Goal: Communication & Community: Answer question/provide support

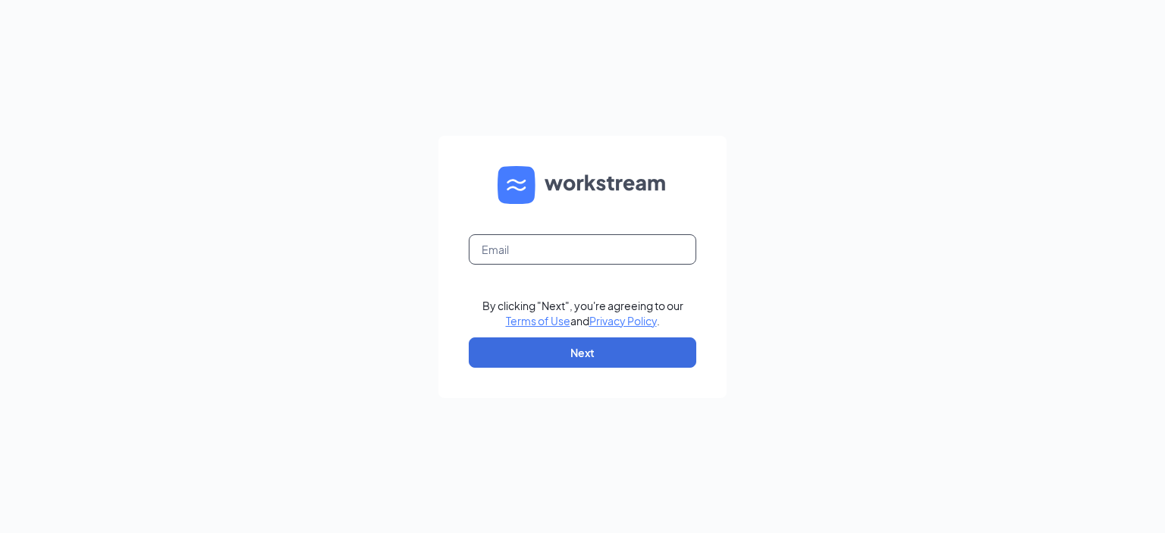
click at [582, 258] on input "text" at bounding box center [583, 249] width 228 height 30
type input "[EMAIL_ADDRESS][DOMAIN_NAME]"
click at [586, 348] on button "Next" at bounding box center [583, 353] width 228 height 30
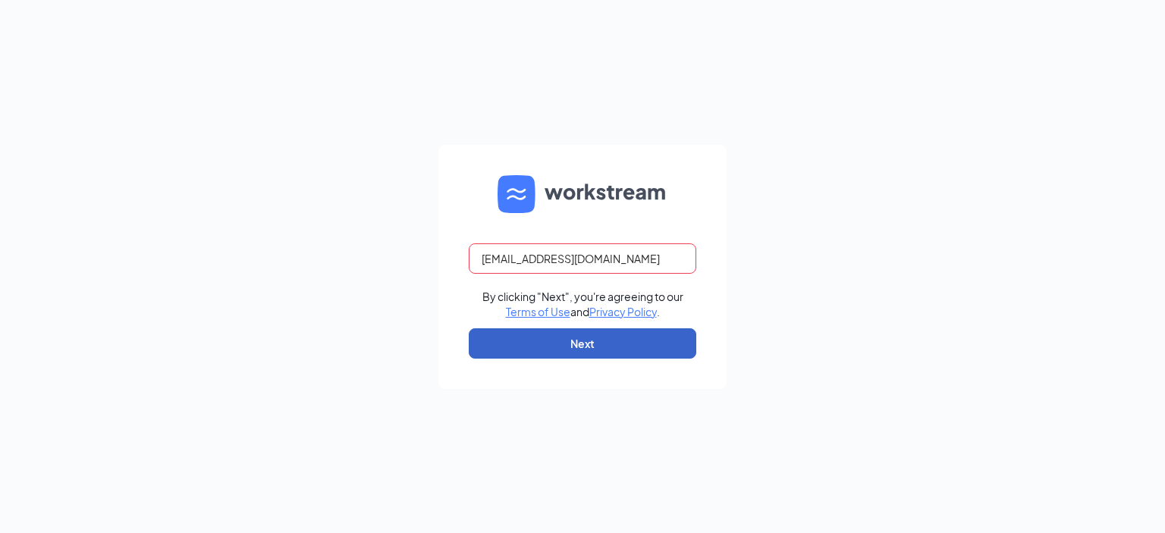
click at [625, 346] on button "Next" at bounding box center [583, 343] width 228 height 30
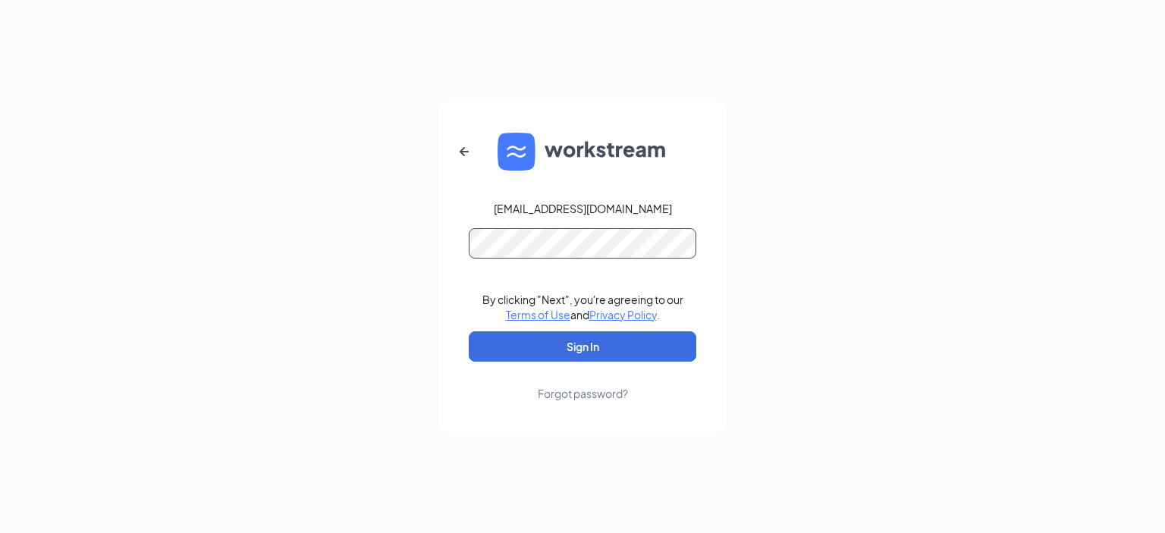
click at [0, 208] on div "wendys82@calhounmc.com By clicking "Next", you're agreeing to our Terms of Use …" at bounding box center [582, 266] width 1165 height 533
click at [530, 352] on button "Sign In" at bounding box center [583, 347] width 228 height 30
click at [516, 351] on button "Sign In" at bounding box center [583, 347] width 228 height 30
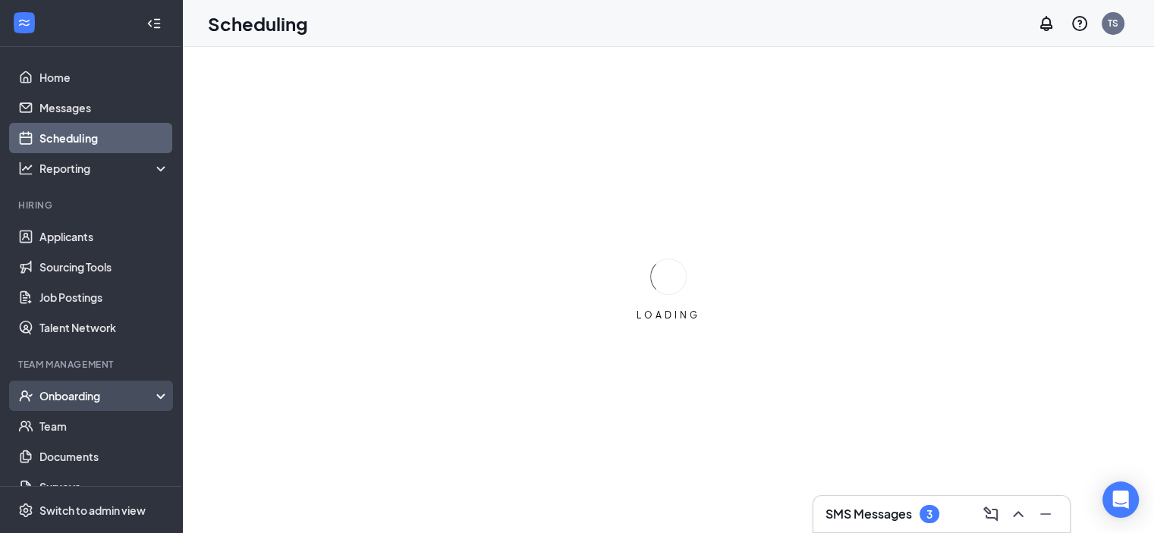
click at [115, 401] on div "Onboarding" at bounding box center [97, 395] width 117 height 15
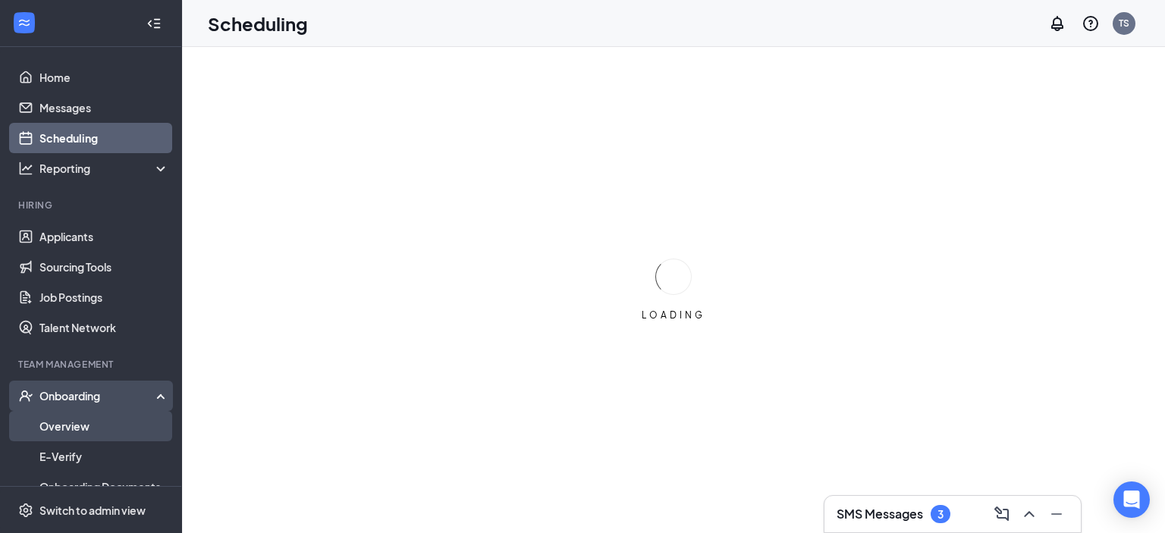
click at [91, 423] on link "Overview" at bounding box center [104, 426] width 130 height 30
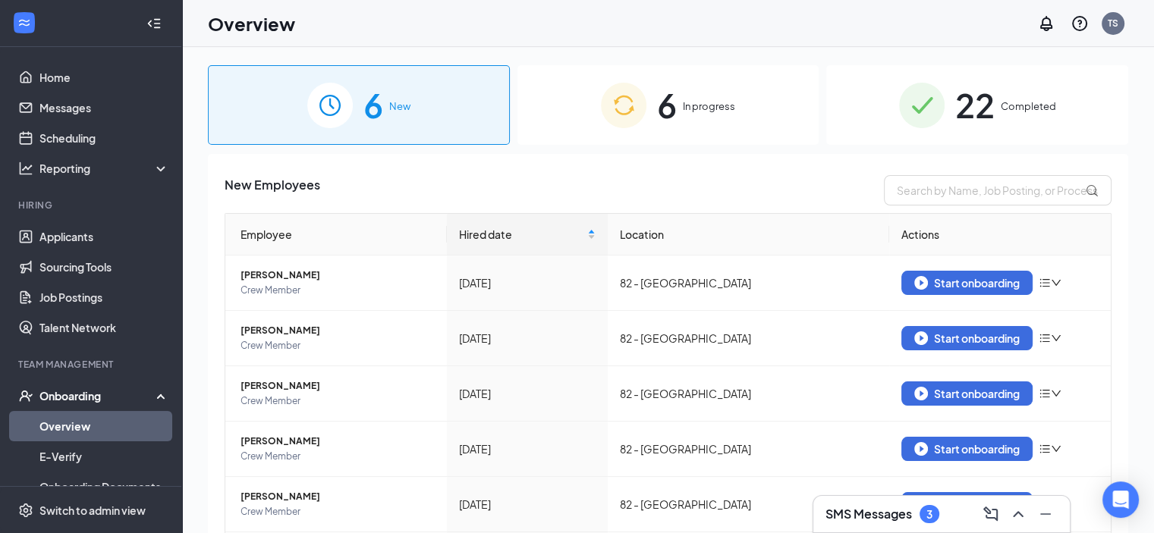
click at [668, 132] on div "6 In progress" at bounding box center [668, 105] width 302 height 80
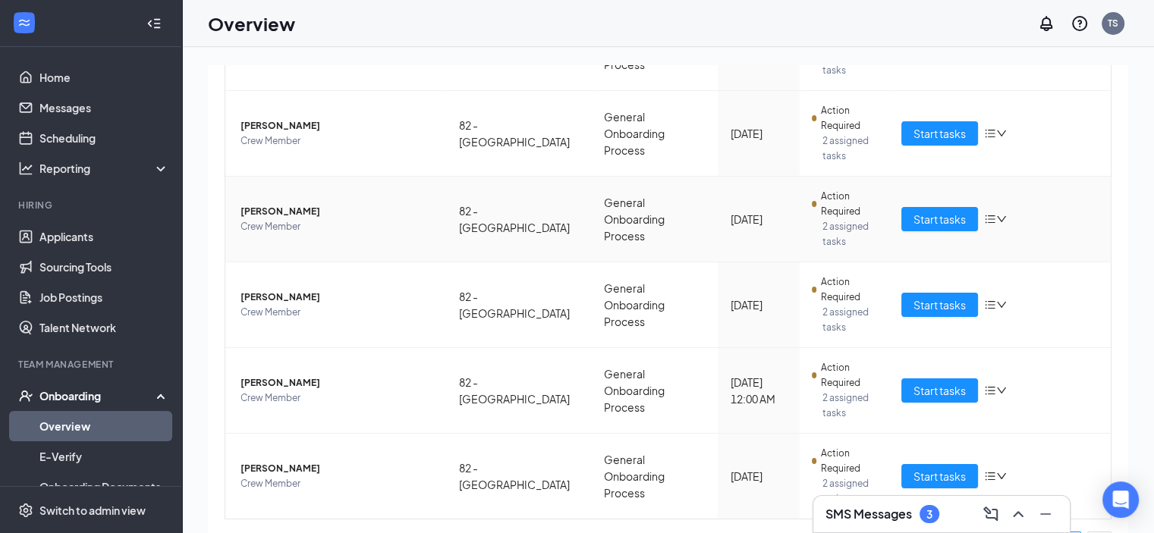
scroll to position [288, 0]
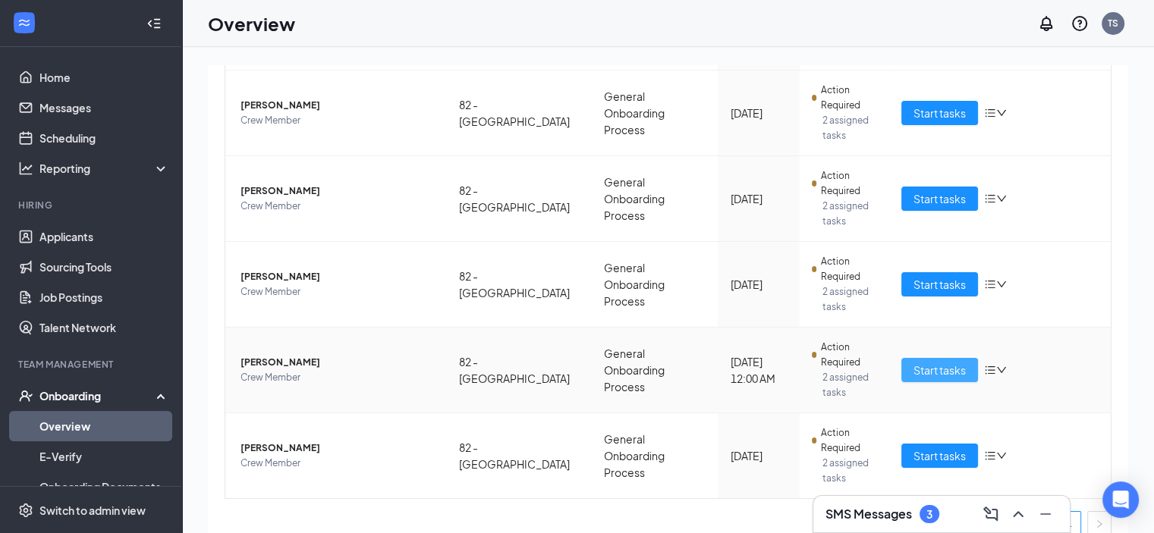
click at [910, 363] on button "Start tasks" at bounding box center [939, 370] width 77 height 24
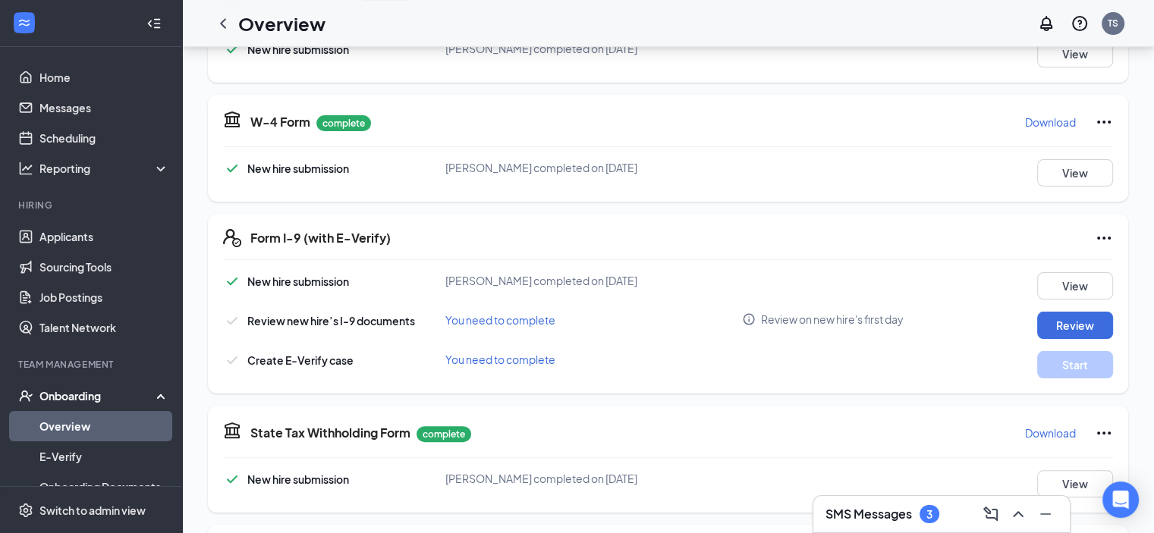
scroll to position [266, 0]
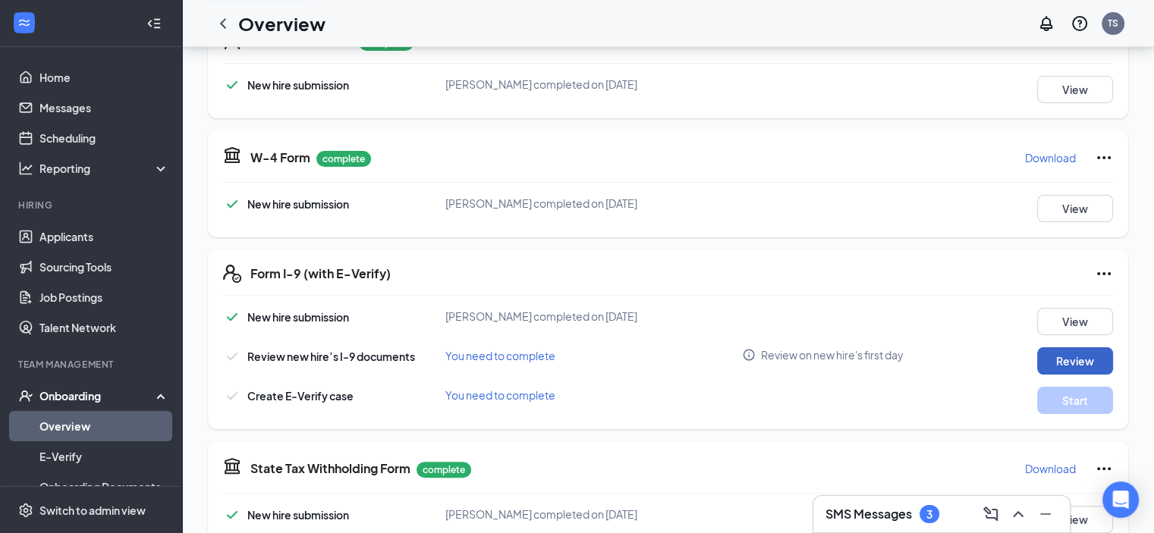
click at [1056, 357] on button "Review" at bounding box center [1075, 360] width 76 height 27
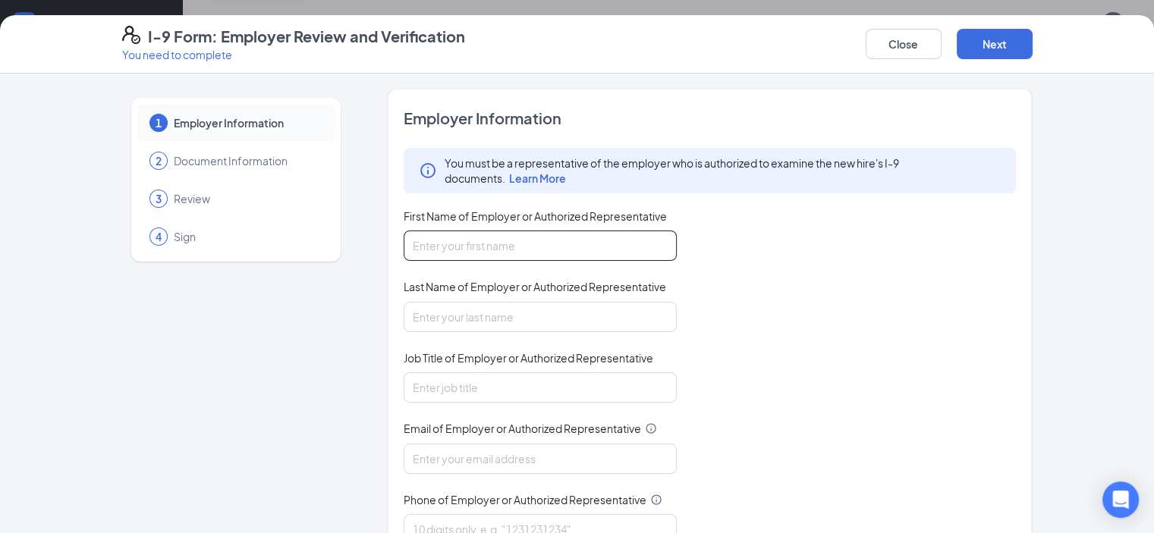
click at [525, 257] on input "First Name of Employer or Authorized Representative" at bounding box center [540, 246] width 273 height 30
click at [973, 276] on div "You must be a representative of the employer who is authorized to examine the n…" at bounding box center [710, 346] width 613 height 397
click at [486, 246] on input "First Name of Employer or Authorized Representative" at bounding box center [540, 246] width 273 height 30
type input "[PERSON_NAME]"
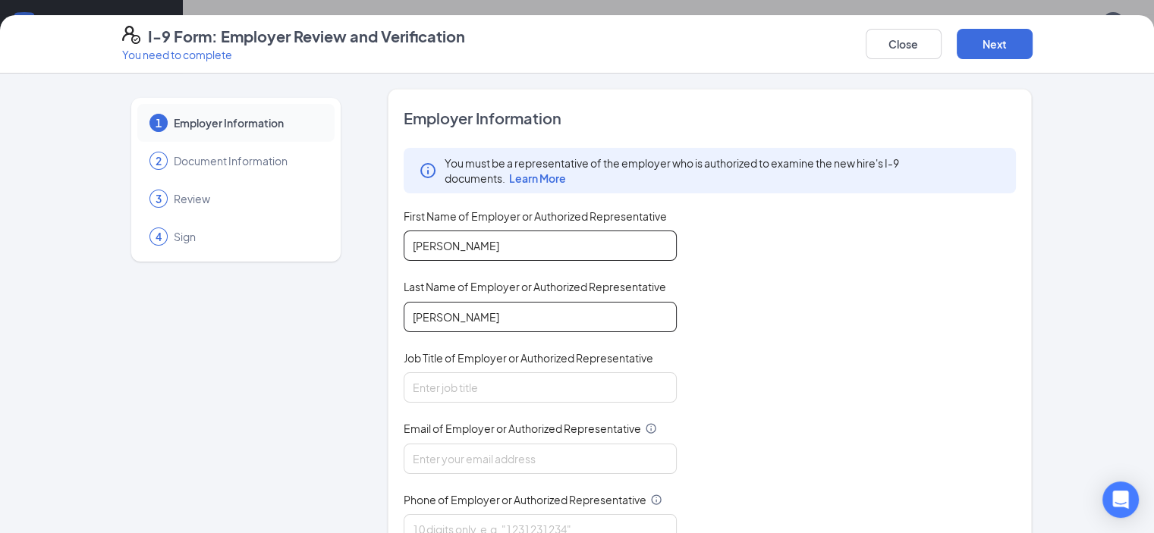
type input "[PERSON_NAME]"
type input "w"
type input "General Manager"
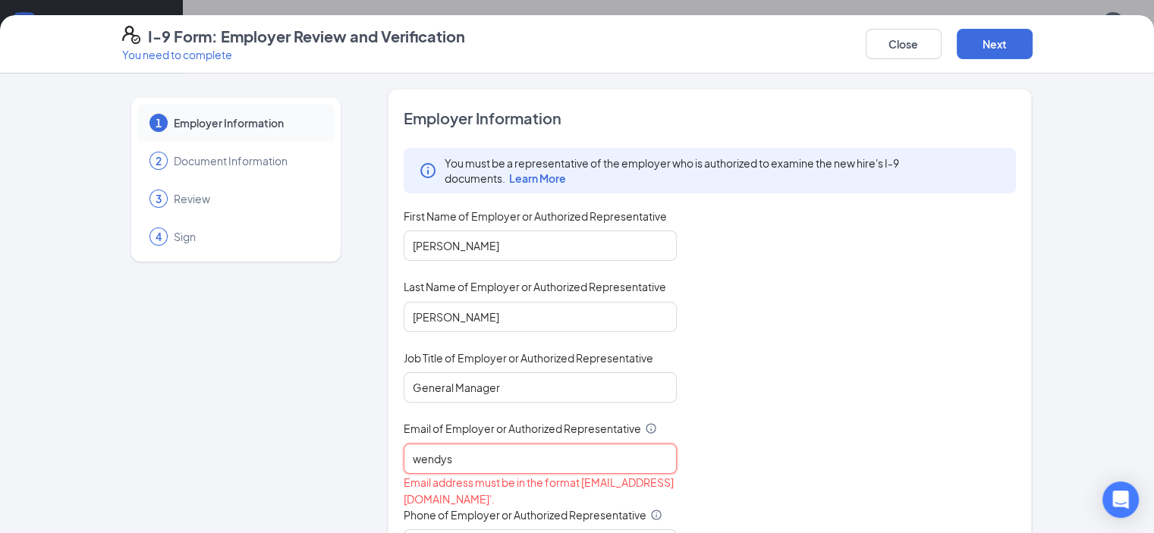
type input "[EMAIL_ADDRESS][DOMAIN_NAME]"
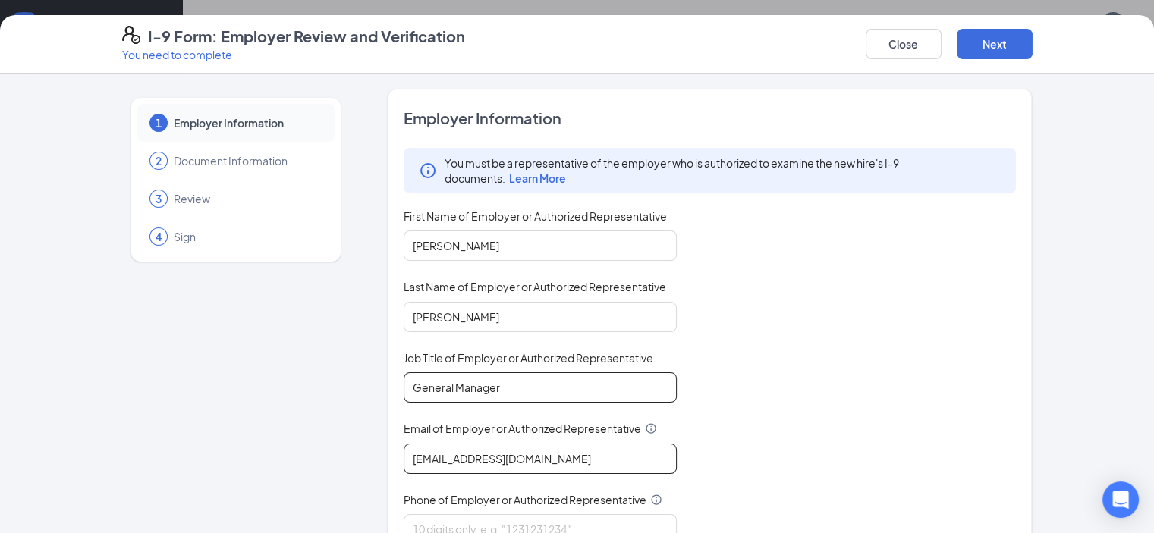
scroll to position [152, 0]
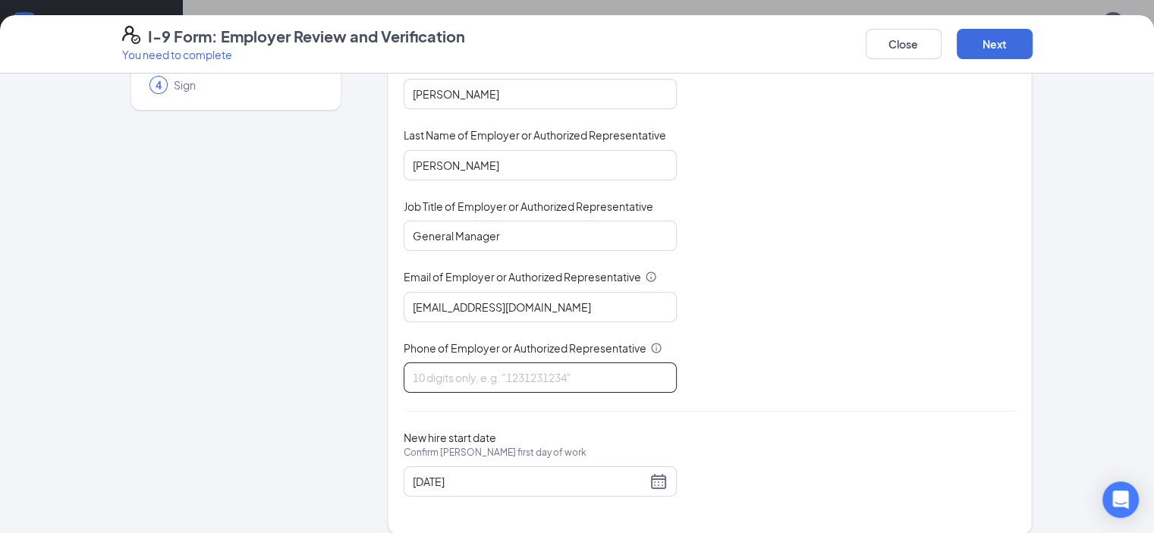
click at [511, 382] on input "Phone of Employer or Authorized Representative" at bounding box center [540, 378] width 273 height 30
type input "4049380263"
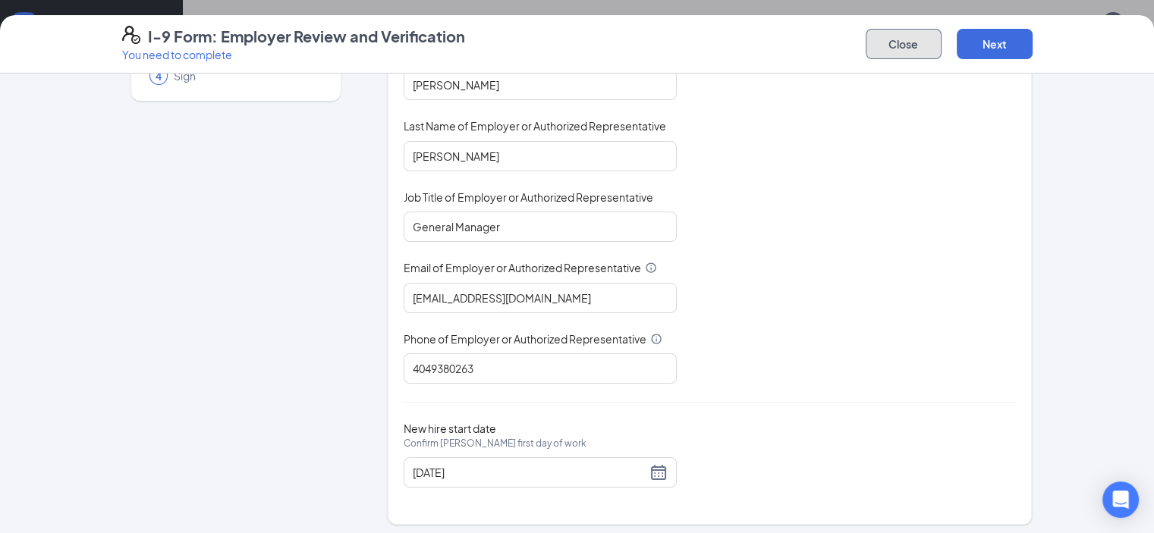
scroll to position [164, 0]
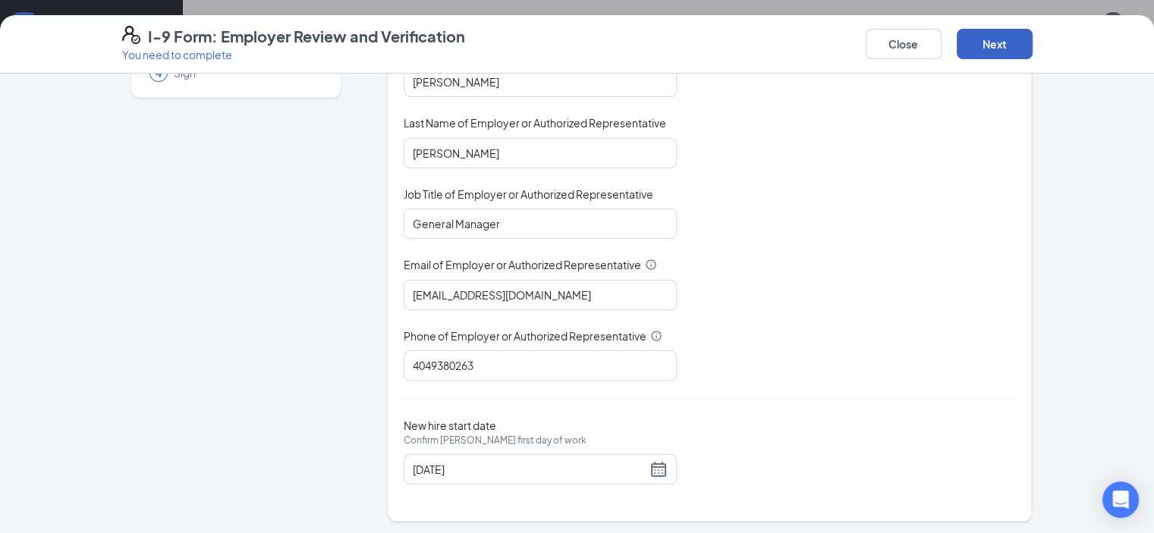
click at [1032, 51] on button "Next" at bounding box center [995, 44] width 76 height 30
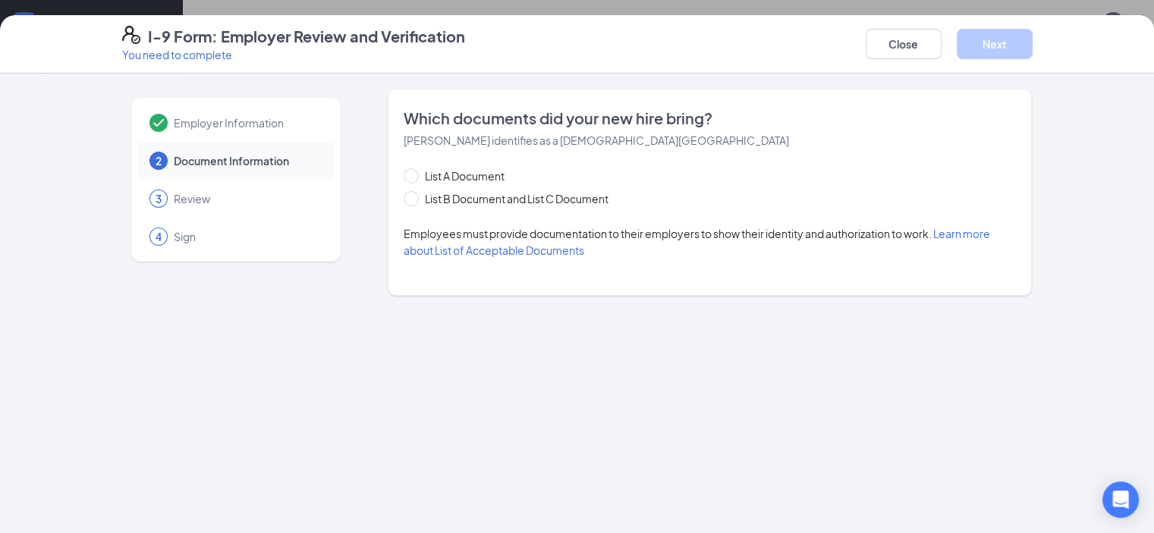
scroll to position [0, 0]
click at [544, 190] on span "List B Document and List C Document" at bounding box center [517, 198] width 196 height 17
click at [414, 191] on input "List B Document and List C Document" at bounding box center [409, 196] width 11 height 11
radio input "true"
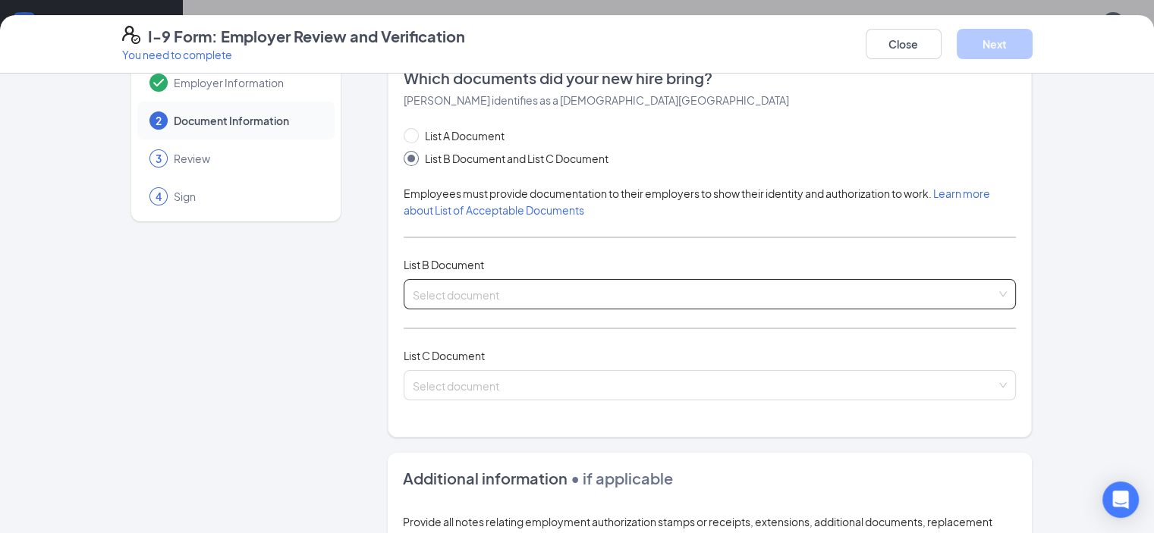
scroll to position [152, 0]
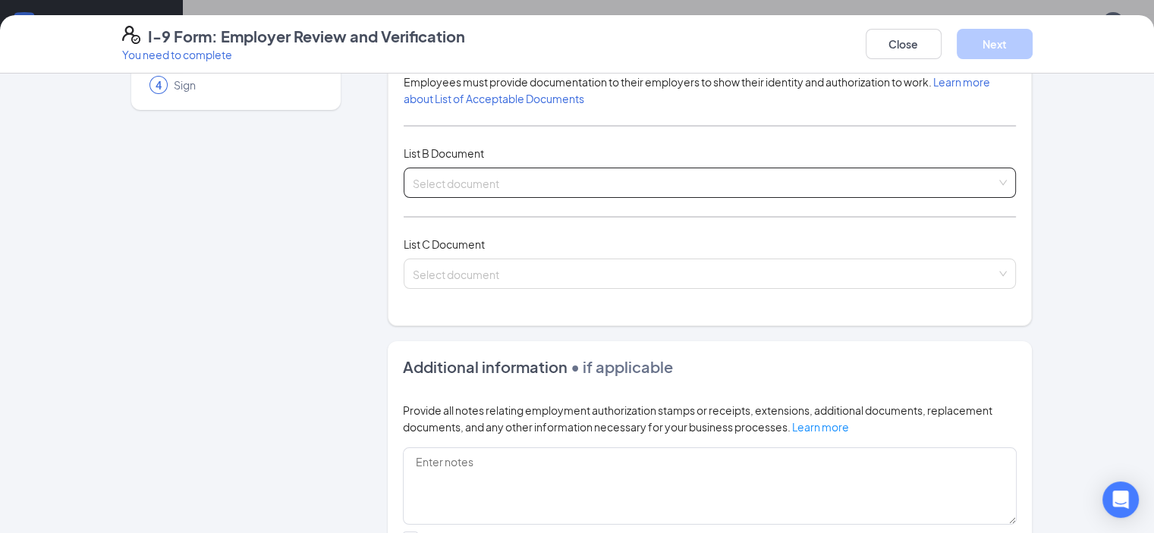
click at [469, 182] on input "search" at bounding box center [705, 179] width 584 height 23
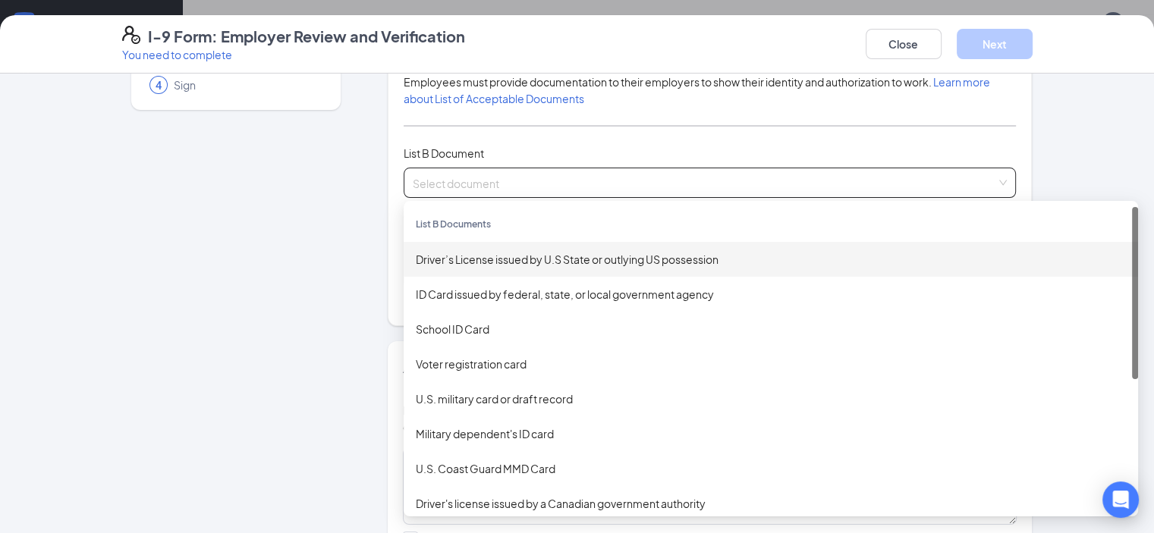
click at [495, 259] on div "Driver’s License issued by U.S State or outlying US possession" at bounding box center [771, 259] width 710 height 17
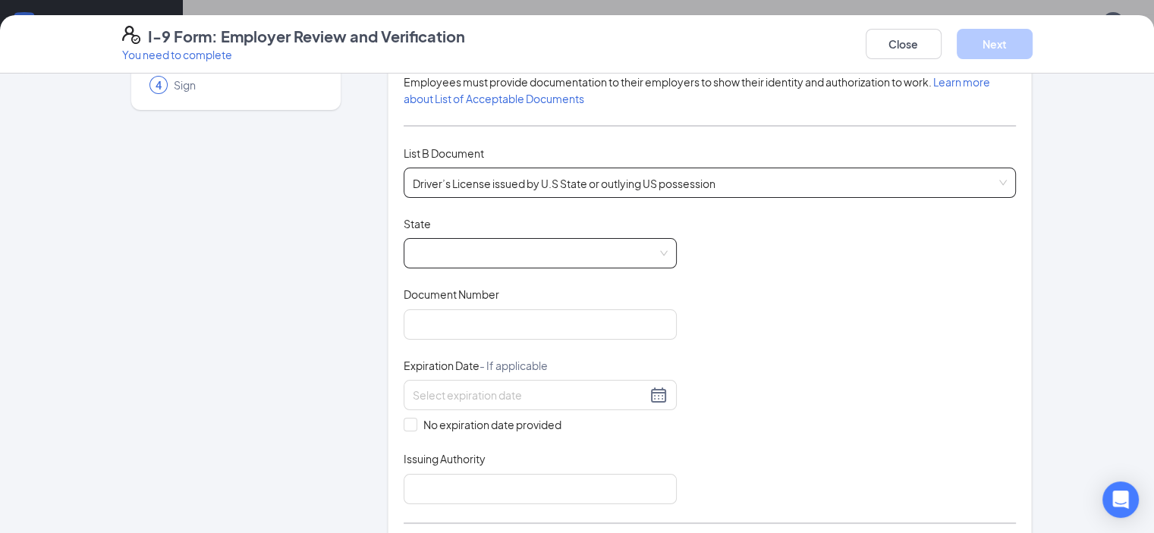
click at [479, 251] on span at bounding box center [540, 253] width 255 height 29
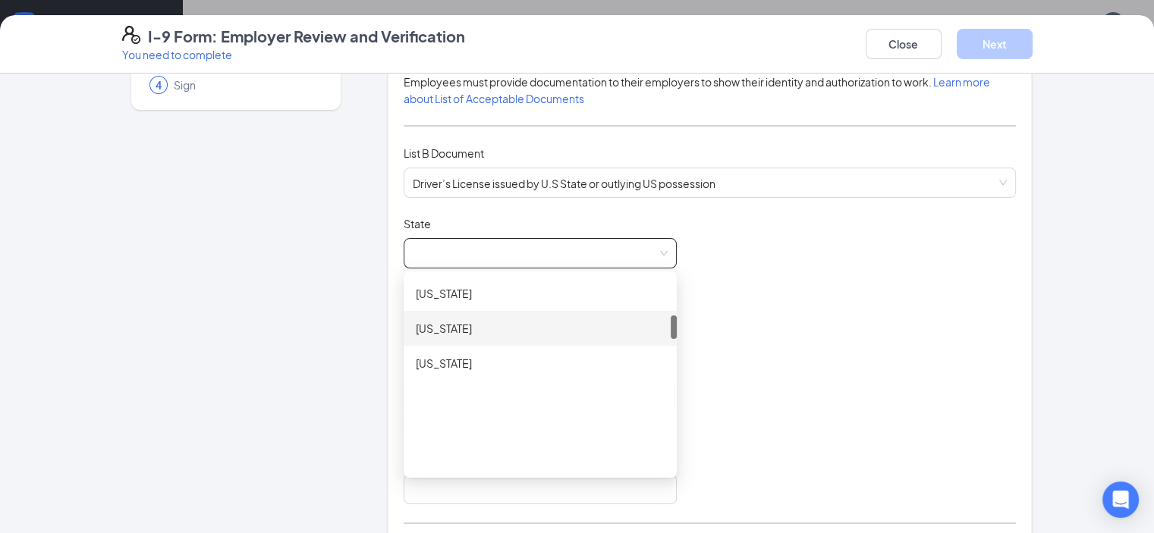
scroll to position [303, 0]
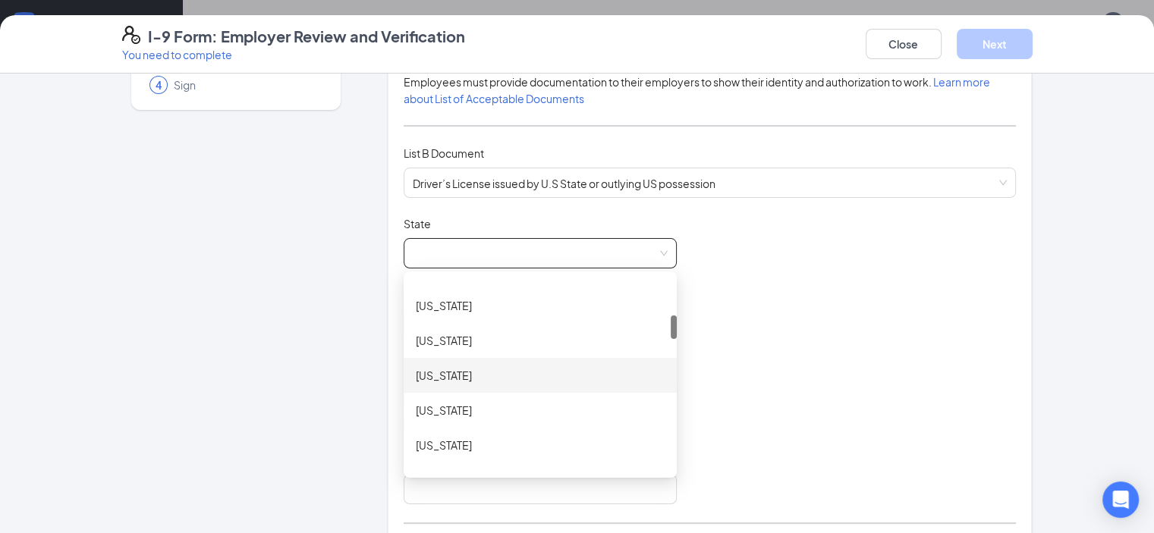
click at [456, 381] on div "[US_STATE]" at bounding box center [540, 375] width 249 height 17
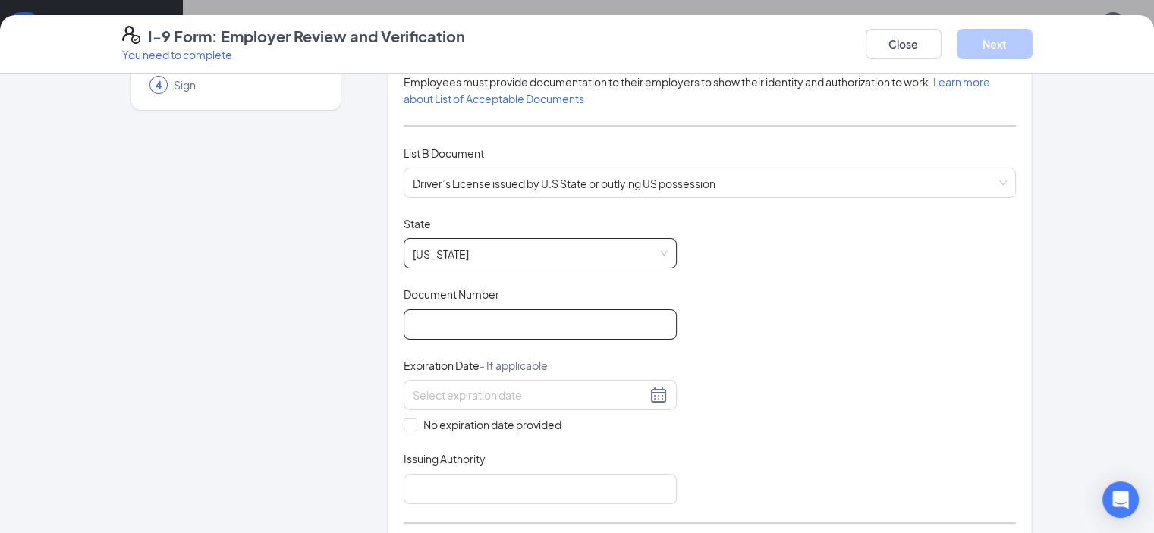
click at [452, 320] on input "Document Number" at bounding box center [540, 325] width 273 height 30
type input "052256083"
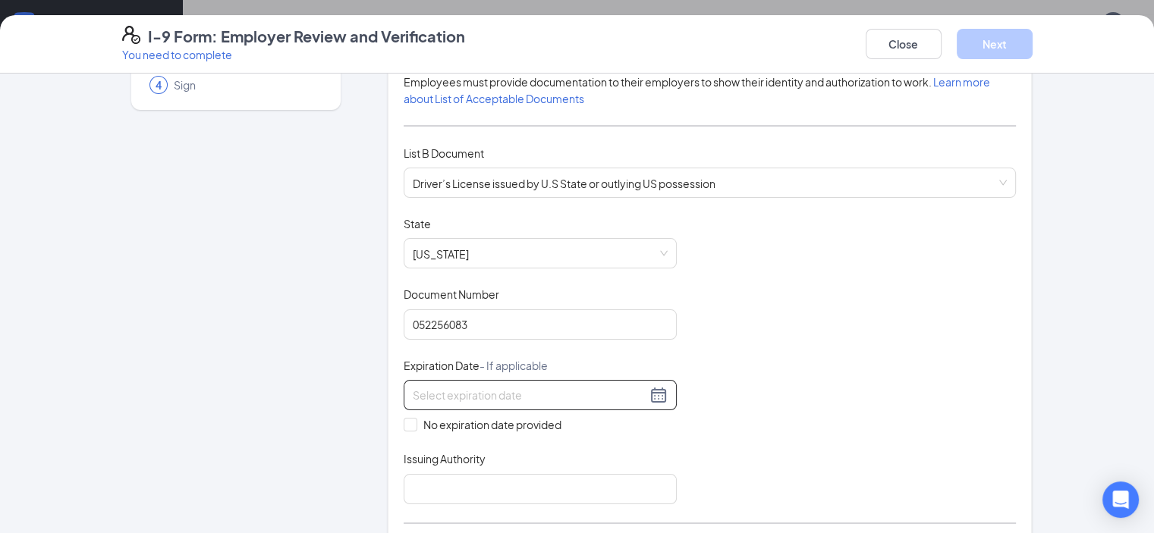
click at [466, 401] on div at bounding box center [540, 395] width 255 height 18
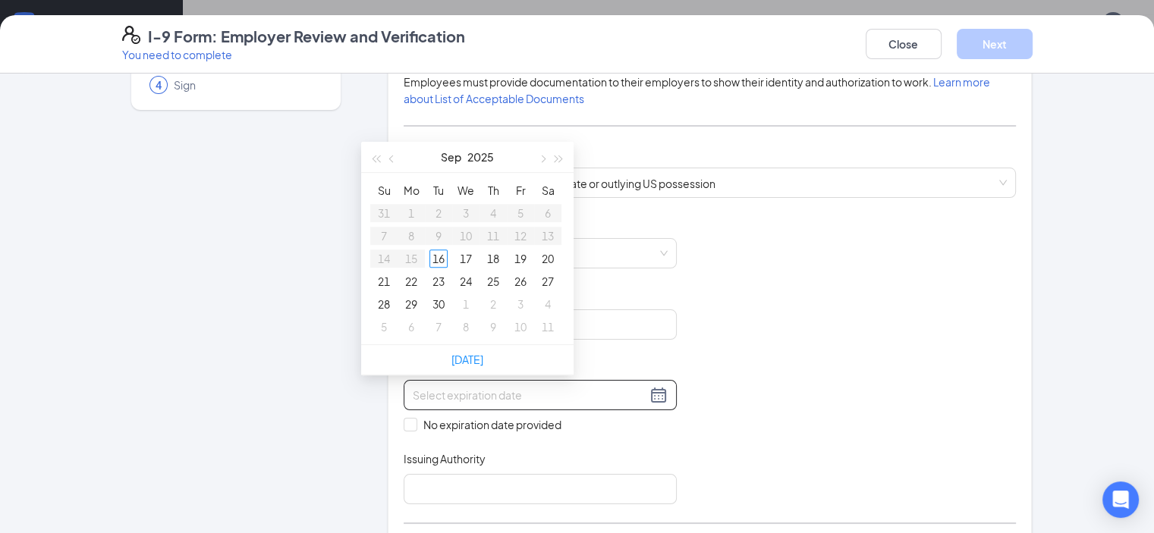
click at [466, 390] on input at bounding box center [530, 395] width 234 height 17
click at [520, 212] on div "2" at bounding box center [520, 213] width 18 height 18
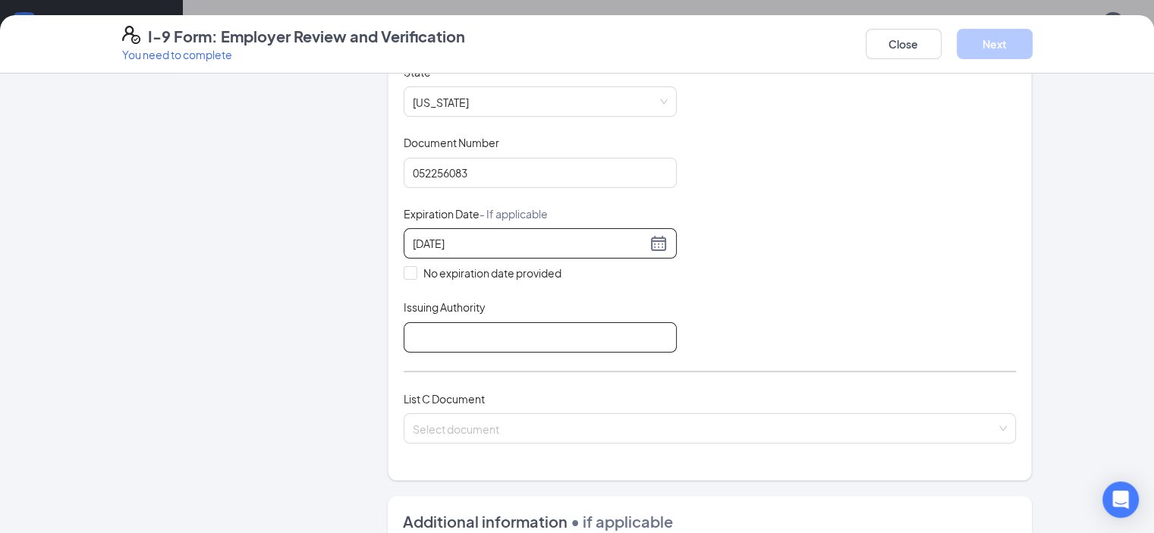
click at [492, 333] on input "Issuing Authority" at bounding box center [540, 337] width 273 height 30
click at [431, 245] on input "[DATE]" at bounding box center [530, 243] width 234 height 17
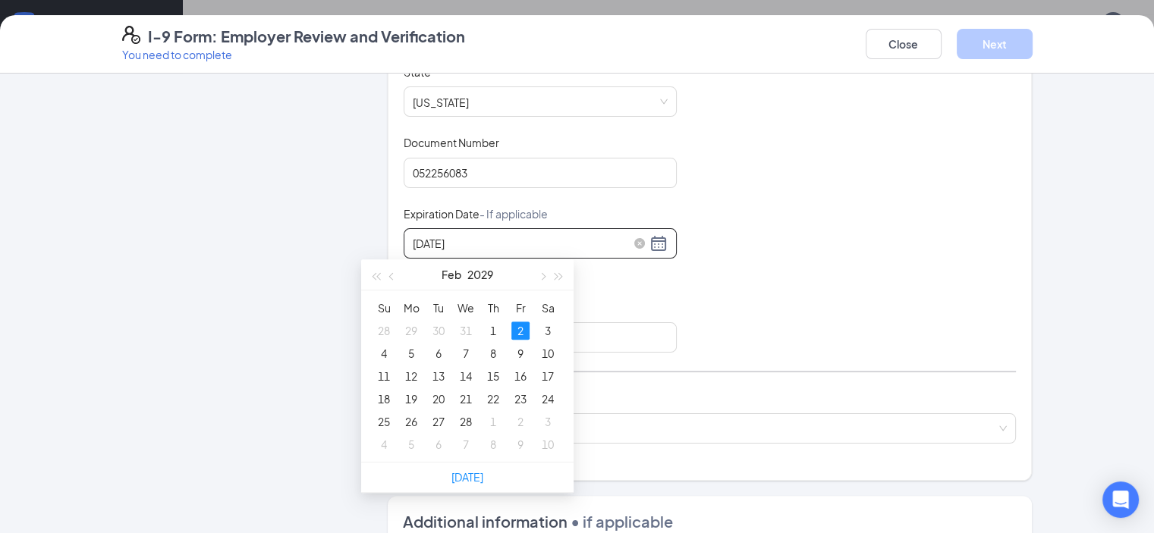
click at [413, 239] on input "[DATE]" at bounding box center [530, 243] width 234 height 17
click at [491, 351] on div "8" at bounding box center [493, 353] width 18 height 18
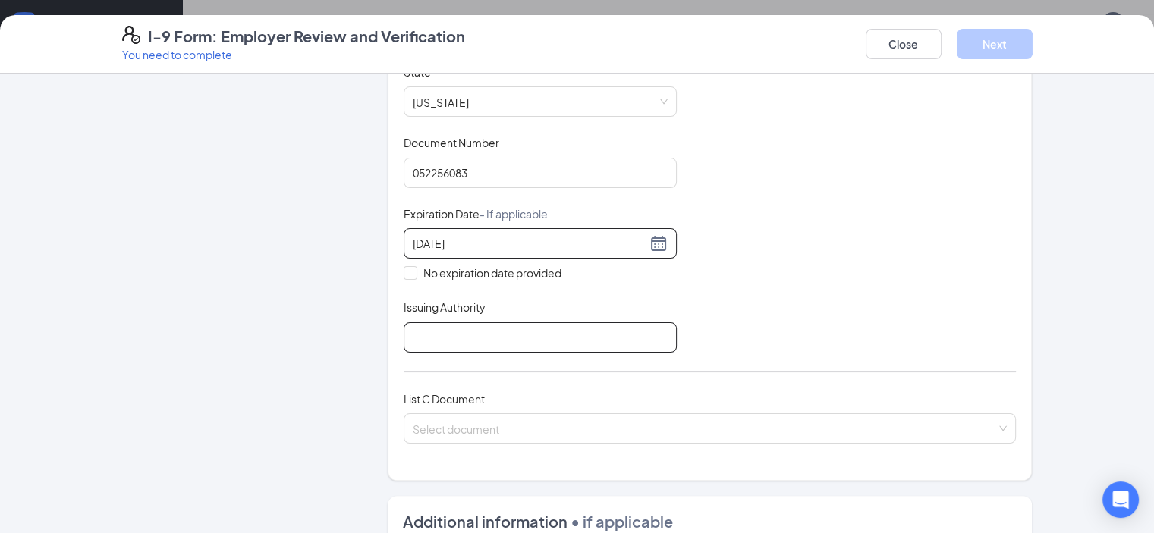
type input "[DATE]"
click at [490, 342] on input "Issuing Authority" at bounding box center [540, 337] width 273 height 30
click at [723, 295] on div "Document Title Driver’s License issued by U.S State or outlying US possession S…" at bounding box center [710, 208] width 613 height 288
click at [546, 328] on input "Issuing Authority" at bounding box center [540, 337] width 273 height 30
type input "[US_STATE]"
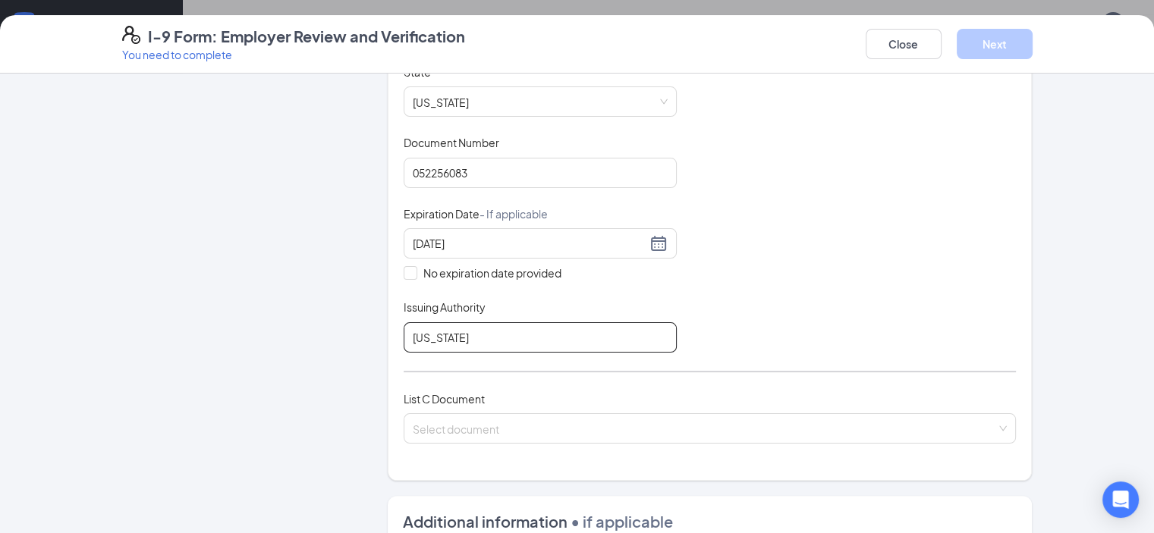
scroll to position [531, 0]
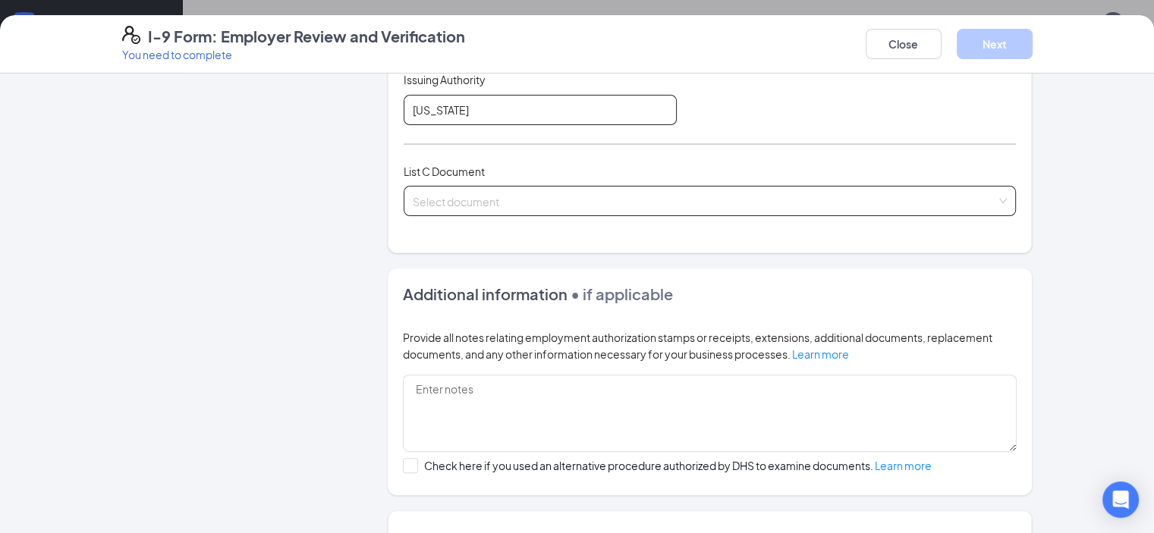
click at [504, 209] on span at bounding box center [705, 201] width 584 height 29
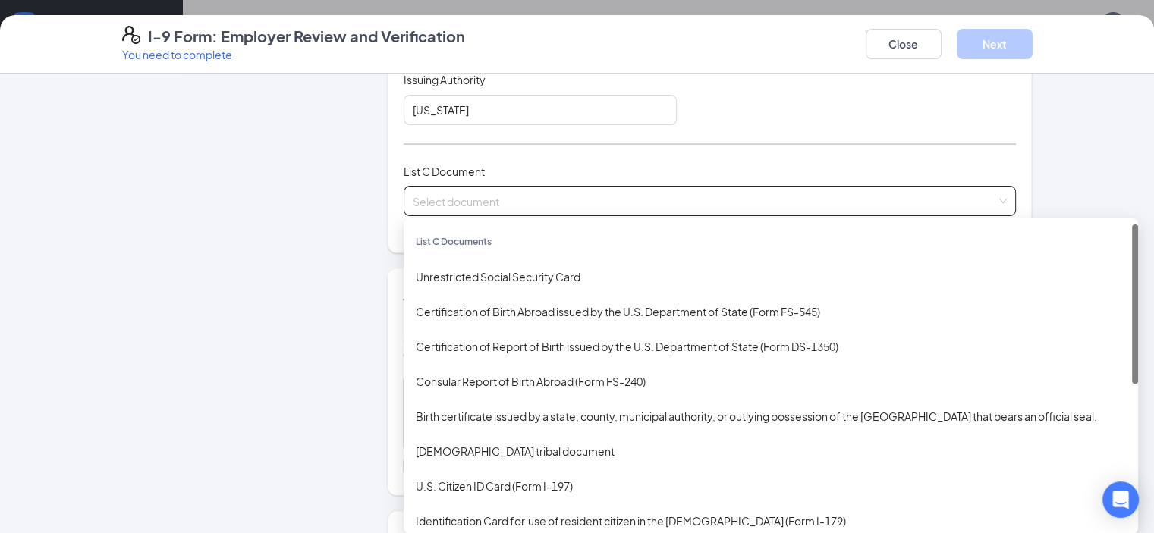
click at [456, 272] on div "Unrestricted Social Security Card" at bounding box center [771, 277] width 710 height 17
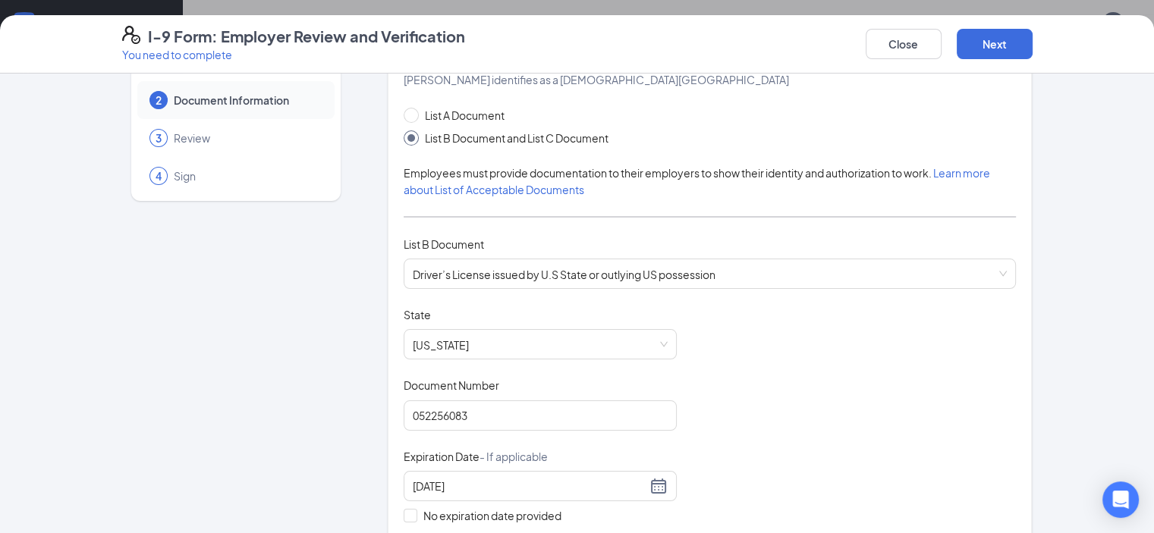
scroll to position [0, 0]
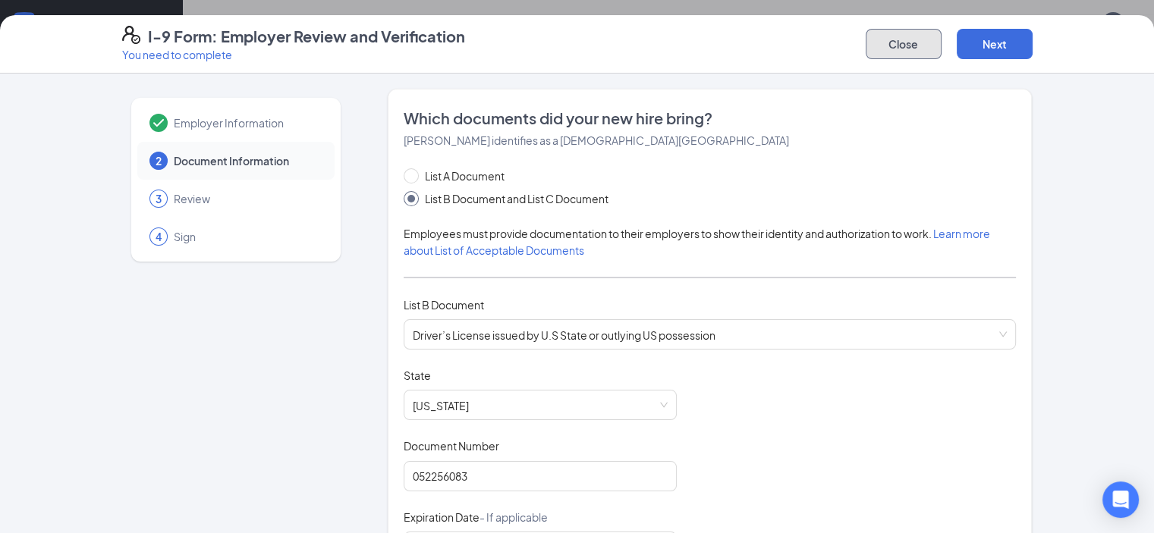
click at [941, 54] on button "Close" at bounding box center [904, 44] width 76 height 30
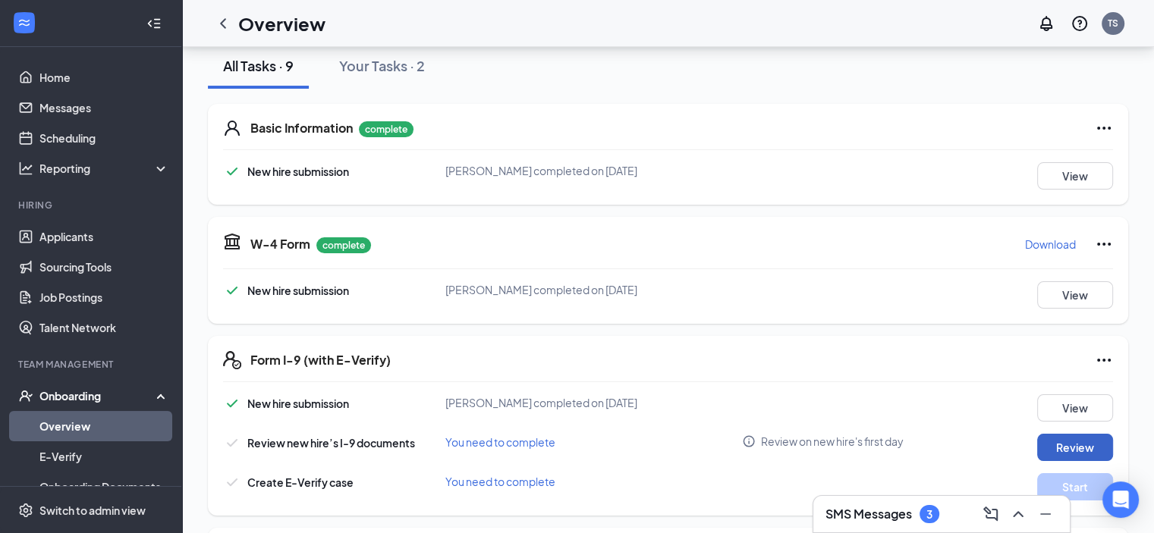
scroll to position [114, 0]
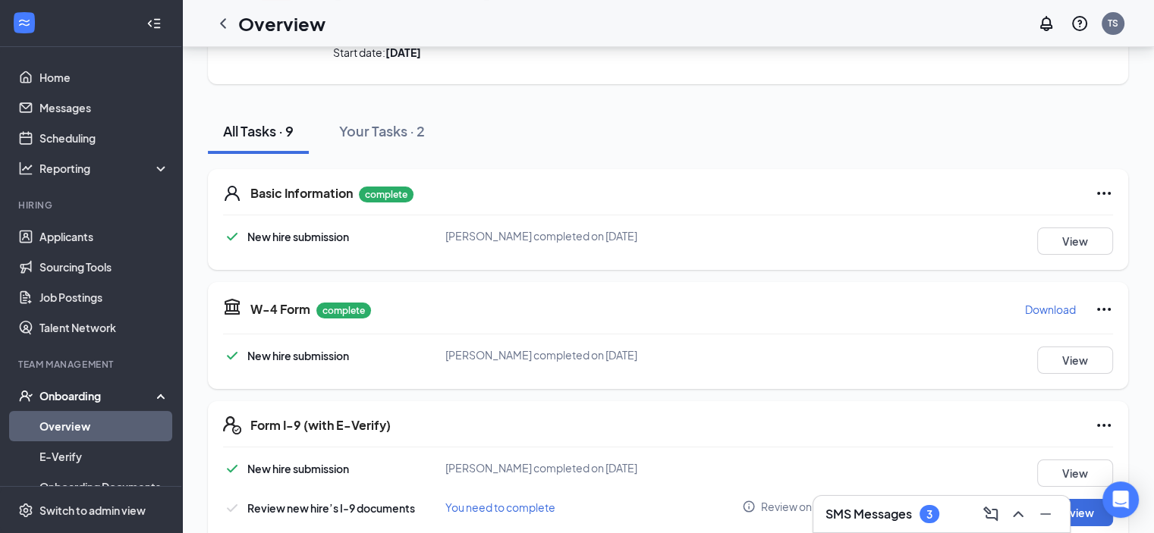
click at [1067, 375] on div "W-4 Form complete Download New hire submission [PERSON_NAME] completed on [DATE…" at bounding box center [668, 335] width 920 height 107
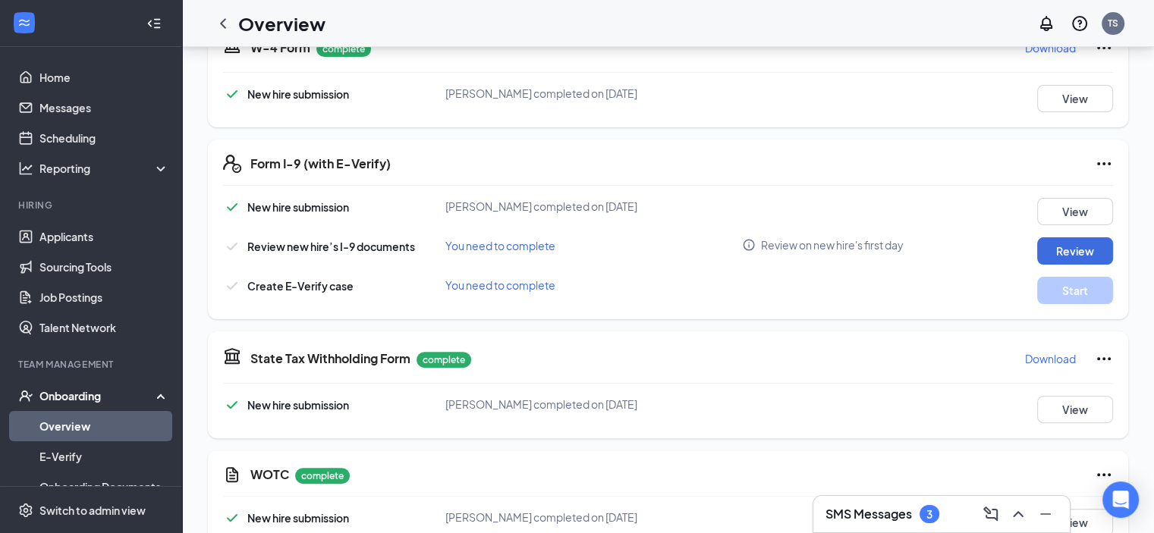
scroll to position [341, 0]
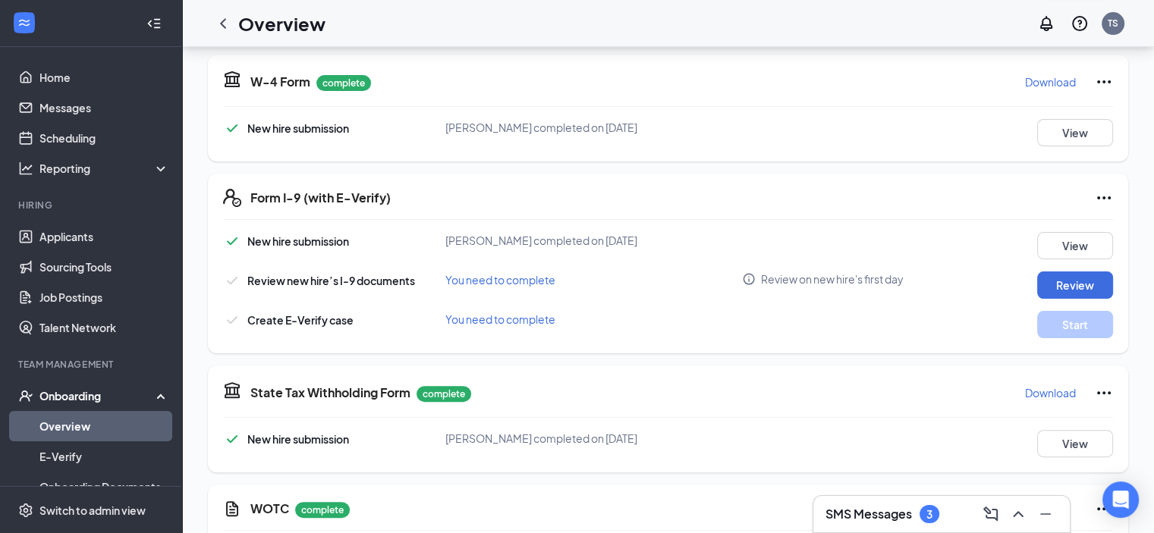
click at [1059, 146] on div "W-4 Form complete Download New hire submission [PERSON_NAME] completed on [DATE…" at bounding box center [668, 108] width 920 height 107
click at [1059, 144] on button "View" at bounding box center [1075, 132] width 76 height 27
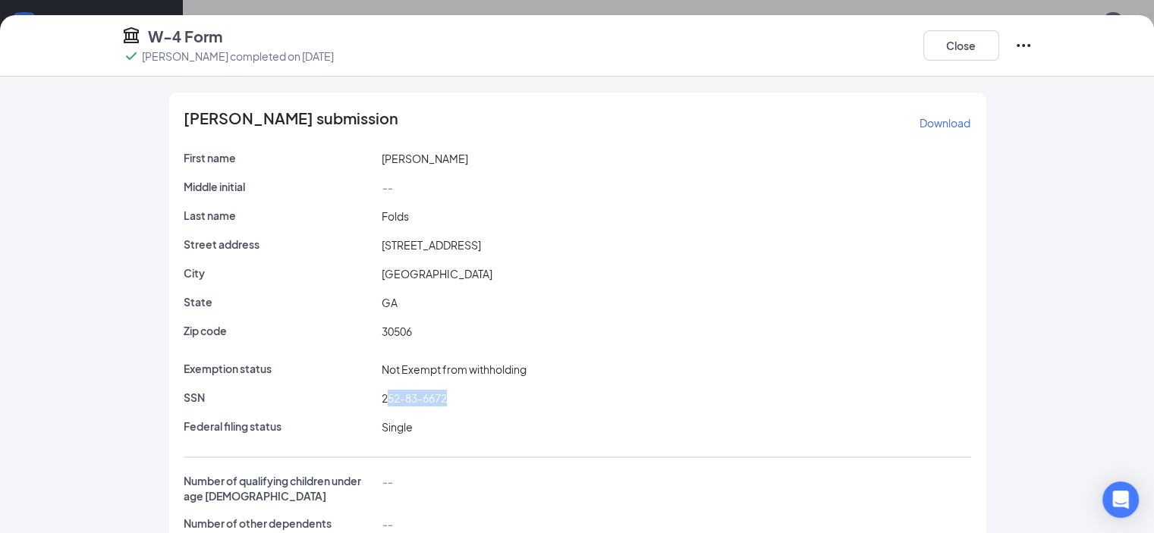
drag, startPoint x: 340, startPoint y: 397, endPoint x: 414, endPoint y: 397, distance: 74.3
click at [414, 397] on div "252-83-6672" at bounding box center [676, 398] width 595 height 17
drag, startPoint x: 414, startPoint y: 397, endPoint x: 325, endPoint y: 394, distance: 88.8
click at [325, 394] on div "SSN 252-83-6672" at bounding box center [577, 398] width 793 height 17
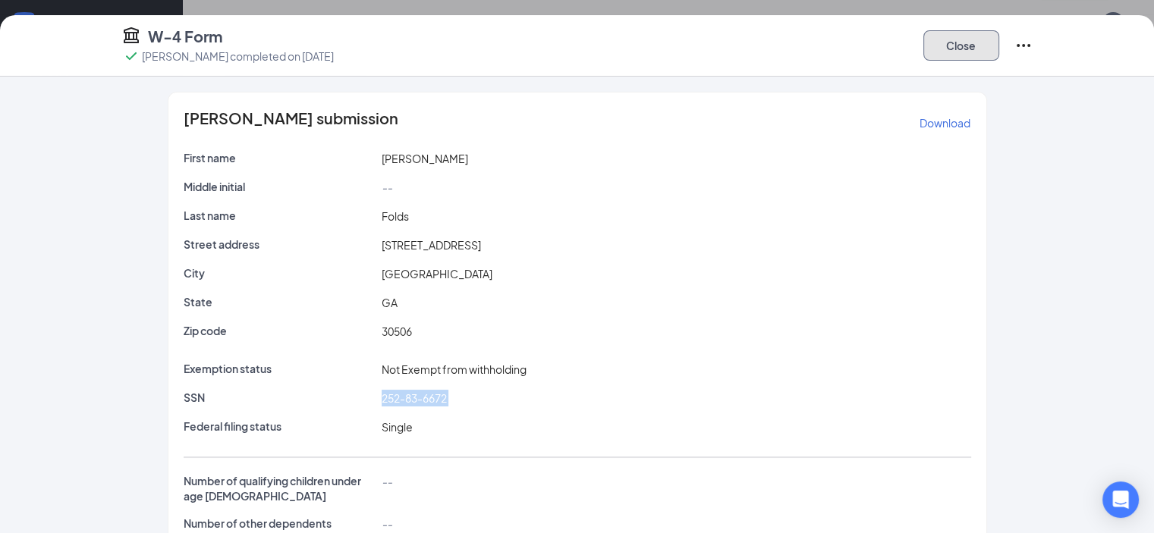
click at [999, 43] on button "Close" at bounding box center [961, 45] width 76 height 30
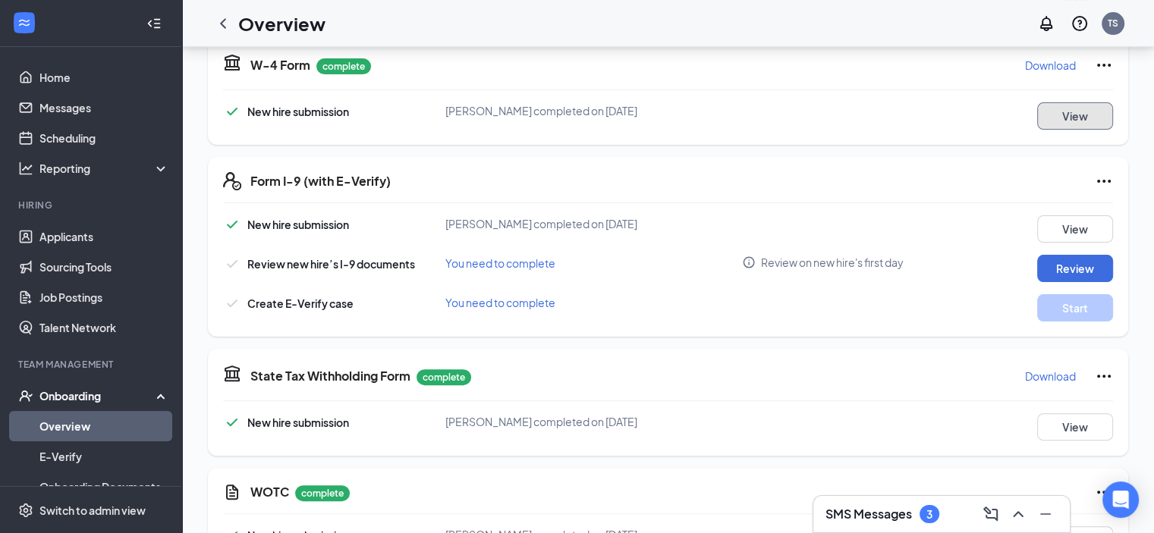
scroll to position [417, 0]
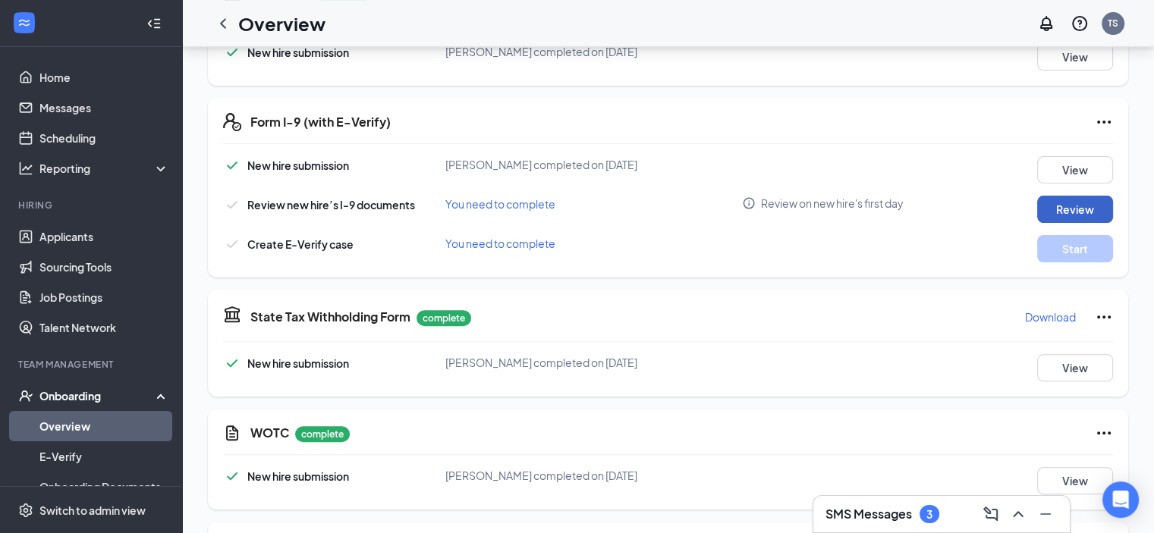
click at [1064, 206] on button "Review" at bounding box center [1075, 209] width 76 height 27
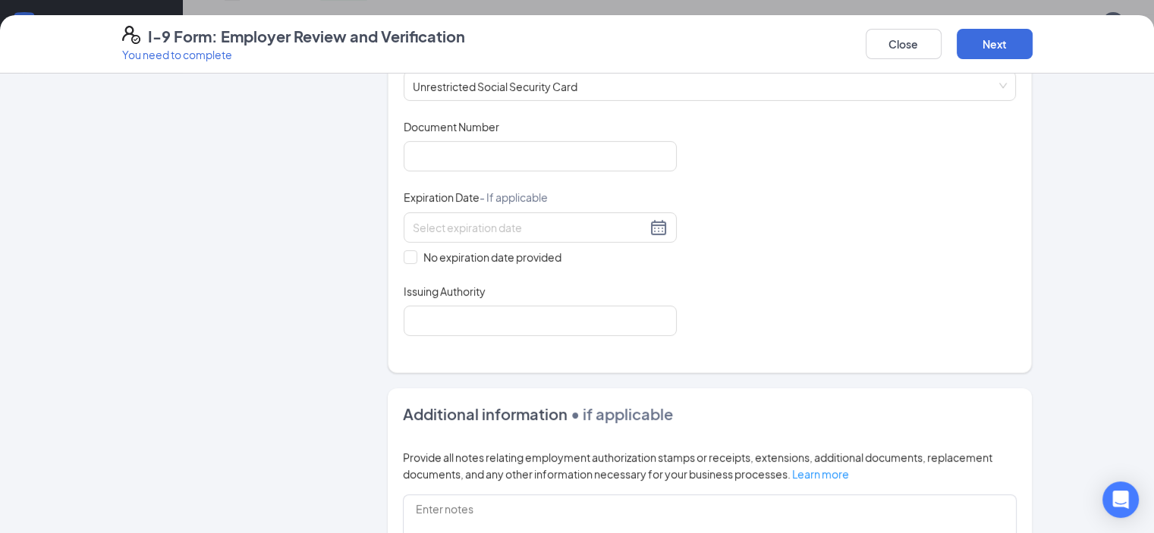
scroll to position [577, 0]
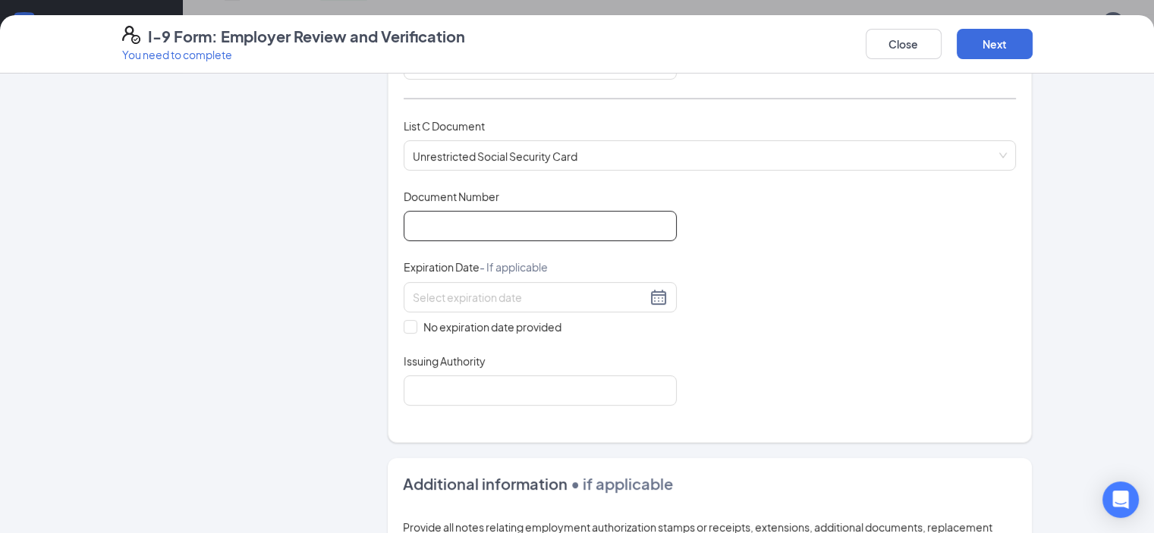
click at [434, 213] on input "Document Number" at bounding box center [540, 226] width 273 height 30
paste input "252-83-6672"
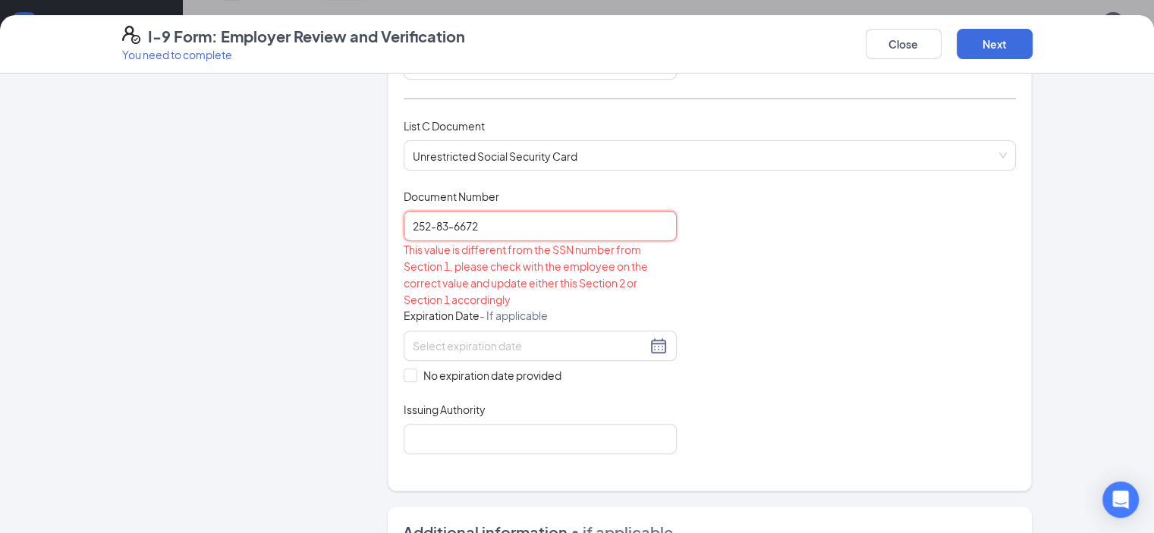
click at [404, 218] on input "252-83-6672" at bounding box center [540, 226] width 273 height 30
click at [432, 229] on input "252836672" at bounding box center [540, 226] width 273 height 30
drag, startPoint x: 443, startPoint y: 224, endPoint x: 130, endPoint y: 177, distance: 316.1
click at [136, 177] on div "Employer Information 2 Document Information 3 Review 4 Sign Which documents did…" at bounding box center [577, 194] width 910 height 1365
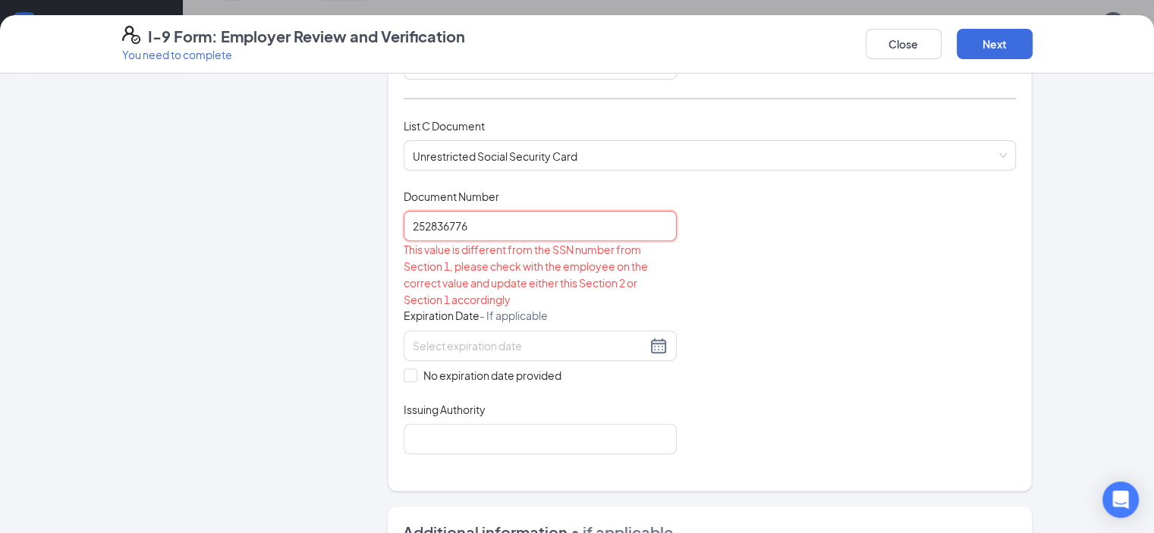
type input "252836776"
drag, startPoint x: 484, startPoint y: 223, endPoint x: 73, endPoint y: 204, distance: 411.6
click at [122, 204] on div "Employer Information 2 Document Information 3 Review 4 Sign Which documents did…" at bounding box center [577, 194] width 910 height 1365
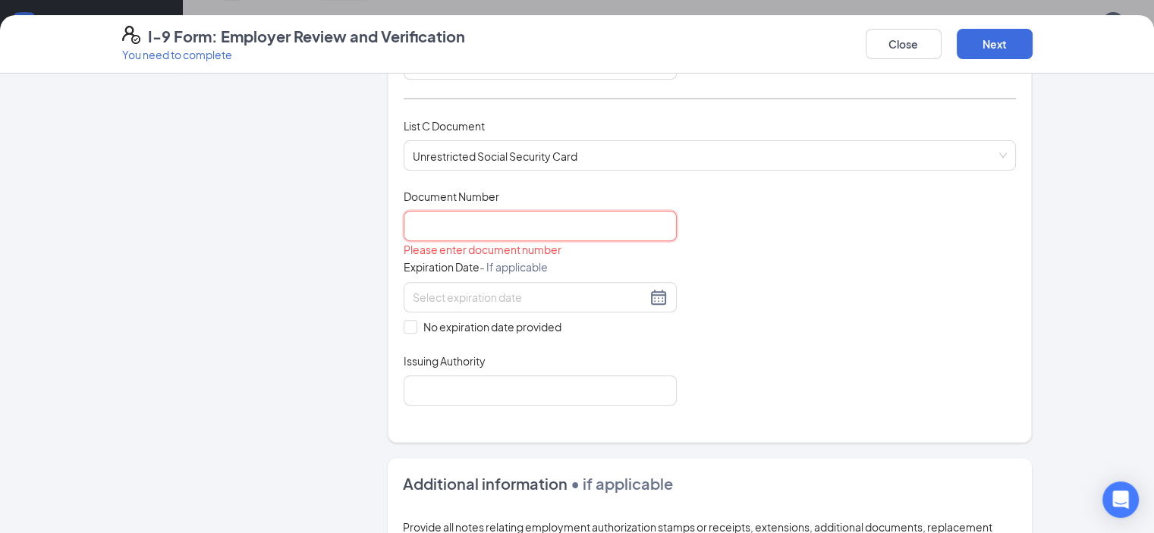
paste input "252-83-6672"
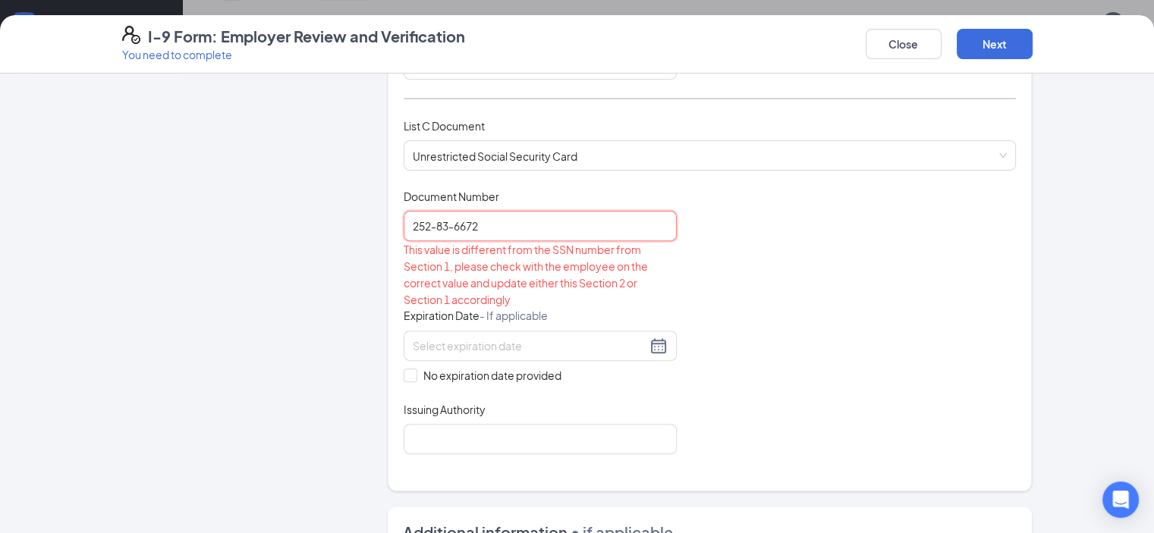
click at [415, 212] on input "252-83-6672" at bounding box center [540, 226] width 273 height 30
drag, startPoint x: 510, startPoint y: 204, endPoint x: 501, endPoint y: 218, distance: 16.7
click at [501, 218] on div "Document Number 252-83-6672 This value is different from the SSN number from Se…" at bounding box center [540, 248] width 273 height 119
drag, startPoint x: 504, startPoint y: 222, endPoint x: 14, endPoint y: 216, distance: 490.1
click at [92, 216] on div "Employer Information 2 Document Information 3 Review 4 Sign Which documents did…" at bounding box center [577, 194] width 971 height 1365
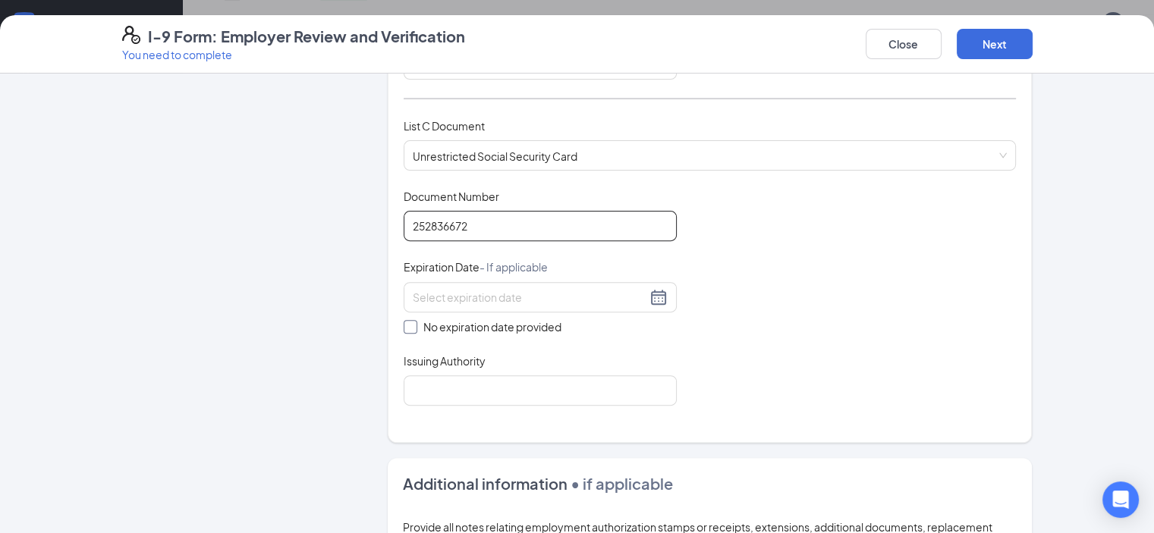
type input "252836672"
click at [492, 325] on span "No expiration date provided" at bounding box center [492, 327] width 150 height 17
click at [414, 325] on input "No expiration date provided" at bounding box center [409, 325] width 11 height 11
checkbox input "true"
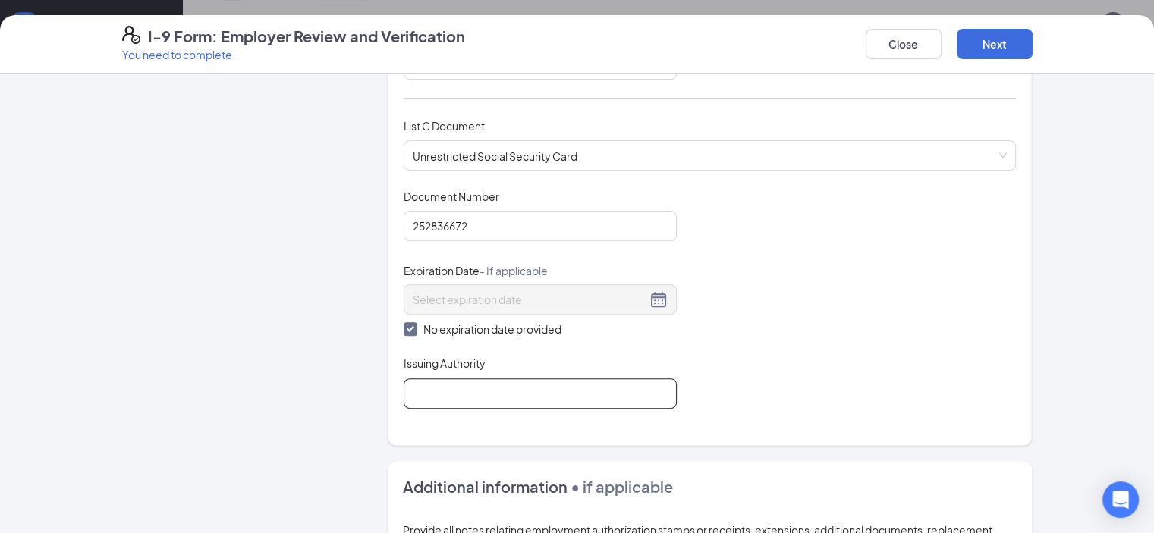
click at [487, 387] on input "Issuing Authority" at bounding box center [540, 394] width 273 height 30
type input "SS ADMIN"
click at [1032, 30] on button "Next" at bounding box center [995, 44] width 76 height 30
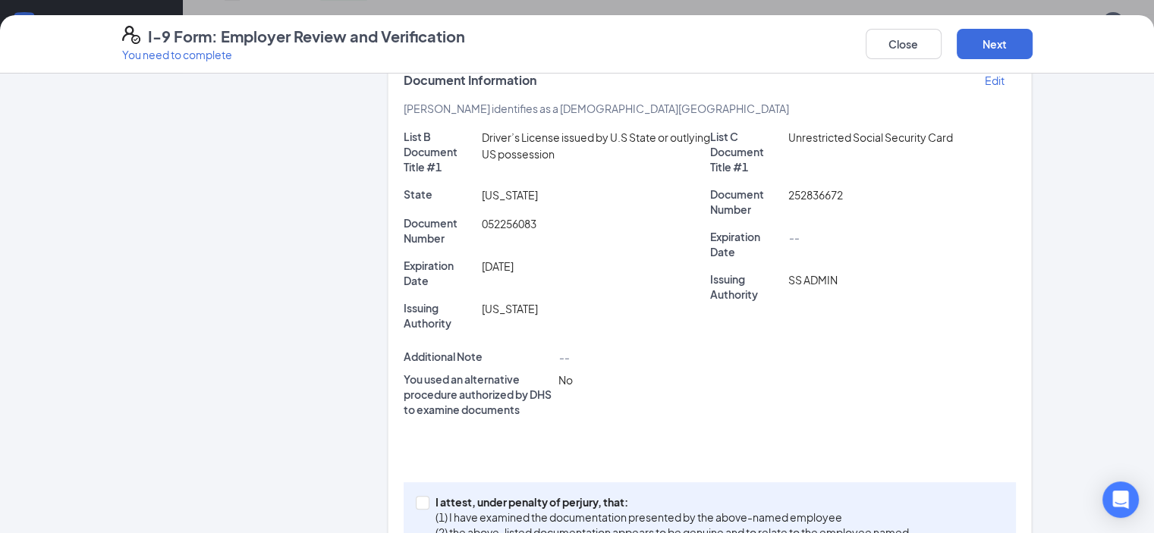
click at [470, 482] on div "I attest, under penalty of [PERSON_NAME], that: (1) I have examined the documen…" at bounding box center [710, 524] width 613 height 85
click at [464, 495] on p "I attest, under penalty of perjury, that:" at bounding box center [671, 502] width 473 height 15
click at [426, 496] on input "I attest, under penalty of [PERSON_NAME], that: (1) I have examined the documen…" at bounding box center [421, 501] width 11 height 11
checkbox input "true"
click at [1032, 36] on button "Next" at bounding box center [995, 44] width 76 height 30
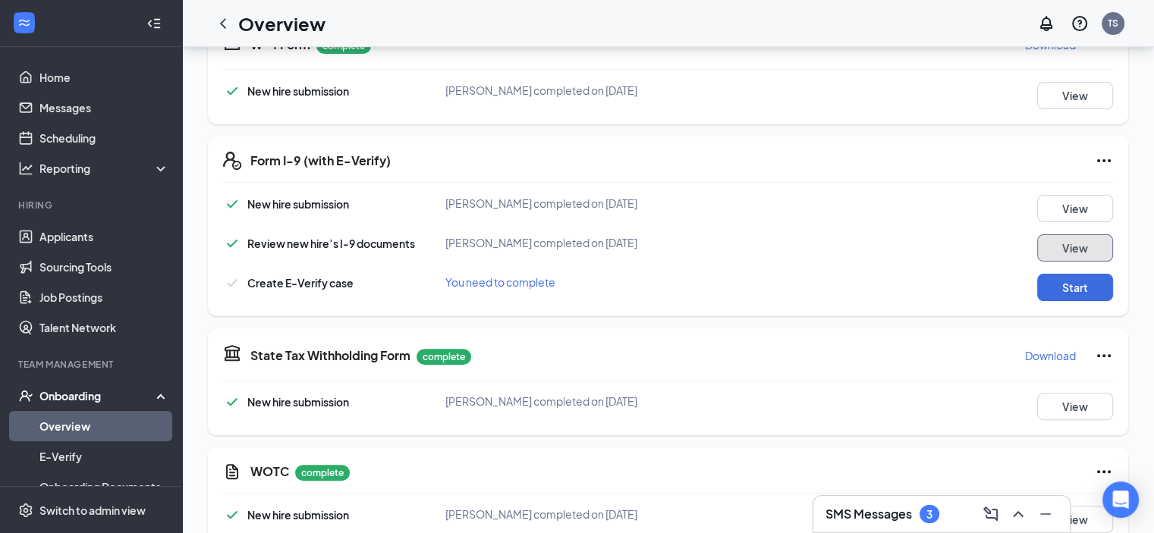
scroll to position [341, 0]
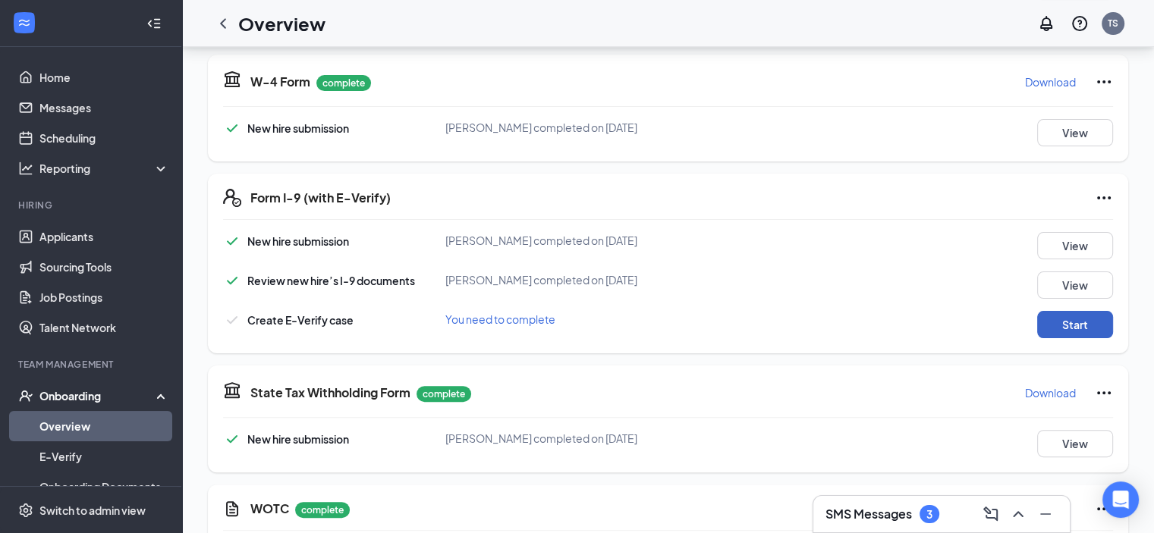
click at [1092, 313] on button "Start" at bounding box center [1075, 324] width 76 height 27
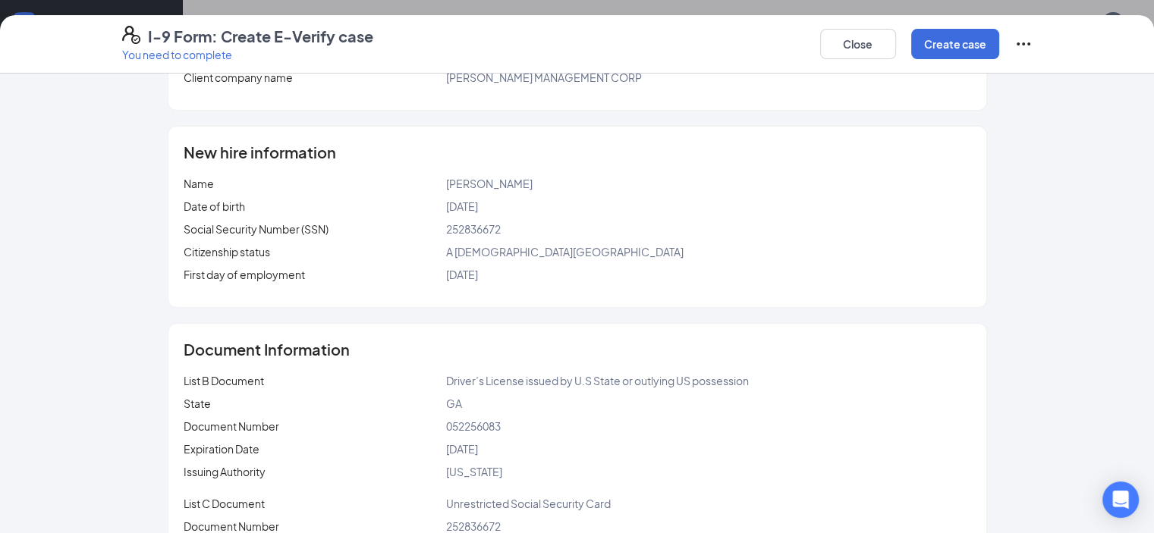
scroll to position [215, 0]
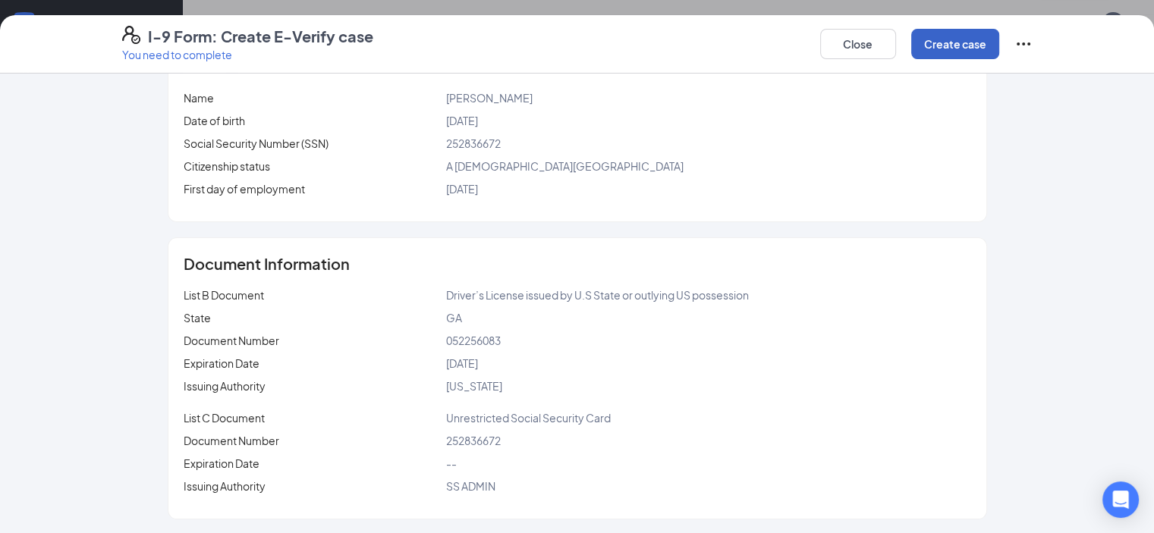
click at [999, 49] on button "Create case" at bounding box center [955, 44] width 88 height 30
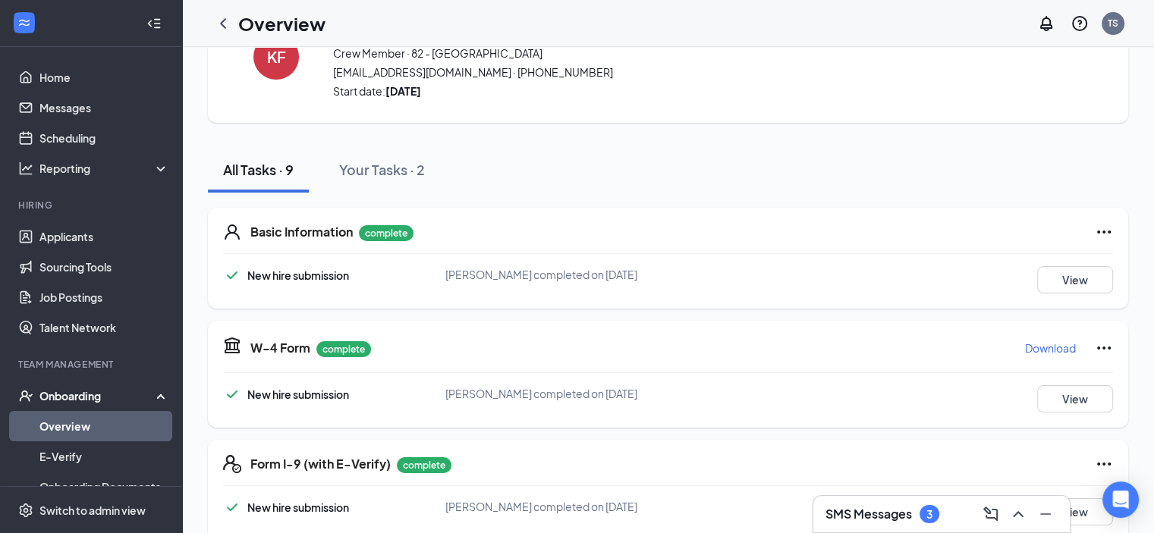
scroll to position [0, 0]
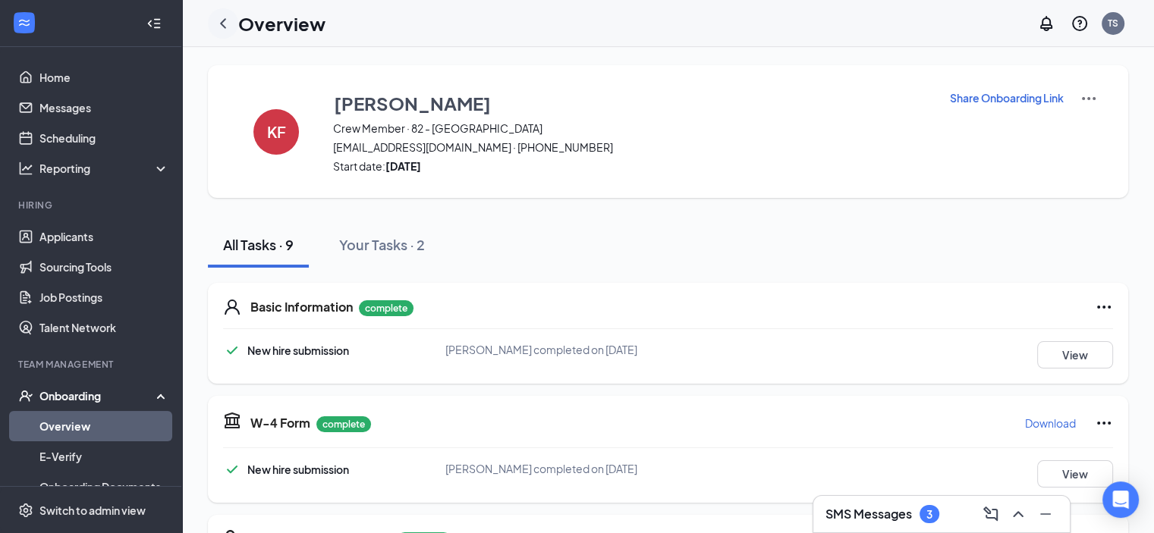
click at [225, 30] on icon "ChevronLeft" at bounding box center [223, 23] width 18 height 18
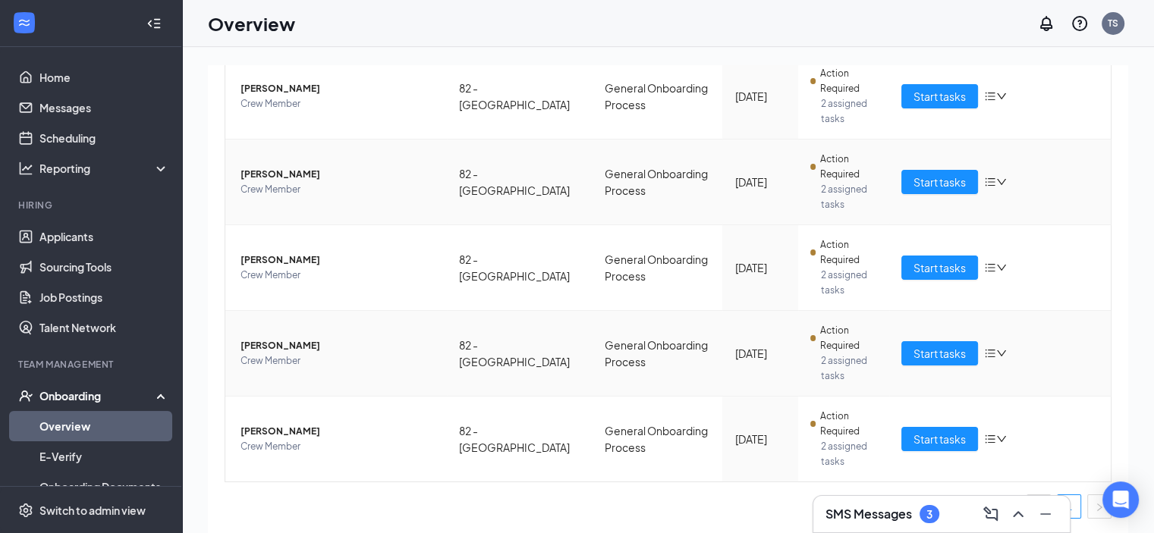
scroll to position [68, 0]
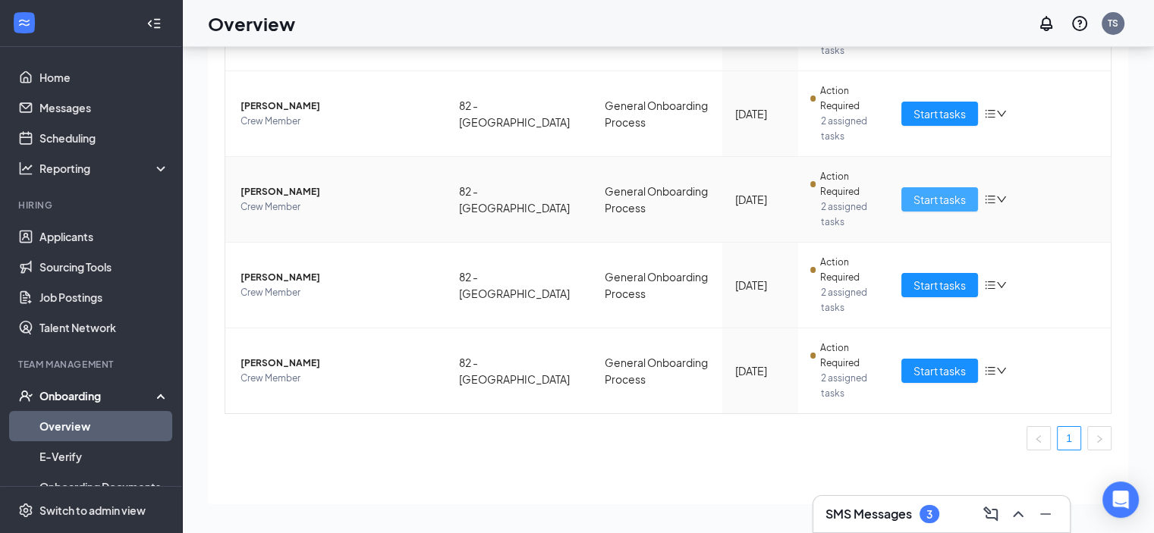
click at [918, 206] on span "Start tasks" at bounding box center [939, 199] width 52 height 17
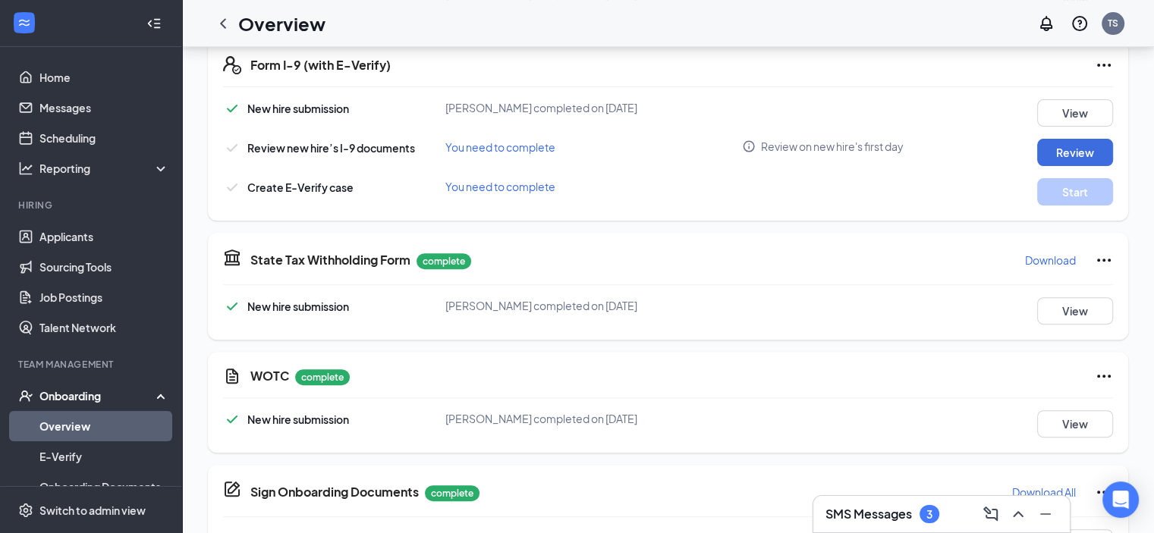
scroll to position [569, 0]
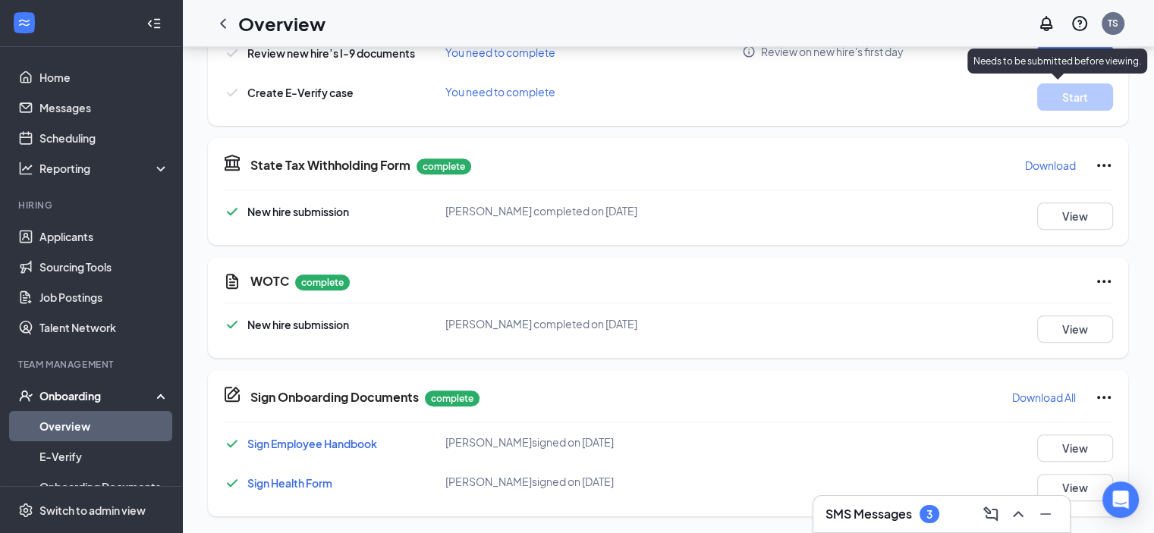
click at [1071, 63] on p "Needs to be submitted before viewing." at bounding box center [1057, 61] width 168 height 13
click at [968, 83] on div at bounding box center [871, 83] width 259 height 1
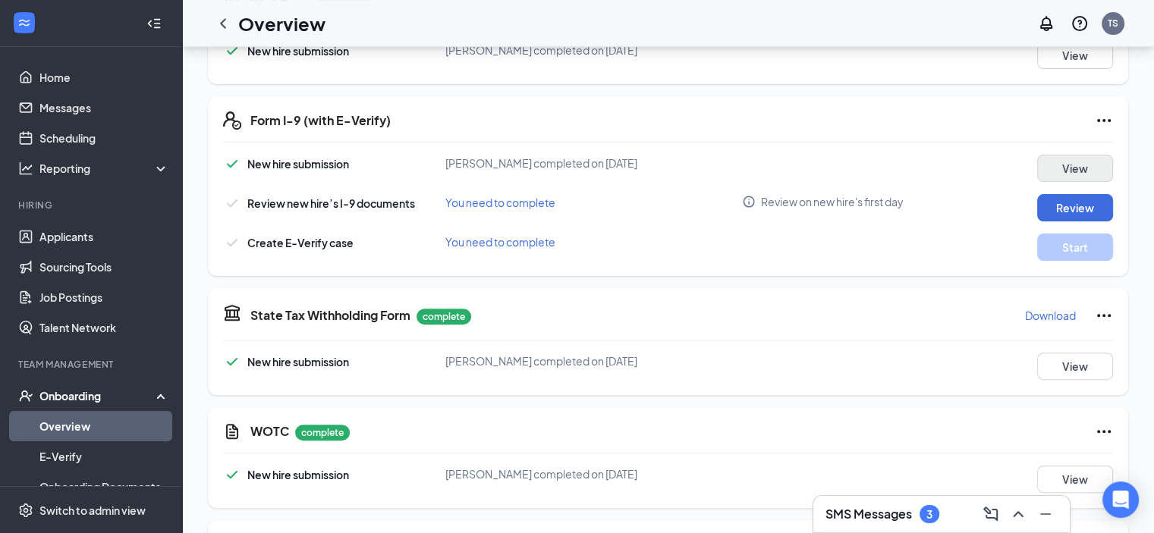
scroll to position [417, 0]
click at [1076, 191] on div "New hire submission [PERSON_NAME] completed on [DATE] View Review new hire’s I-…" at bounding box center [668, 209] width 890 height 106
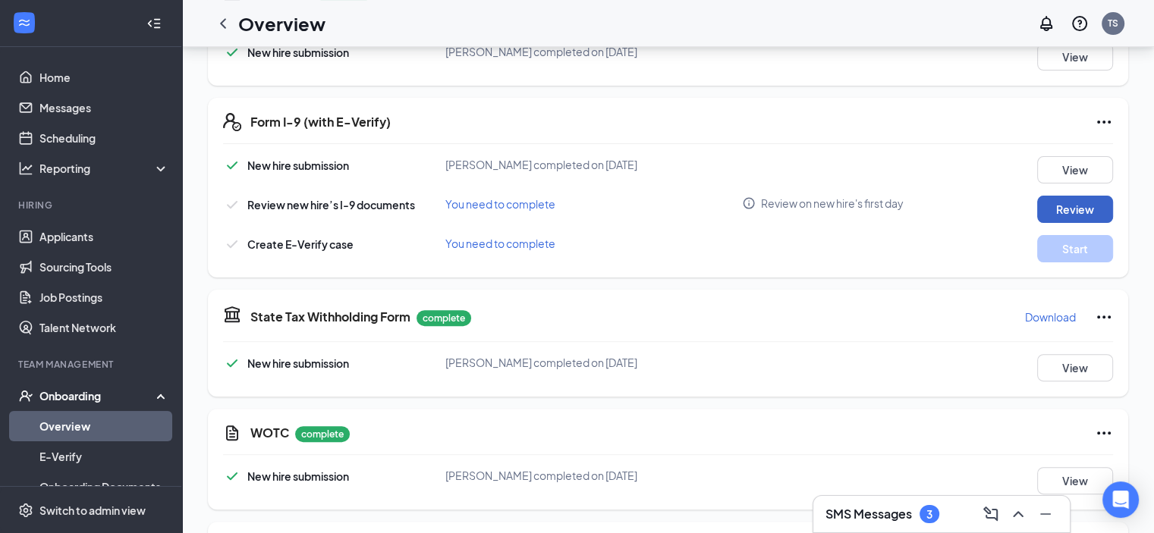
click at [1076, 202] on button "Review" at bounding box center [1075, 209] width 76 height 27
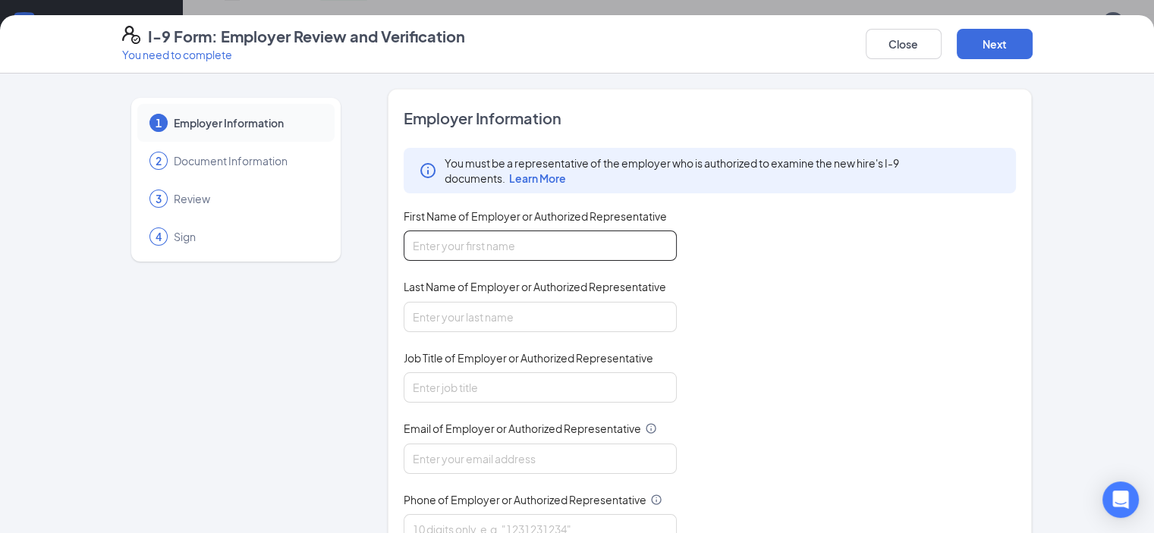
drag, startPoint x: 519, startPoint y: 257, endPoint x: 523, endPoint y: 241, distance: 16.6
click at [519, 257] on input "First Name of Employer or Authorized Representative" at bounding box center [540, 246] width 273 height 30
type input "[PERSON_NAME]"
type input "s"
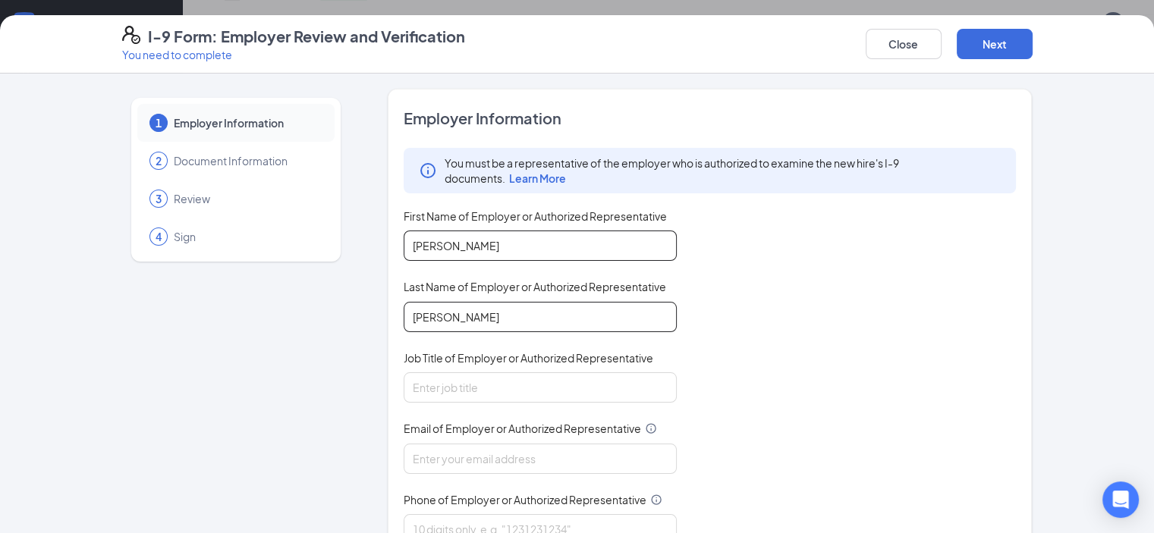
type input "[PERSON_NAME]"
type input "General Manager"
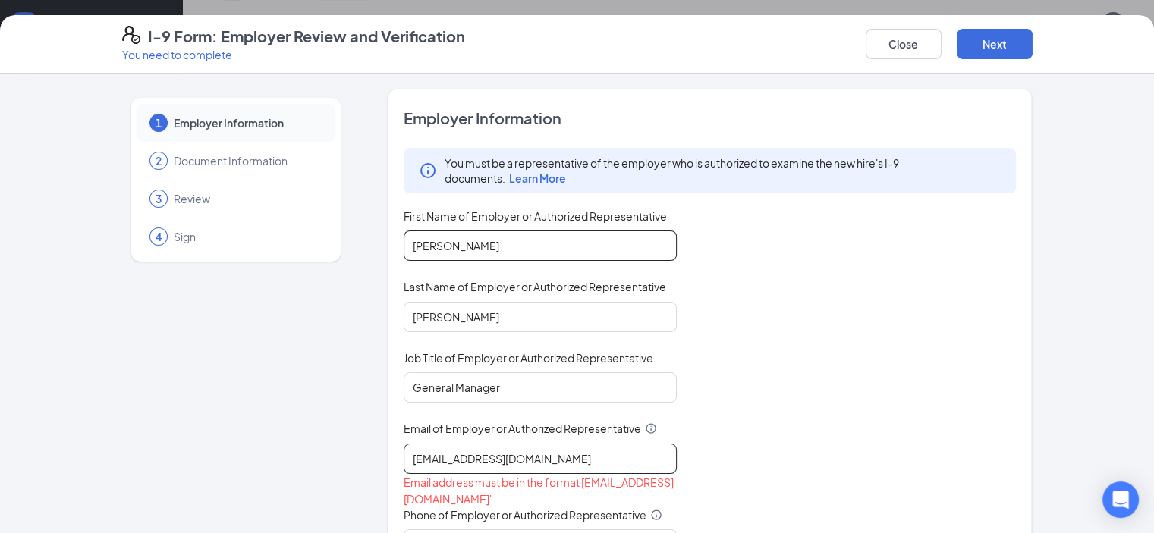
type input "[EMAIL_ADDRESS][DOMAIN_NAME]"
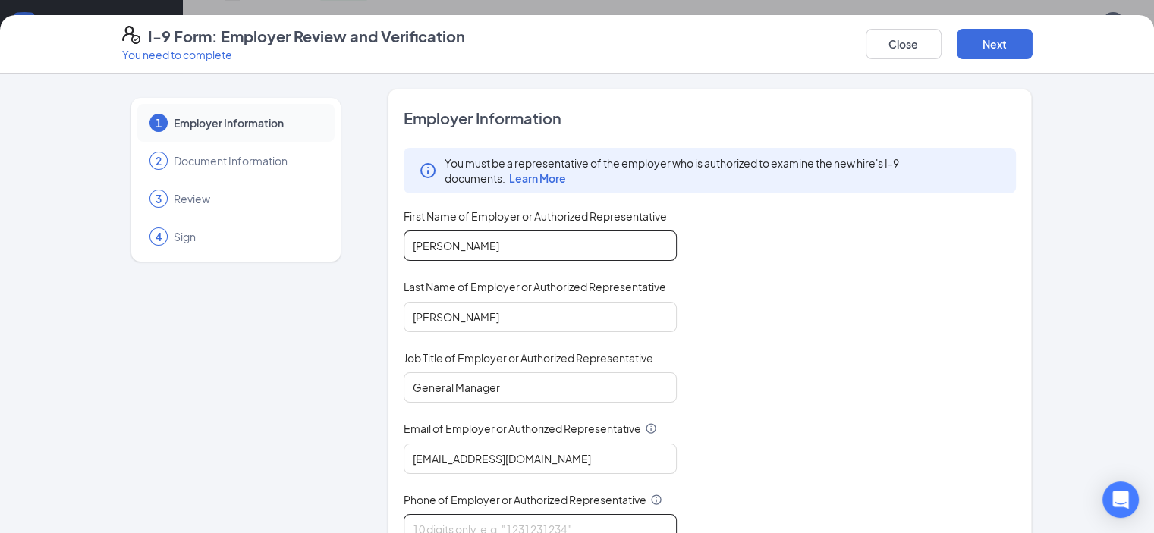
scroll to position [7, 0]
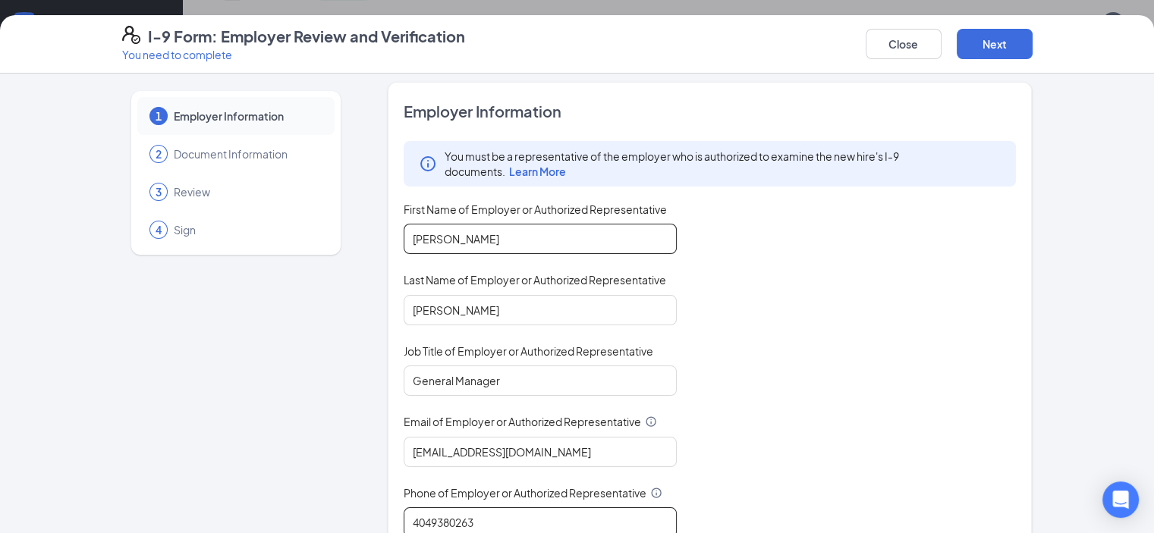
type input "4049380263"
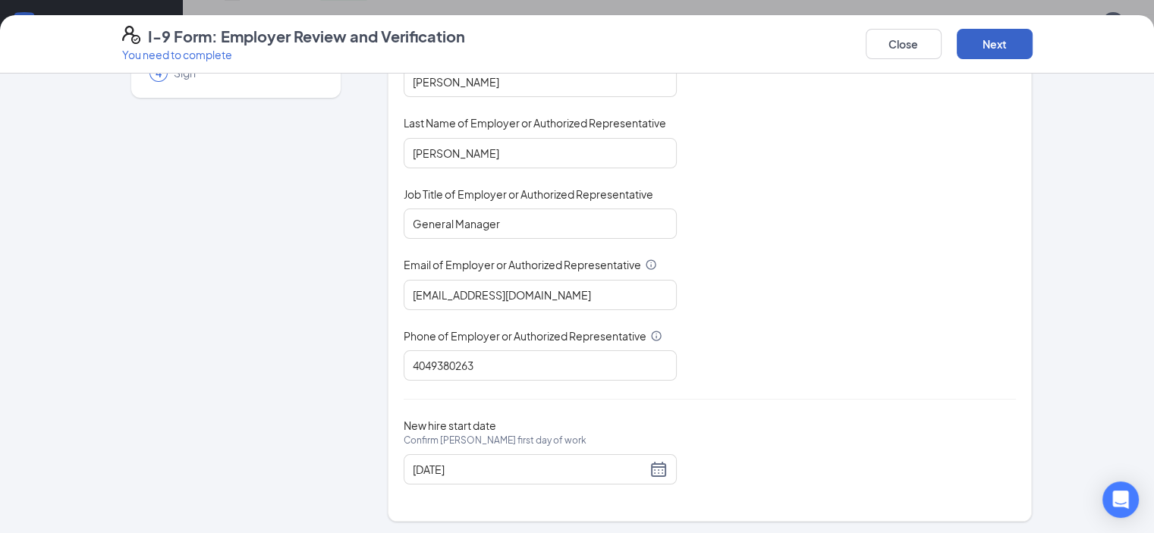
click at [1032, 57] on button "Next" at bounding box center [995, 44] width 76 height 30
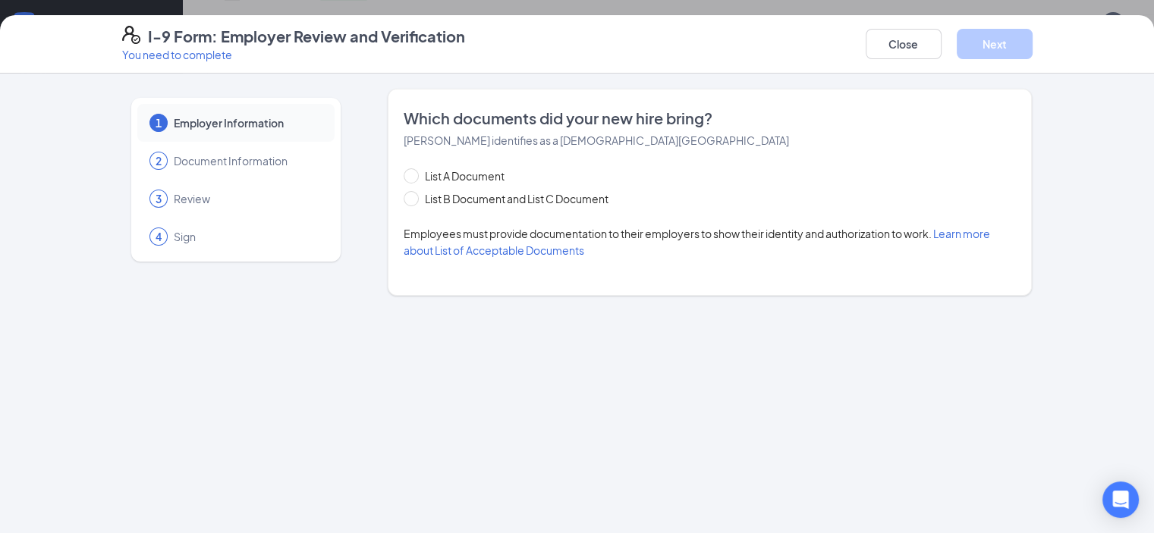
scroll to position [0, 0]
click at [506, 187] on div "List A Document List B Document and List C Document" at bounding box center [521, 187] width 235 height 39
click at [499, 203] on span "List B Document and List C Document" at bounding box center [517, 198] width 196 height 17
click at [414, 202] on input "List B Document and List C Document" at bounding box center [409, 196] width 11 height 11
radio input "true"
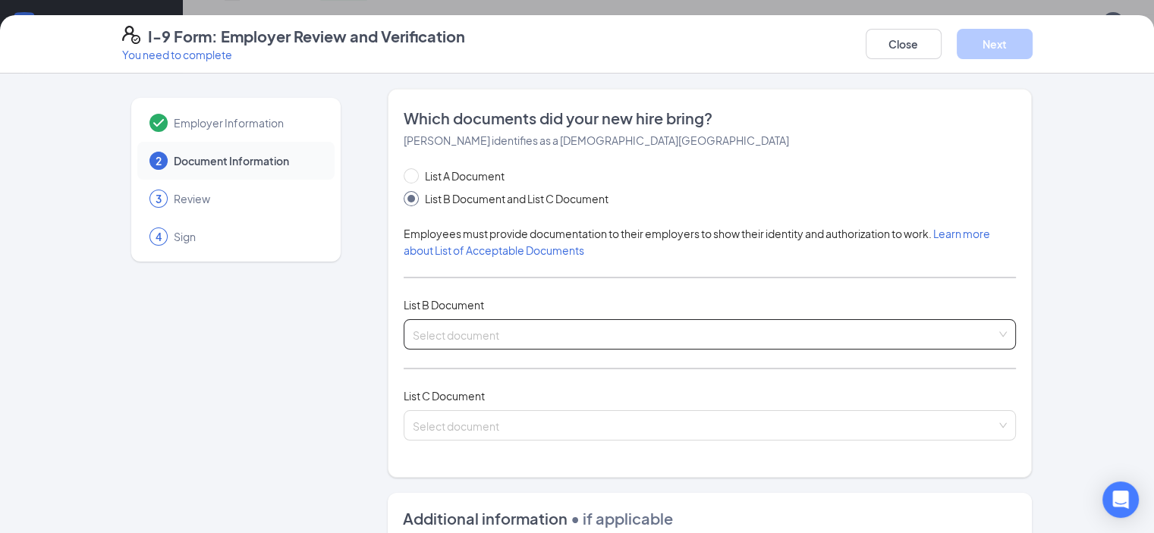
click at [536, 322] on div "List A Document List B Document and List C Document Employees must provide docu…" at bounding box center [710, 313] width 613 height 291
click at [536, 324] on input "search" at bounding box center [705, 331] width 584 height 23
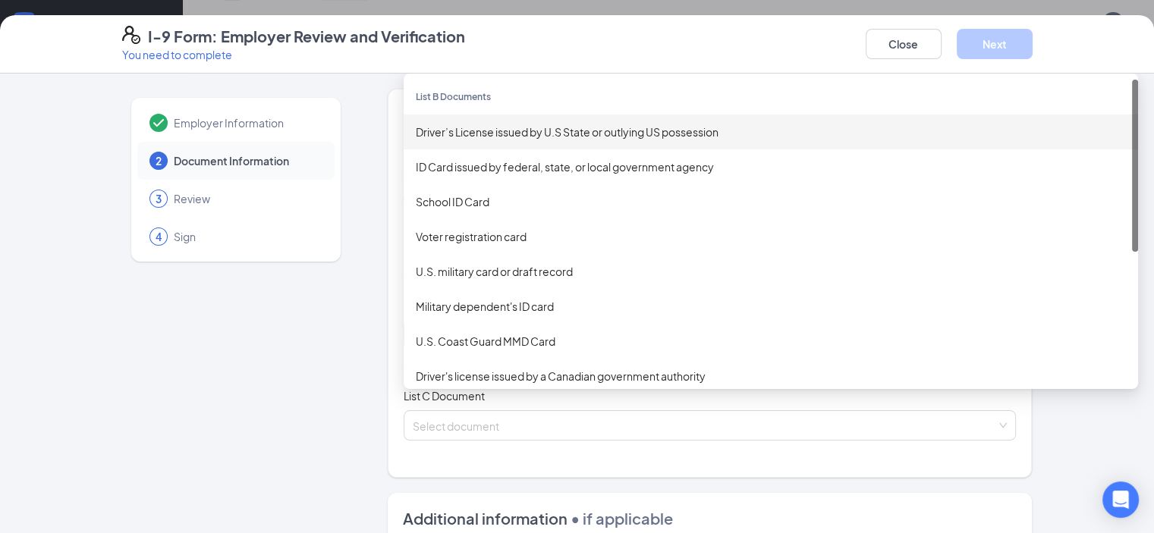
click at [488, 137] on div "Driver’s License issued by U.S State or outlying US possession" at bounding box center [771, 132] width 710 height 17
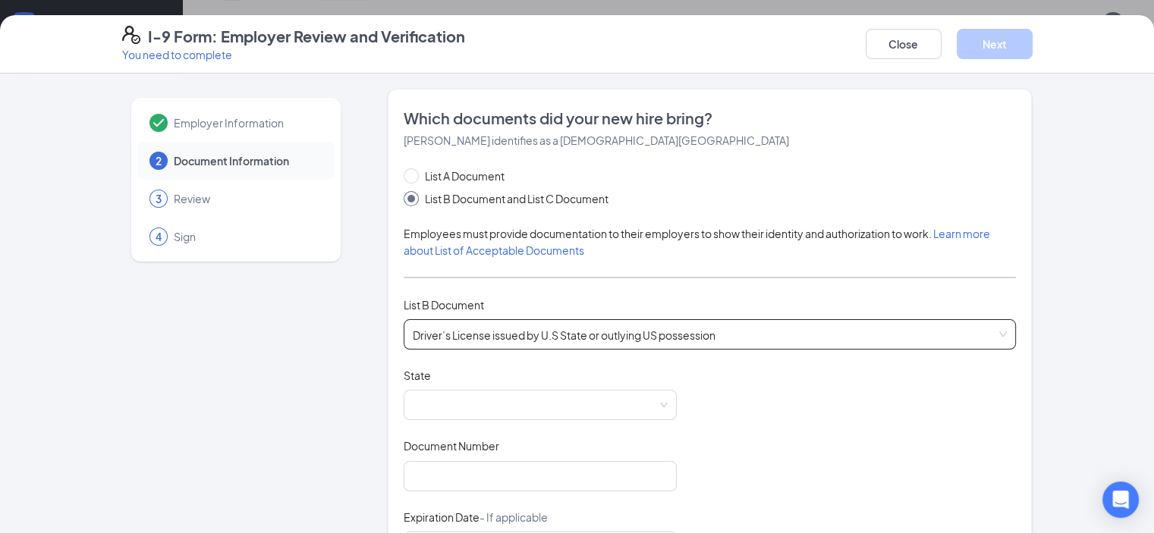
scroll to position [76, 0]
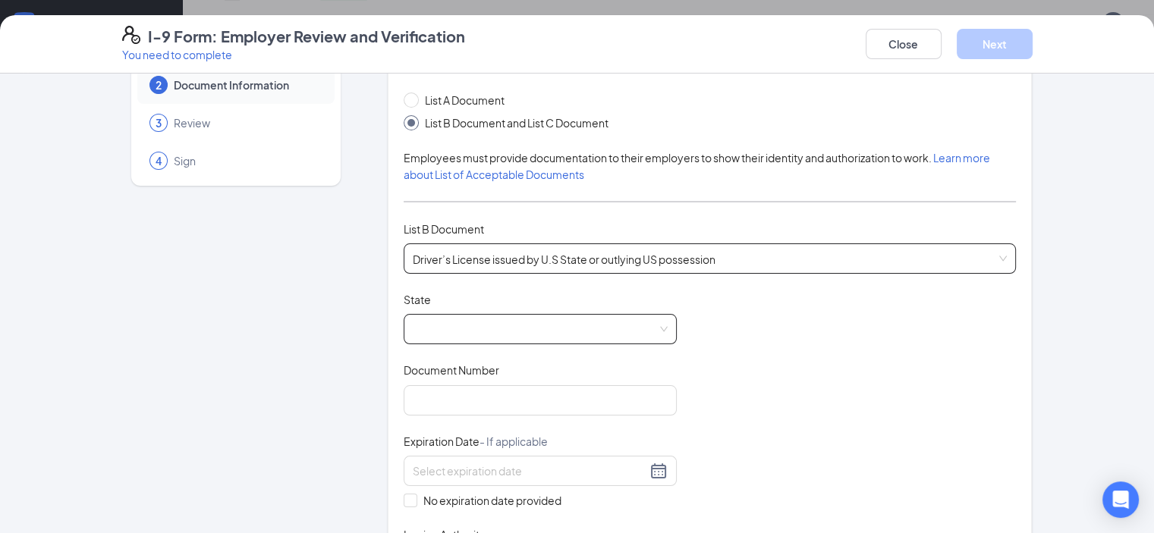
click at [492, 341] on span at bounding box center [540, 329] width 255 height 29
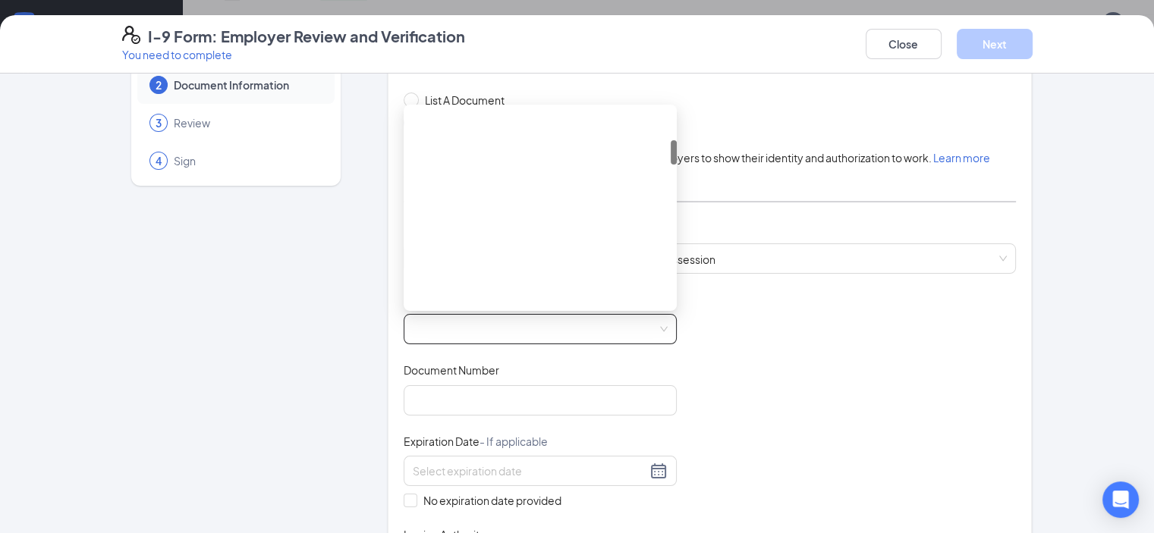
scroll to position [228, 0]
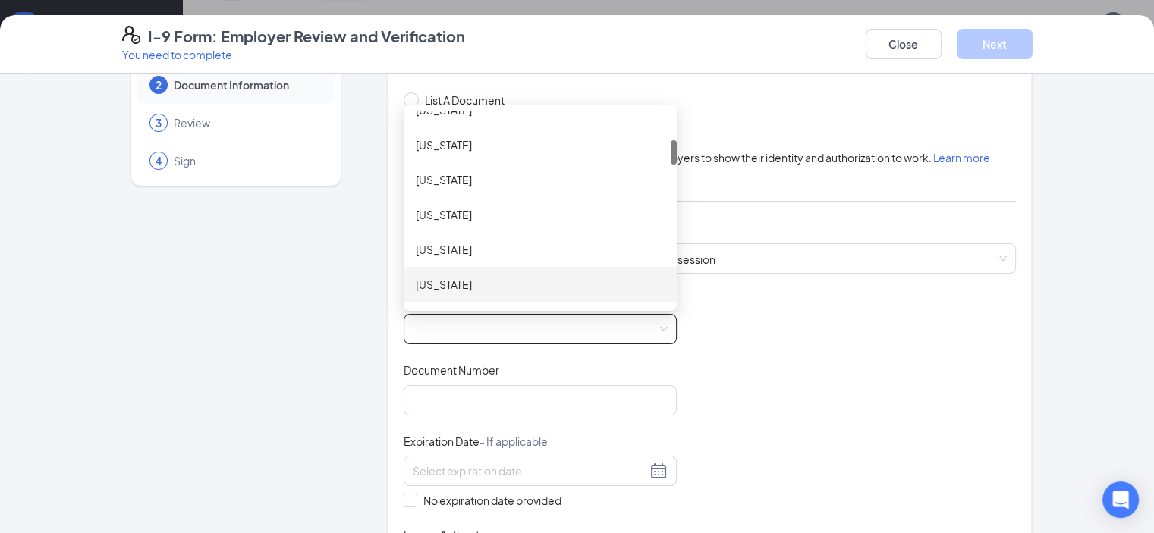
click at [440, 290] on div "[US_STATE]" at bounding box center [540, 284] width 249 height 17
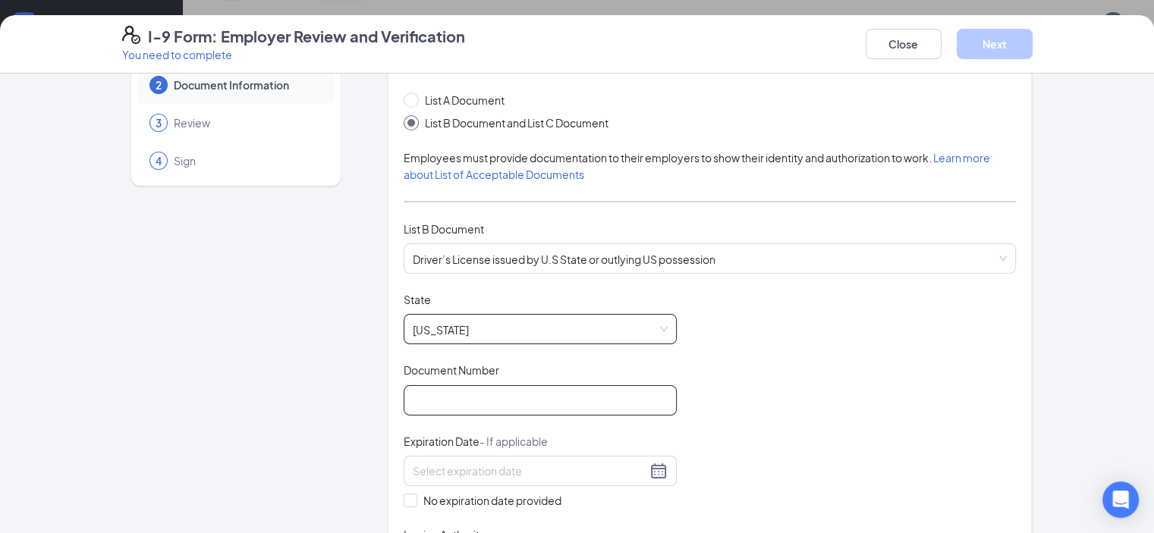
click at [467, 408] on input "Document Number" at bounding box center [540, 400] width 273 height 30
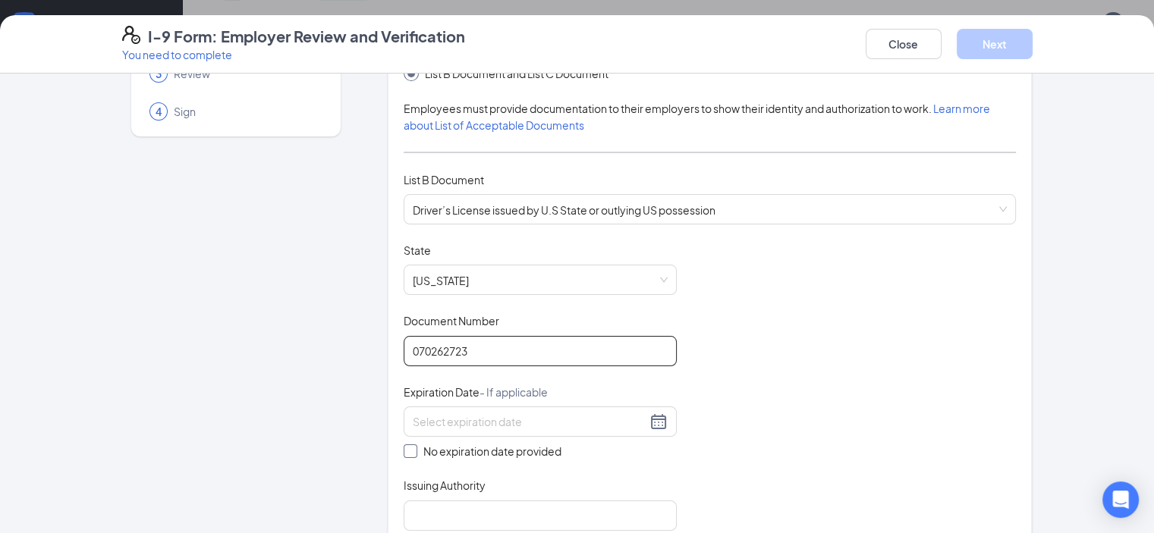
scroll to position [152, 0]
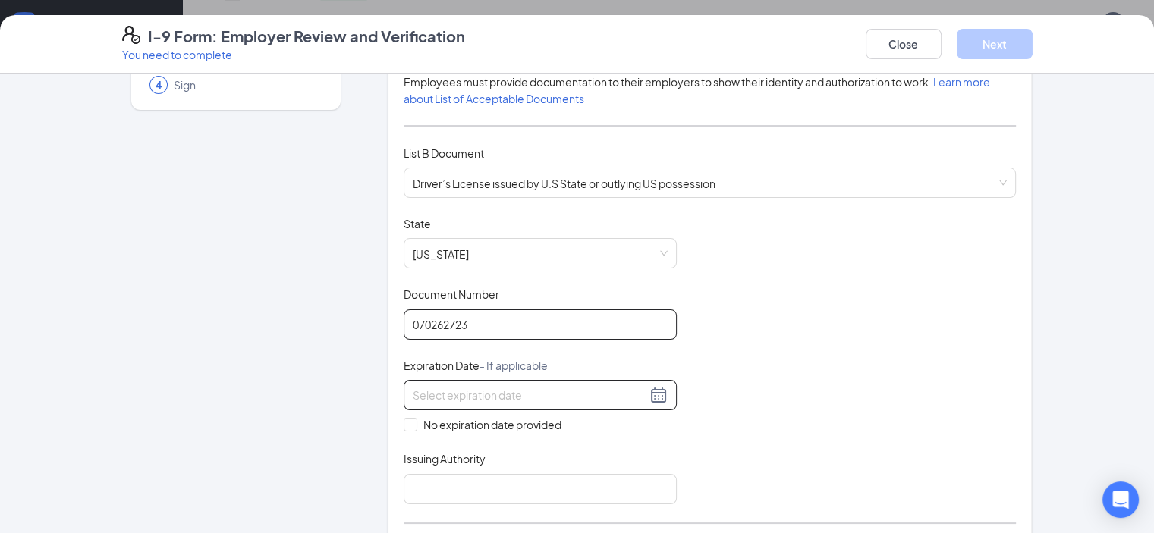
type input "070262723"
click at [470, 381] on div at bounding box center [540, 395] width 273 height 30
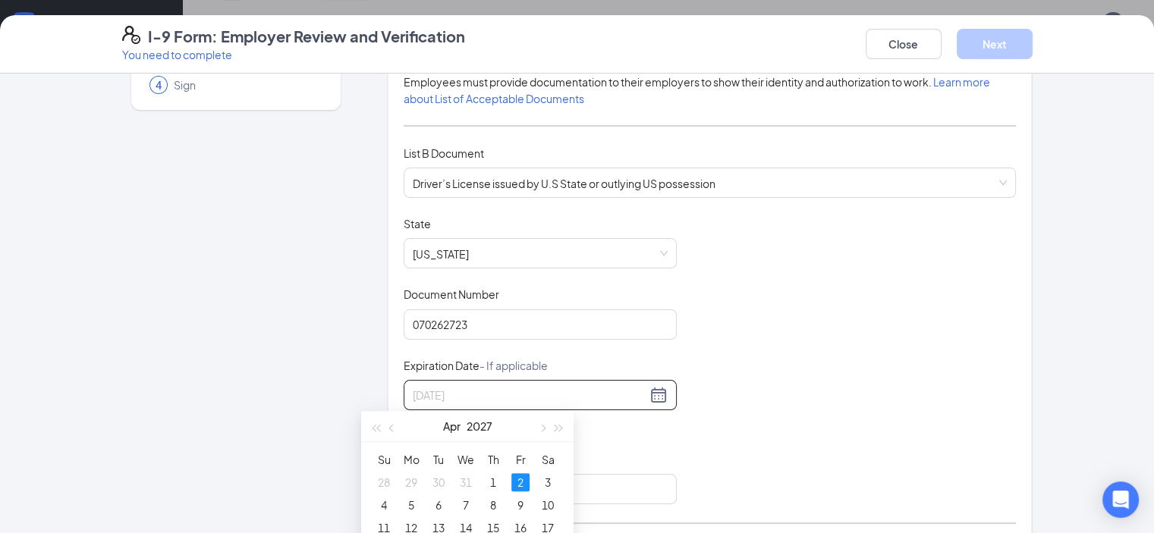
click at [527, 476] on div "2" at bounding box center [520, 482] width 18 height 18
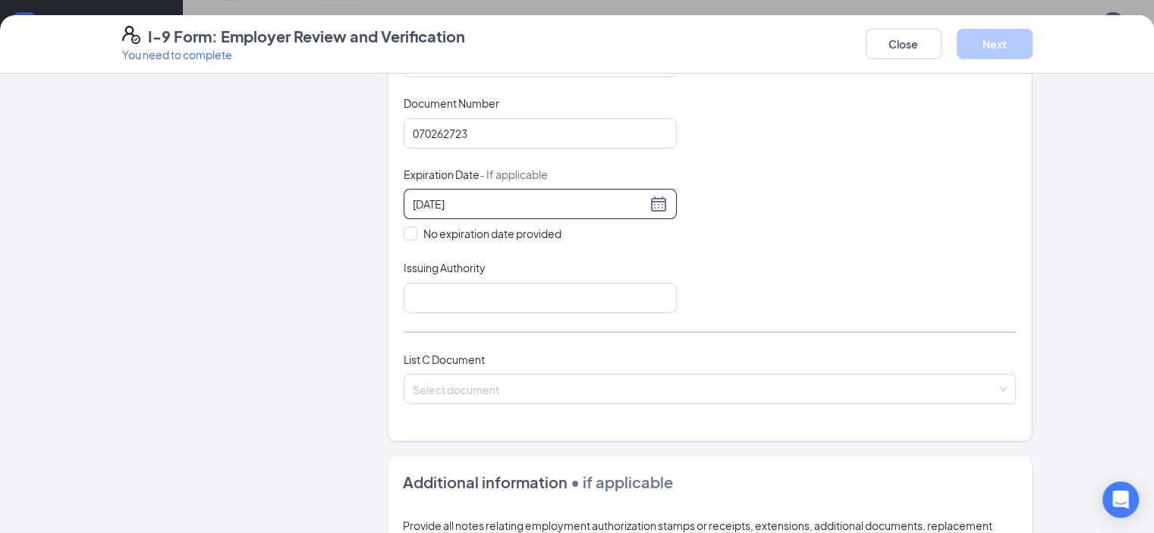
scroll to position [379, 0]
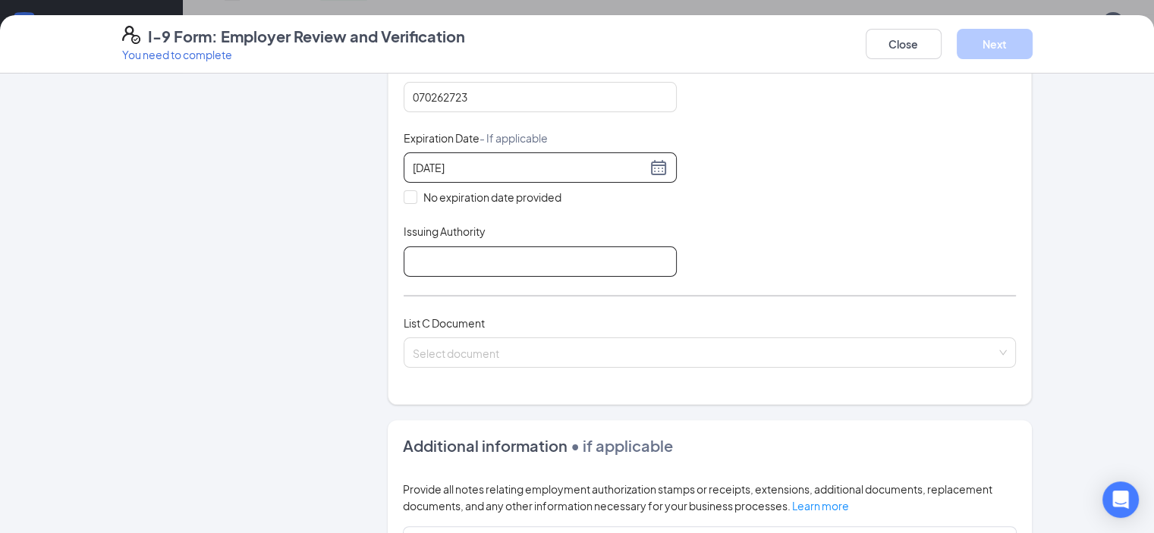
type input "[DATE]"
click at [449, 250] on input "Issuing Authority" at bounding box center [540, 262] width 273 height 30
type input "[US_STATE]"
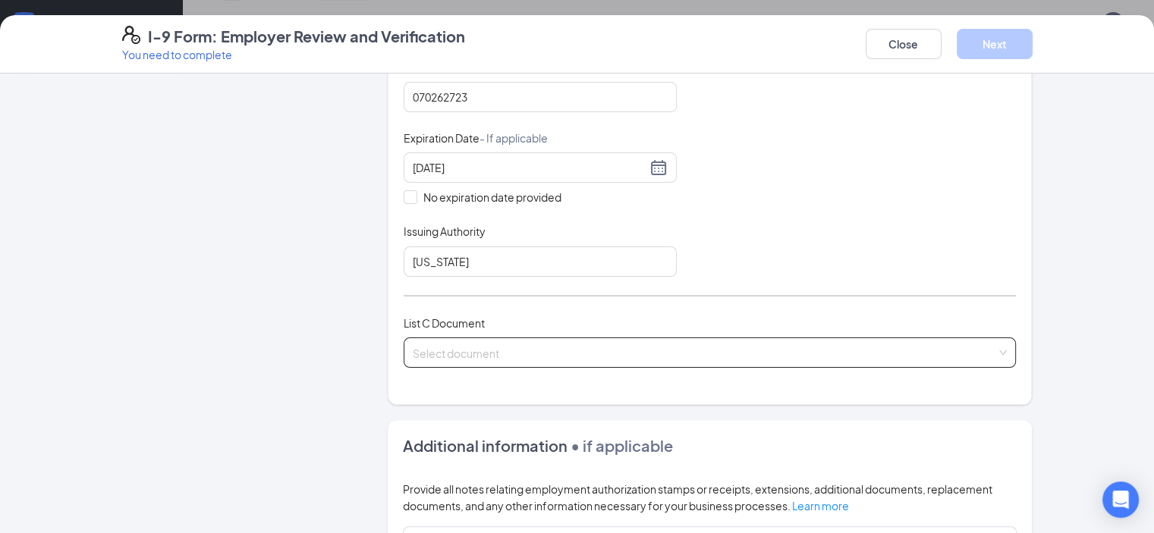
click at [465, 347] on input "search" at bounding box center [705, 349] width 584 height 23
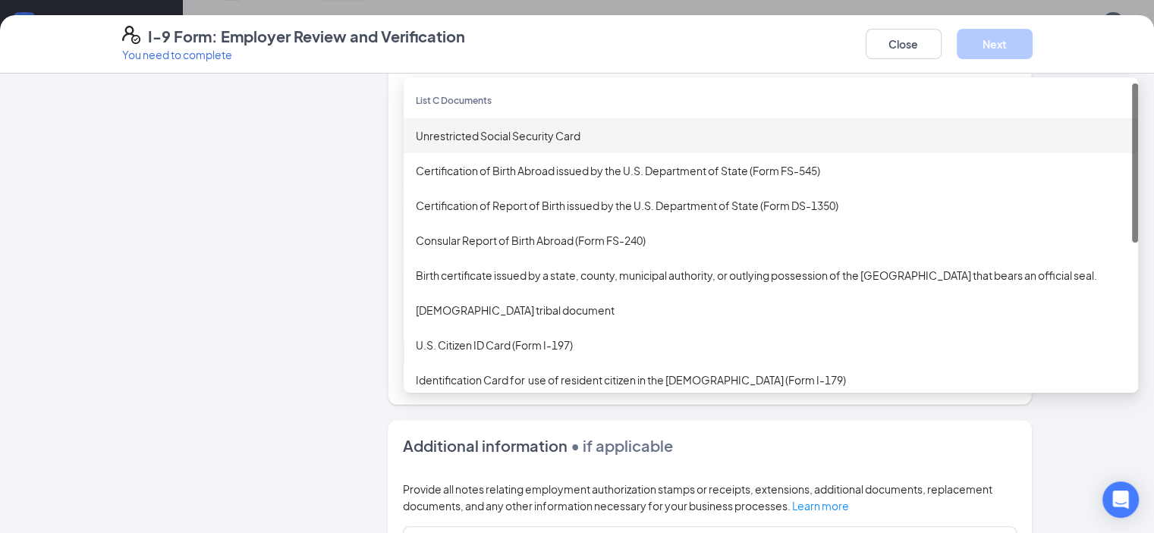
click at [449, 137] on div "Unrestricted Social Security Card" at bounding box center [771, 135] width 710 height 17
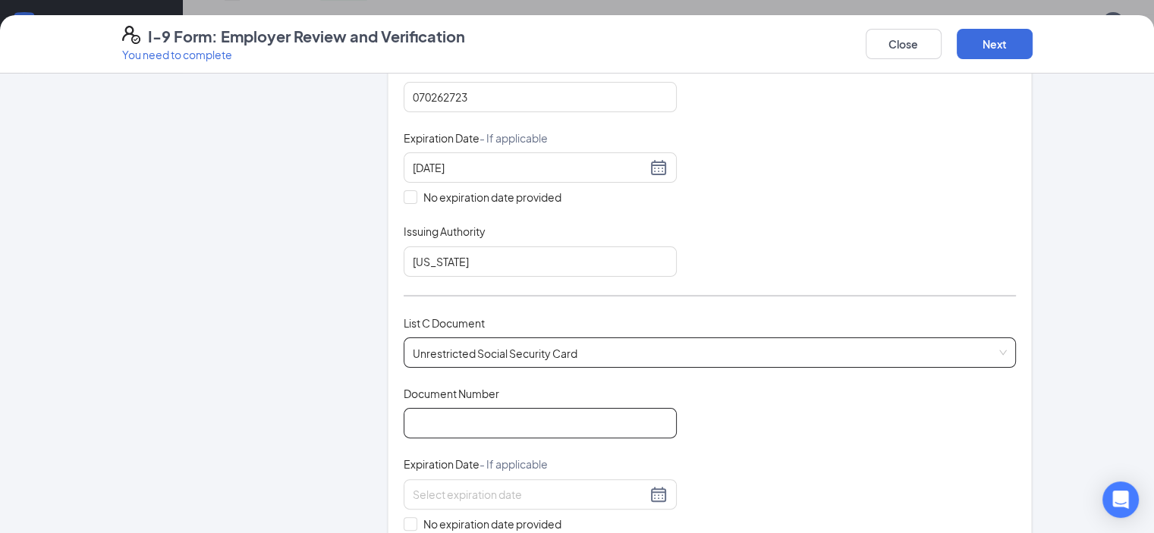
click at [458, 409] on input "Document Number" at bounding box center [540, 423] width 273 height 30
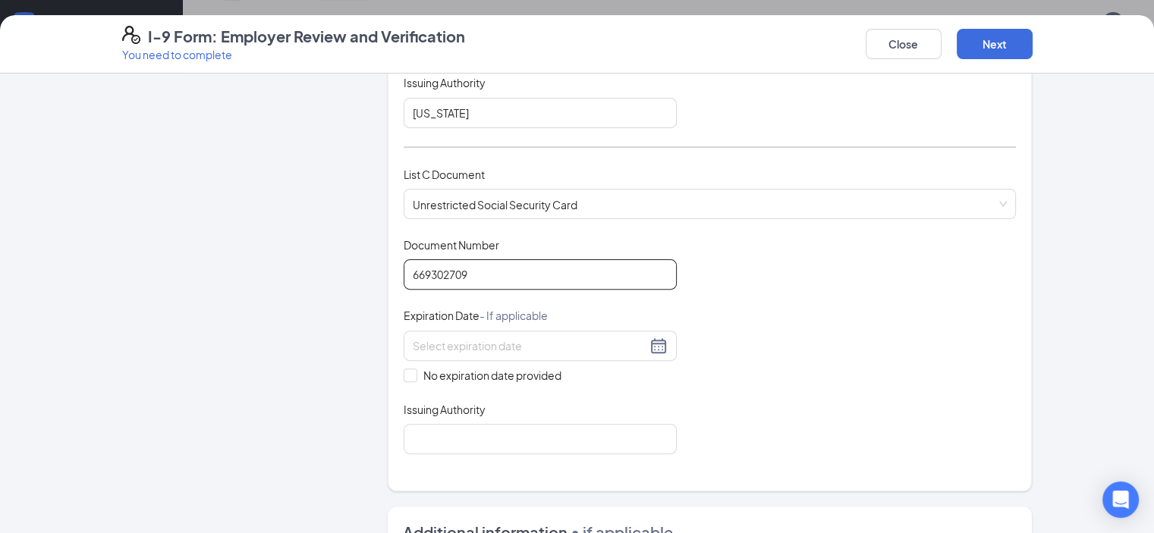
scroll to position [531, 0]
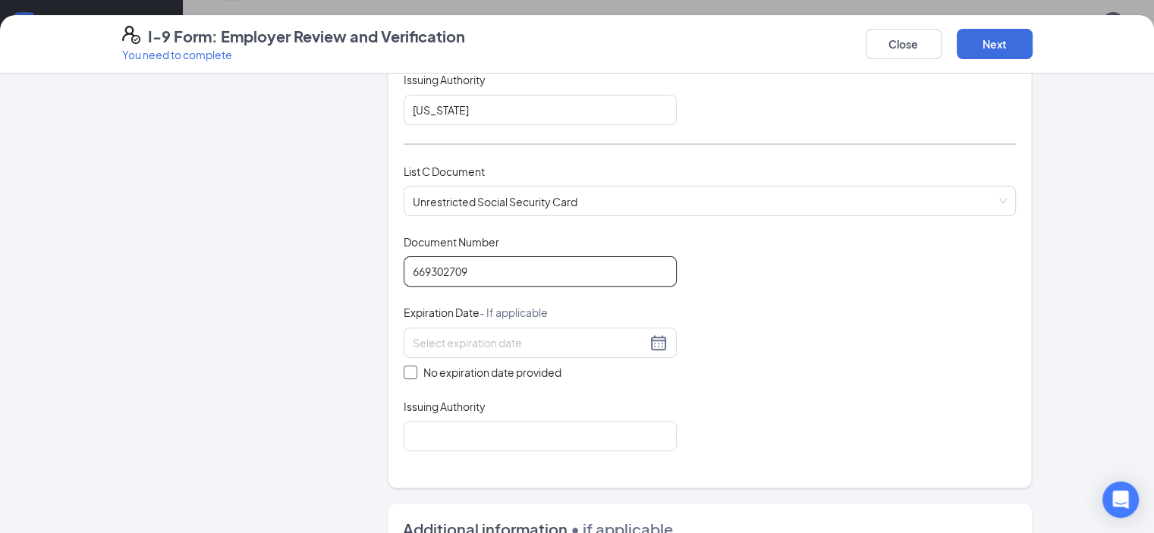
type input "669302709"
click at [462, 366] on span "No expiration date provided" at bounding box center [492, 372] width 150 height 17
click at [414, 366] on input "No expiration date provided" at bounding box center [409, 371] width 11 height 11
checkbox input "true"
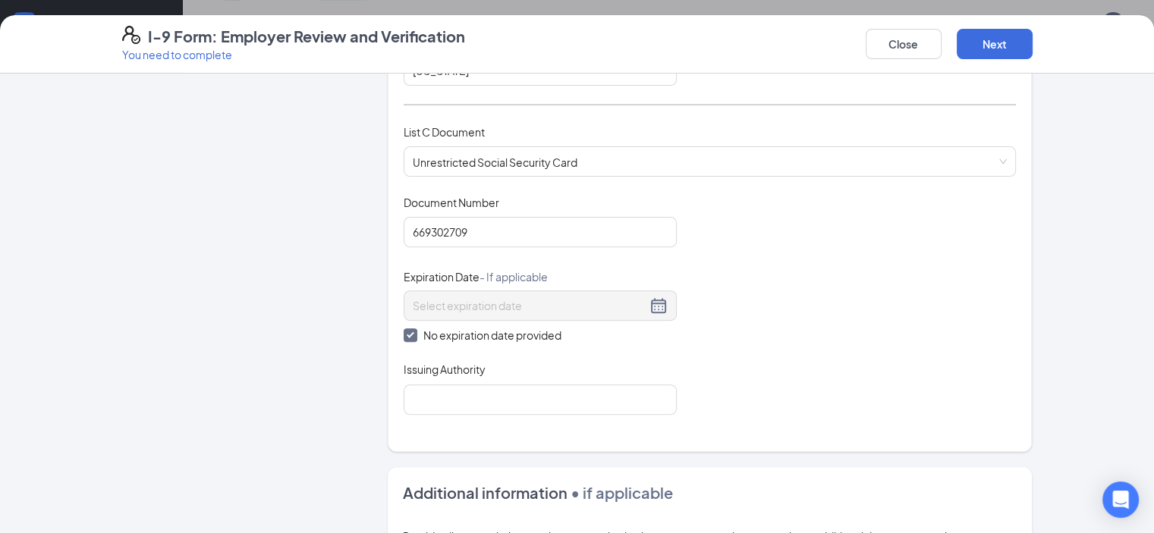
scroll to position [607, 0]
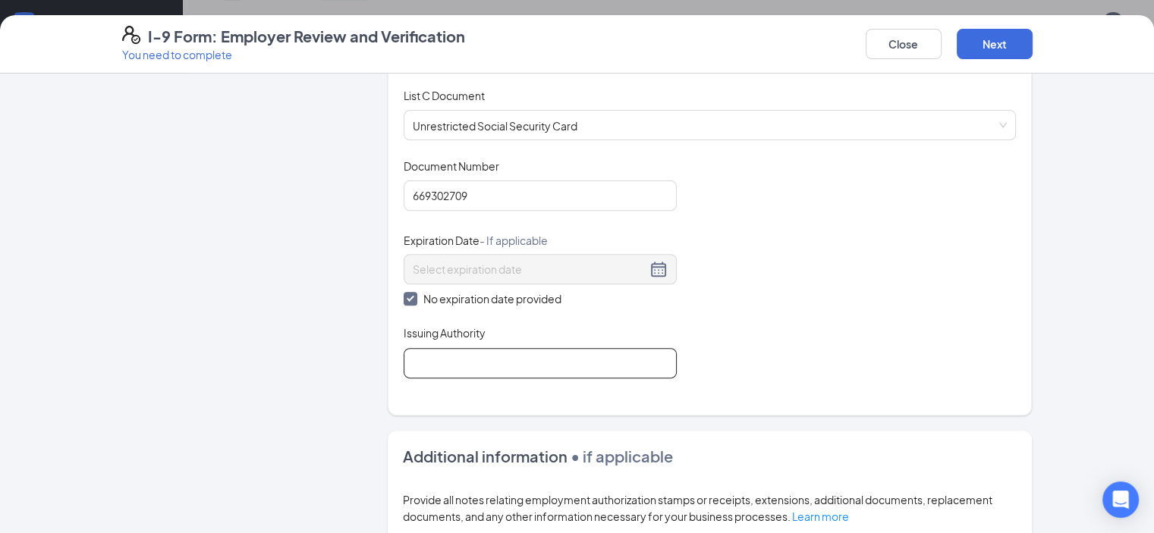
click at [416, 371] on input "Issuing Authority" at bounding box center [540, 363] width 273 height 30
type input "SS ADMIN"
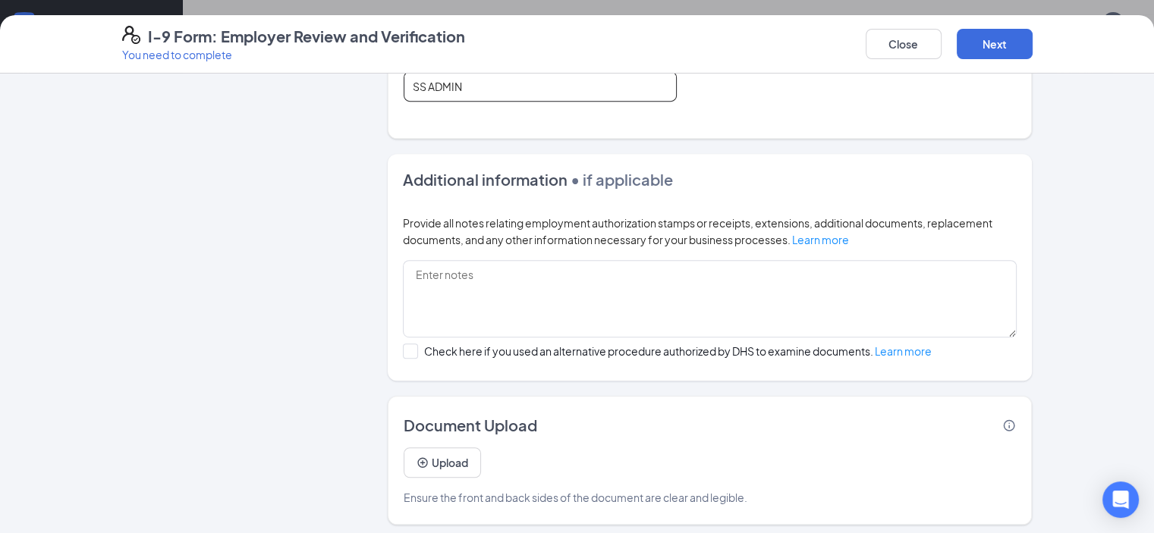
scroll to position [569, 0]
click at [1032, 36] on button "Next" at bounding box center [995, 44] width 76 height 30
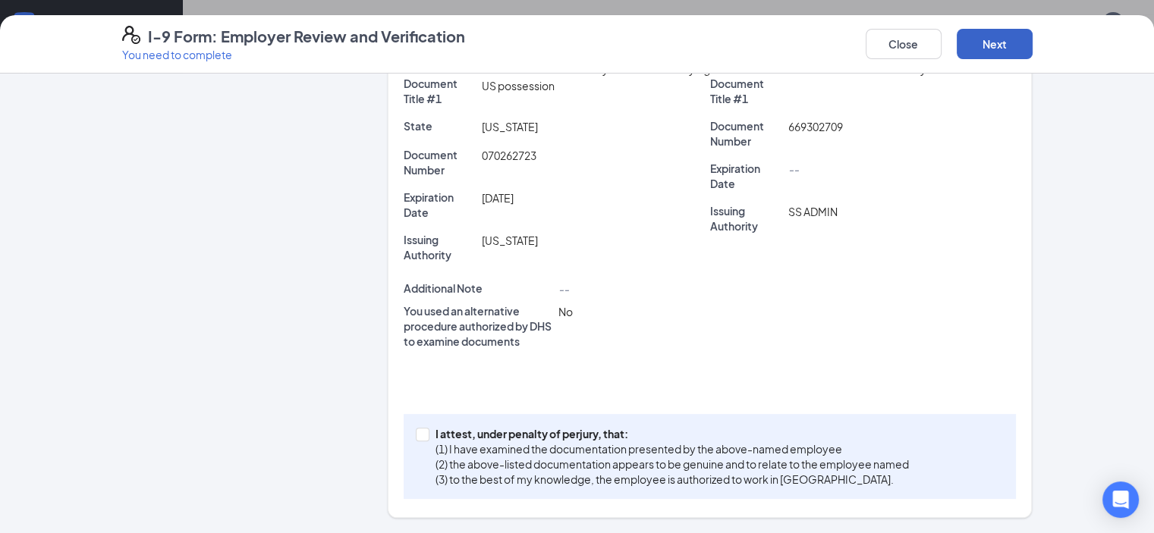
scroll to position [344, 0]
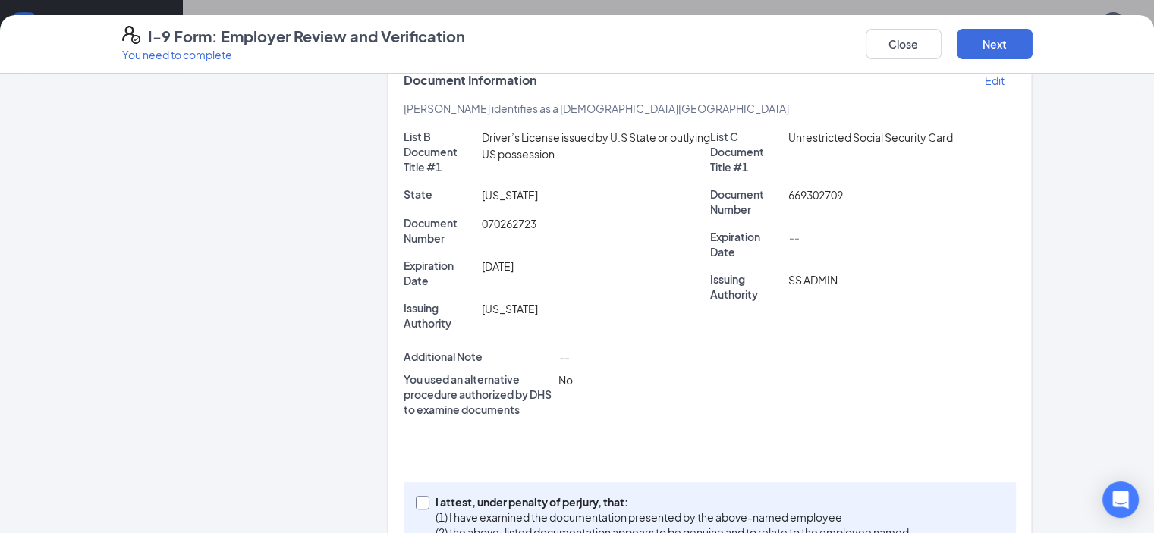
click at [550, 495] on p "I attest, under penalty of perjury, that:" at bounding box center [671, 502] width 473 height 15
click at [426, 496] on input "I attest, under penalty of [PERSON_NAME], that: (1) I have examined the documen…" at bounding box center [421, 501] width 11 height 11
checkbox input "true"
drag, startPoint x: 1076, startPoint y: 28, endPoint x: 1076, endPoint y: 63, distance: 34.9
click at [1032, 32] on div "Close Next" at bounding box center [949, 44] width 167 height 36
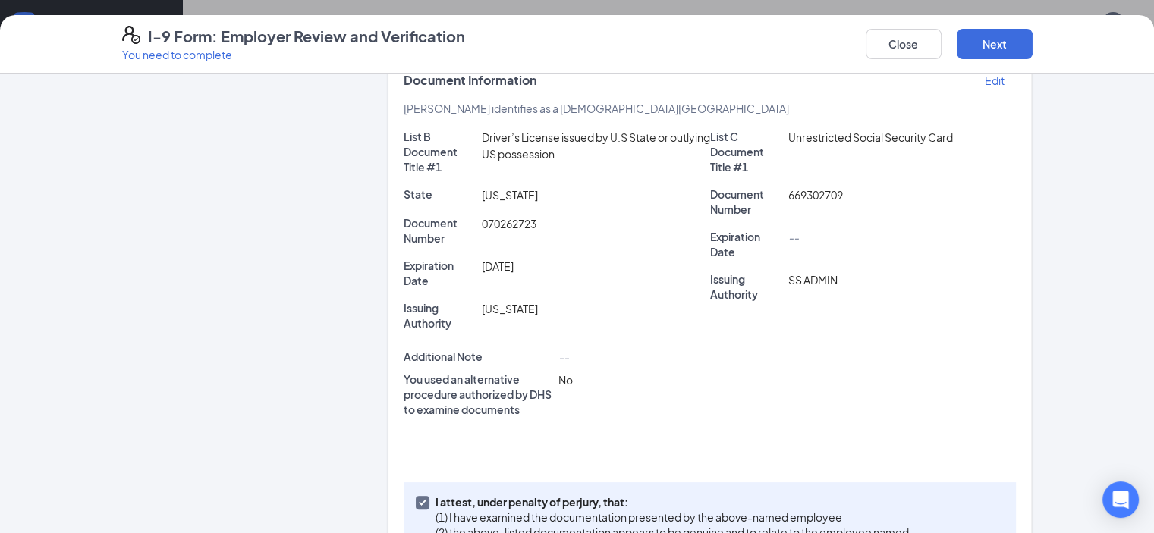
click at [1076, 63] on div "I-9 Form: Employer Review and Verification You need to complete Close Next" at bounding box center [577, 44] width 1154 height 58
click at [1032, 55] on button "Next" at bounding box center [995, 44] width 76 height 30
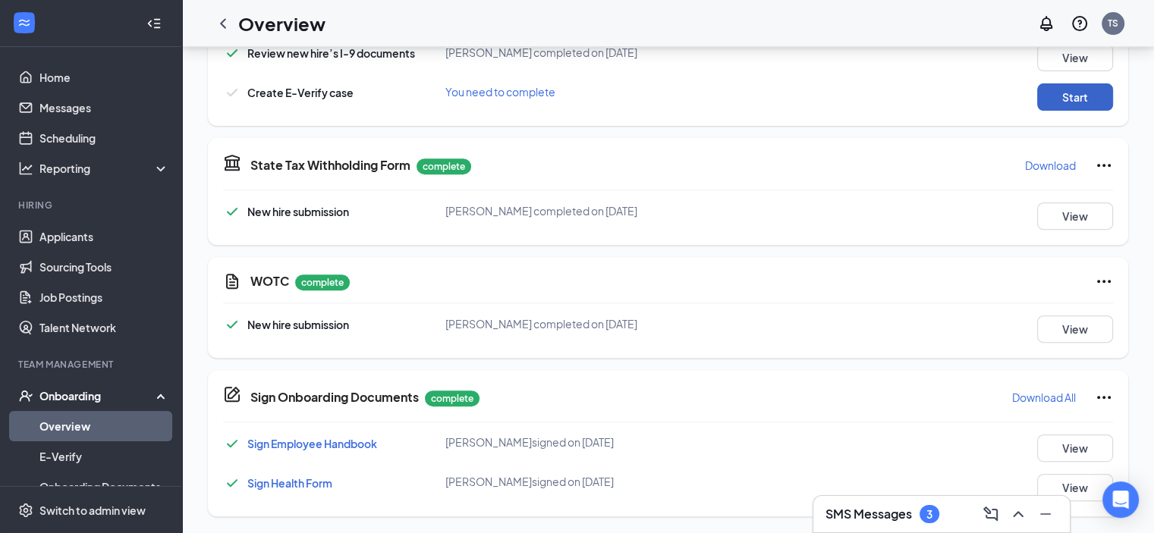
click at [1082, 86] on button "Start" at bounding box center [1075, 96] width 76 height 27
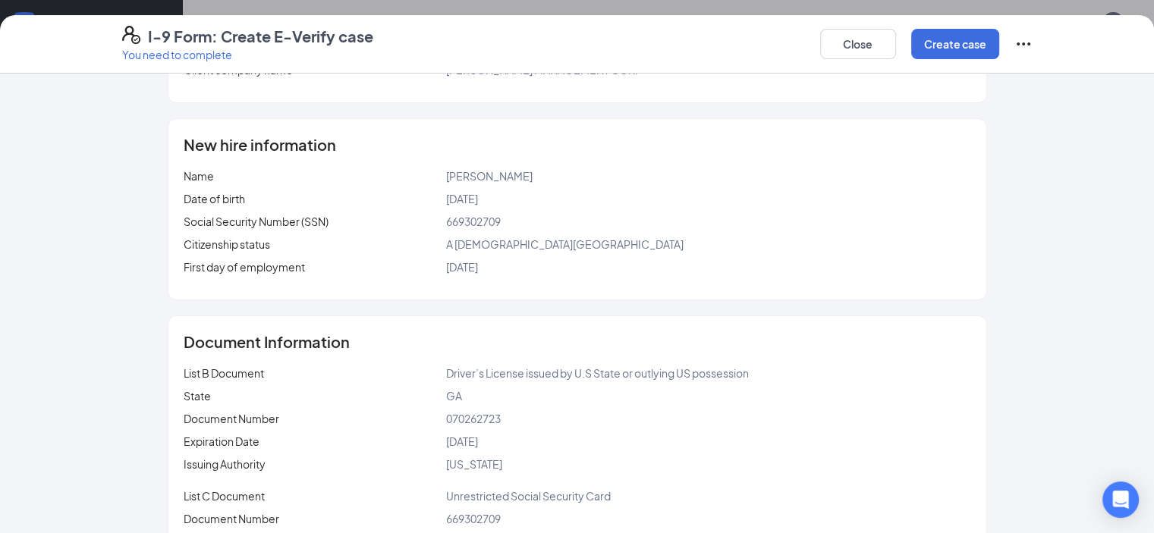
scroll to position [215, 0]
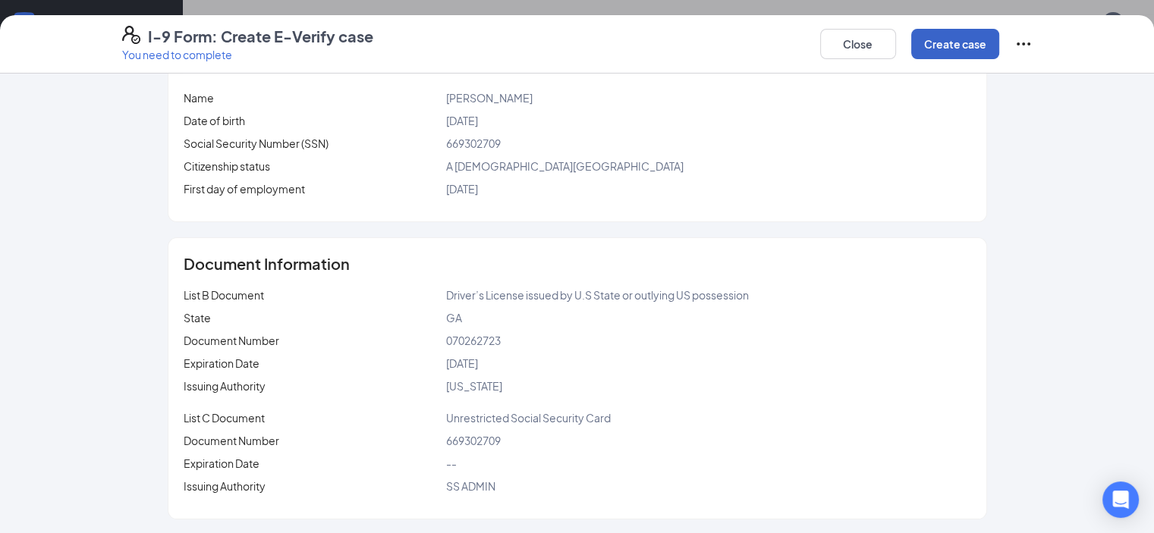
click at [999, 36] on button "Create case" at bounding box center [955, 44] width 88 height 30
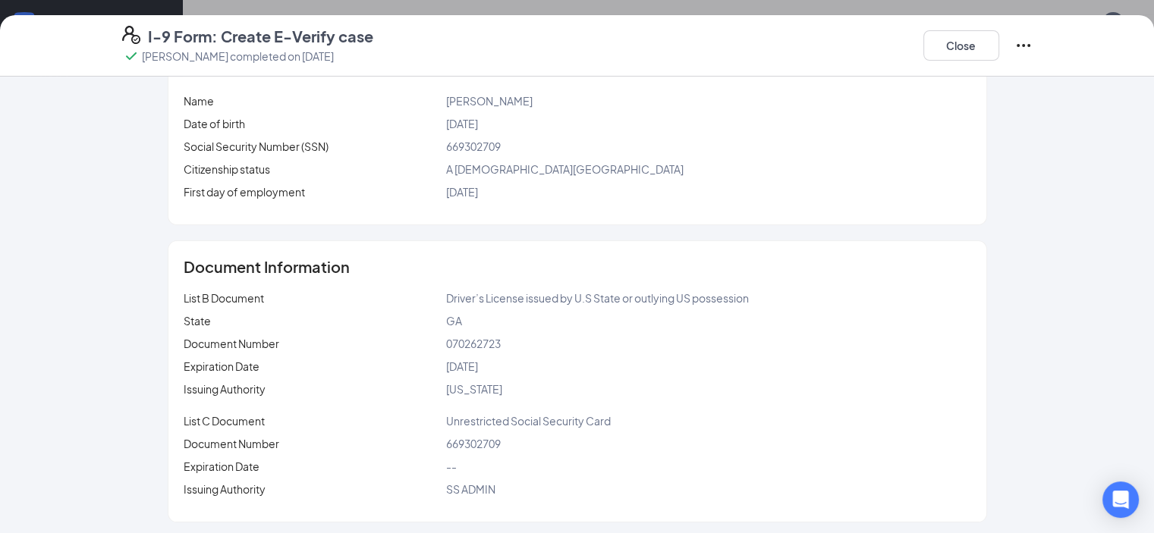
scroll to position [402, 0]
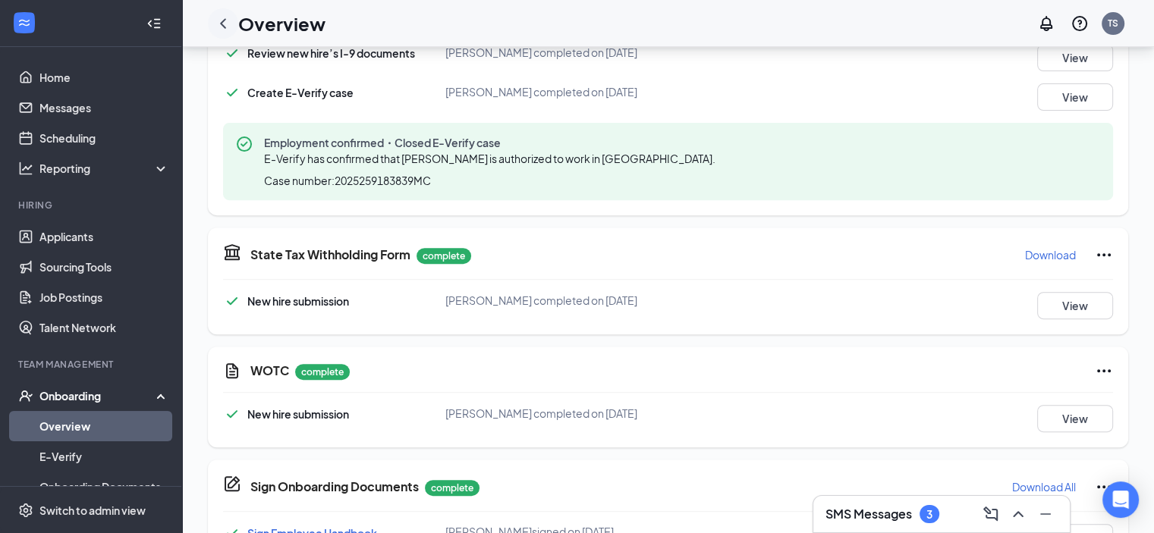
click at [218, 21] on icon "ChevronLeft" at bounding box center [223, 23] width 18 height 18
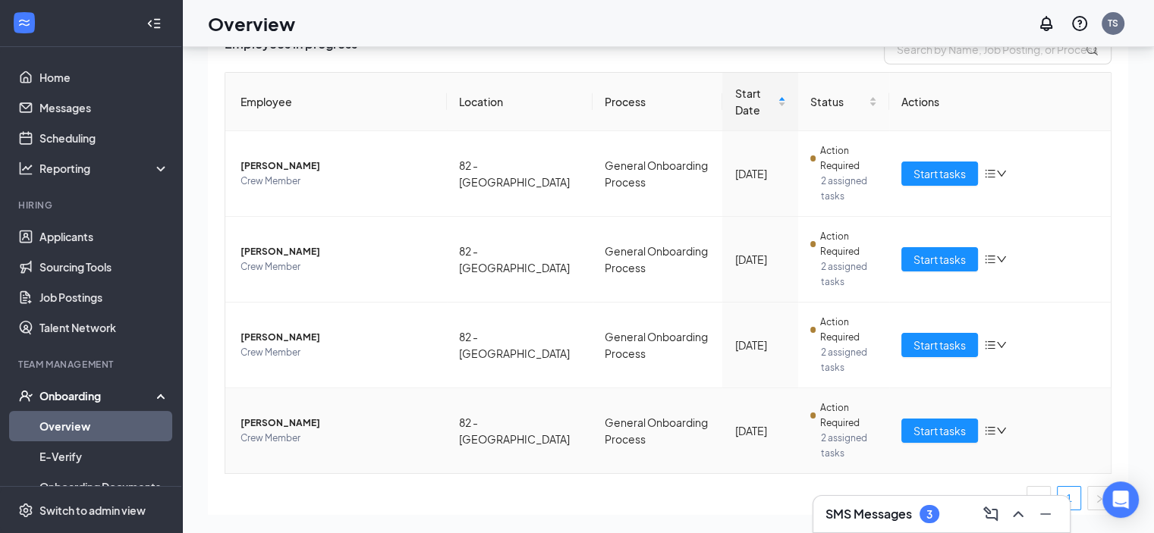
scroll to position [133, 0]
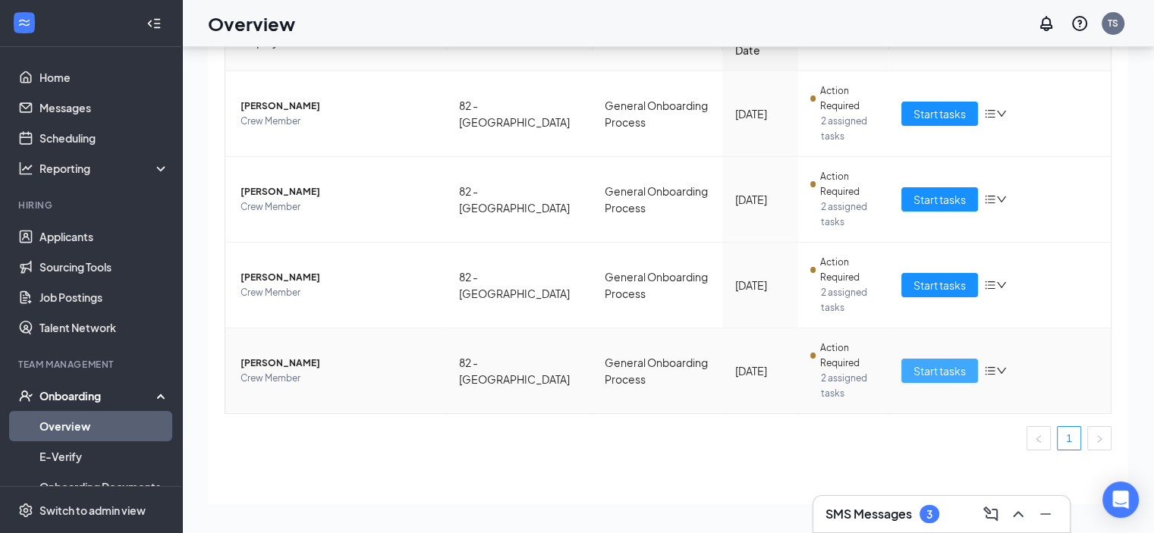
click at [919, 377] on span "Start tasks" at bounding box center [939, 371] width 52 height 17
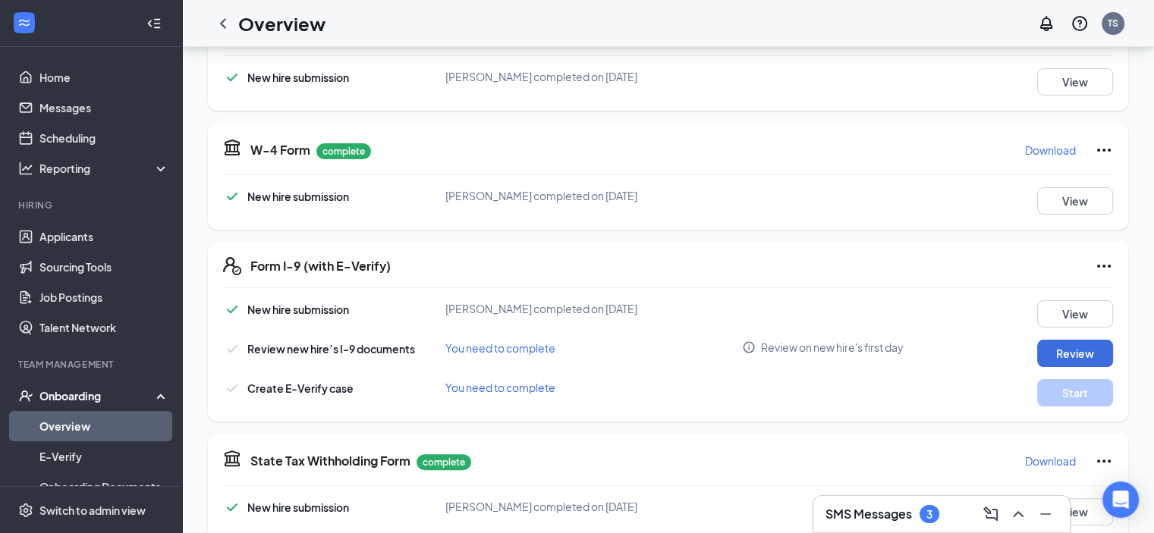
scroll to position [266, 0]
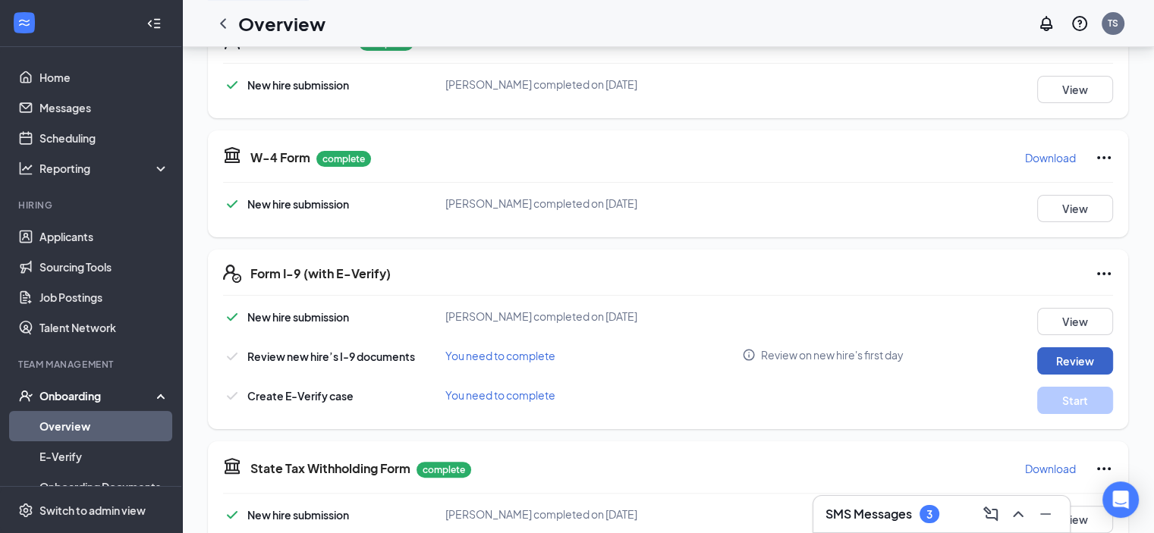
click at [1105, 364] on button "Review" at bounding box center [1075, 360] width 76 height 27
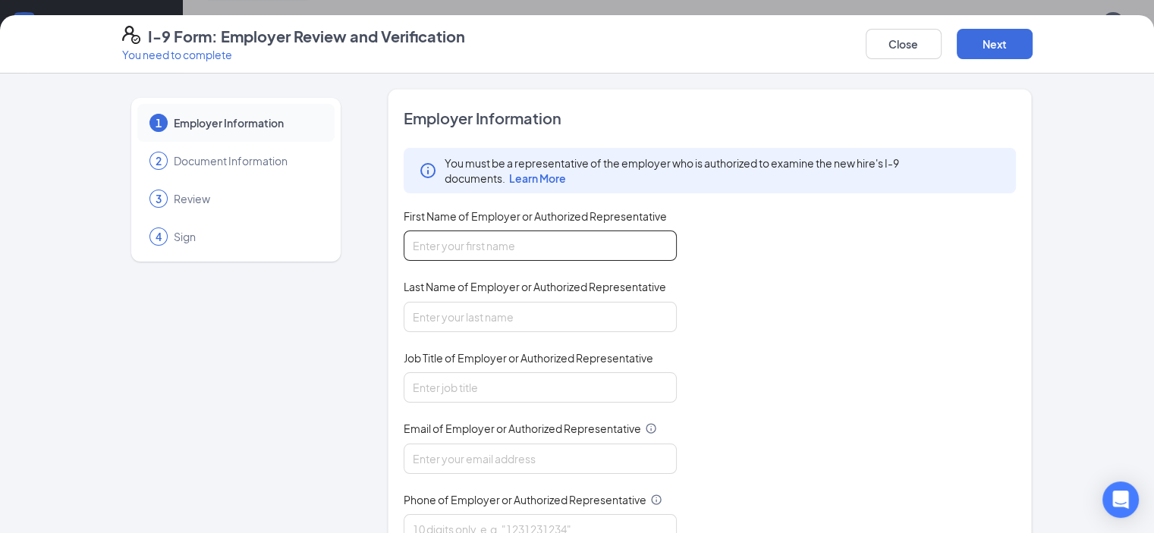
click at [413, 260] on div "You must be a representative of the employer who is authorized to examine the n…" at bounding box center [710, 346] width 613 height 397
click at [414, 256] on input "First Name of Employer or Authorized Representative" at bounding box center [540, 246] width 273 height 30
type input "[PERSON_NAME]"
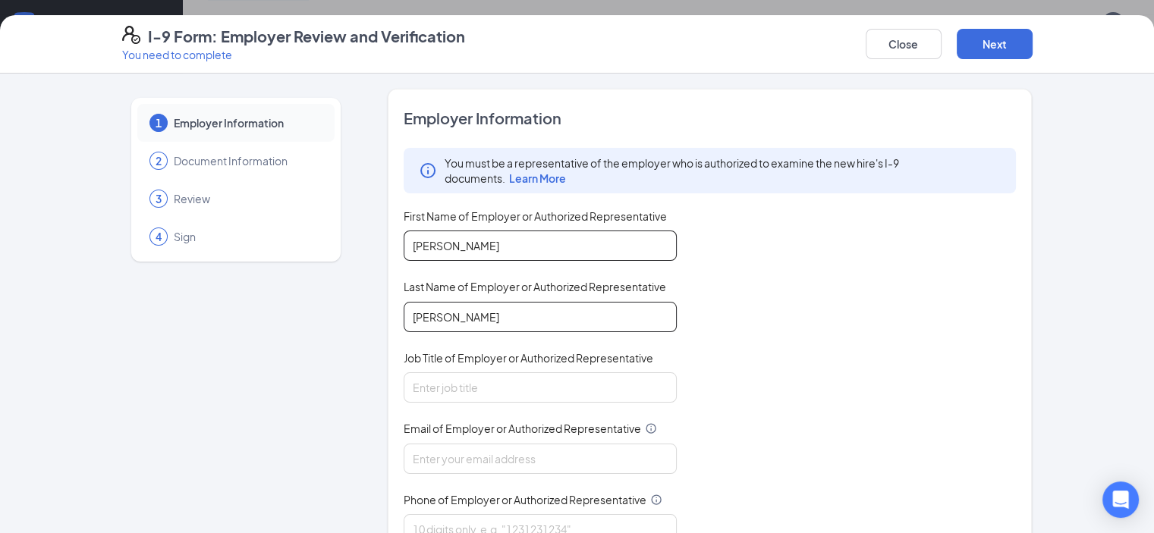
type input "[PERSON_NAME]"
type input "General Manager"
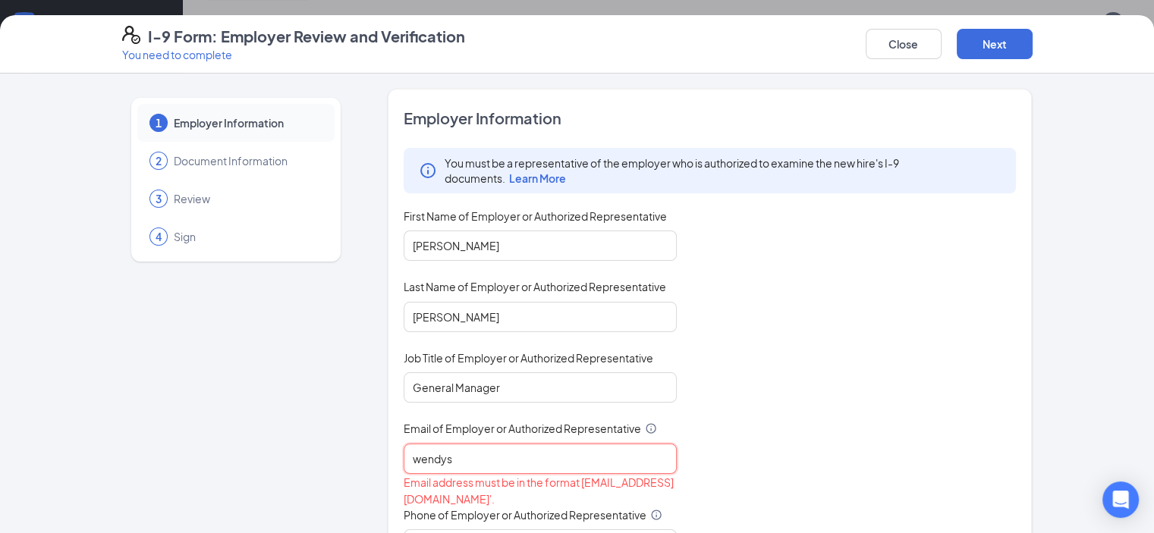
type input "[EMAIL_ADDRESS][DOMAIN_NAME]"
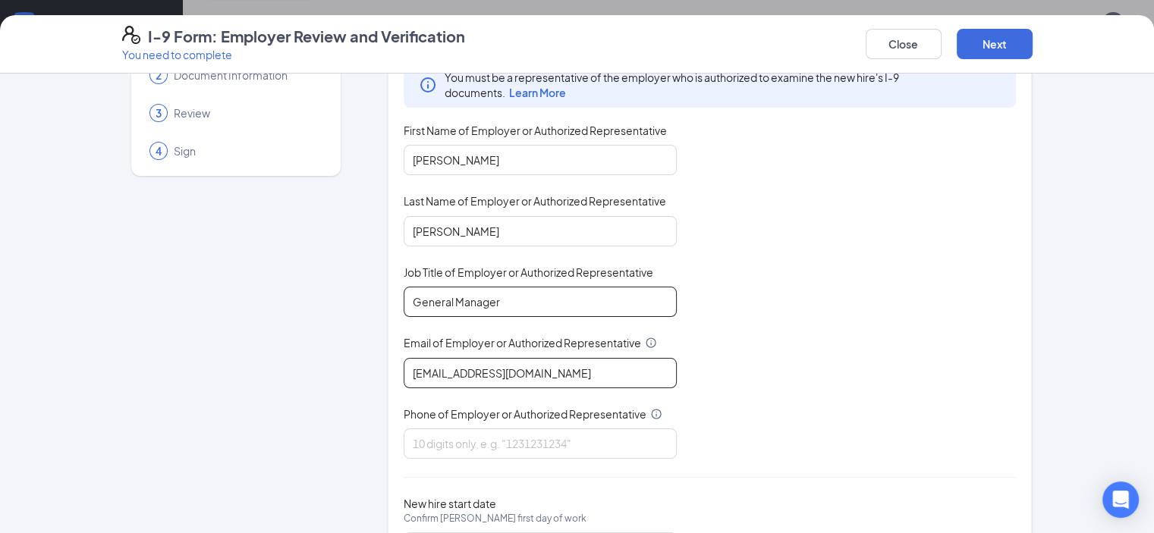
scroll to position [164, 0]
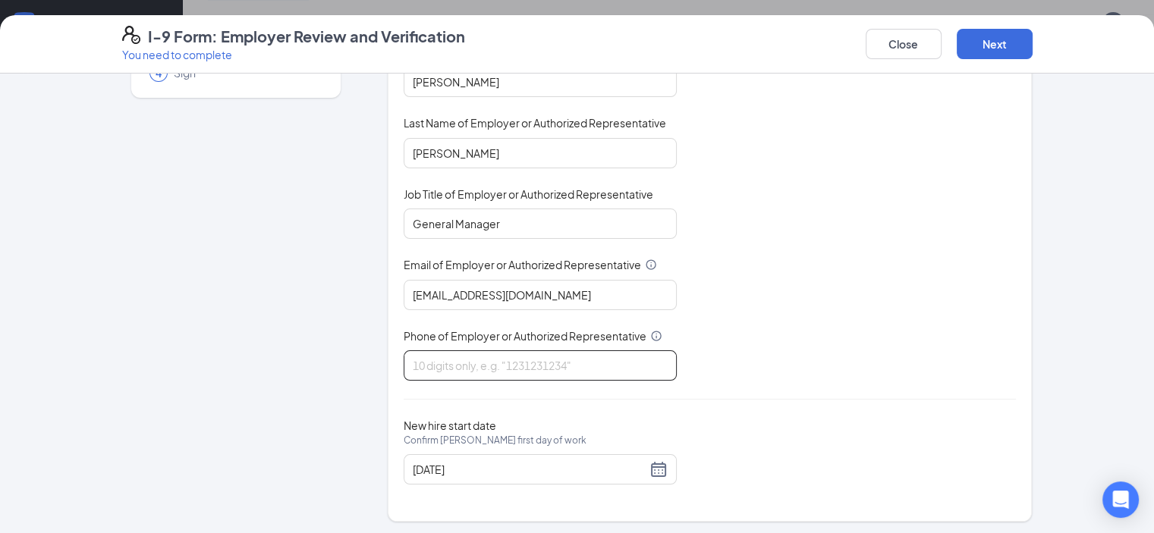
click at [514, 360] on input "Phone of Employer or Authorized Representative" at bounding box center [540, 365] width 273 height 30
type input "4049380263"
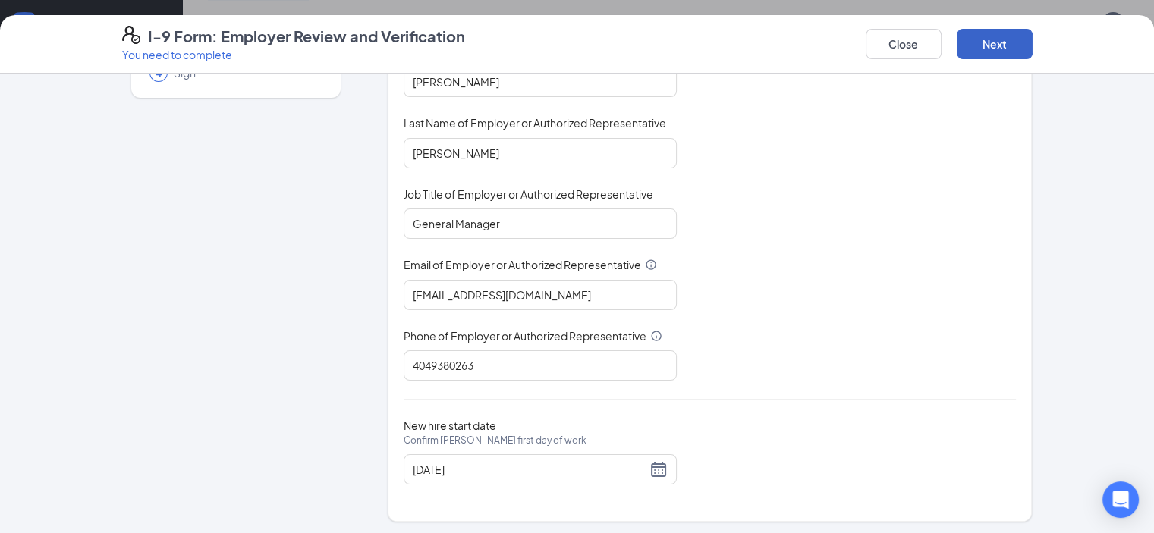
click at [1032, 46] on button "Next" at bounding box center [995, 44] width 76 height 30
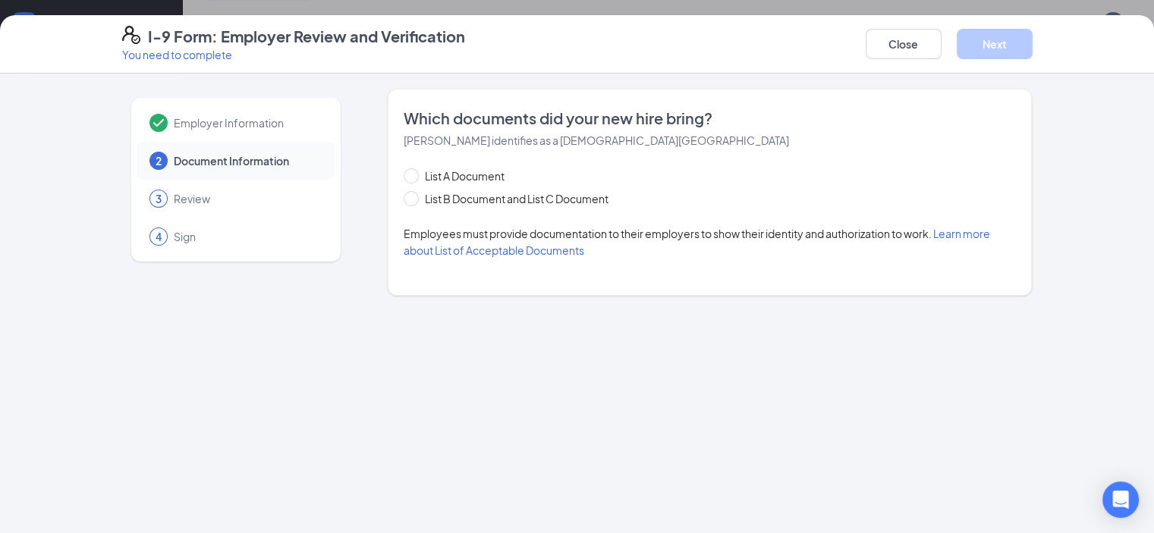
scroll to position [0, 0]
click at [479, 196] on span "List B Document and List C Document" at bounding box center [517, 198] width 196 height 17
click at [414, 196] on input "List B Document and List C Document" at bounding box center [409, 196] width 11 height 11
radio input "true"
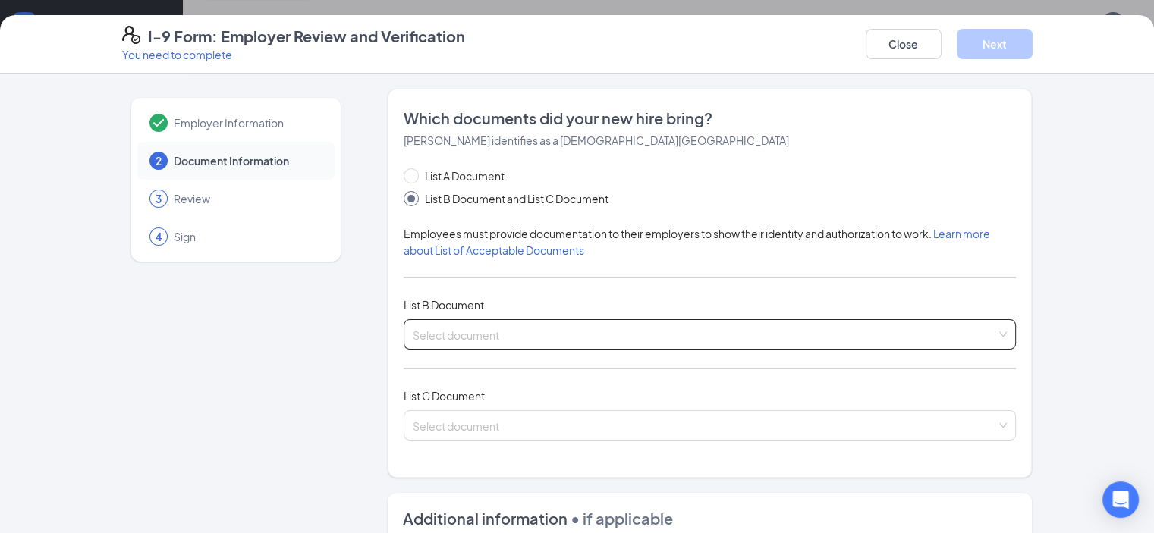
click at [517, 322] on div "Select document List B Documents Driver’s License issued by U.S State or outlyi…" at bounding box center [710, 334] width 613 height 30
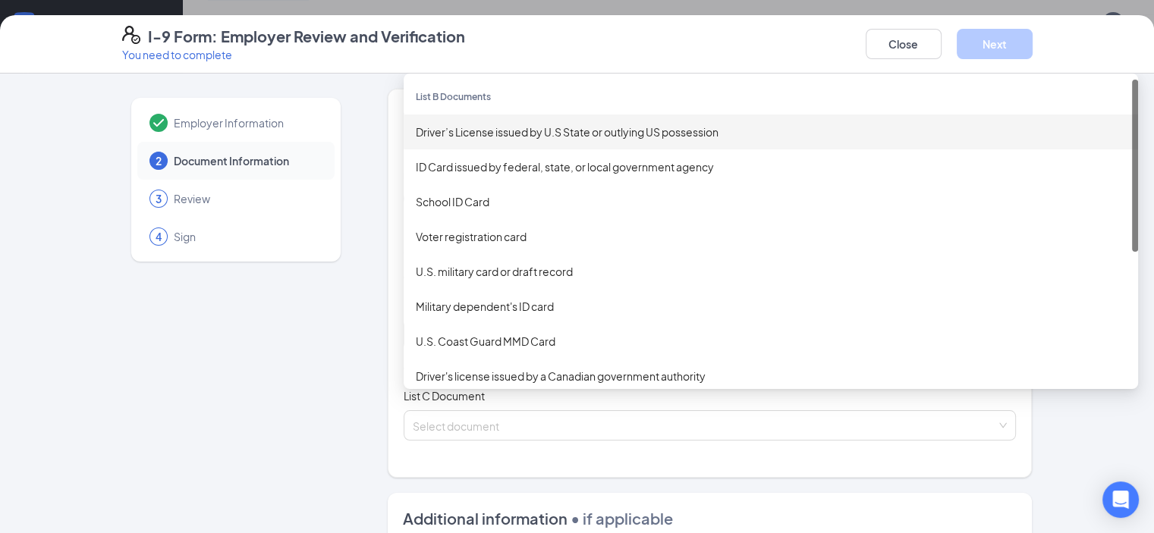
click at [482, 139] on div "Driver’s License issued by U.S State or outlying US possession" at bounding box center [771, 132] width 710 height 17
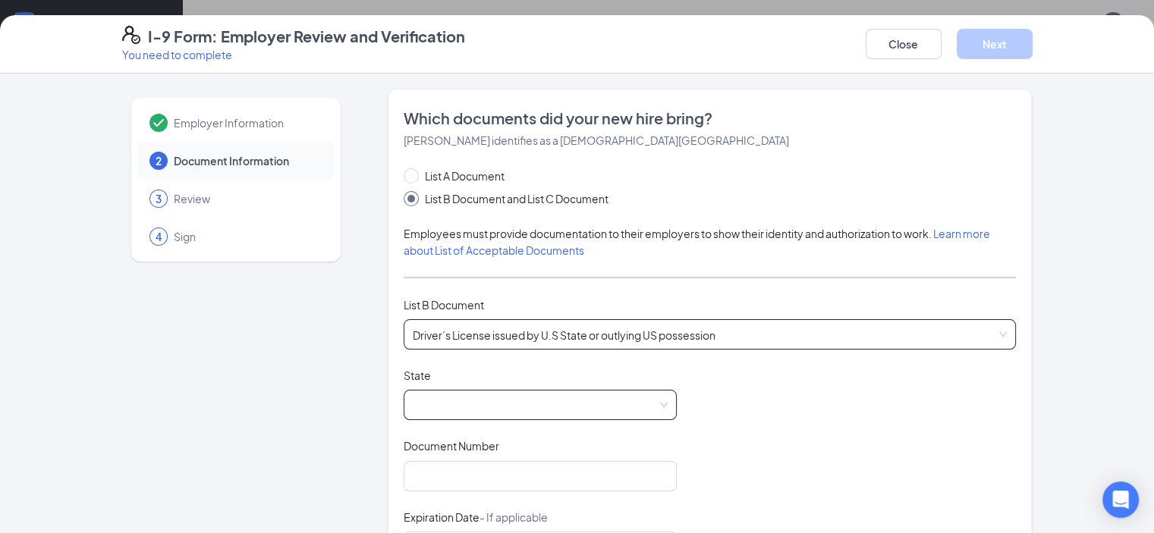
click at [543, 413] on span at bounding box center [540, 405] width 255 height 29
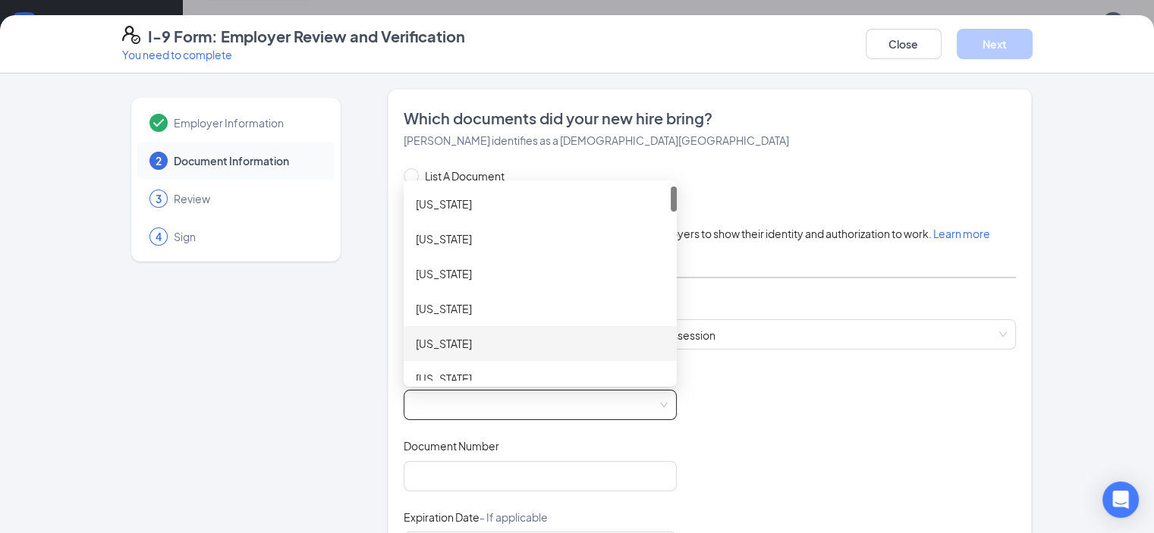
scroll to position [152, 0]
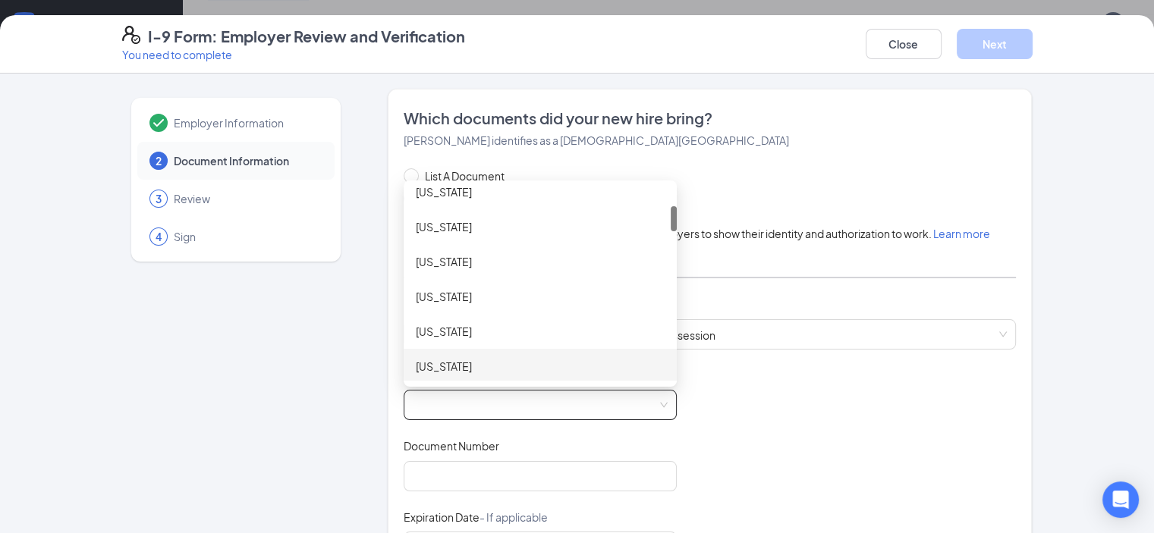
click at [454, 401] on span at bounding box center [540, 405] width 255 height 29
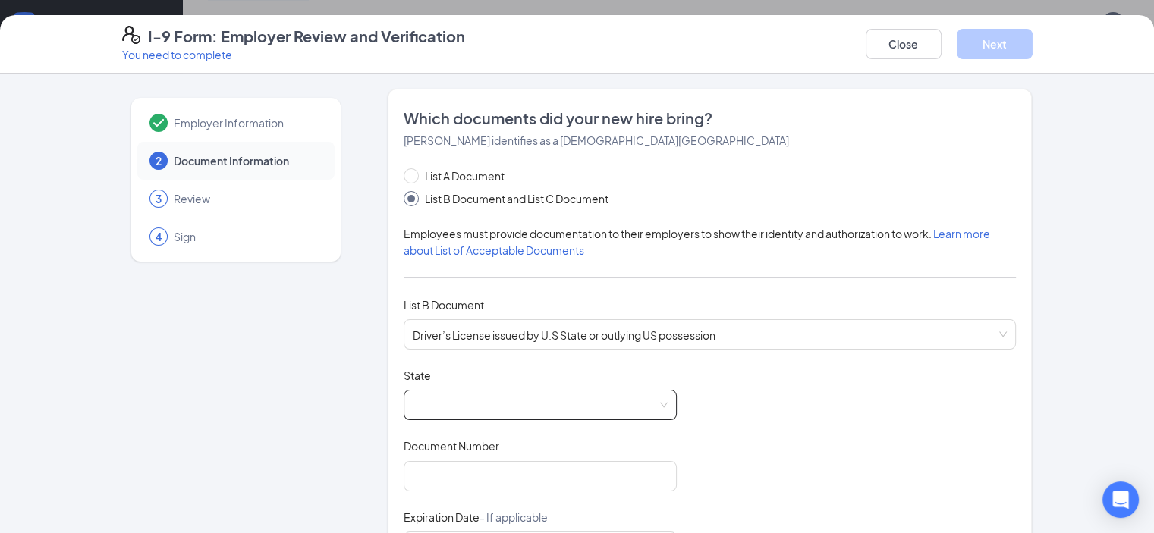
click at [453, 394] on span at bounding box center [540, 405] width 255 height 29
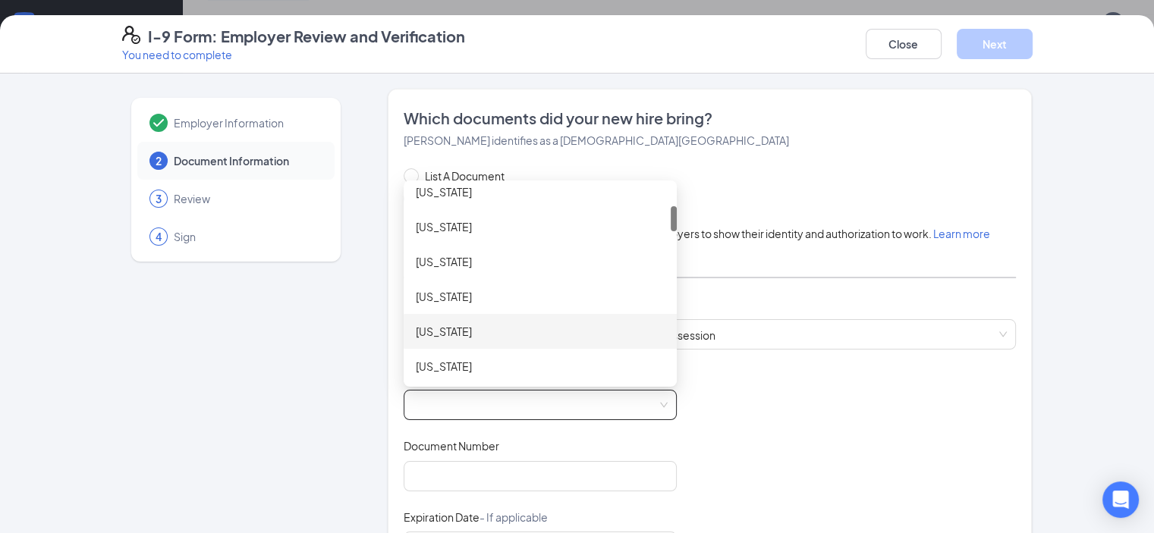
scroll to position [228, 0]
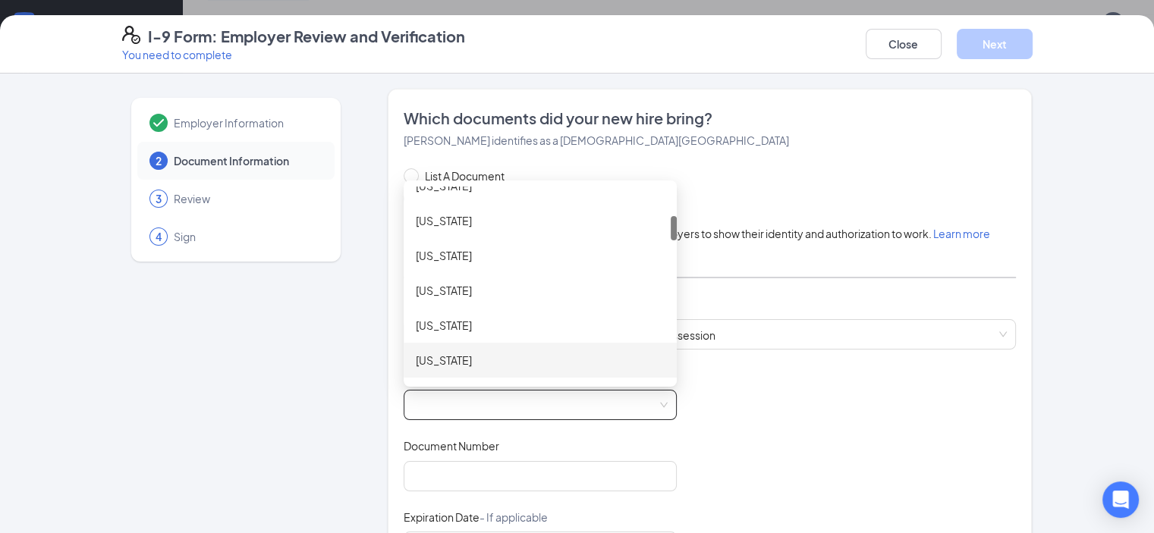
click at [455, 347] on div "[US_STATE]" at bounding box center [540, 360] width 273 height 35
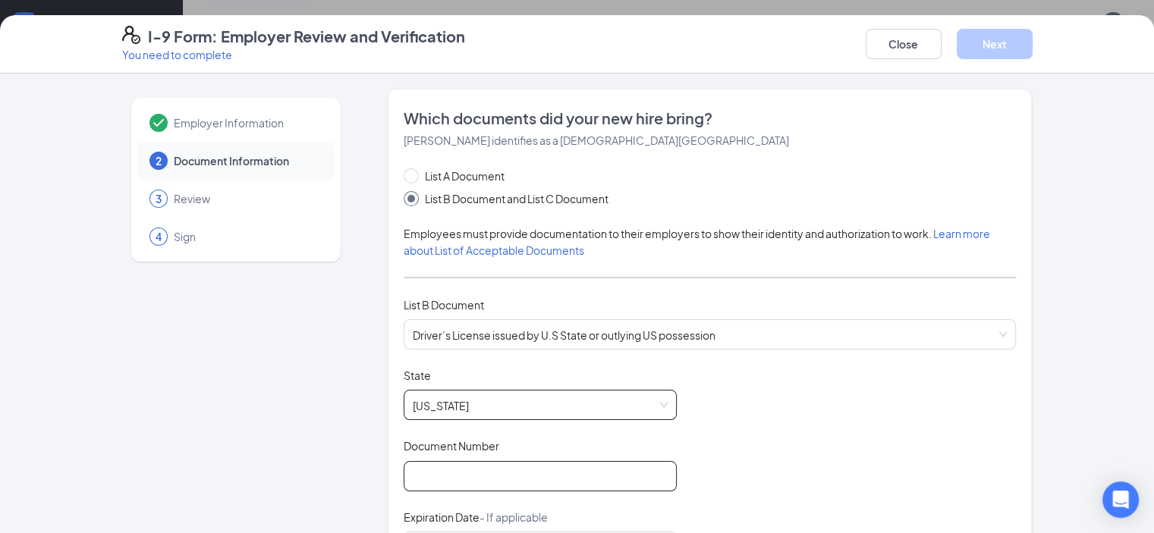
click at [454, 463] on input "Document Number" at bounding box center [540, 476] width 273 height 30
type input "674325116"
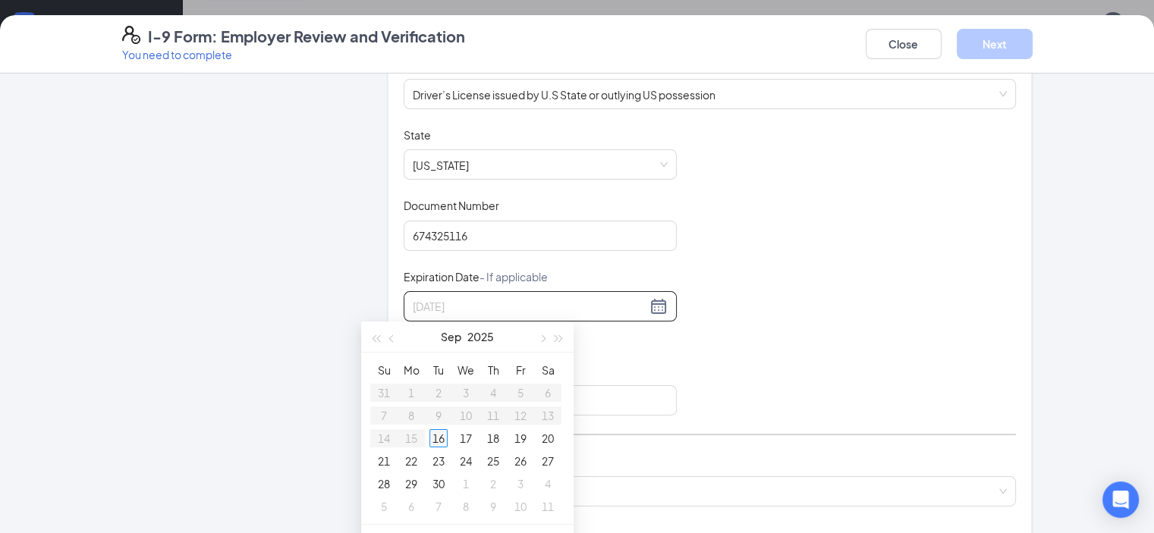
click at [440, 439] on div "16" at bounding box center [438, 438] width 18 height 18
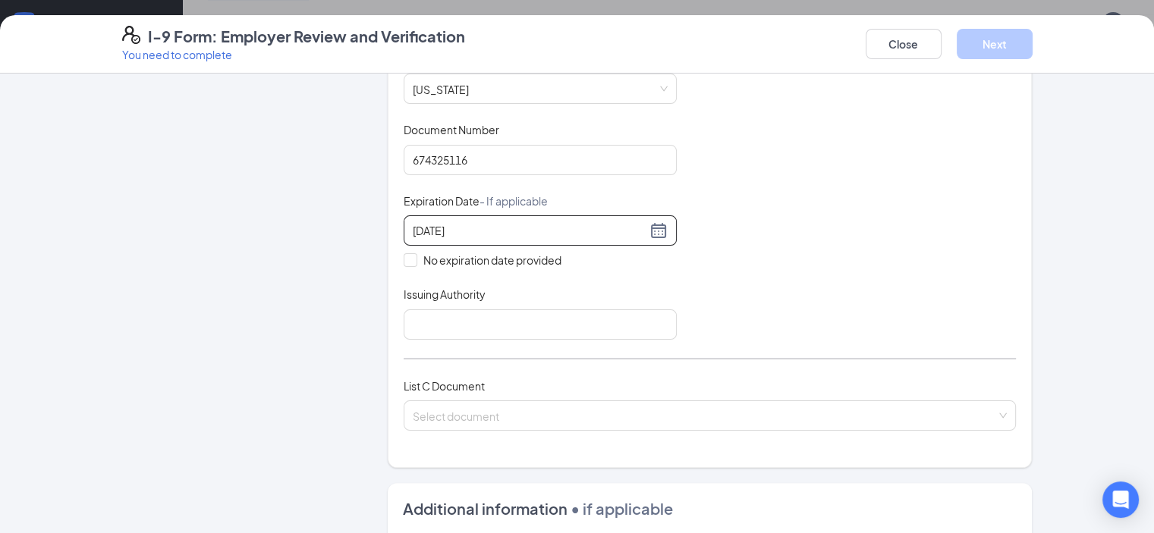
scroll to position [392, 0]
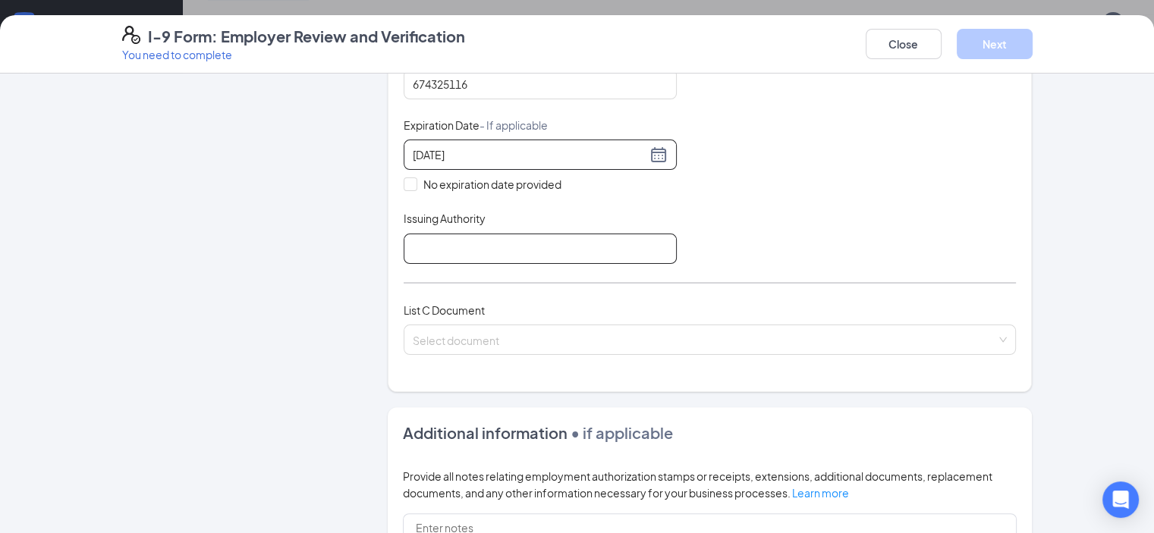
type input "[DATE]"
click at [431, 245] on input "Issuing Authority" at bounding box center [540, 249] width 273 height 30
type input "GA"
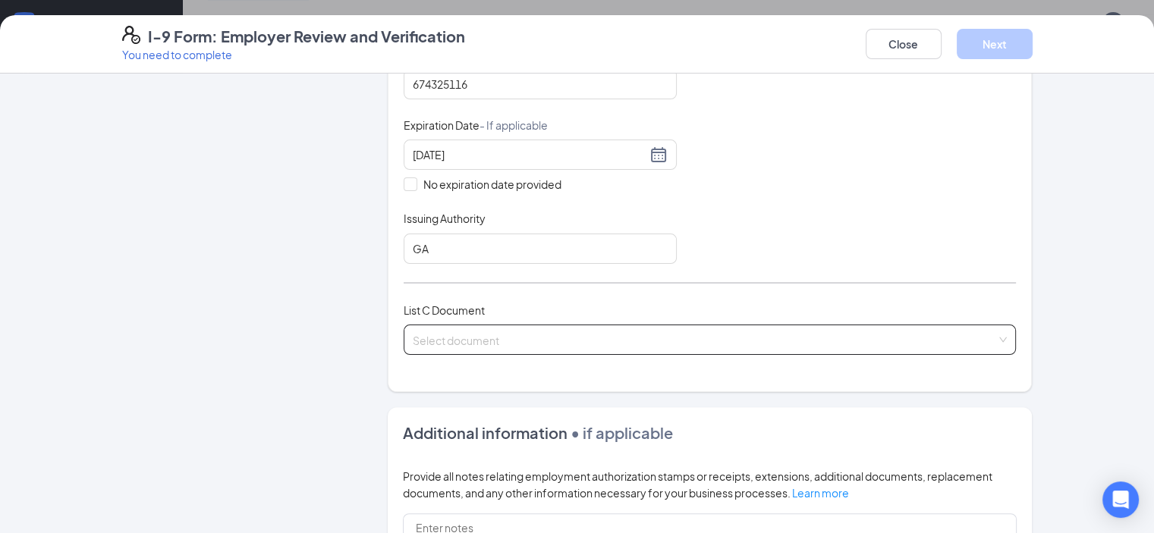
click at [468, 329] on input "search" at bounding box center [705, 336] width 584 height 23
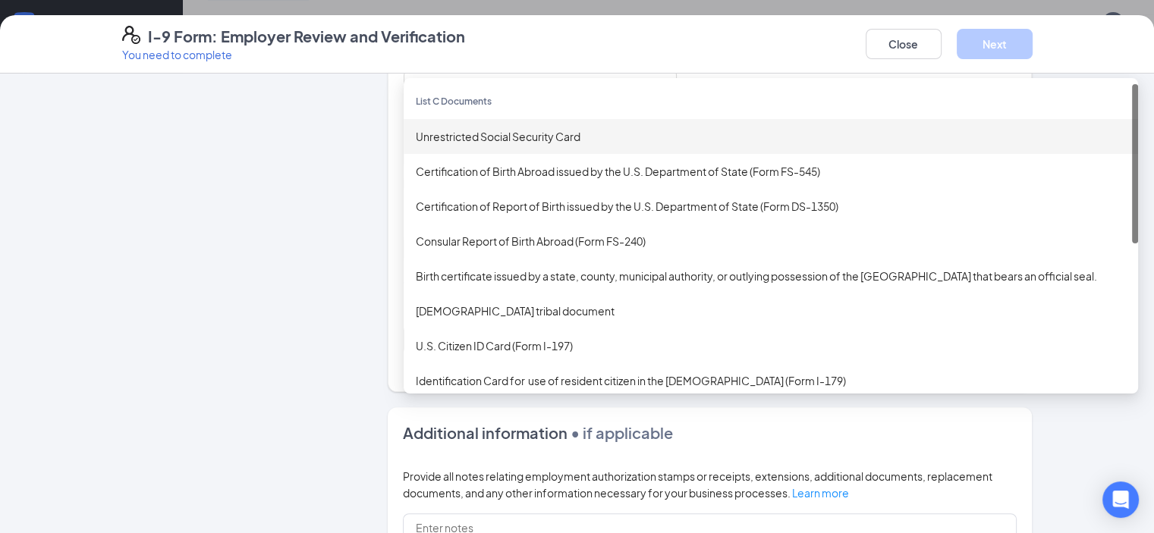
click at [467, 137] on div "Unrestricted Social Security Card" at bounding box center [771, 136] width 710 height 17
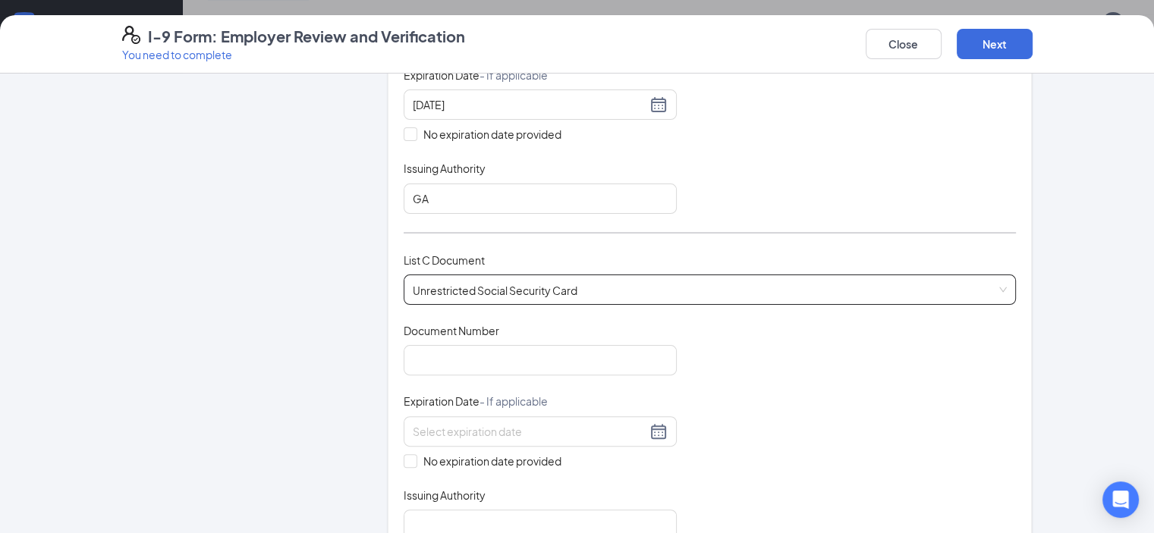
scroll to position [468, 0]
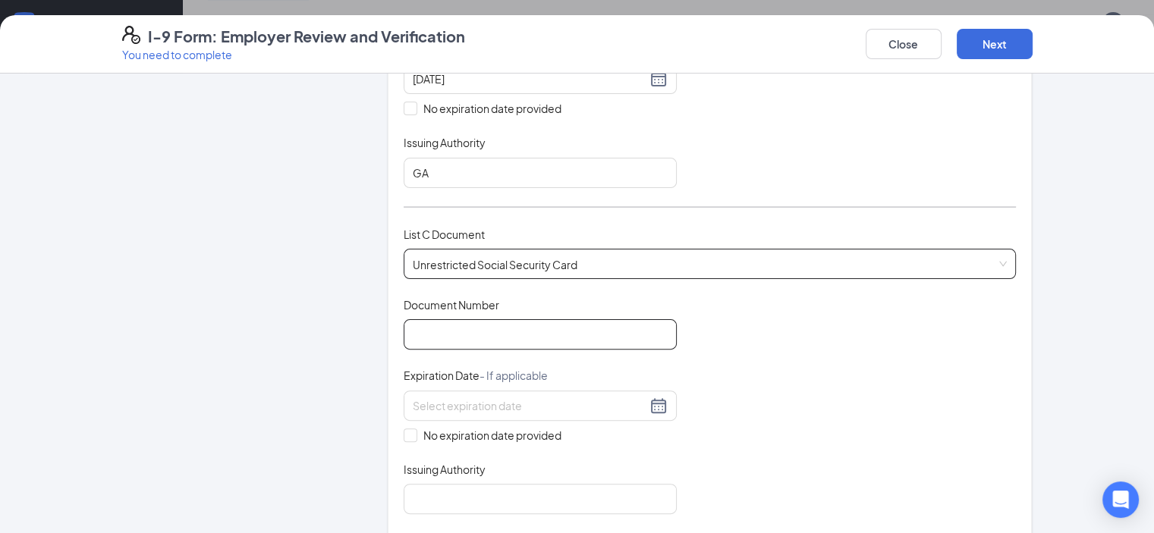
click at [452, 343] on input "Document Number" at bounding box center [540, 334] width 273 height 30
type input "674325116"
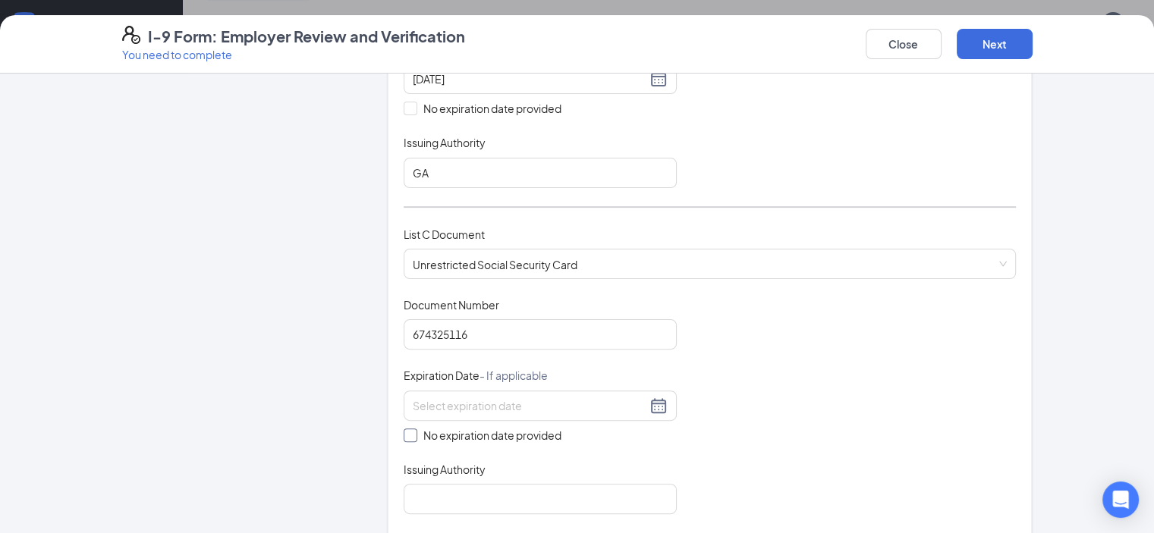
click at [442, 427] on span "No expiration date provided" at bounding box center [492, 435] width 150 height 17
click at [414, 429] on input "No expiration date provided" at bounding box center [409, 434] width 11 height 11
checkbox input "true"
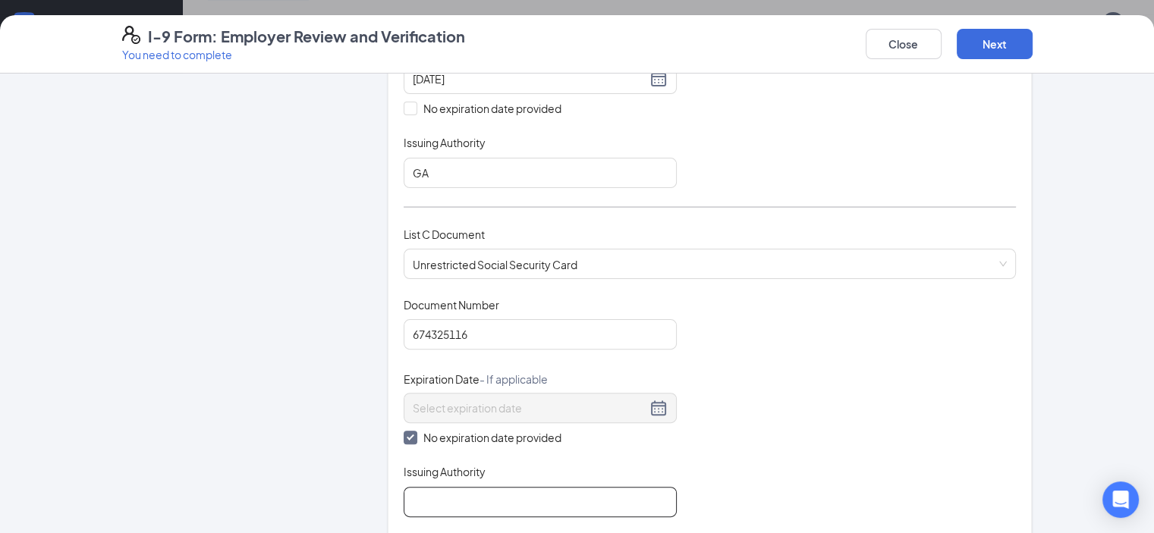
click at [437, 504] on input "Issuing Authority" at bounding box center [540, 502] width 273 height 30
type input "SS ADMIN"
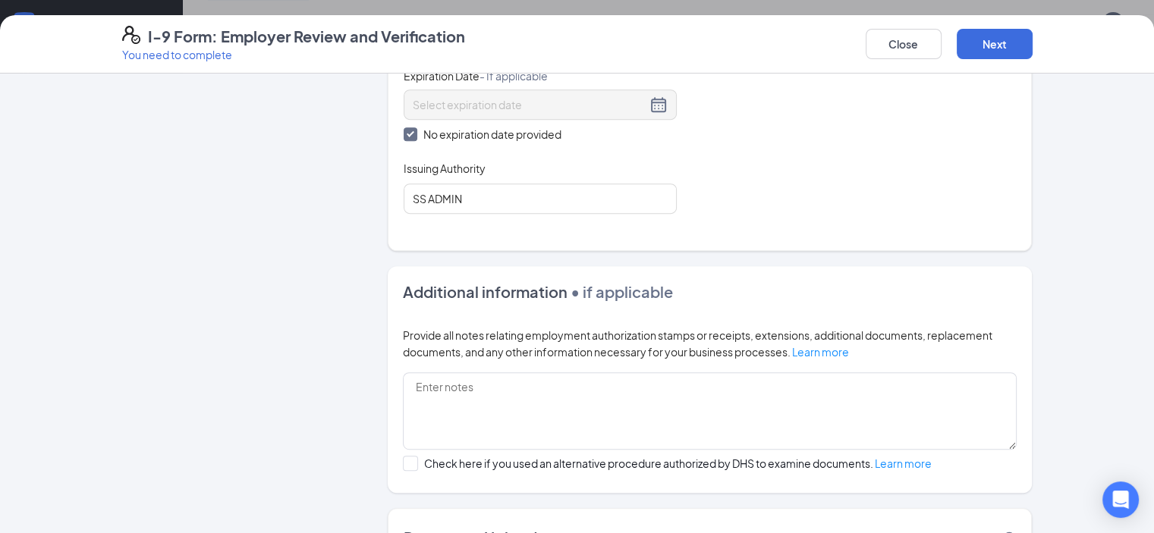
click at [1032, 28] on div "Close Next" at bounding box center [949, 44] width 167 height 36
click at [1032, 48] on button "Next" at bounding box center [995, 44] width 76 height 30
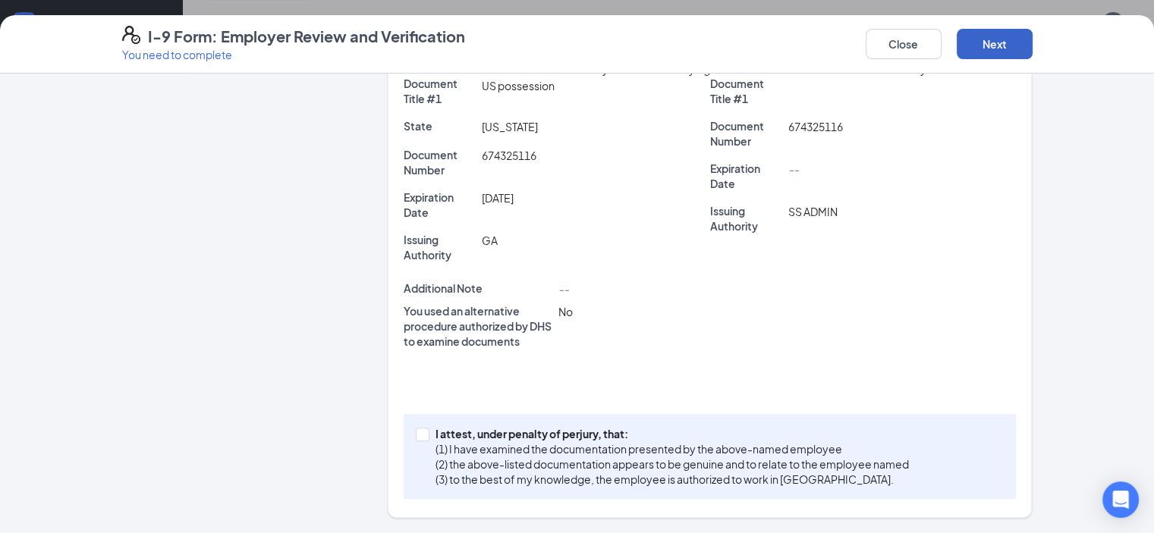
scroll to position [344, 0]
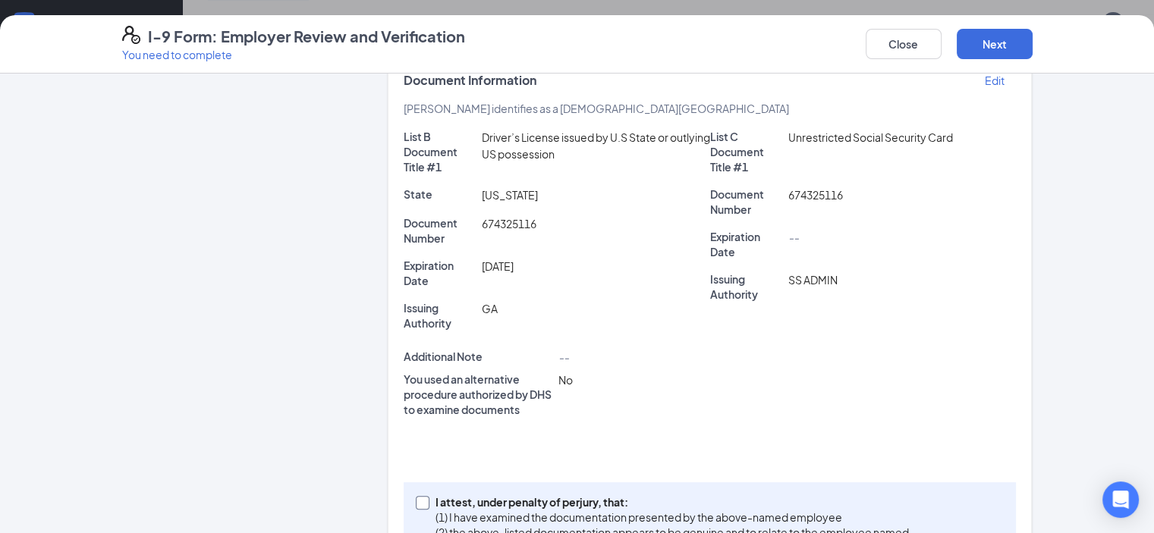
click at [444, 510] on p "(1) I have examined the documentation presented by the above-named employee" at bounding box center [671, 517] width 473 height 15
click at [426, 496] on input "I attest, under penalty of [PERSON_NAME], that: (1) I have examined the documen…" at bounding box center [421, 501] width 11 height 11
checkbox input "true"
click at [1032, 51] on button "Next" at bounding box center [995, 44] width 76 height 30
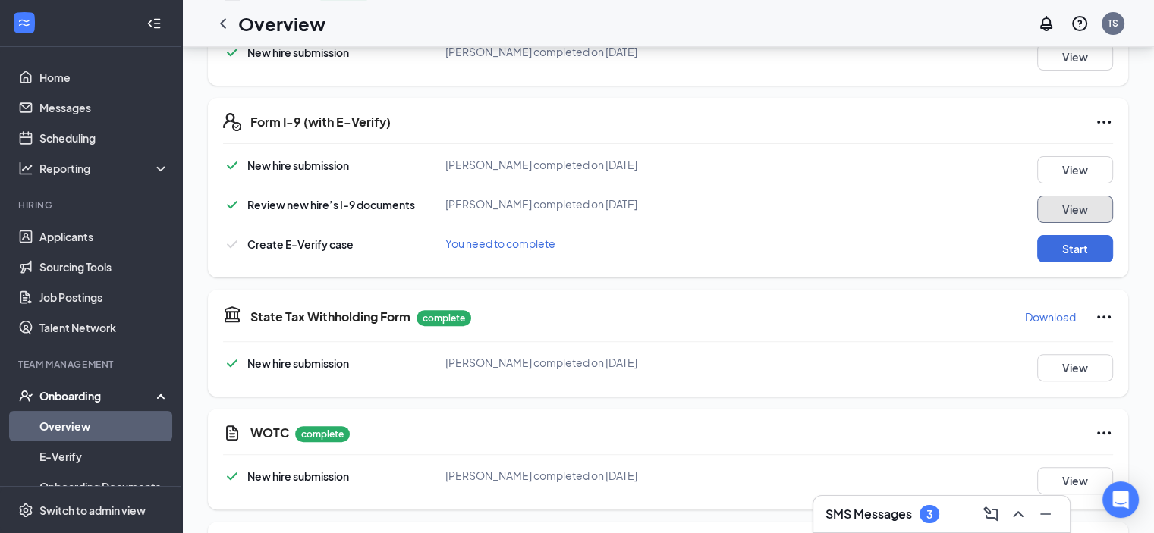
scroll to position [493, 0]
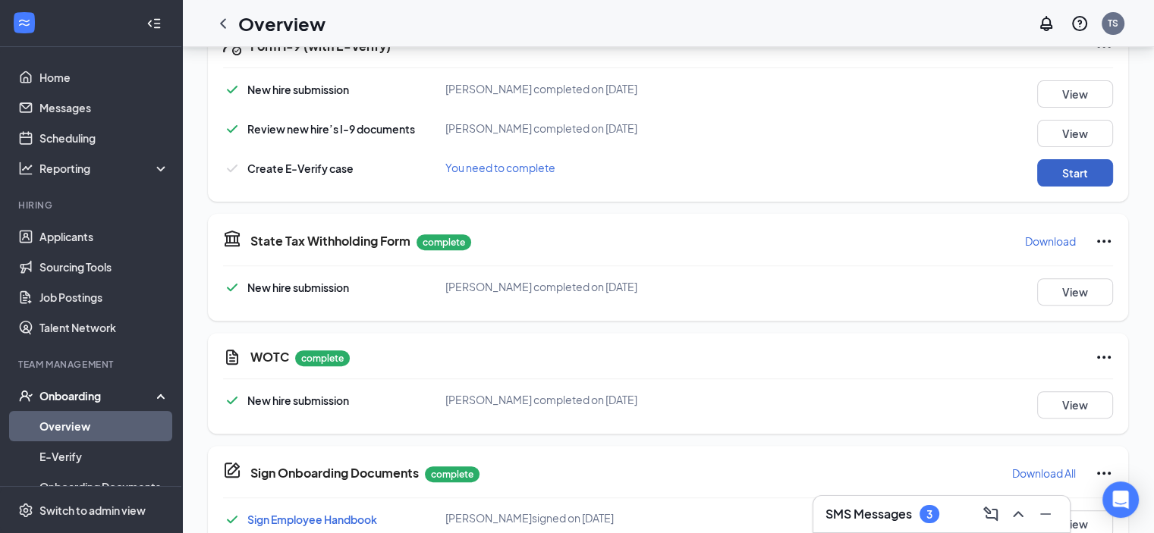
click at [1095, 169] on button "Start" at bounding box center [1075, 172] width 76 height 27
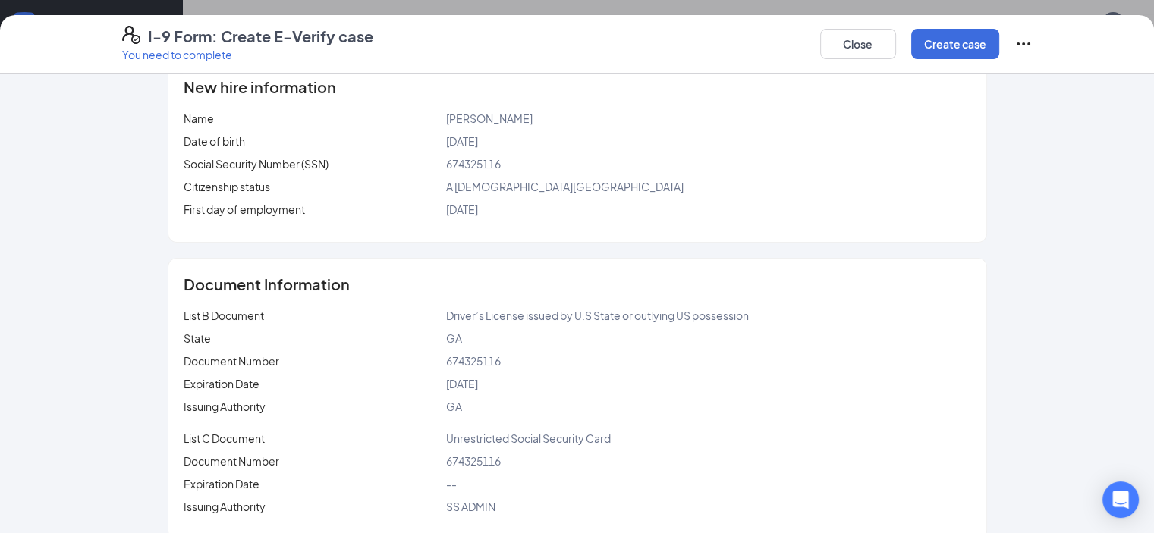
scroll to position [215, 0]
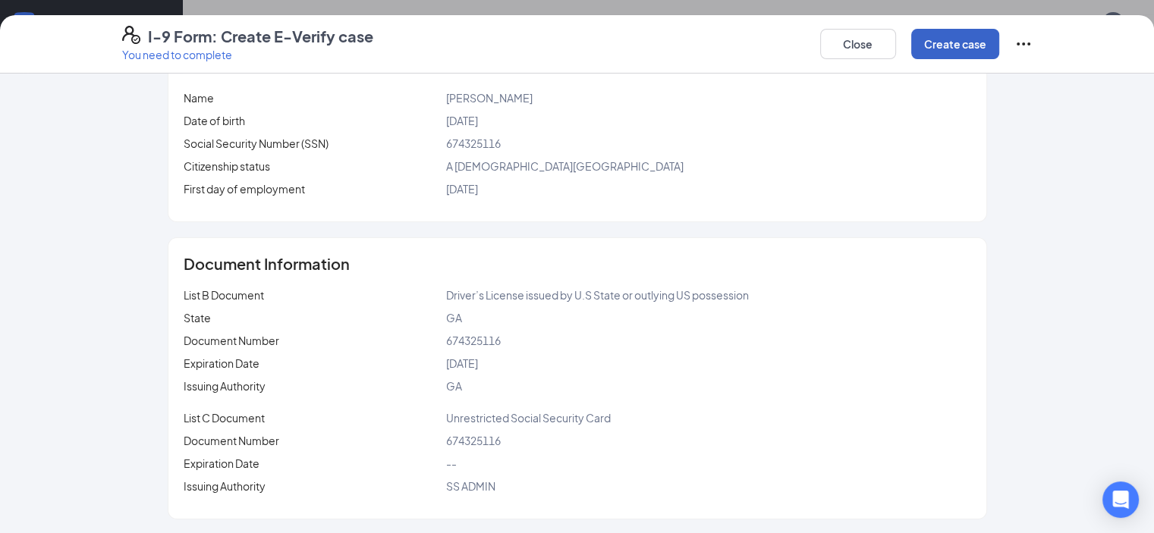
click at [999, 52] on button "Create case" at bounding box center [955, 44] width 88 height 30
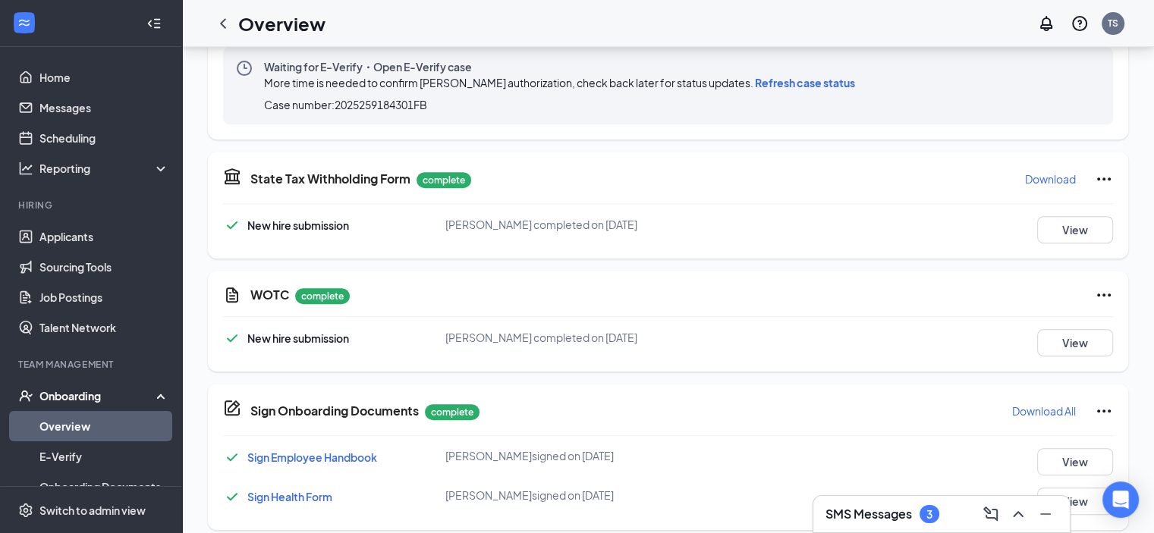
scroll to position [569, 0]
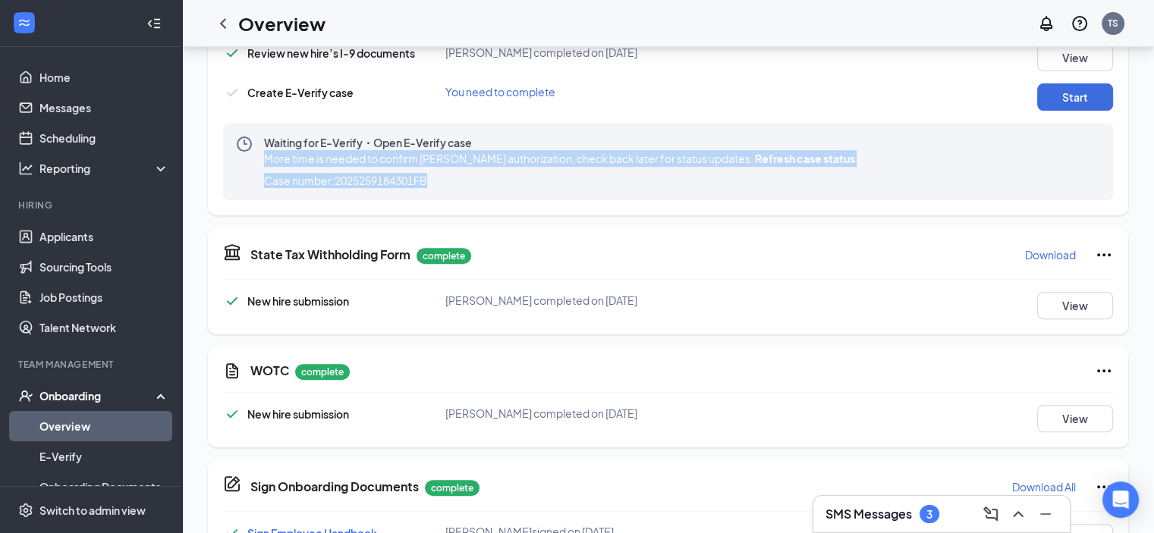
drag, startPoint x: 1013, startPoint y: 134, endPoint x: 601, endPoint y: 169, distance: 414.1
click at [601, 169] on div "Waiting for E-Verify・Open E-Verify case More time is needed to confirm [PERSON_…" at bounding box center [668, 161] width 890 height 77
click at [601, 169] on div "Waiting for E-Verify・Open E-Verify case More time is needed to confirm [PERSON_…" at bounding box center [562, 161] width 597 height 53
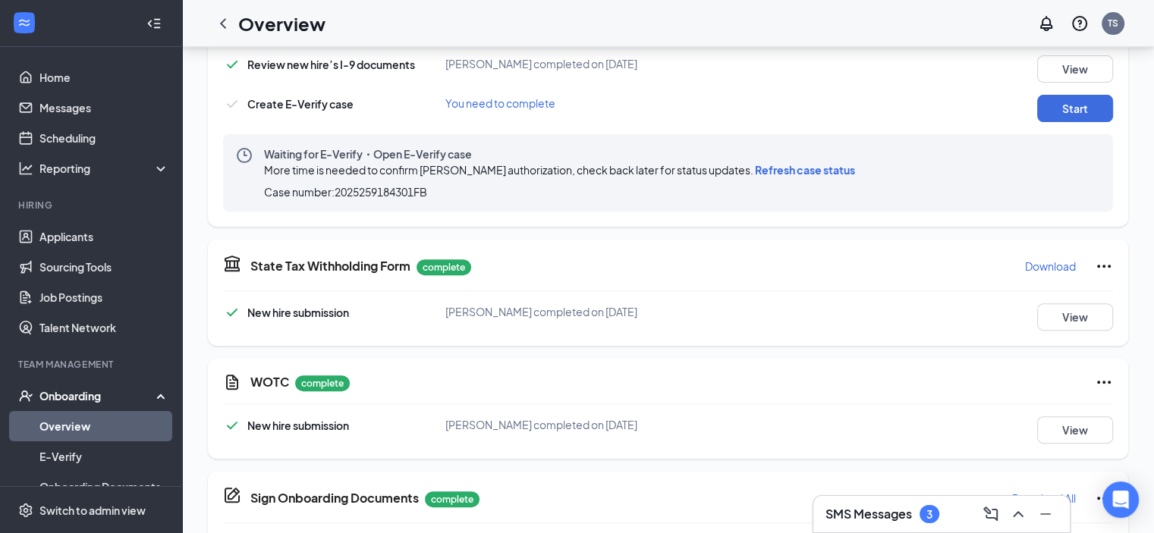
scroll to position [341, 0]
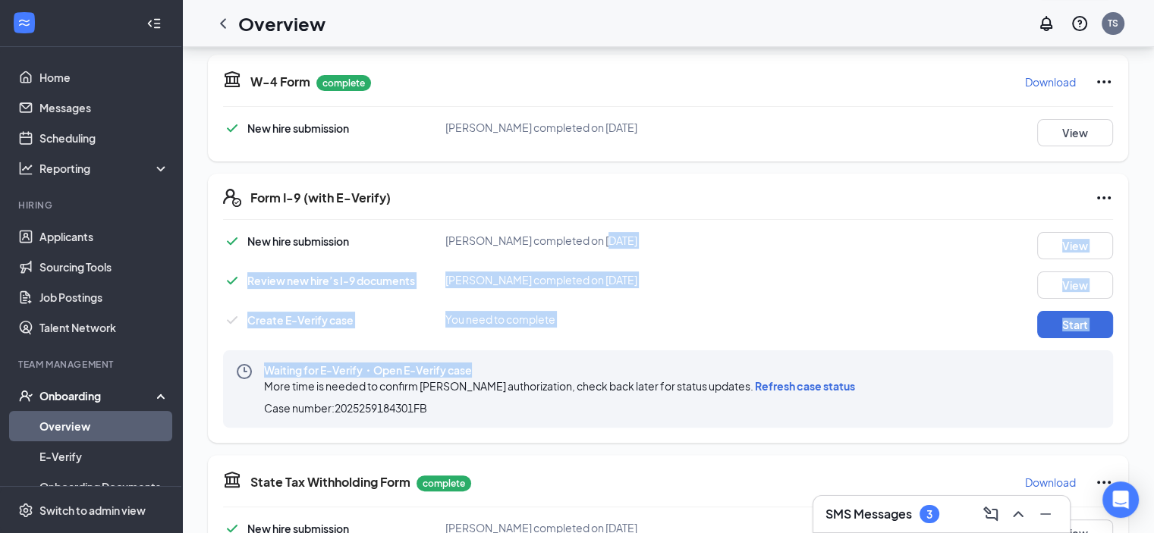
drag, startPoint x: 583, startPoint y: 316, endPoint x: 581, endPoint y: 348, distance: 31.9
click at [581, 348] on div "New hire submission [PERSON_NAME] completed on [DATE] View Review new hire’s I-…" at bounding box center [668, 330] width 890 height 196
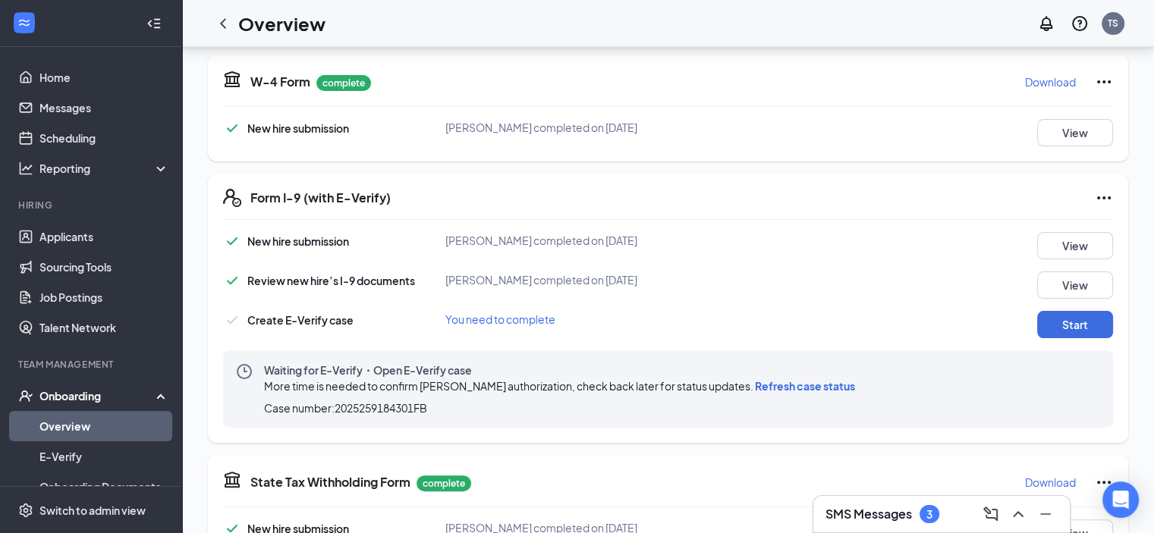
click at [1074, 339] on div "New hire submission [PERSON_NAME] completed on [DATE] View Review new hire’s I-…" at bounding box center [668, 330] width 890 height 196
click at [1068, 329] on button "Start" at bounding box center [1075, 324] width 76 height 27
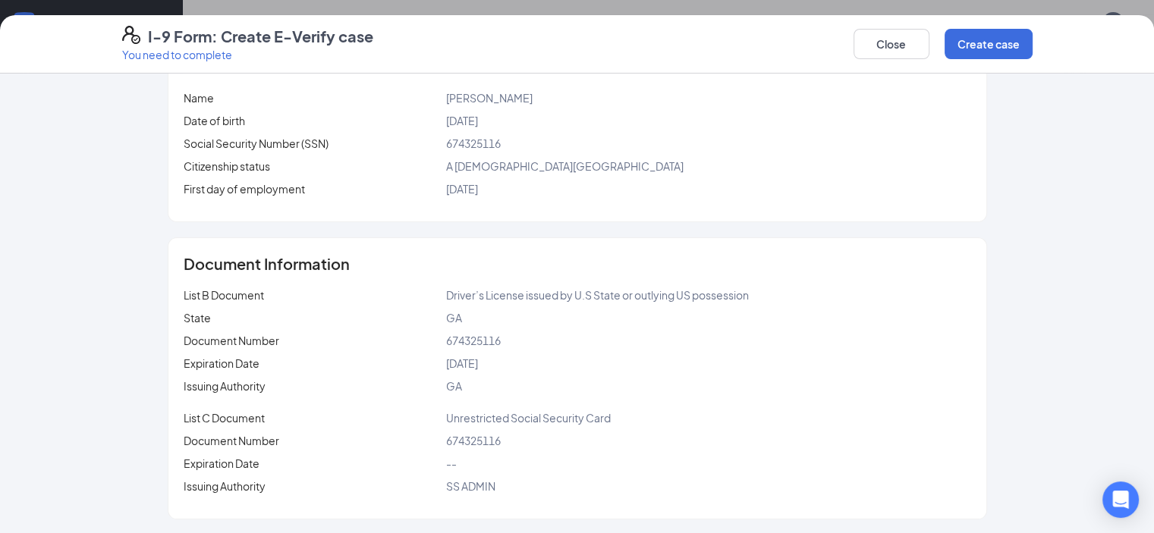
scroll to position [493, 0]
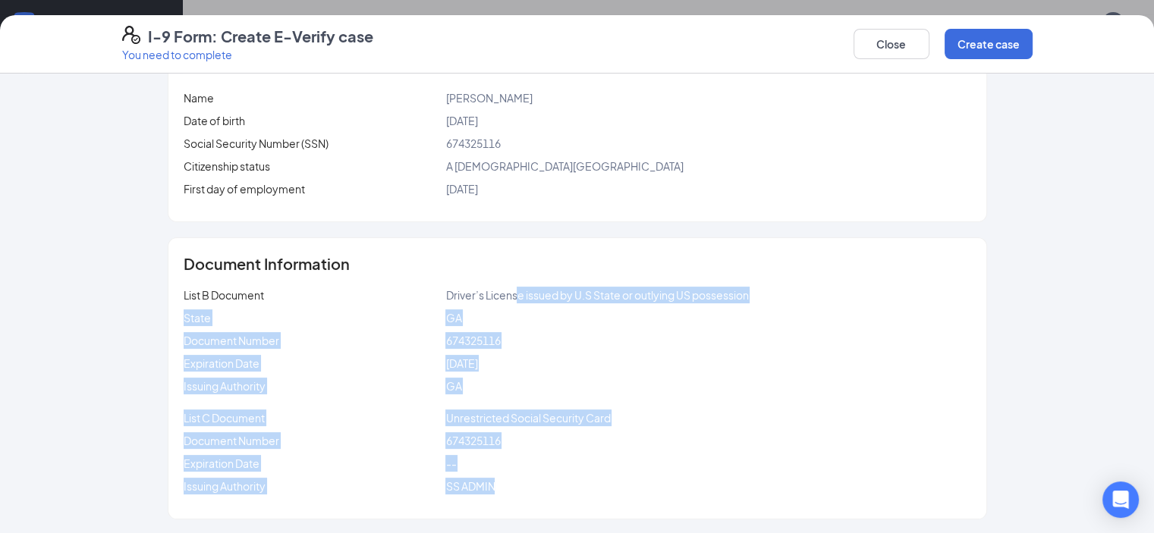
drag, startPoint x: 510, startPoint y: 473, endPoint x: 486, endPoint y: 281, distance: 193.5
click at [486, 281] on div "Document Information List B Document Driver’s License issued by U.S State or ou…" at bounding box center [577, 378] width 818 height 281
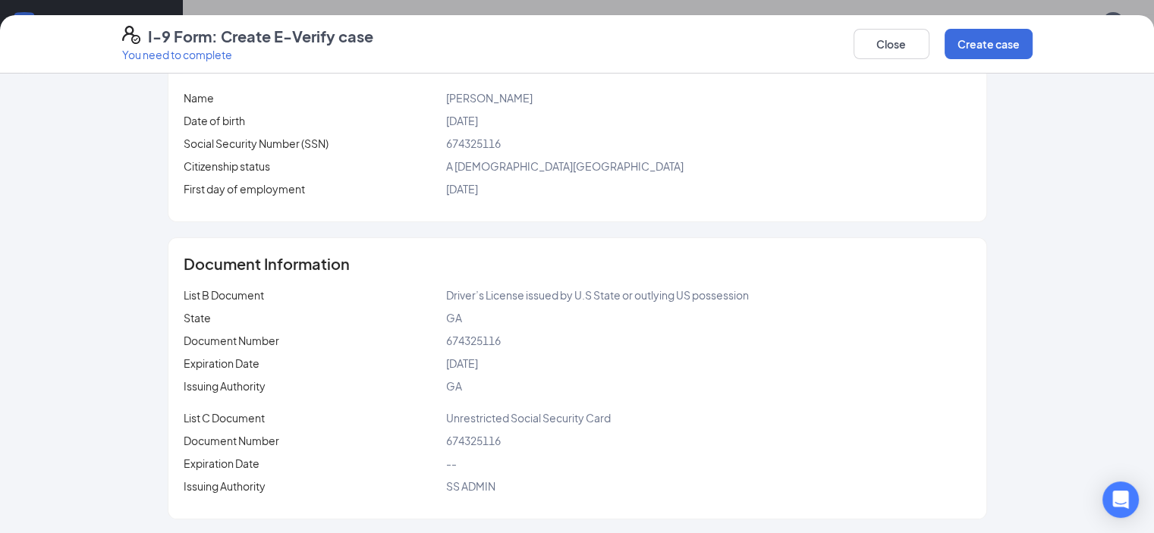
click at [409, 344] on div "Document Number" at bounding box center [315, 340] width 262 height 17
drag, startPoint x: 416, startPoint y: 342, endPoint x: 468, endPoint y: 340, distance: 52.4
click at [468, 340] on span "674325116" at bounding box center [472, 341] width 55 height 14
click at [929, 52] on button "Close" at bounding box center [891, 44] width 76 height 30
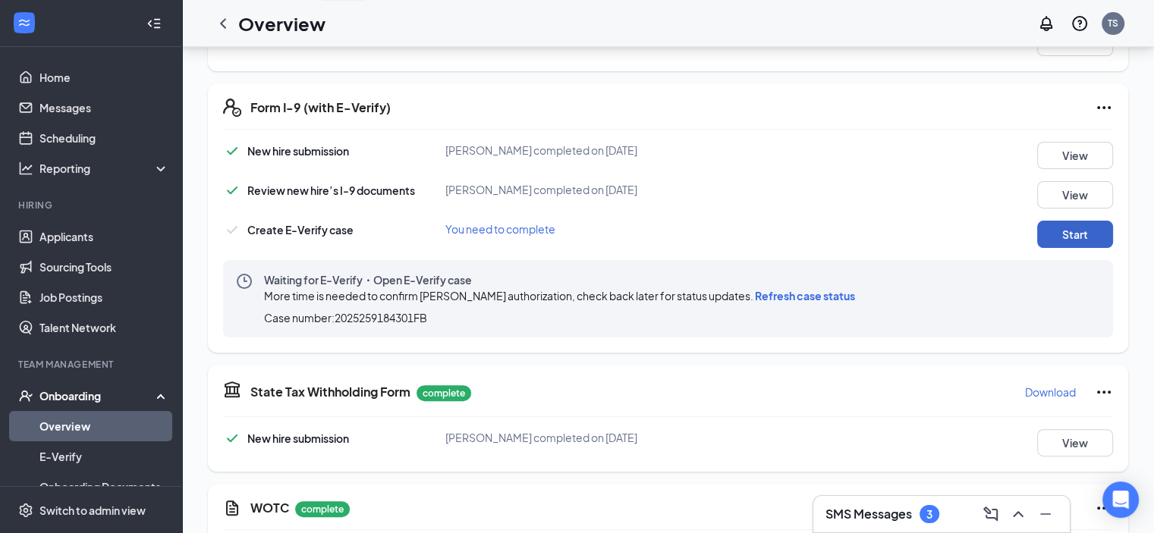
scroll to position [431, 0]
click at [1074, 235] on button "Start" at bounding box center [1075, 235] width 76 height 27
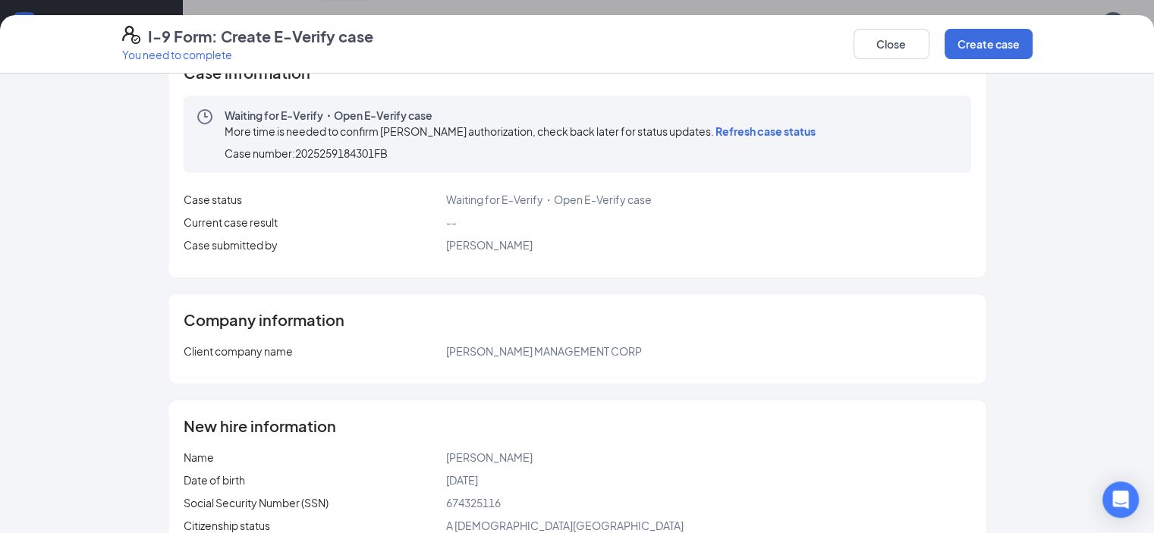
scroll to position [76, 0]
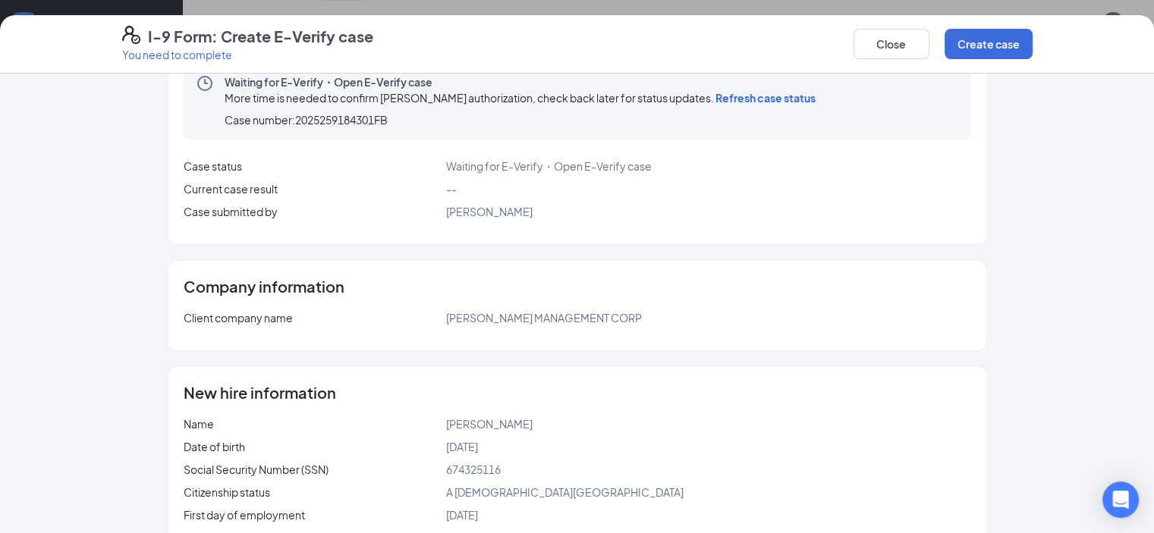
drag, startPoint x: 476, startPoint y: 168, endPoint x: 460, endPoint y: 120, distance: 51.3
click at [460, 120] on div "Case information Waiting for E-Verify・Open E-Verify case More time is needed to…" at bounding box center [577, 129] width 818 height 231
click at [460, 120] on div "Case number: 2025259184301FB" at bounding box center [523, 119] width 597 height 15
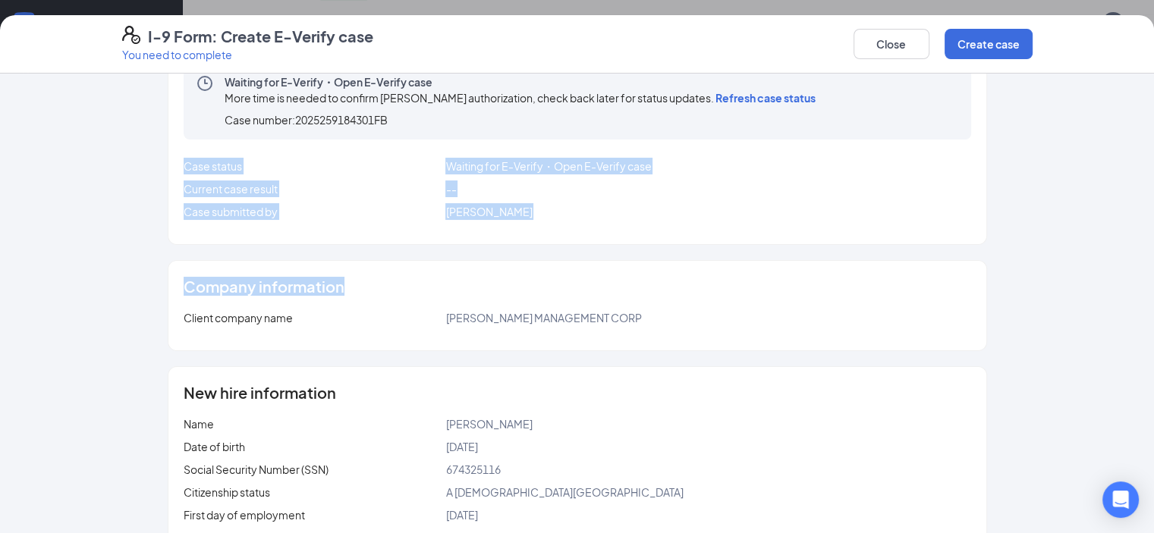
drag, startPoint x: 481, startPoint y: 181, endPoint x: 543, endPoint y: 260, distance: 100.5
click at [543, 257] on div "Case information Waiting for E-Verify・Open E-Verify case More time is needed to…" at bounding box center [577, 429] width 971 height 833
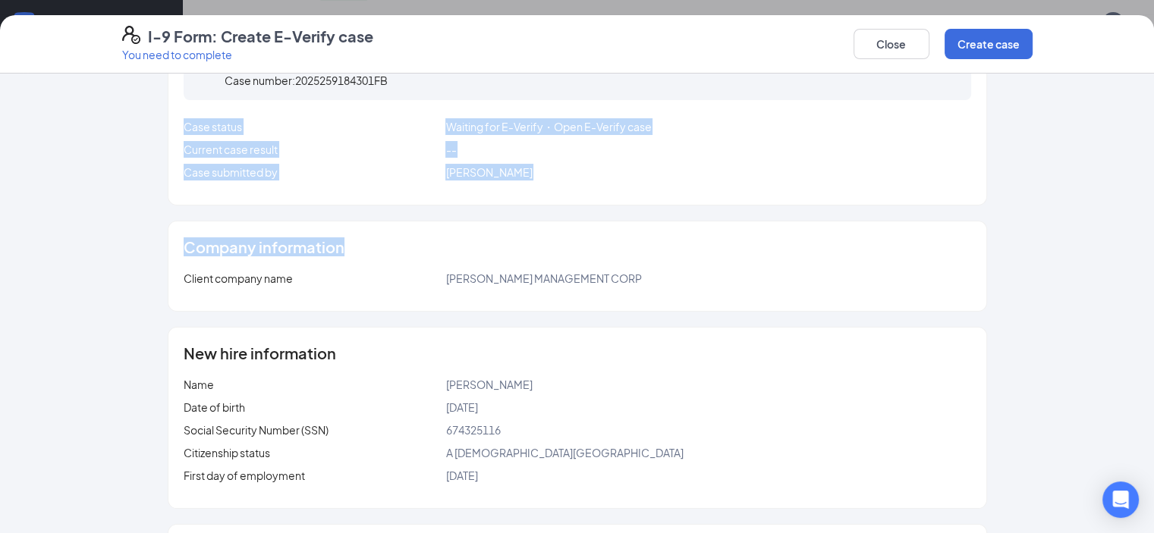
scroll to position [152, 0]
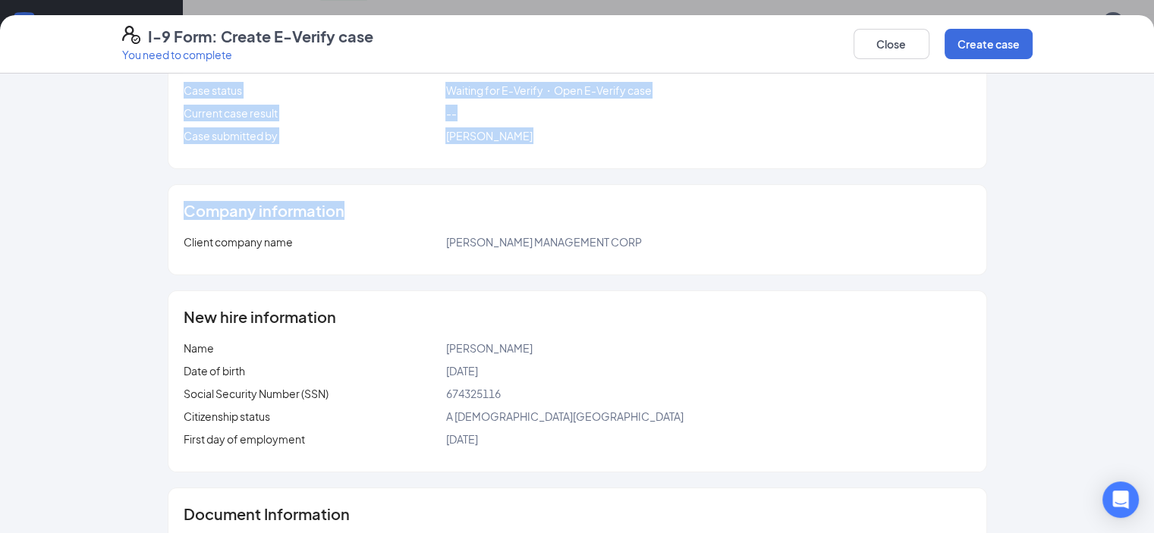
drag, startPoint x: 463, startPoint y: 445, endPoint x: 446, endPoint y: 354, distance: 92.5
click at [446, 354] on div "New hire information Name [PERSON_NAME] Date of birth [DEMOGRAPHIC_DATA] Social…" at bounding box center [577, 382] width 819 height 182
click at [445, 340] on div "[PERSON_NAME]" at bounding box center [707, 348] width 525 height 17
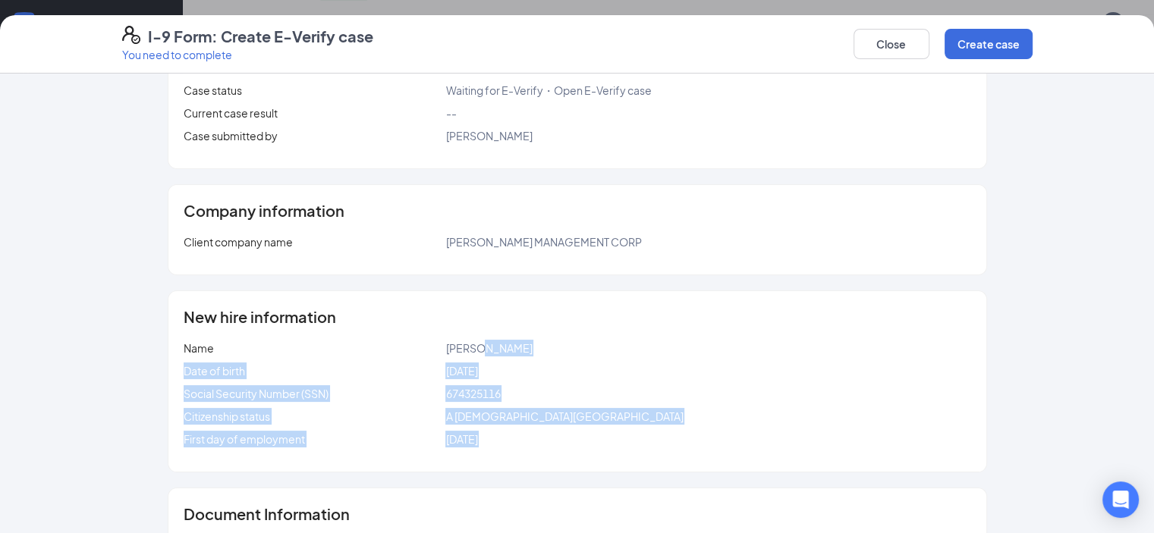
drag, startPoint x: 445, startPoint y: 338, endPoint x: 501, endPoint y: 454, distance: 129.3
click at [501, 454] on div "New hire information Name [PERSON_NAME] Date of birth [DEMOGRAPHIC_DATA] Social…" at bounding box center [577, 381] width 818 height 181
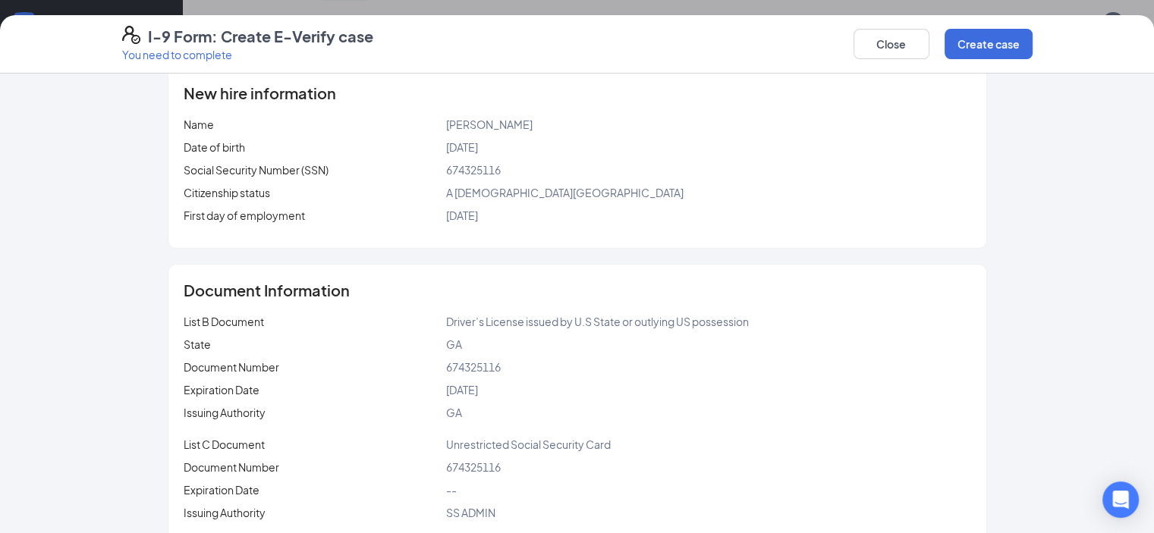
scroll to position [379, 0]
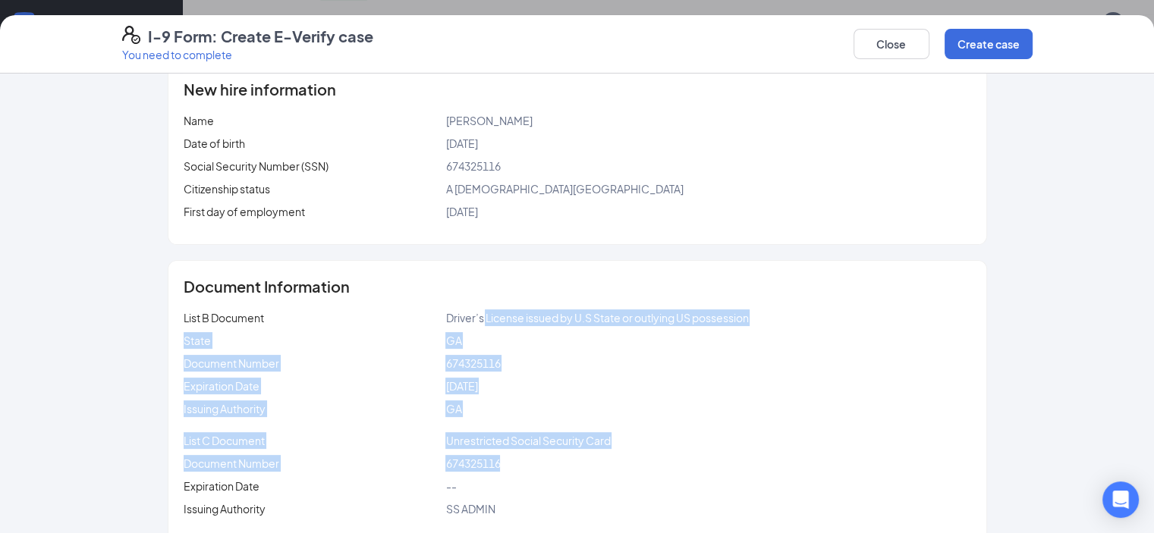
drag, startPoint x: 501, startPoint y: 454, endPoint x: 454, endPoint y: 300, distance: 161.7
click at [454, 300] on div "Document Information List B Document Driver’s License issued by U.S State or ou…" at bounding box center [577, 401] width 818 height 281
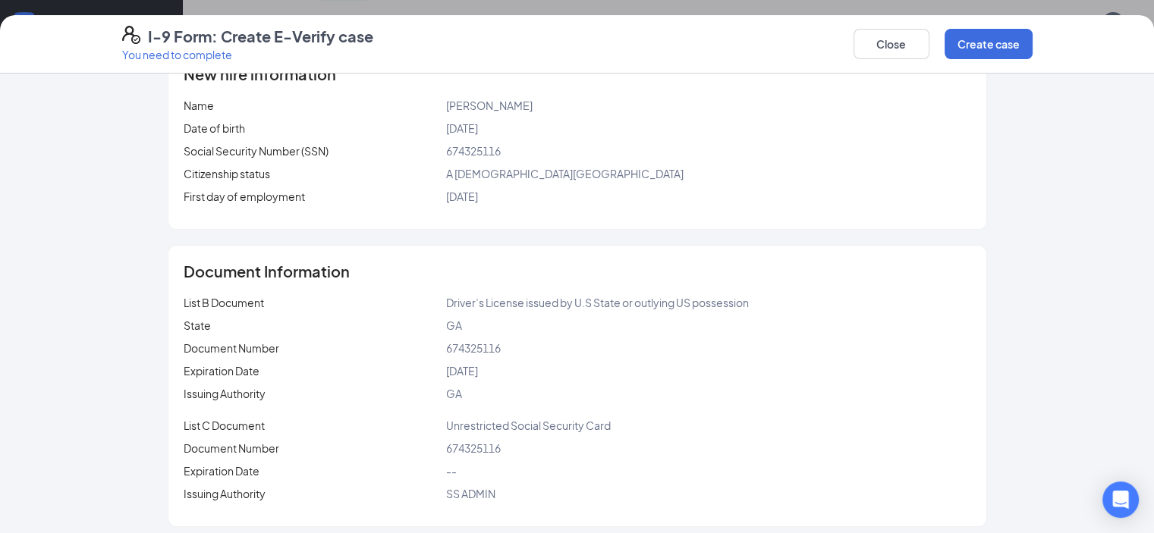
scroll to position [402, 0]
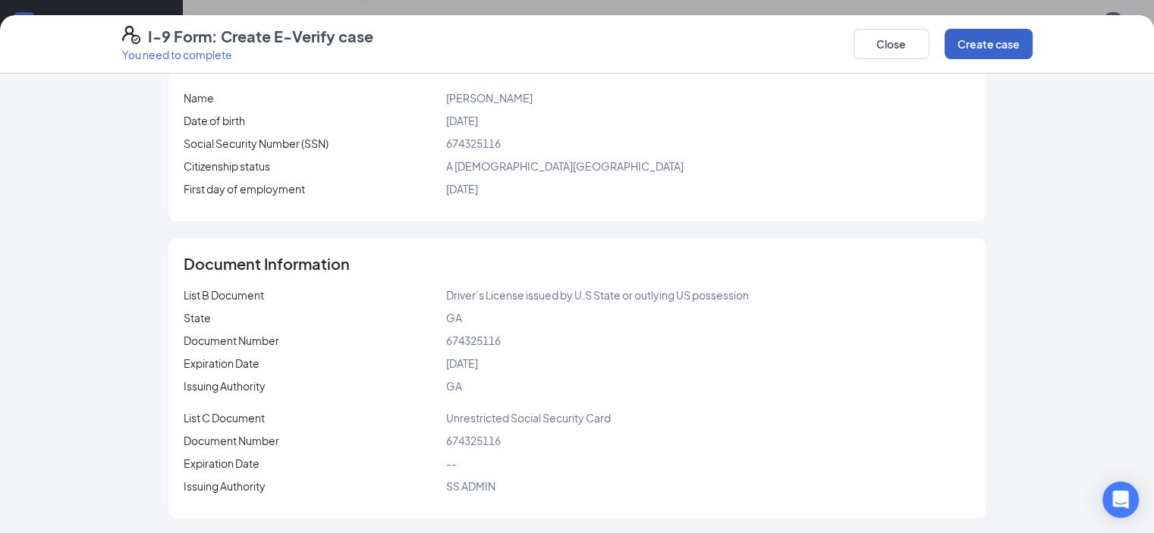
click at [1032, 53] on button "Create case" at bounding box center [988, 44] width 88 height 30
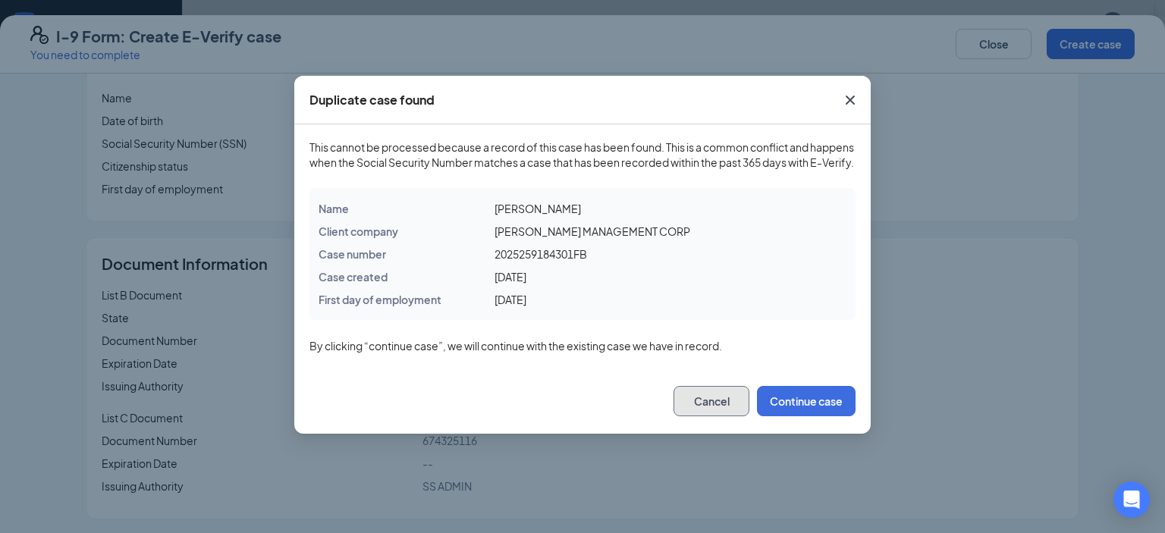
click at [707, 414] on button "Cancel" at bounding box center [712, 401] width 76 height 30
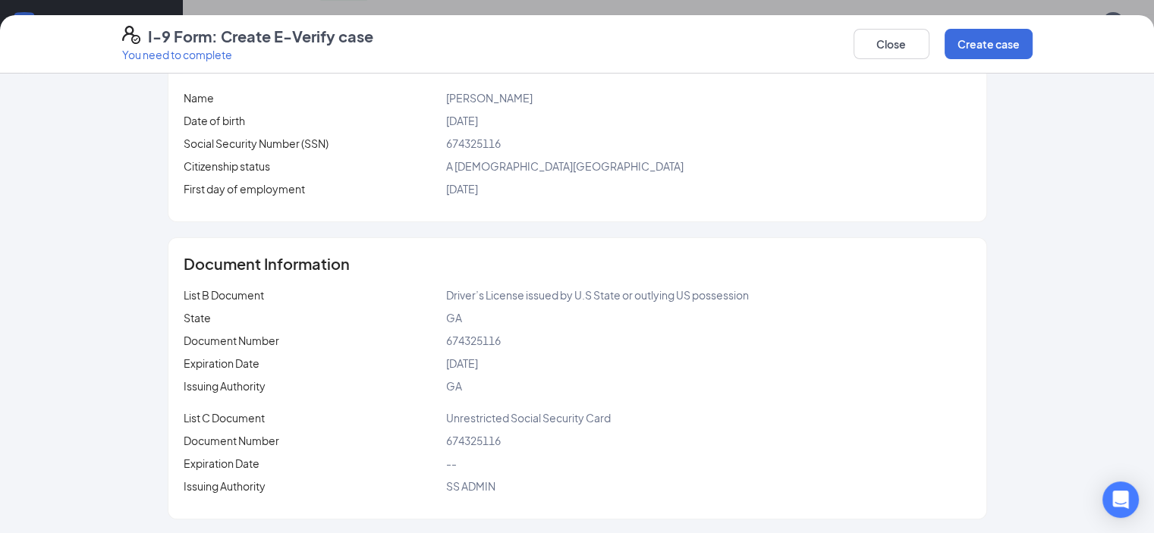
click at [935, 41] on div "I-9 Form: Create E-Verify case You need to complete Close Create case" at bounding box center [577, 44] width 971 height 36
click at [929, 48] on button "Close" at bounding box center [891, 44] width 76 height 30
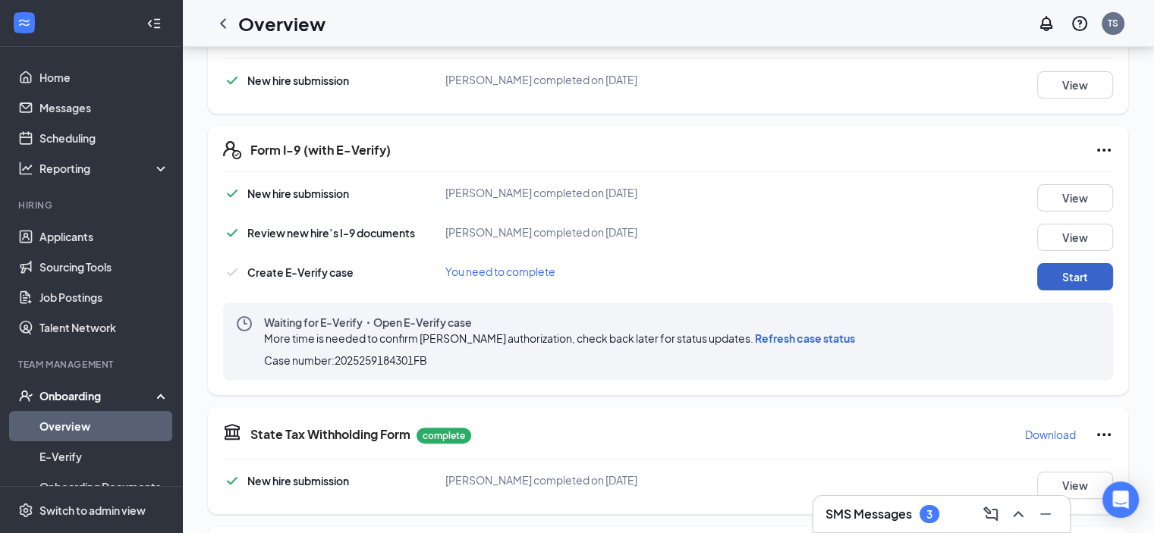
scroll to position [355, 0]
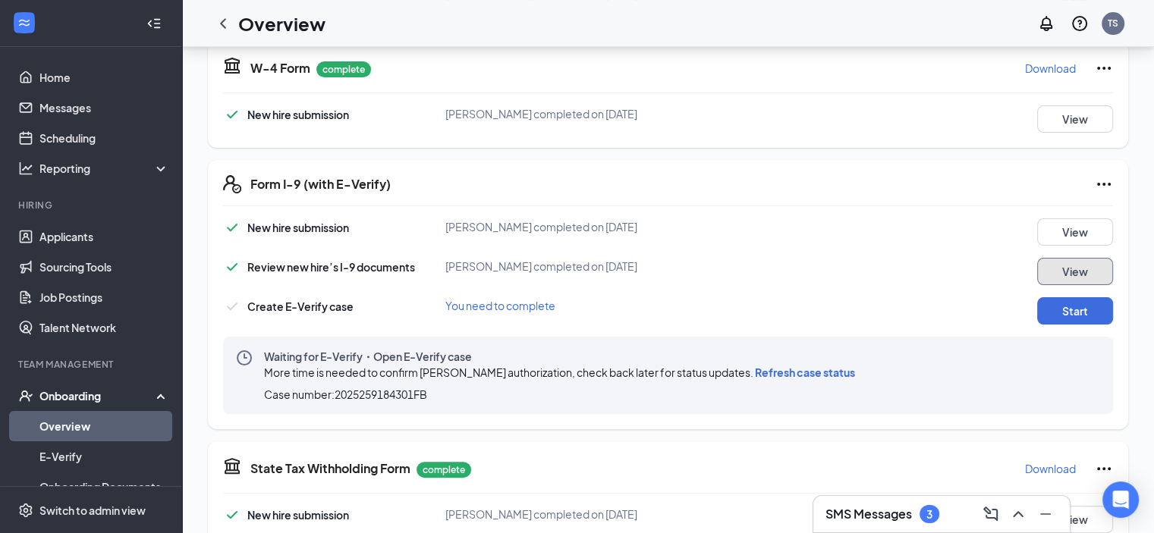
click at [1059, 262] on button "View" at bounding box center [1075, 271] width 76 height 27
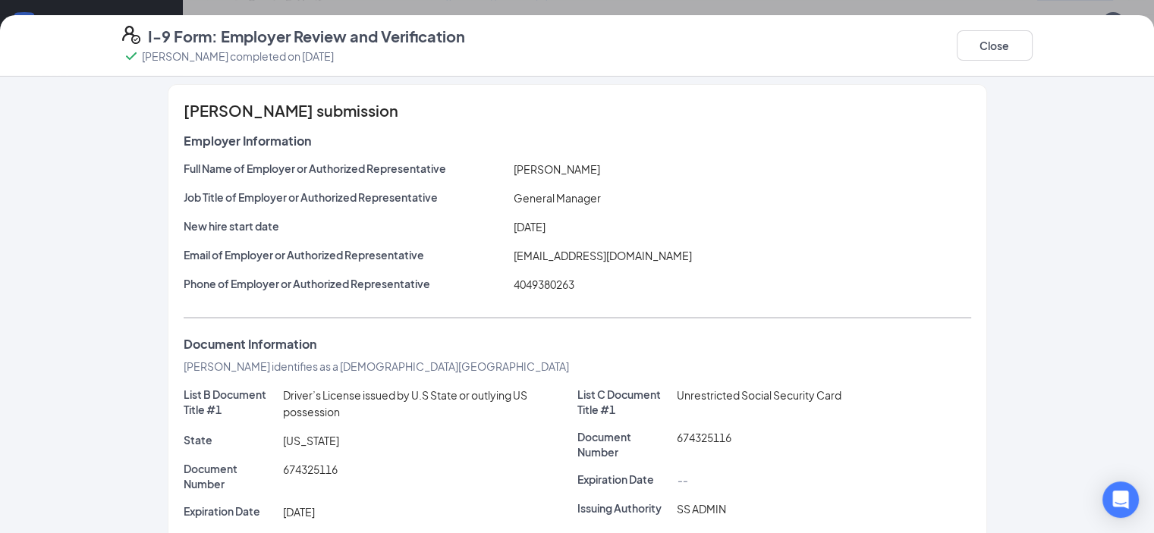
scroll to position [0, 0]
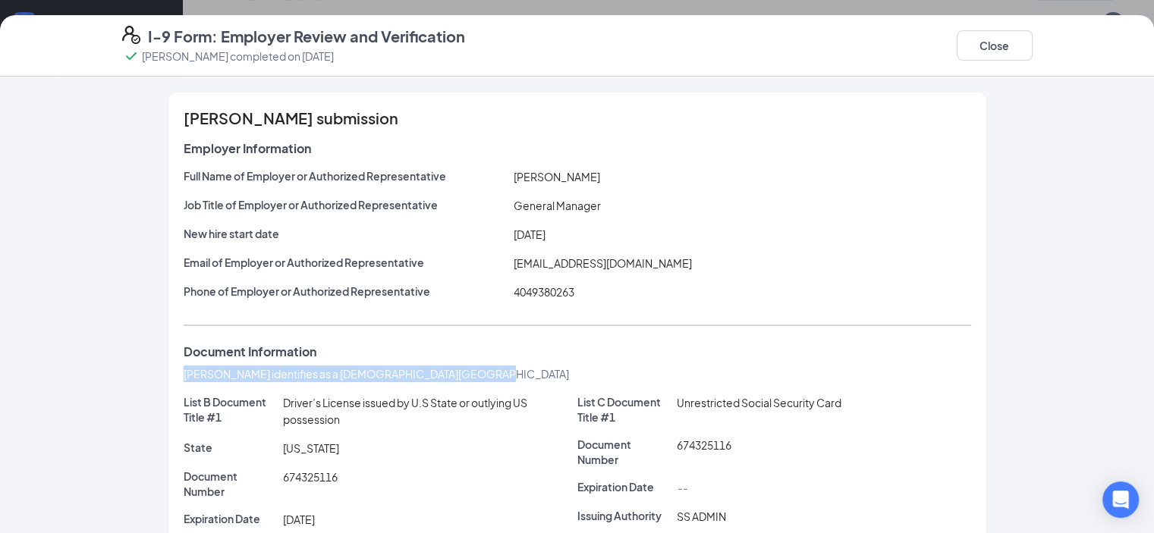
drag, startPoint x: 396, startPoint y: 376, endPoint x: 398, endPoint y: 345, distance: 30.4
click at [398, 345] on div "Employer Information Full Name of Employer or Authorized Representative [PERSON…" at bounding box center [577, 413] width 787 height 545
click at [398, 345] on div "Document Information" at bounding box center [577, 351] width 787 height 15
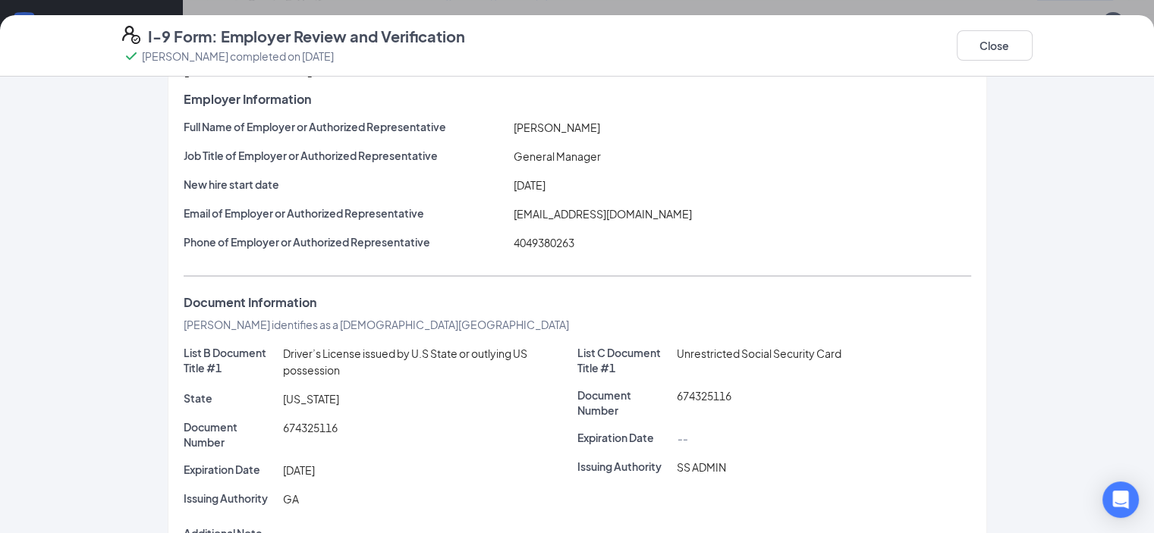
scroll to position [76, 0]
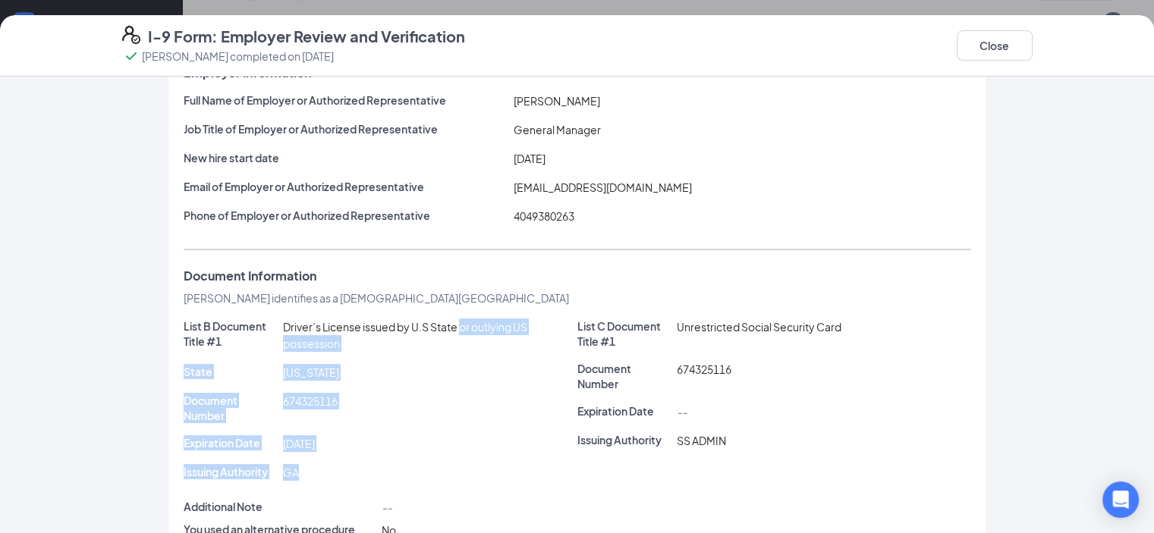
drag, startPoint x: 398, startPoint y: 345, endPoint x: 388, endPoint y: 481, distance: 136.1
click at [388, 481] on div "List B Document Title #1 Driver’s License issued by U.S State or outlying US po…" at bounding box center [381, 409] width 394 height 181
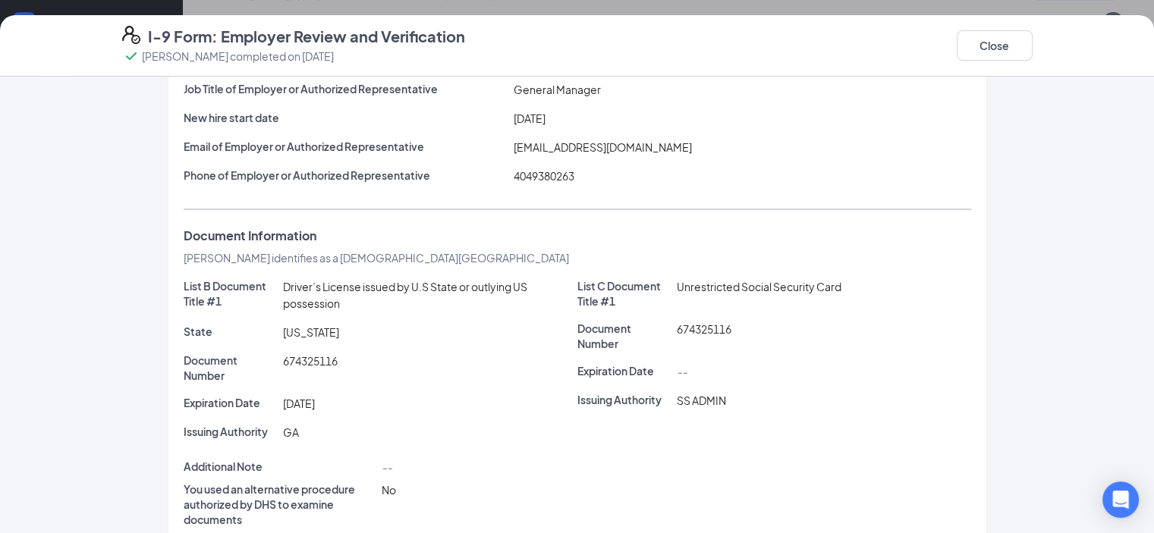
scroll to position [154, 0]
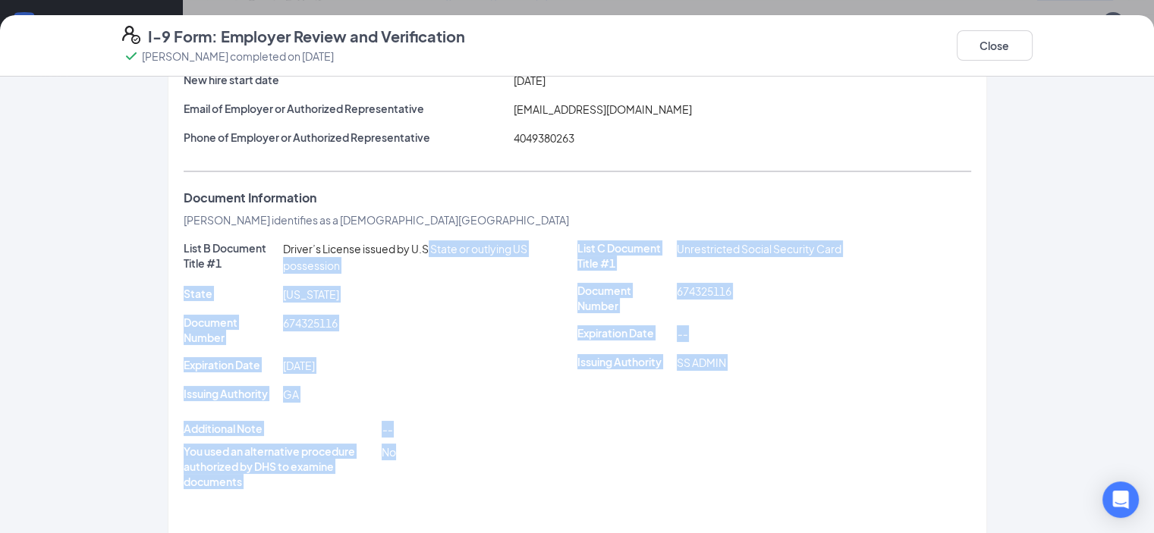
drag, startPoint x: 376, startPoint y: 377, endPoint x: 360, endPoint y: 235, distance: 142.8
click at [360, 235] on div "Employer Information Full Name of Employer or Authorized Representative [PERSON…" at bounding box center [577, 259] width 787 height 545
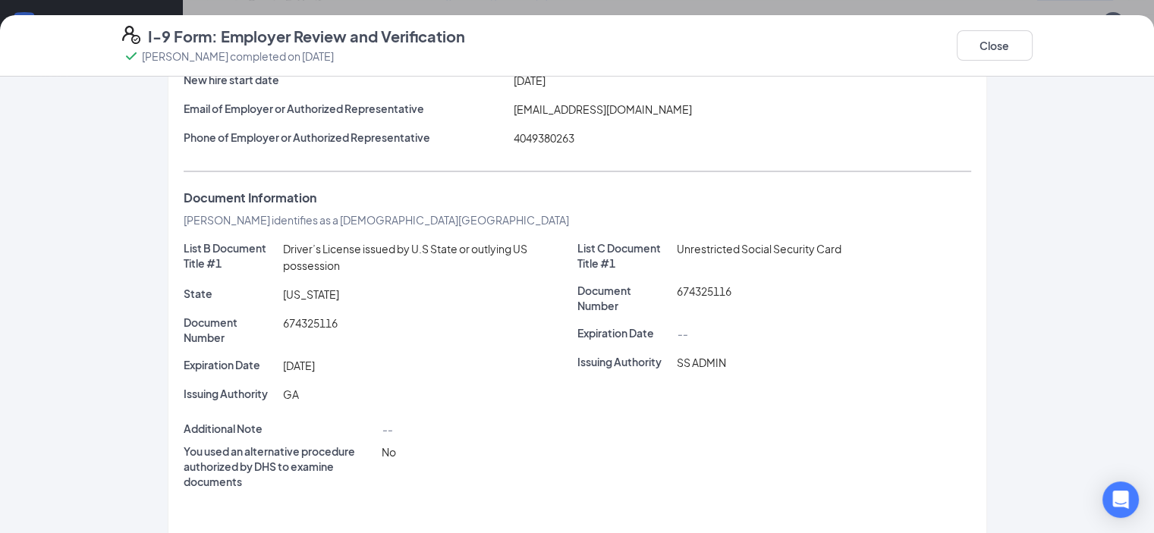
scroll to position [0, 0]
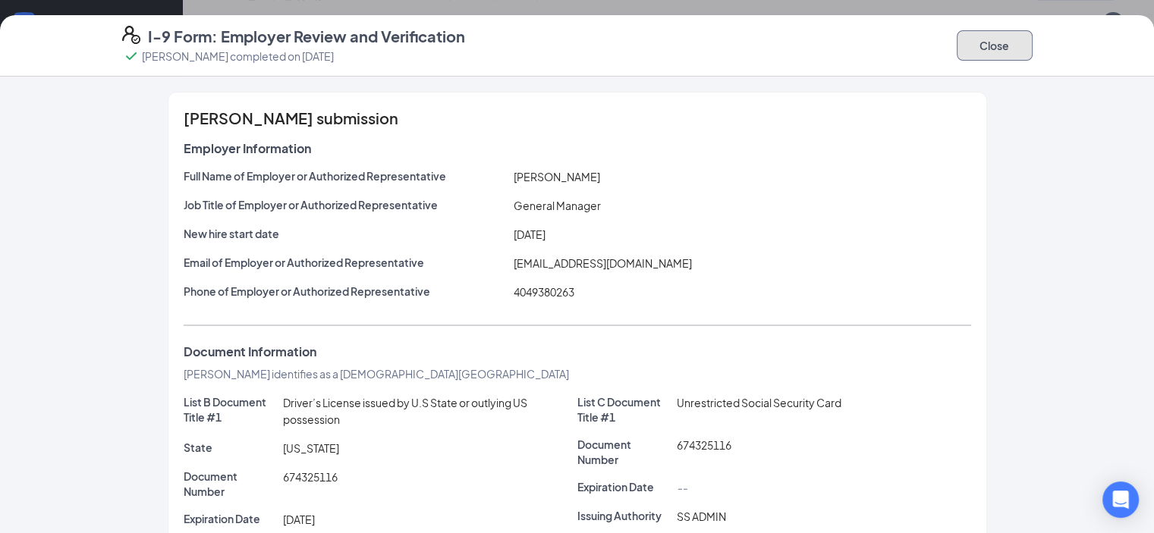
click at [1032, 53] on button "Close" at bounding box center [995, 45] width 76 height 30
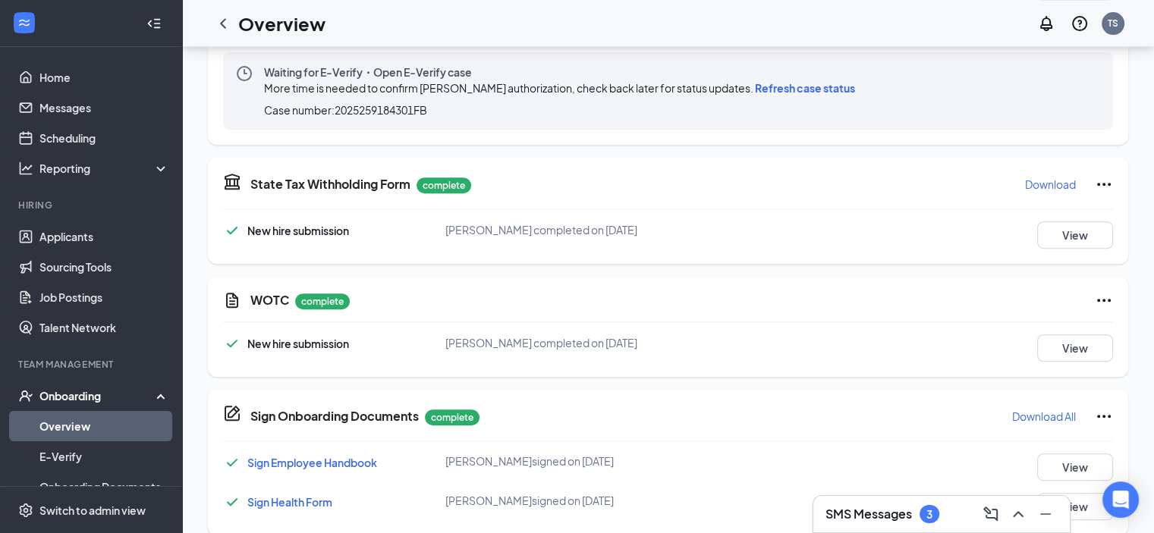
scroll to position [658, 0]
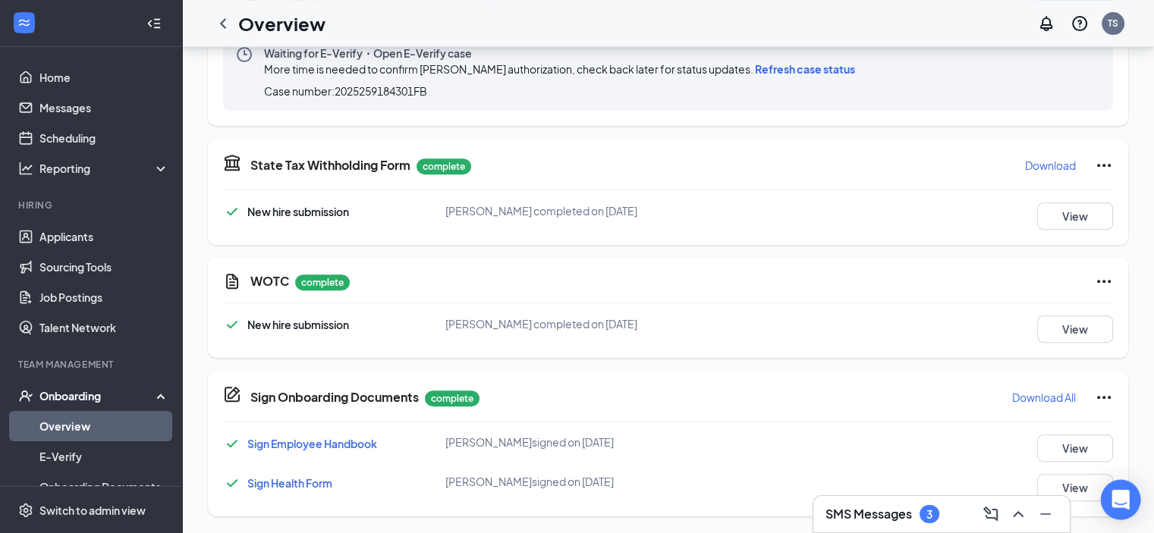
click at [1120, 501] on icon "Open Intercom Messenger" at bounding box center [1119, 500] width 17 height 20
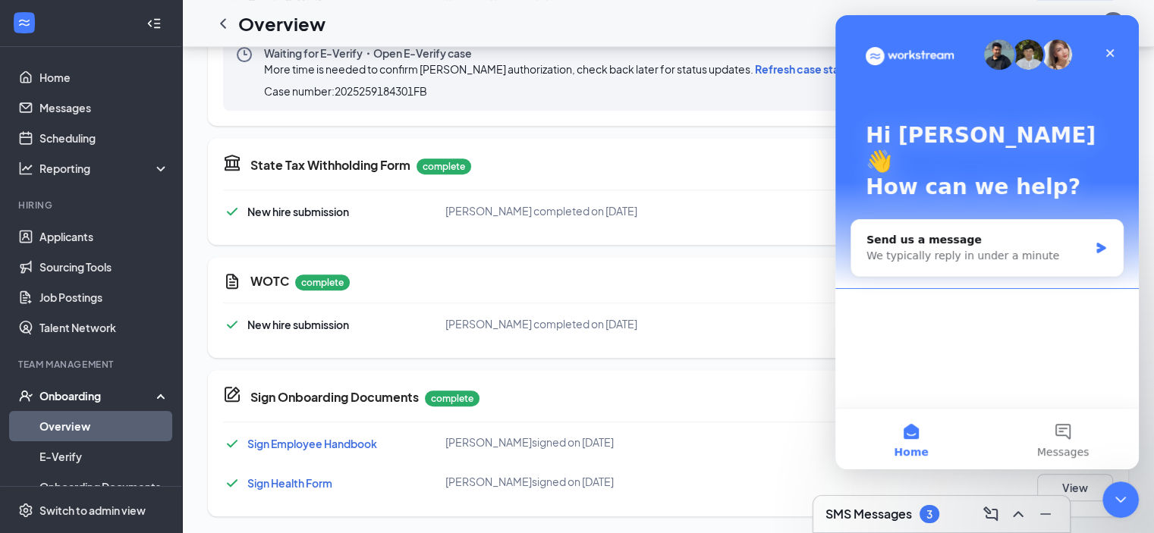
scroll to position [0, 0]
click at [1020, 248] on div "We typically reply in under a minute" at bounding box center [977, 256] width 222 height 16
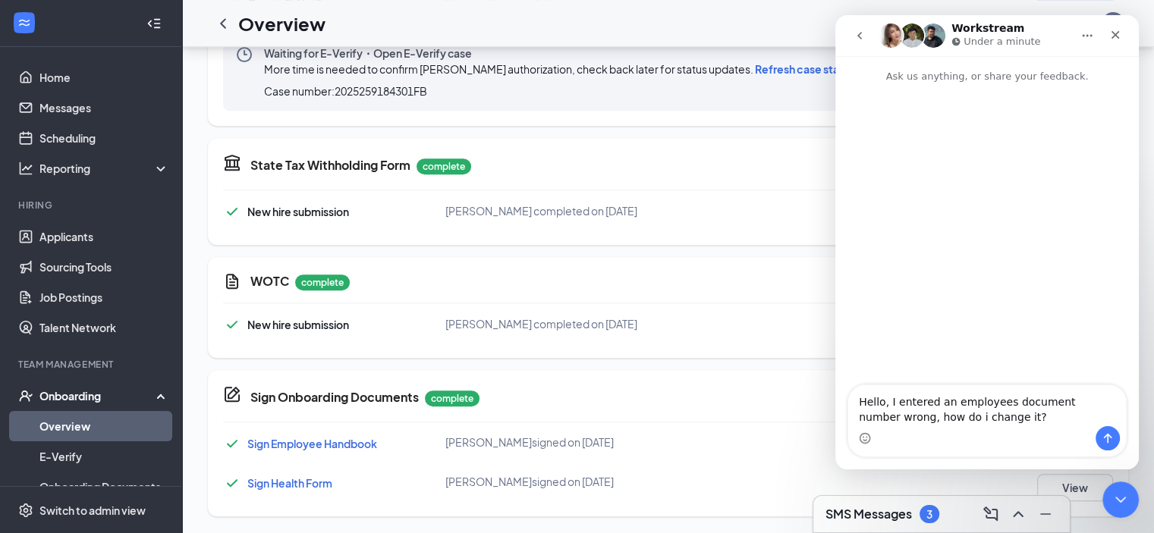
type textarea "Hello, I entered an employees document number wrong, how do i change it?"
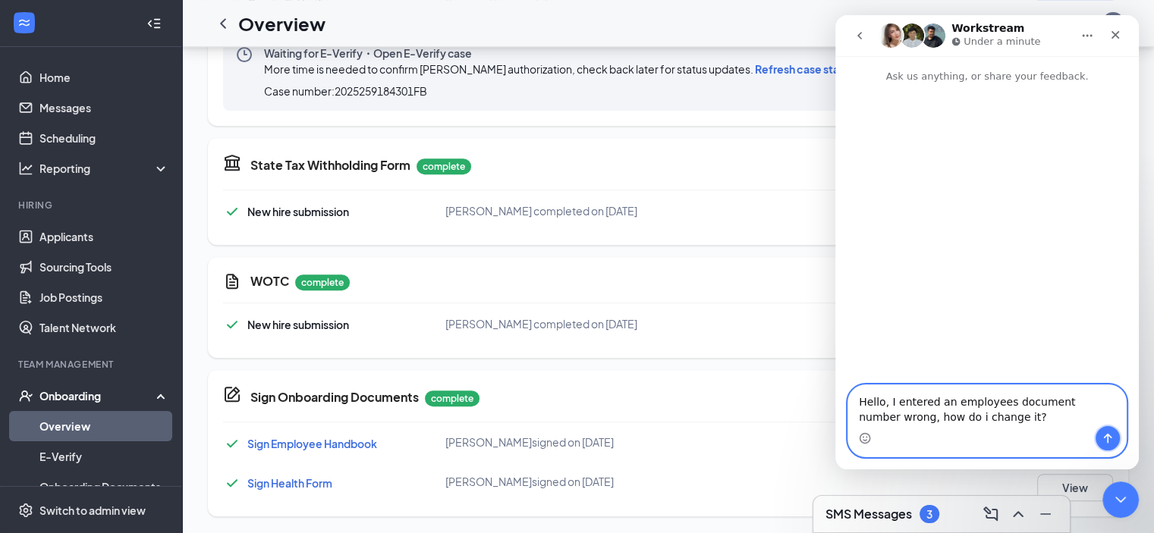
click at [1105, 435] on icon "Send a message…" at bounding box center [1107, 438] width 12 height 12
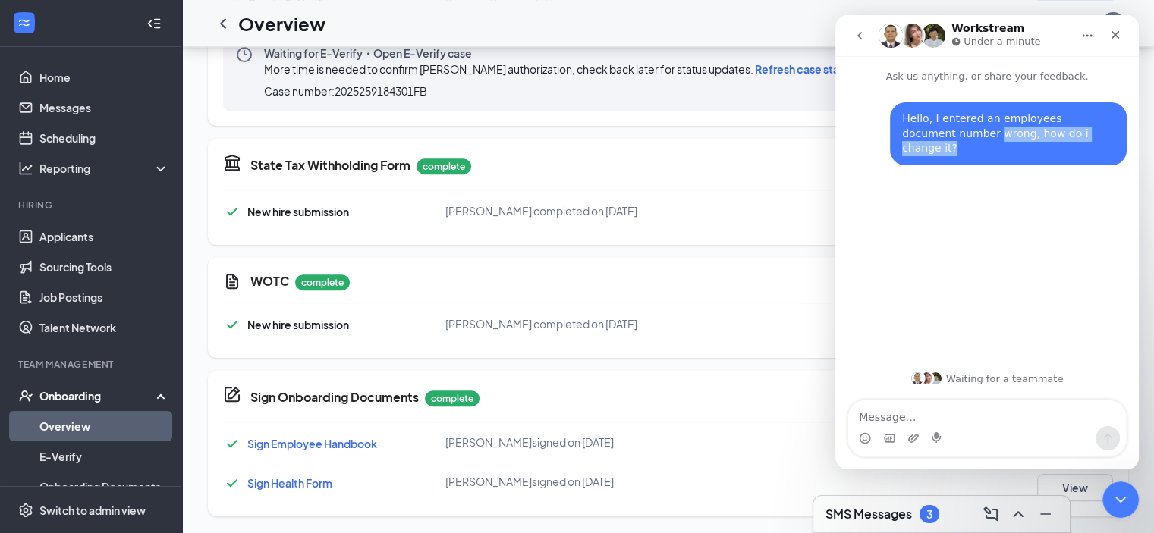
drag, startPoint x: 941, startPoint y: 136, endPoint x: 1112, endPoint y: 157, distance: 172.0
click at [1112, 157] on div "Hello, I entered an employees document number wrong, how do i change it? [PERSO…" at bounding box center [986, 142] width 279 height 81
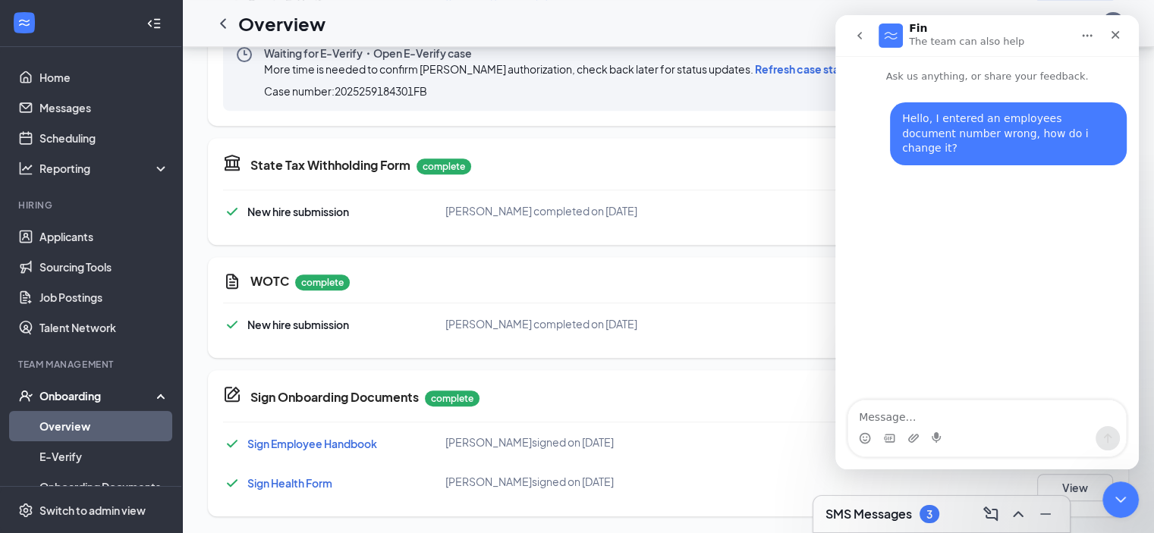
click at [1078, 146] on div "Hello, I entered an employees document number wrong, how do i change it? [PERSO…" at bounding box center [1008, 133] width 237 height 63
drag, startPoint x: 1076, startPoint y: 137, endPoint x: 901, endPoint y: 108, distance: 177.0
click at [901, 108] on div "Hello, I entered an employees document number wrong, how do i change it? [PERSO…" at bounding box center [1008, 133] width 237 height 63
click at [900, 108] on div "Hello, I entered an employees document number wrong, how do i change it? [PERSO…" at bounding box center [1008, 133] width 237 height 63
drag, startPoint x: 935, startPoint y: 119, endPoint x: 1096, endPoint y: 146, distance: 163.7
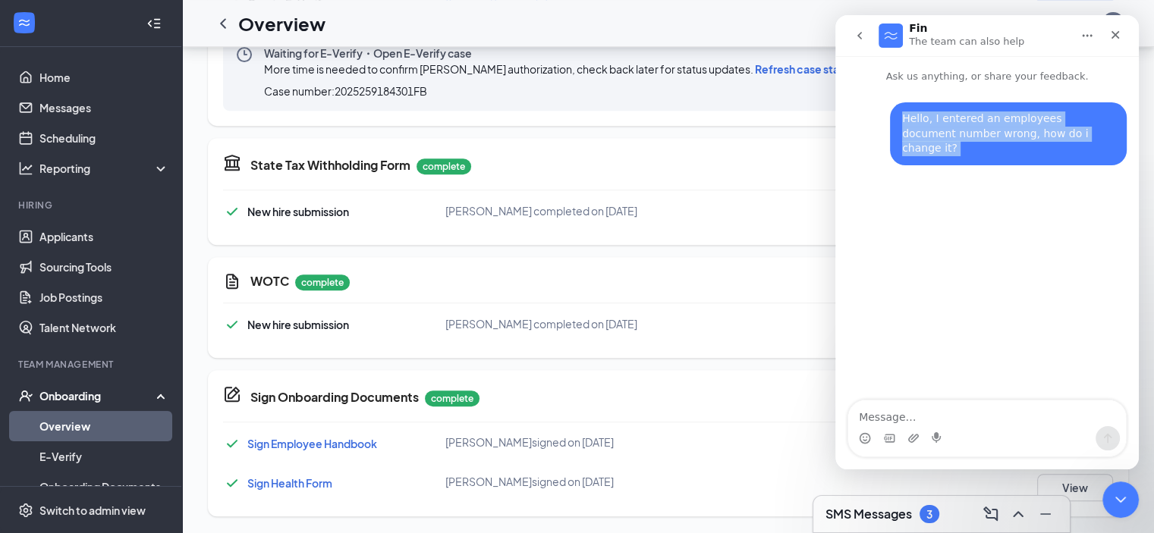
click at [1096, 146] on div "Hello, I entered an employees document number wrong, how do i change it? [PERSO…" at bounding box center [1008, 133] width 237 height 63
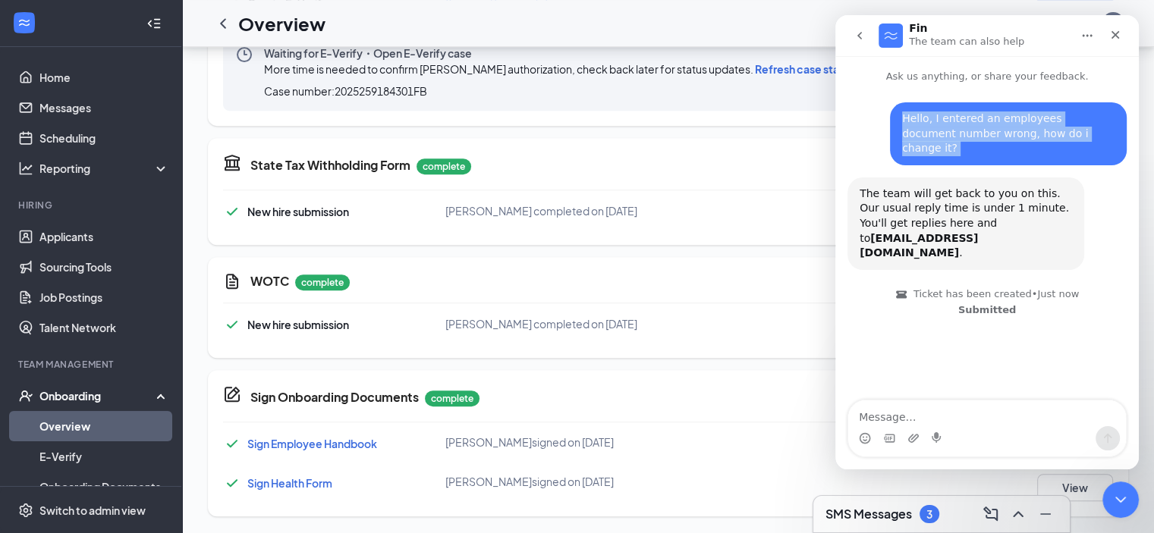
click at [1096, 146] on div "Hello, I entered an employees document number wrong, how do i change it? [PERSO…" at bounding box center [1008, 133] width 237 height 63
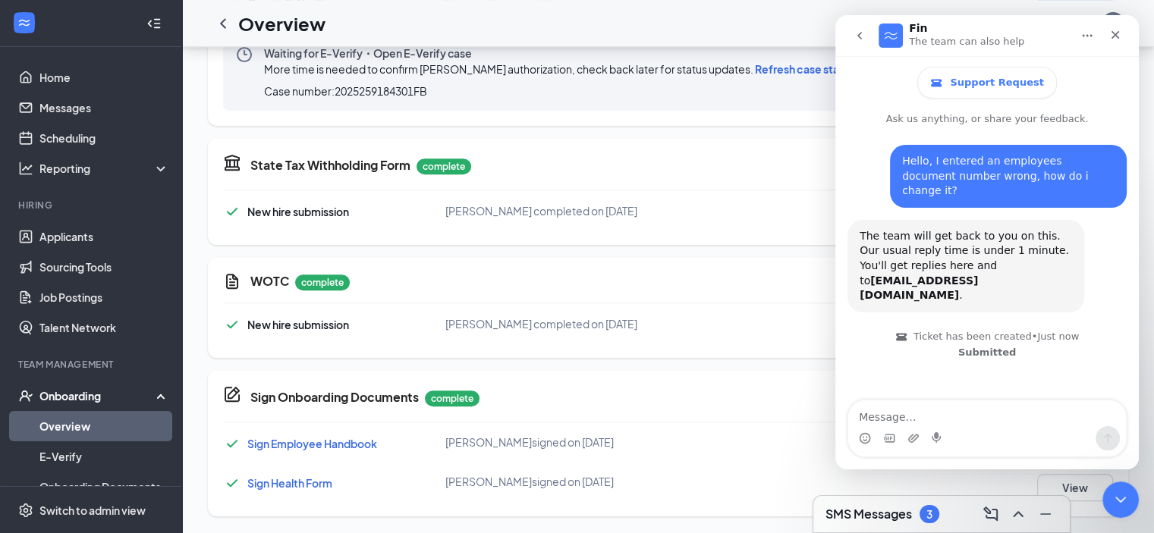
drag, startPoint x: 941, startPoint y: 228, endPoint x: 1026, endPoint y: 281, distance: 99.5
click at [1026, 281] on div "The team will get back to you on this. Our usual reply time is under 1 minute. …" at bounding box center [965, 266] width 237 height 93
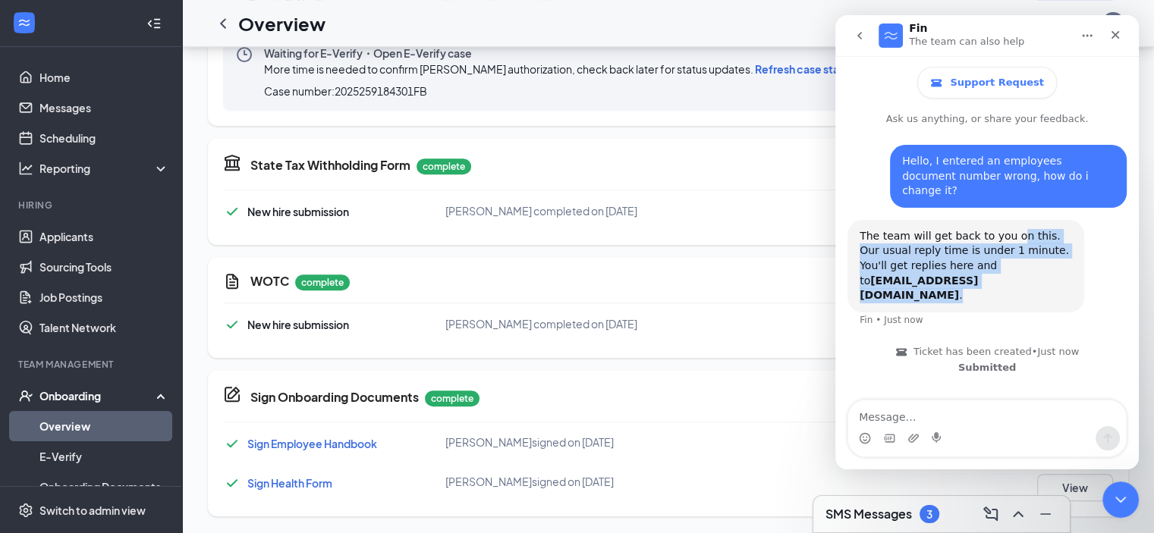
drag, startPoint x: 1026, startPoint y: 281, endPoint x: 1004, endPoint y: 216, distance: 68.8
click at [1004, 220] on div "The team will get back to you on this. Our usual reply time is under 1 minute. …" at bounding box center [965, 266] width 237 height 93
click at [1004, 229] on div "The team will get back to you on this. Our usual reply time is under 1 minute. …" at bounding box center [965, 266] width 212 height 74
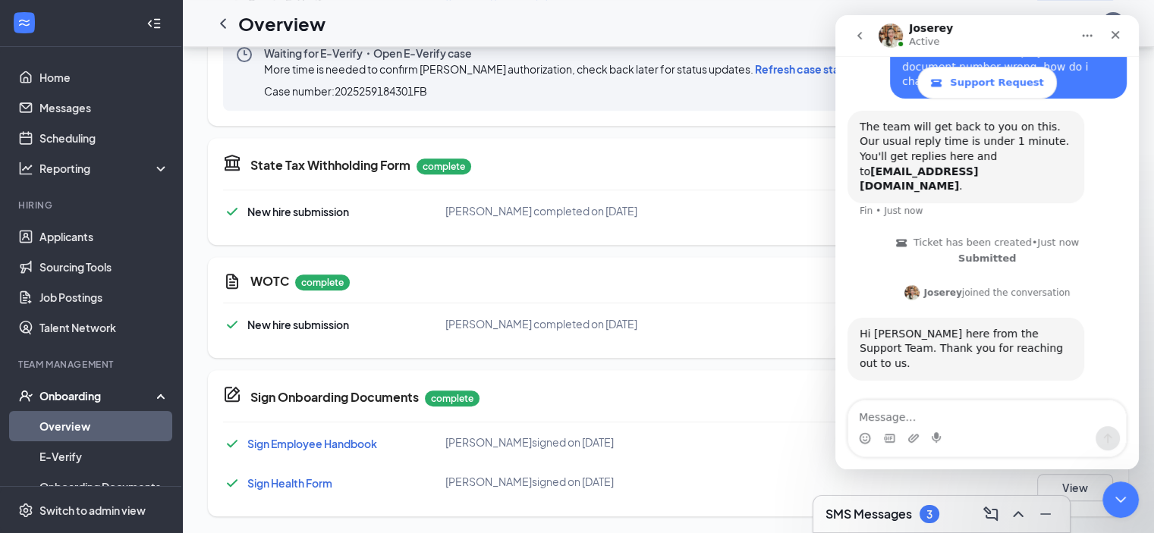
scroll to position [112, 0]
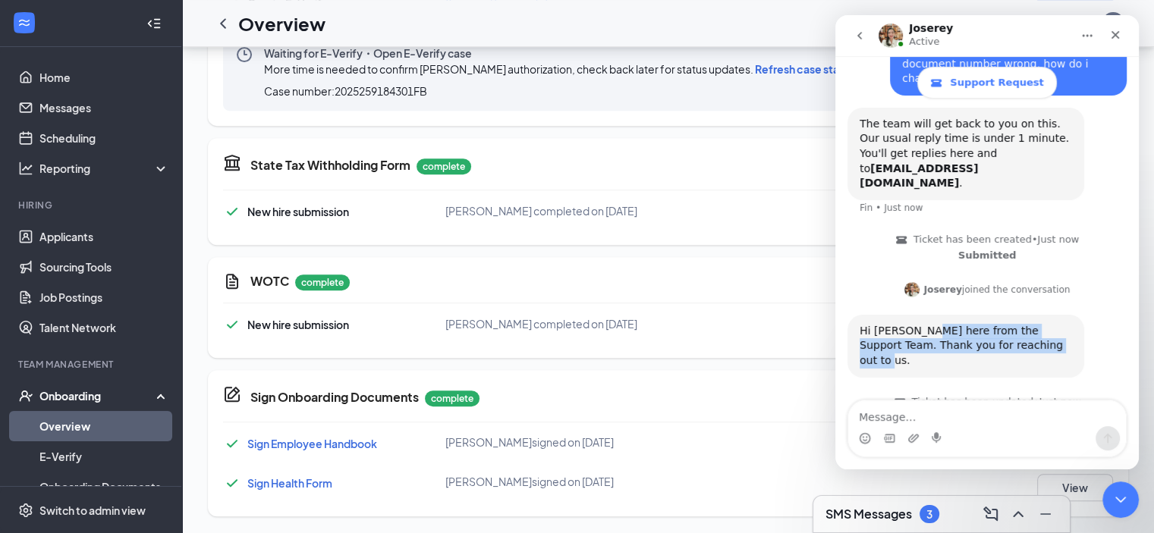
drag, startPoint x: 912, startPoint y: 304, endPoint x: 1018, endPoint y: 318, distance: 107.1
click at [1018, 324] on div "Hi [PERSON_NAME] here from the Support Team. Thank you for reaching out to us." at bounding box center [965, 346] width 212 height 45
drag, startPoint x: 1018, startPoint y: 318, endPoint x: 897, endPoint y: 308, distance: 121.8
click at [907, 324] on div "Hi [PERSON_NAME] here from the Support Team. Thank you for reaching out to us." at bounding box center [965, 346] width 212 height 45
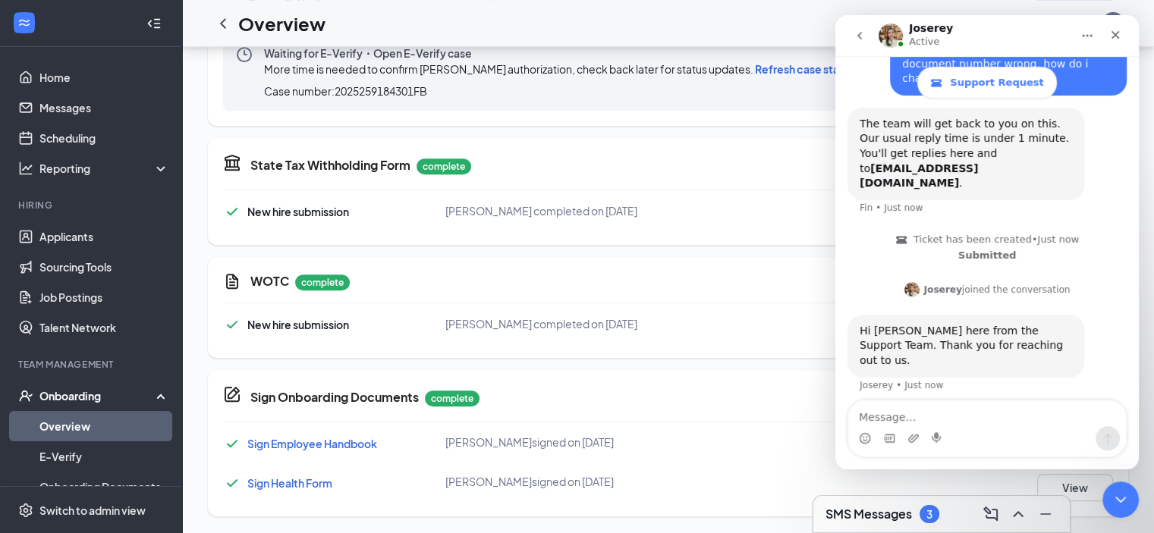
click at [894, 324] on div "Hi [PERSON_NAME] here from the Support Team. Thank you for reaching out to us." at bounding box center [965, 346] width 212 height 45
drag, startPoint x: 894, startPoint y: 308, endPoint x: 1011, endPoint y: 303, distance: 116.9
click at [1011, 324] on div "Hi [PERSON_NAME] here from the Support Team. Thank you for reaching out to us." at bounding box center [965, 346] width 212 height 45
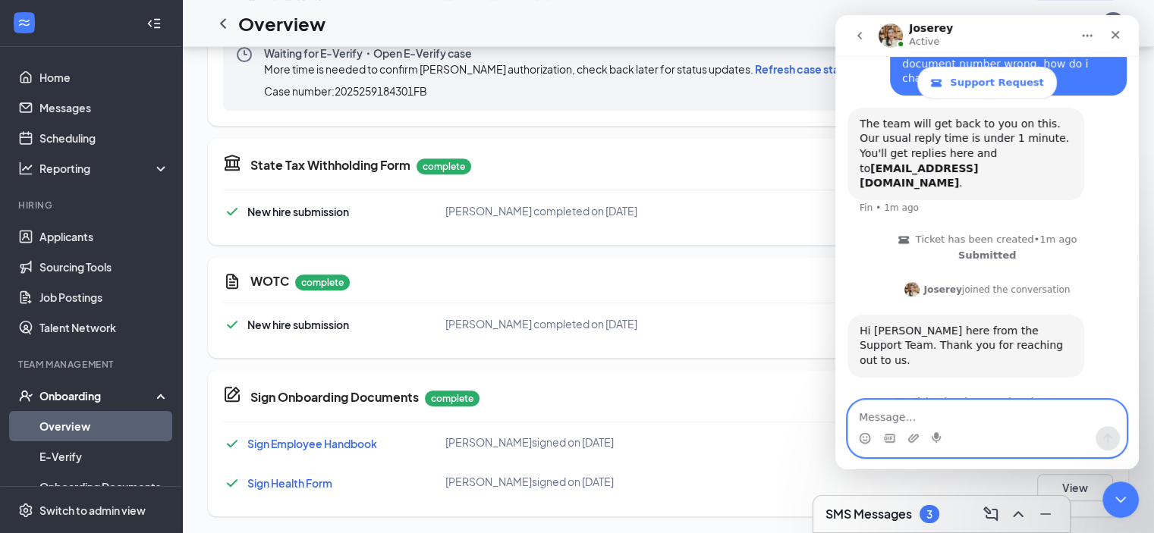
click at [931, 410] on textarea "Message…" at bounding box center [987, 414] width 278 height 26
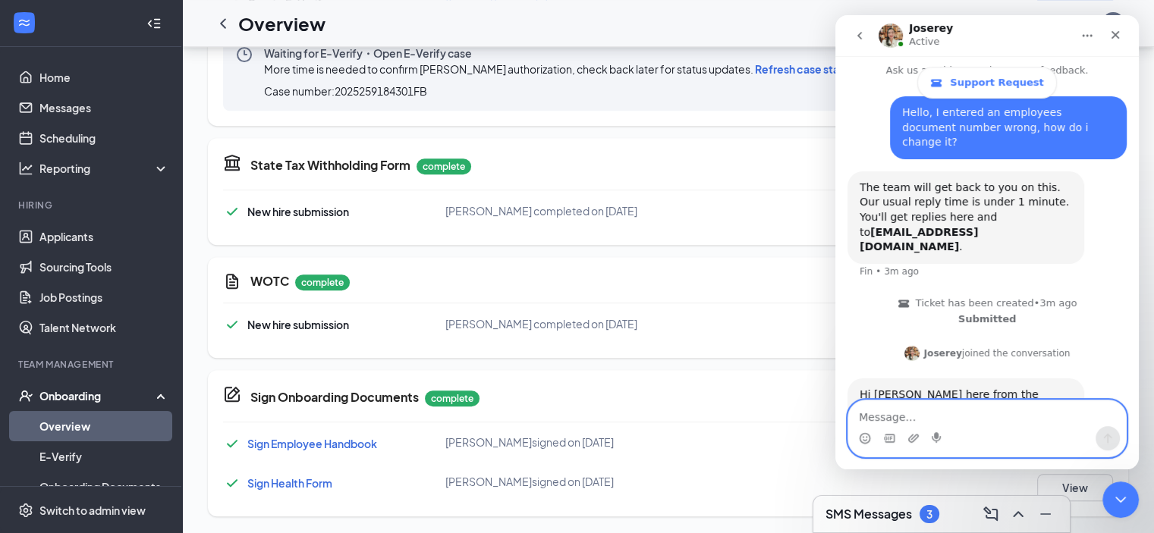
scroll to position [0, 0]
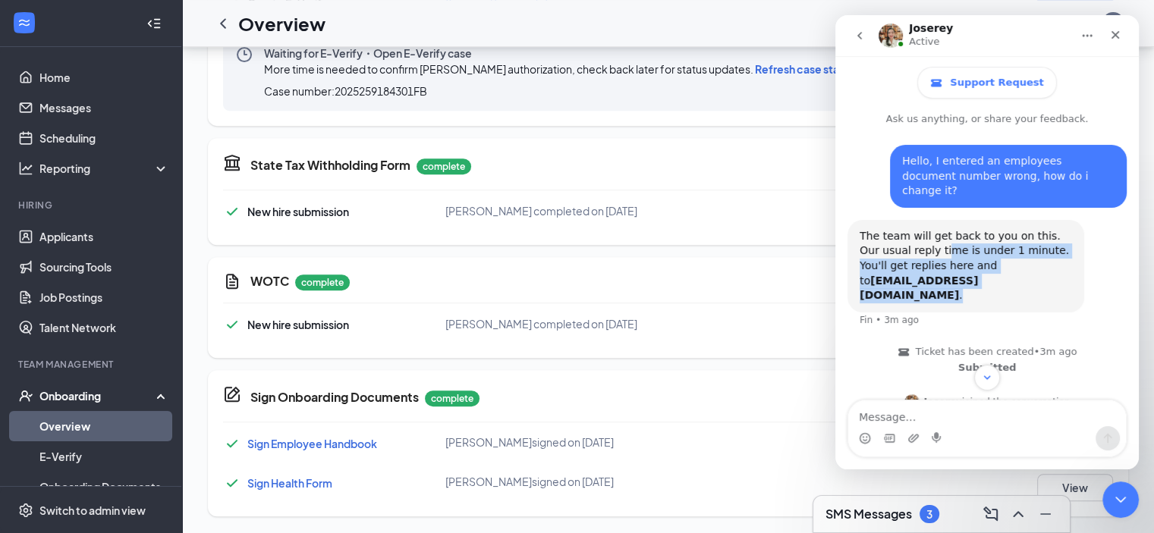
drag, startPoint x: 922, startPoint y: 234, endPoint x: 1010, endPoint y: 272, distance: 95.4
click at [1010, 272] on div "The team will get back to you on this. Our usual reply time is under 1 minute. …" at bounding box center [965, 266] width 212 height 74
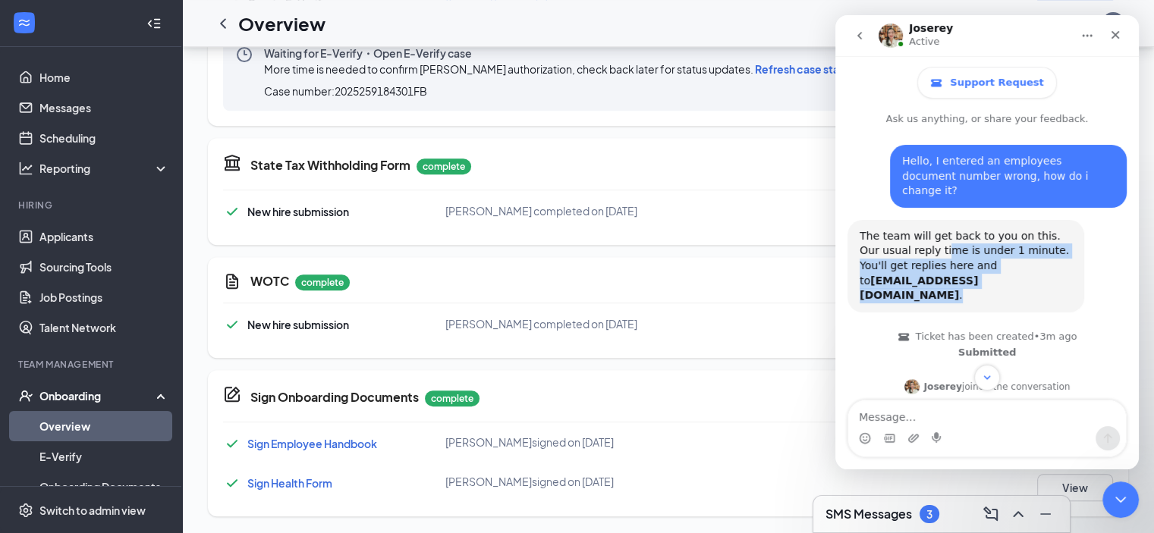
click at [1010, 272] on div "The team will get back to you on this. Our usual reply time is under 1 minute. …" at bounding box center [965, 266] width 212 height 74
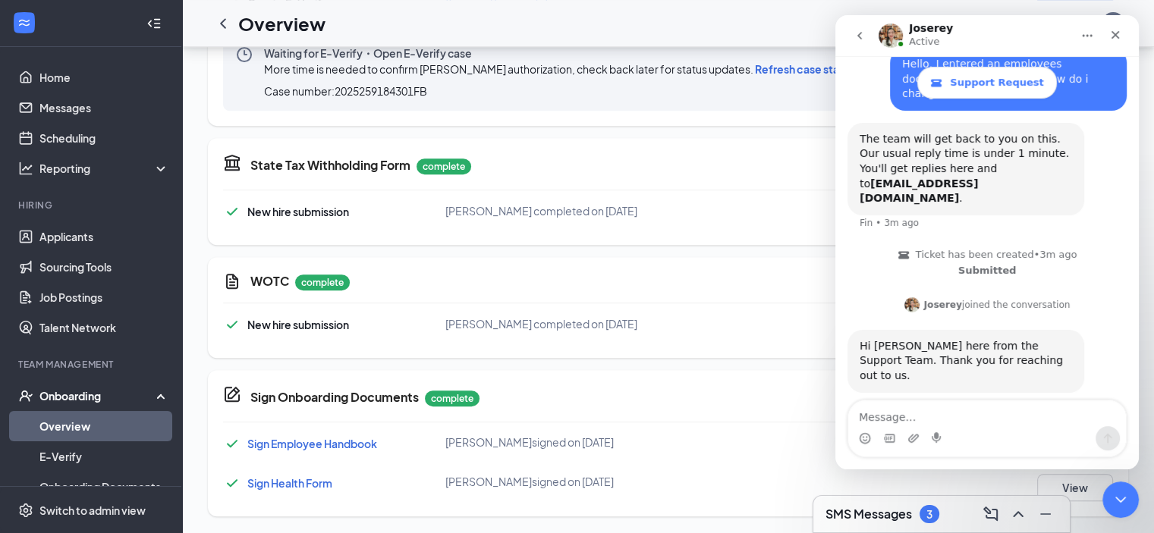
scroll to position [112, 0]
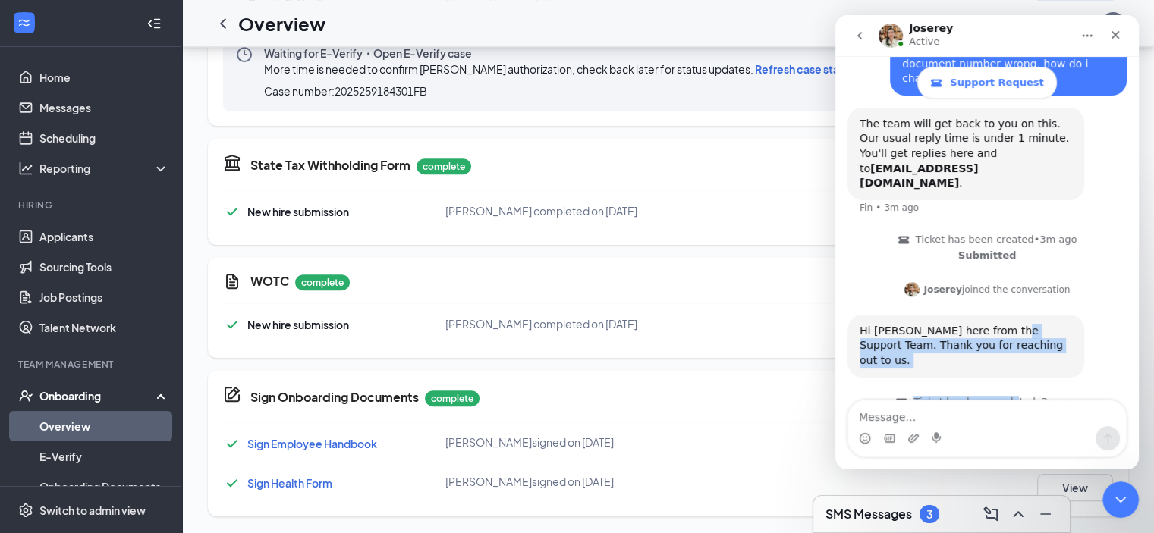
drag, startPoint x: 995, startPoint y: 321, endPoint x: 1010, endPoint y: 360, distance: 41.3
click at [1010, 360] on div "Hello, I entered an employees document number wrong, how do i change it? [PERSO…" at bounding box center [986, 241] width 279 height 416
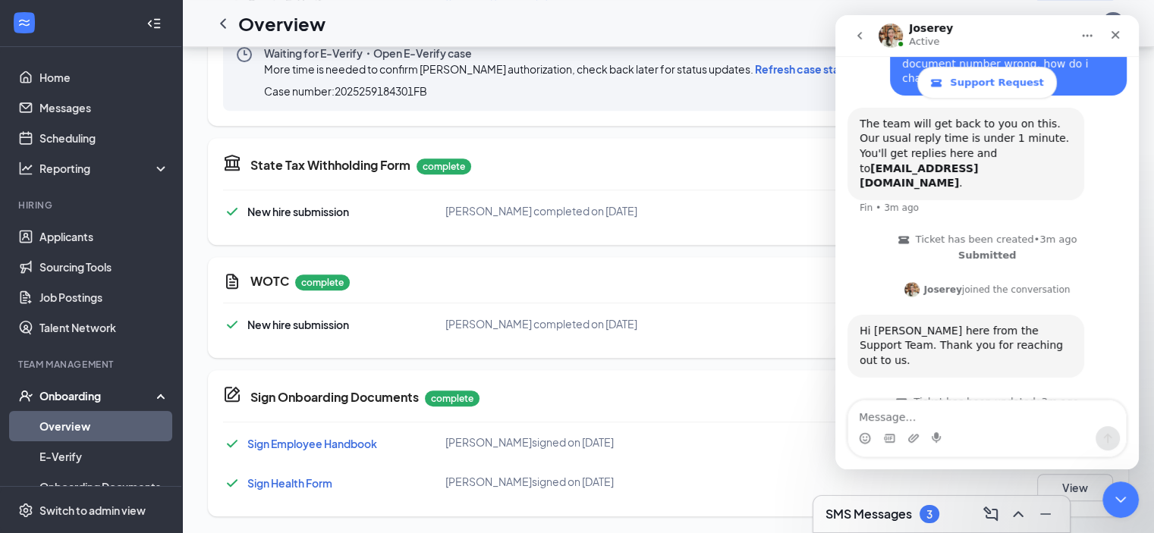
click at [994, 390] on p "Ticket has been updated • 3m ago In progress" at bounding box center [986, 410] width 279 height 40
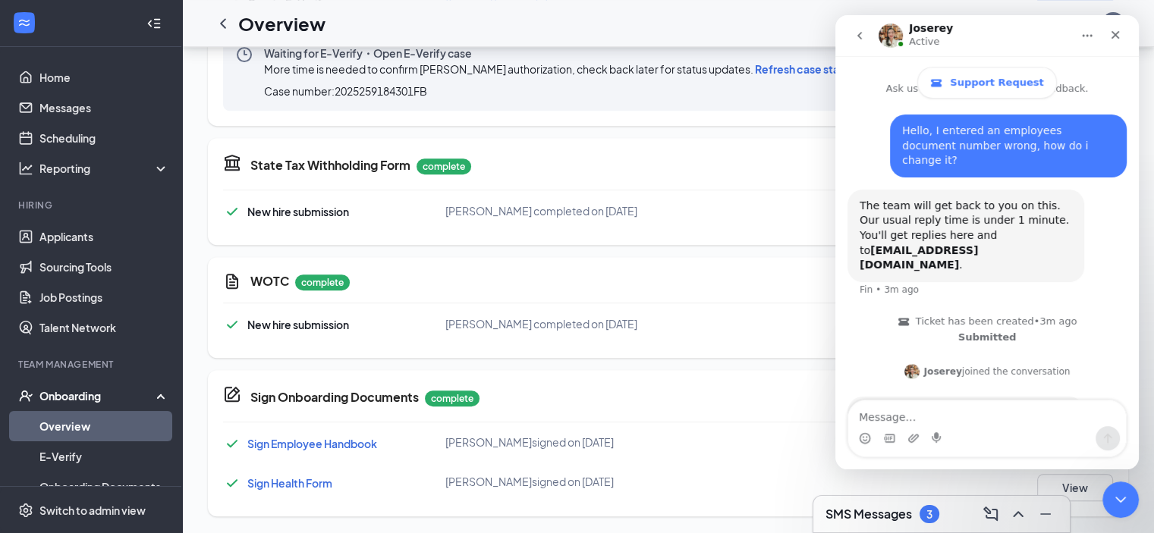
scroll to position [0, 0]
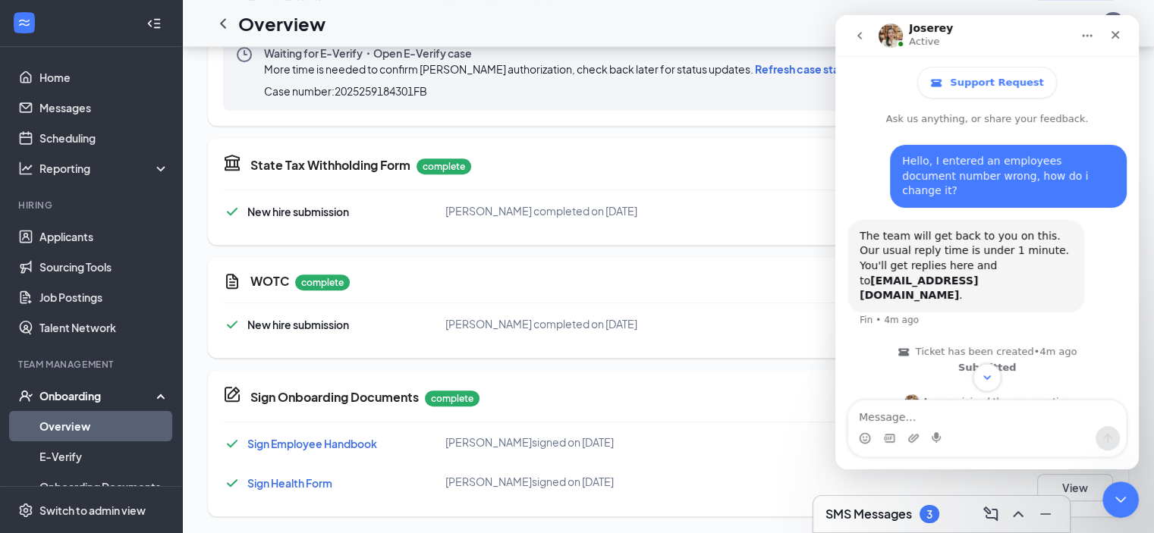
click at [995, 376] on button "Scroll to bottom" at bounding box center [987, 377] width 28 height 28
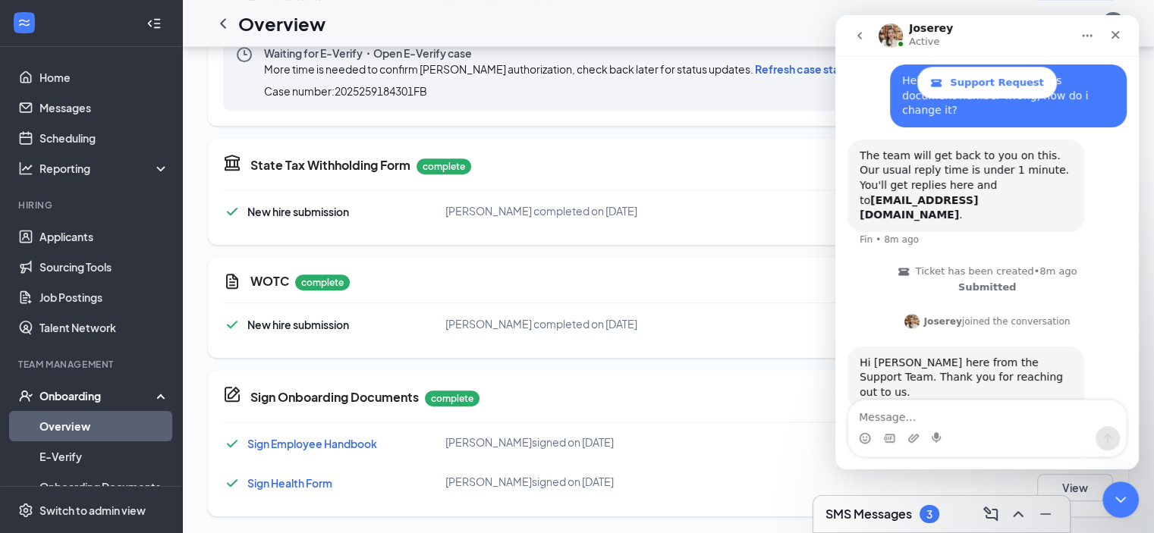
scroll to position [112, 0]
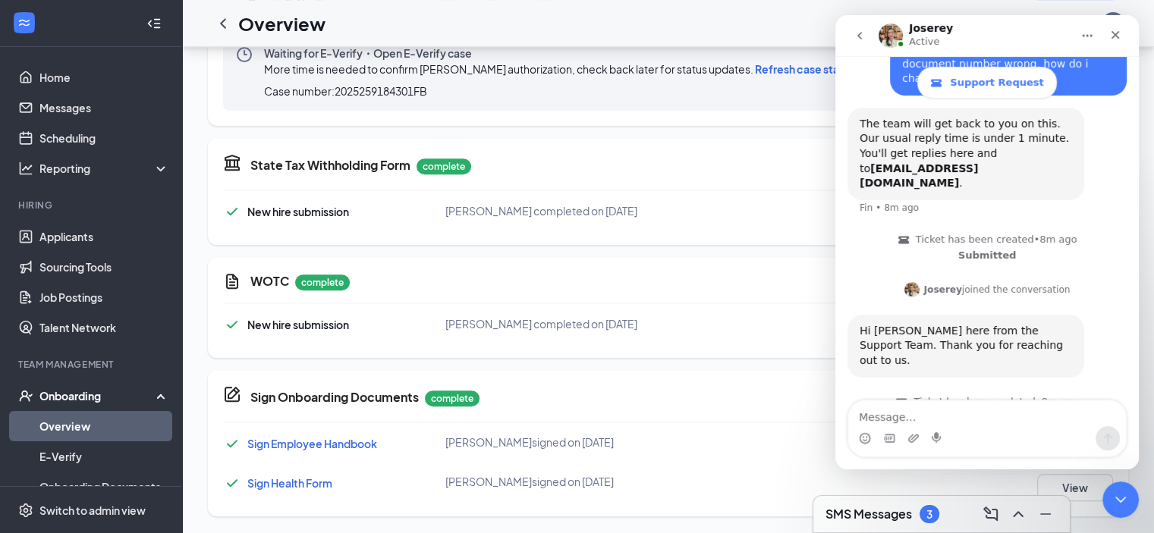
click at [863, 36] on icon "go back" at bounding box center [859, 36] width 12 height 12
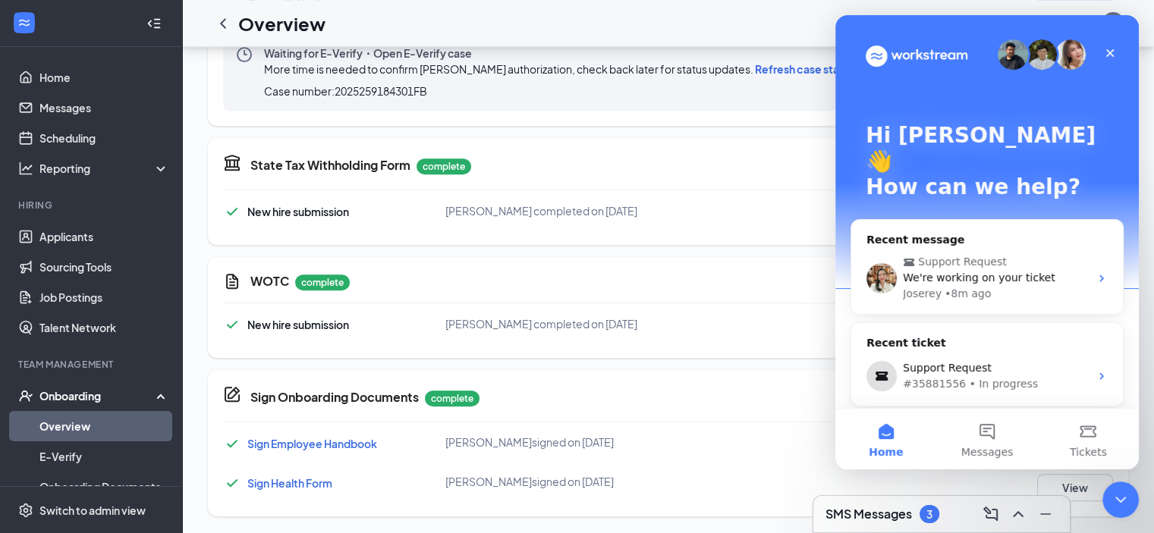
scroll to position [44, 0]
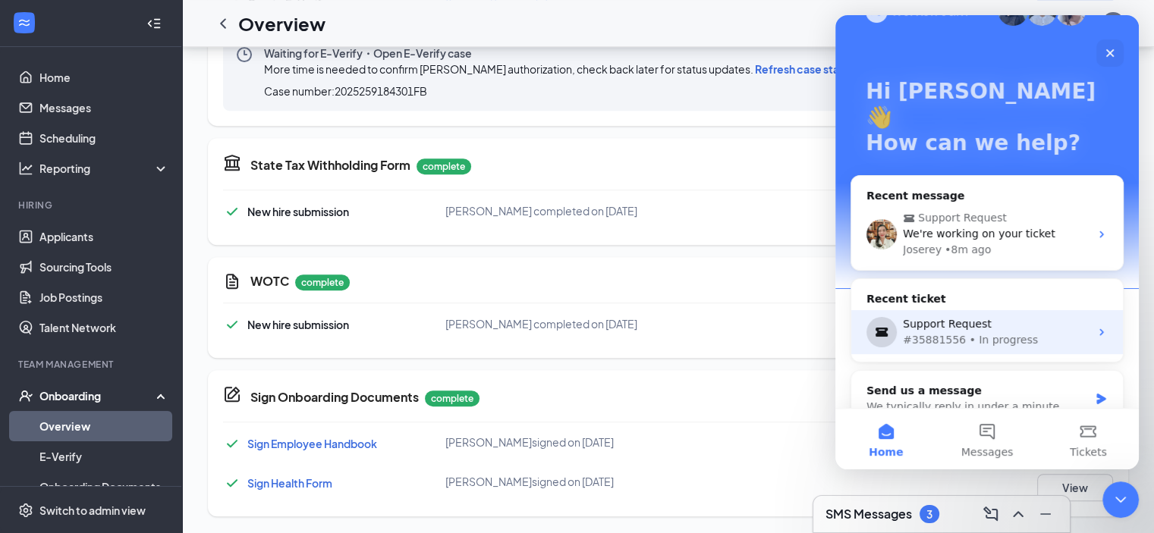
click at [974, 316] on div "Support Request" at bounding box center [996, 324] width 187 height 16
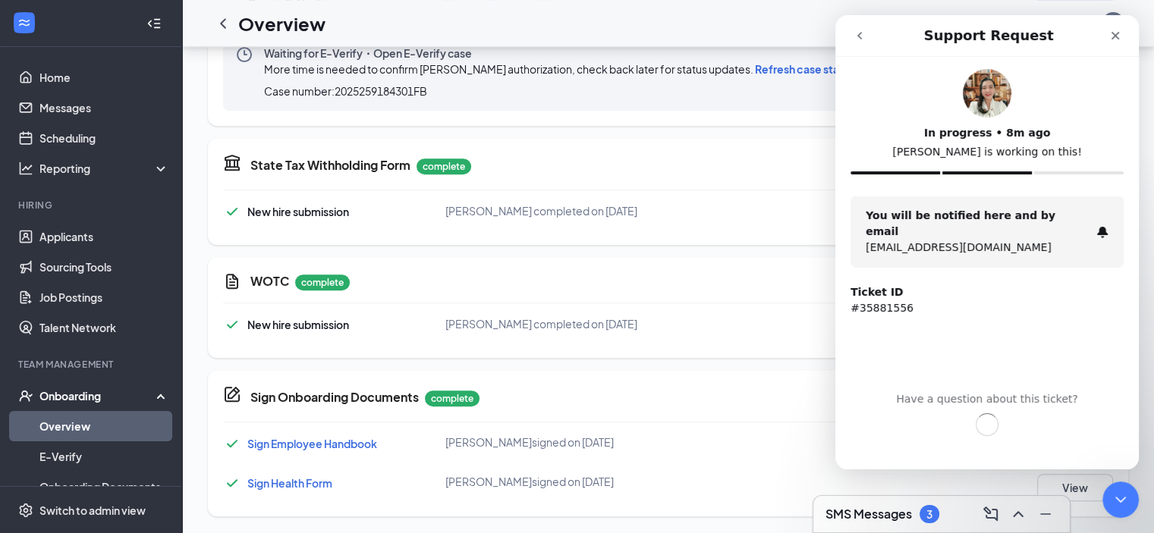
scroll to position [0, 0]
click at [849, 46] on button "go back" at bounding box center [859, 35] width 29 height 29
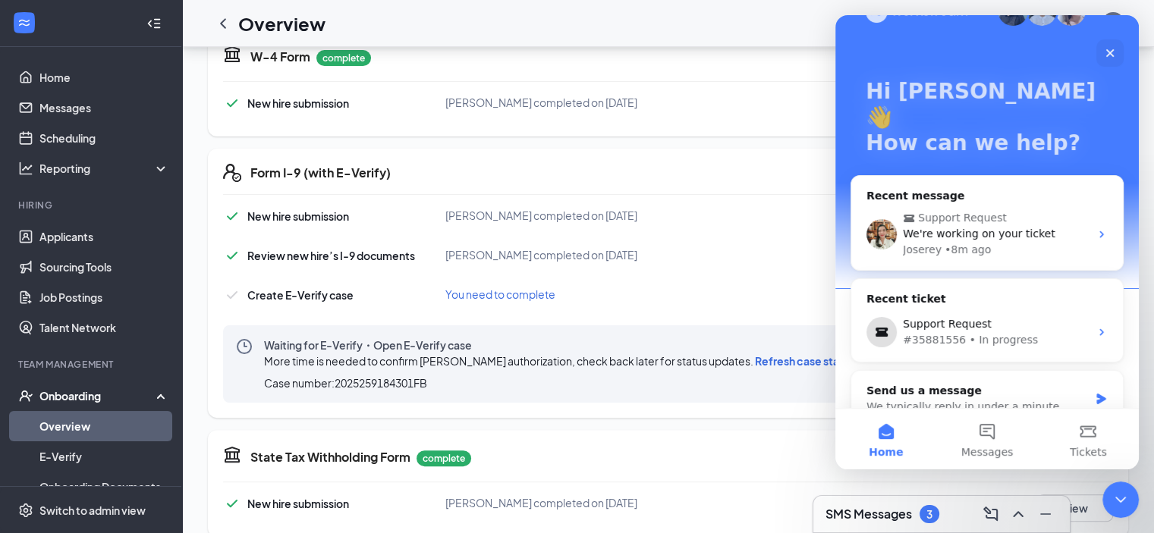
scroll to position [355, 0]
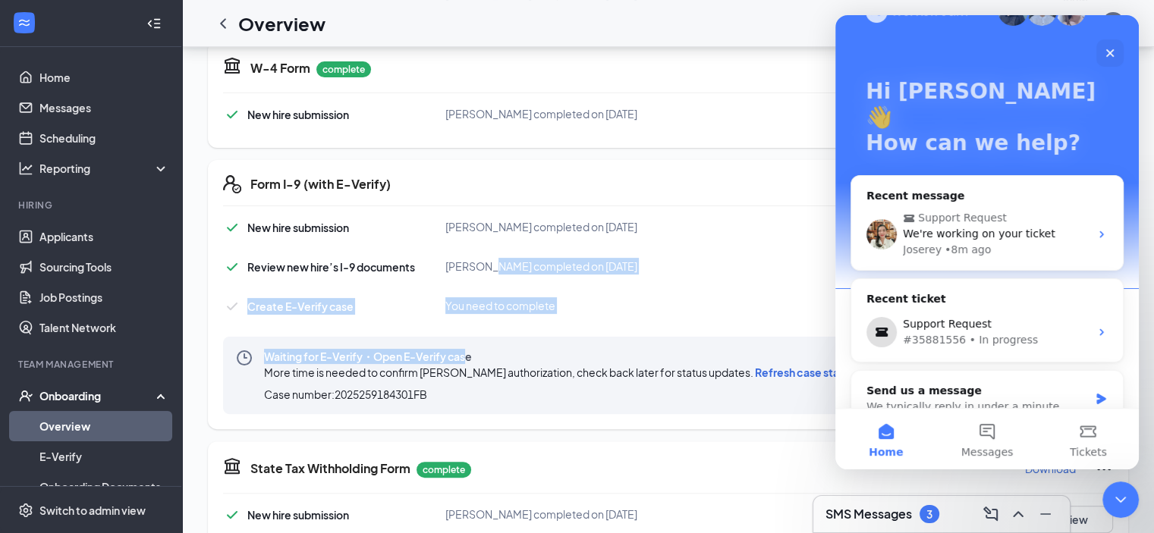
drag, startPoint x: 473, startPoint y: 332, endPoint x: 481, endPoint y: 252, distance: 80.8
click at [481, 252] on div "New hire submission [PERSON_NAME] completed on [DATE] View Review new hire’s I-…" at bounding box center [668, 316] width 890 height 196
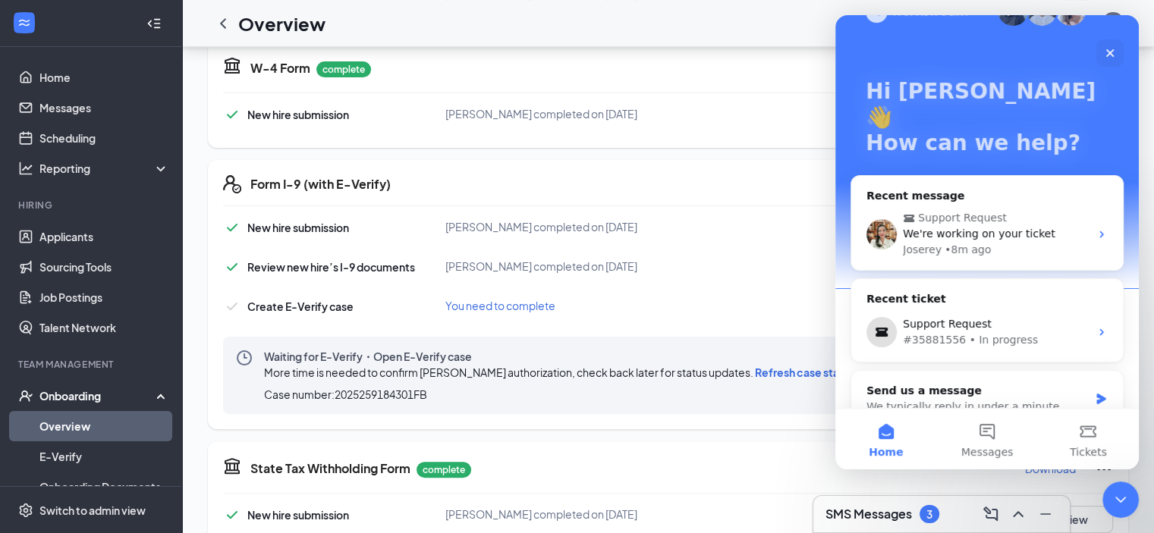
click at [481, 251] on div "New hire submission [PERSON_NAME] completed on [DATE] View Review new hire’s I-…" at bounding box center [668, 316] width 890 height 196
click at [1114, 57] on icon "Close" at bounding box center [1110, 53] width 12 height 12
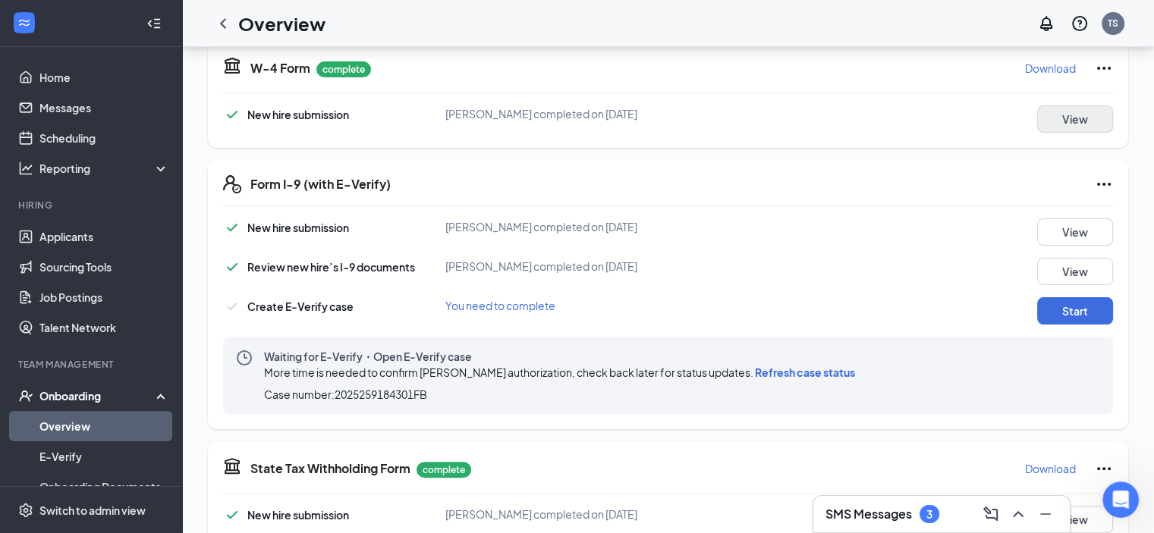
scroll to position [0, 0]
click at [1071, 324] on div "New hire submission [PERSON_NAME] completed on [DATE] View Review new hire’s I-…" at bounding box center [668, 316] width 890 height 196
click at [1068, 312] on button "Start" at bounding box center [1075, 310] width 76 height 27
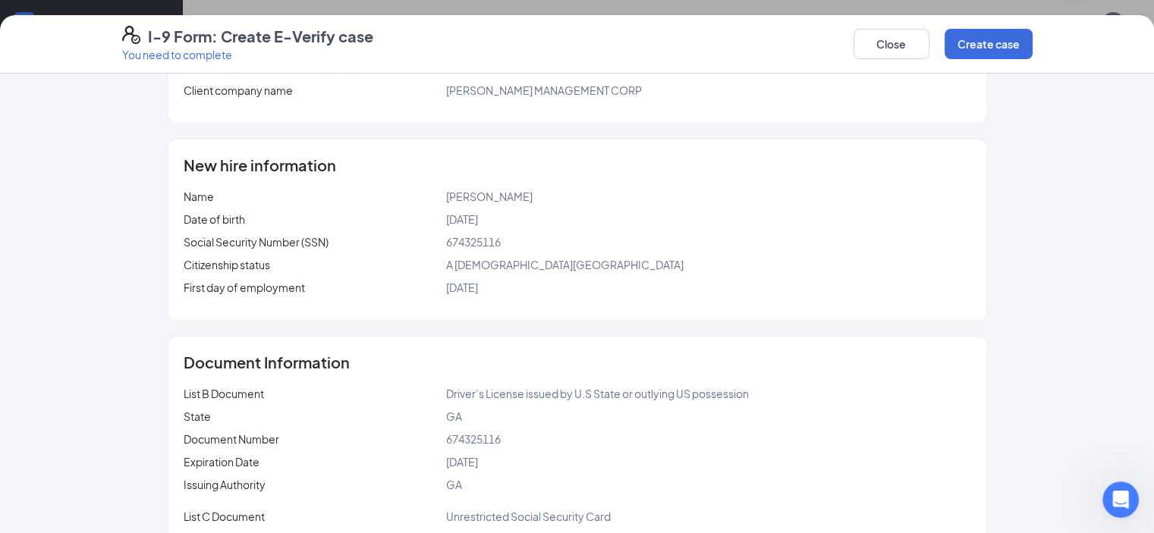
scroll to position [402, 0]
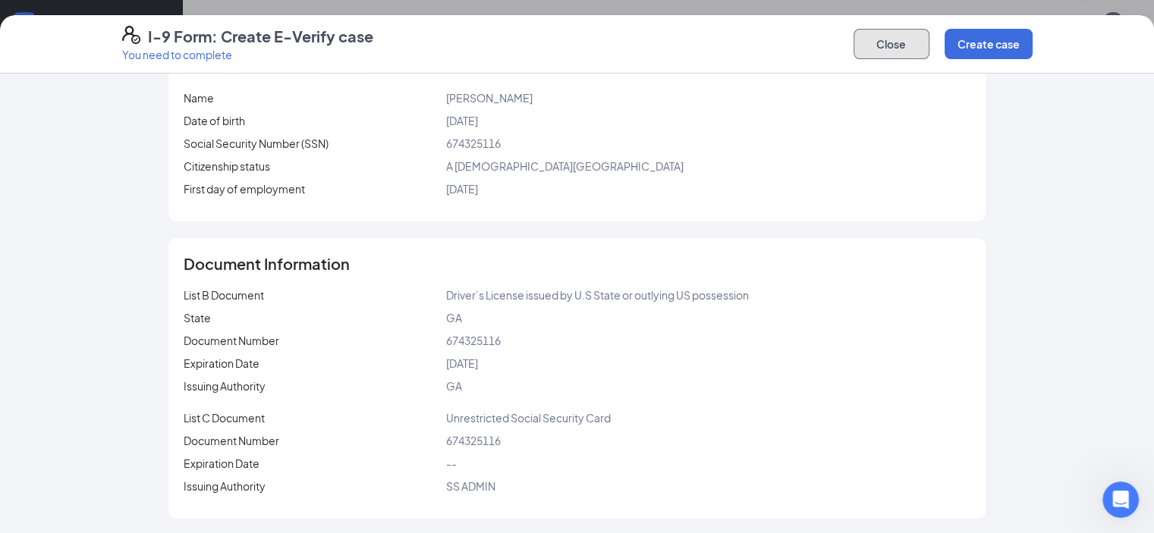
click at [929, 36] on button "Close" at bounding box center [891, 44] width 76 height 30
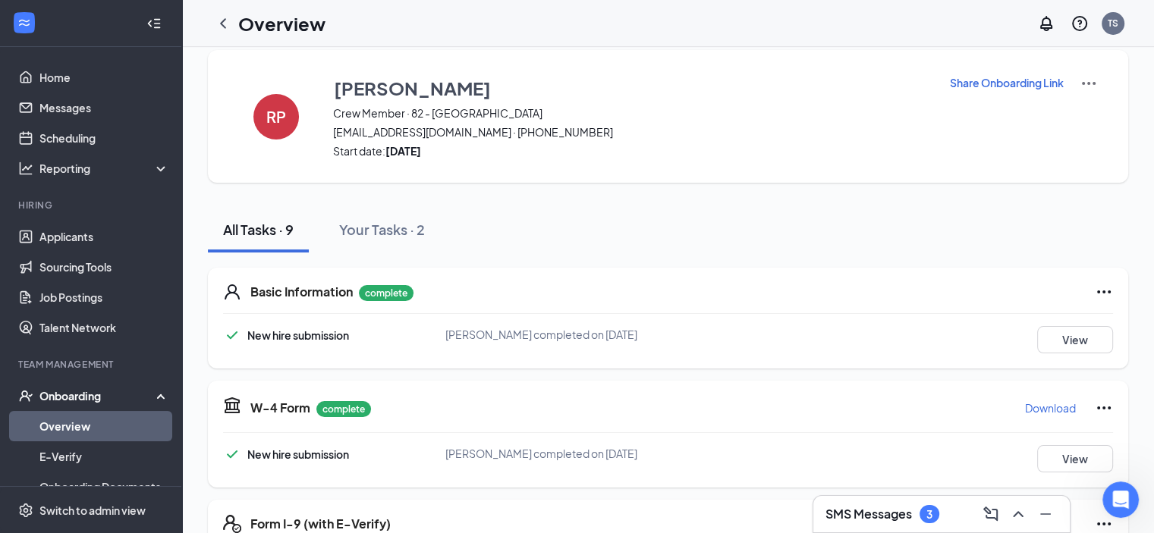
scroll to position [0, 0]
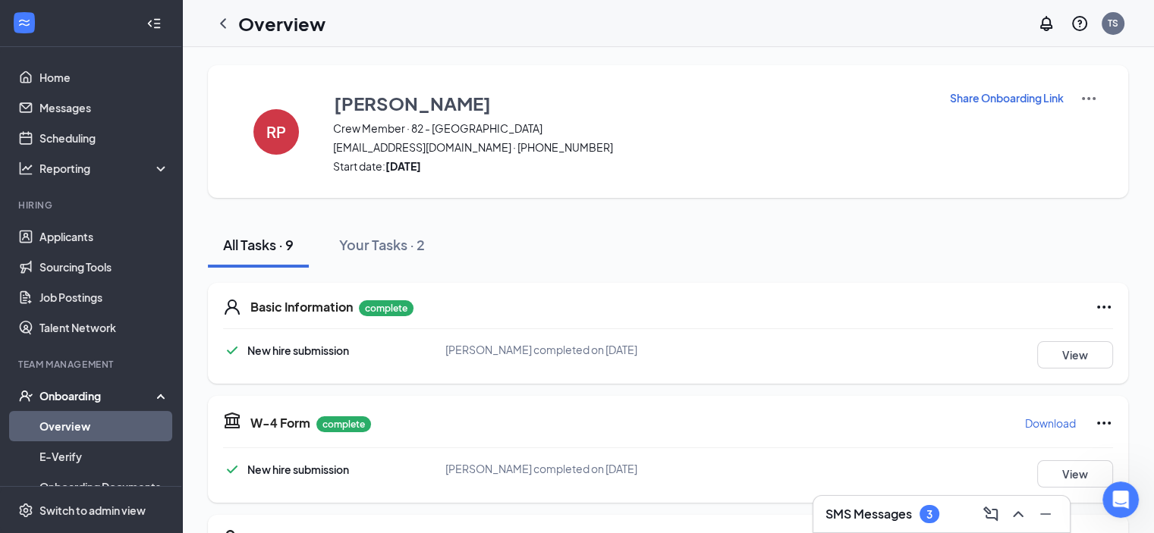
click at [1093, 96] on img at bounding box center [1088, 99] width 18 height 18
click at [1086, 98] on img at bounding box center [1088, 99] width 18 height 18
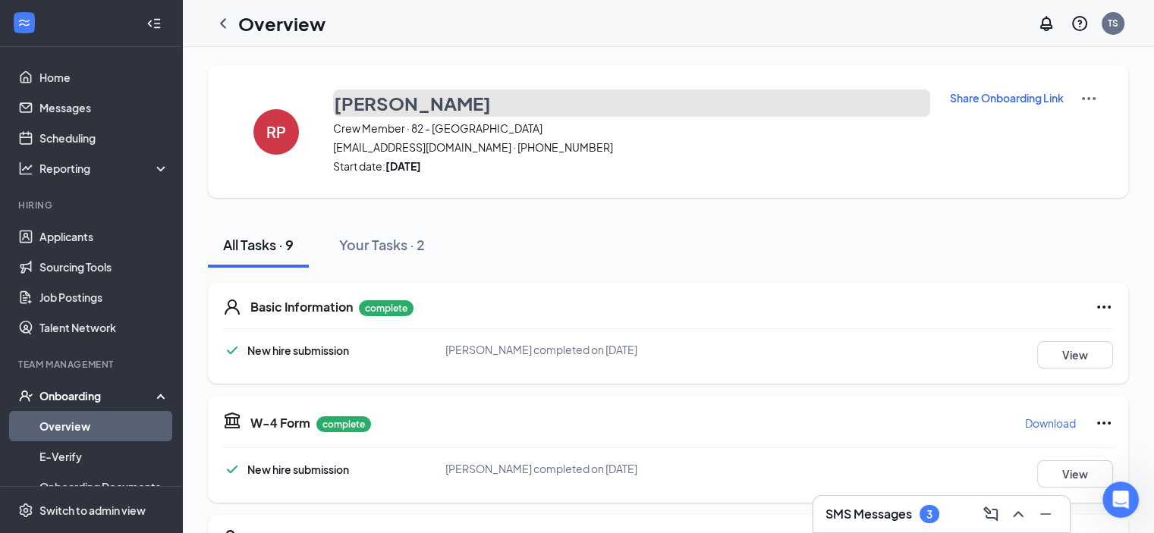
drag, startPoint x: 942, startPoint y: 128, endPoint x: 841, endPoint y: 104, distance: 104.5
click at [841, 104] on button "[PERSON_NAME]" at bounding box center [631, 103] width 597 height 27
click at [1083, 96] on img at bounding box center [1088, 99] width 18 height 18
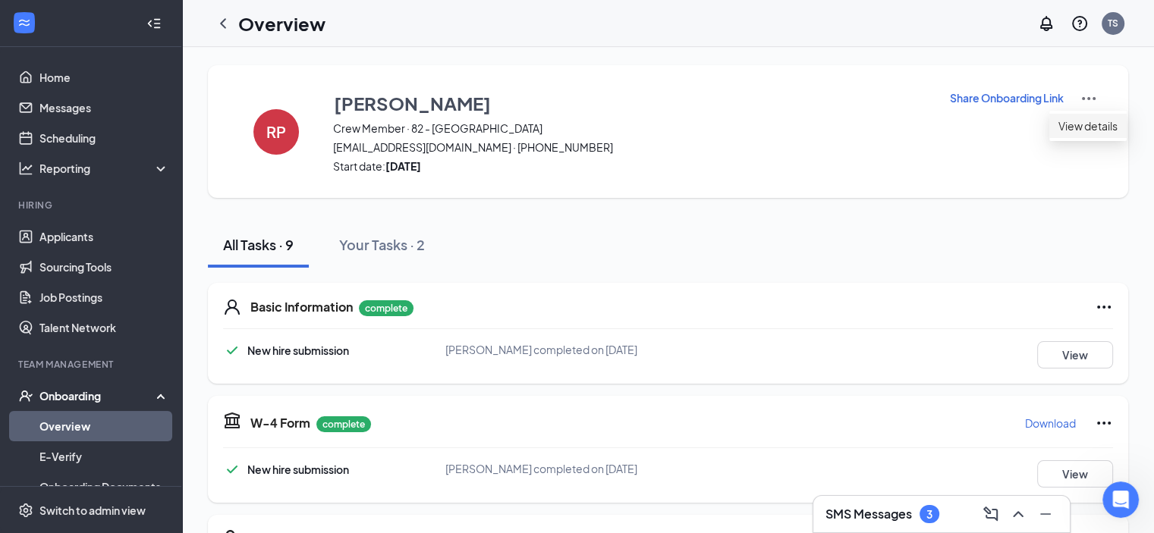
click at [1083, 122] on span "View details" at bounding box center [1087, 126] width 59 height 17
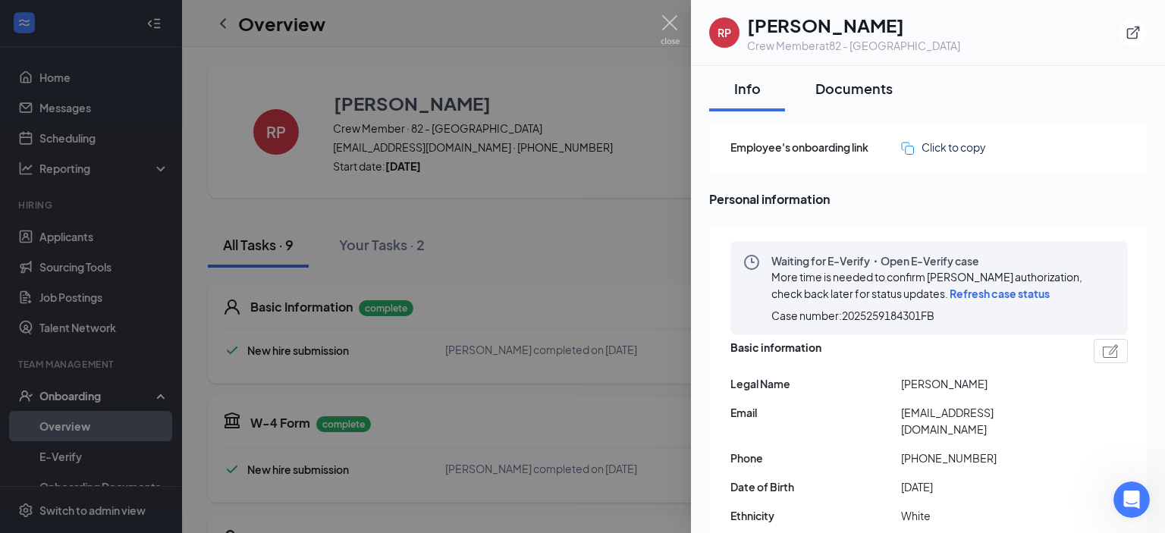
click at [863, 75] on button "Documents" at bounding box center [854, 89] width 108 height 46
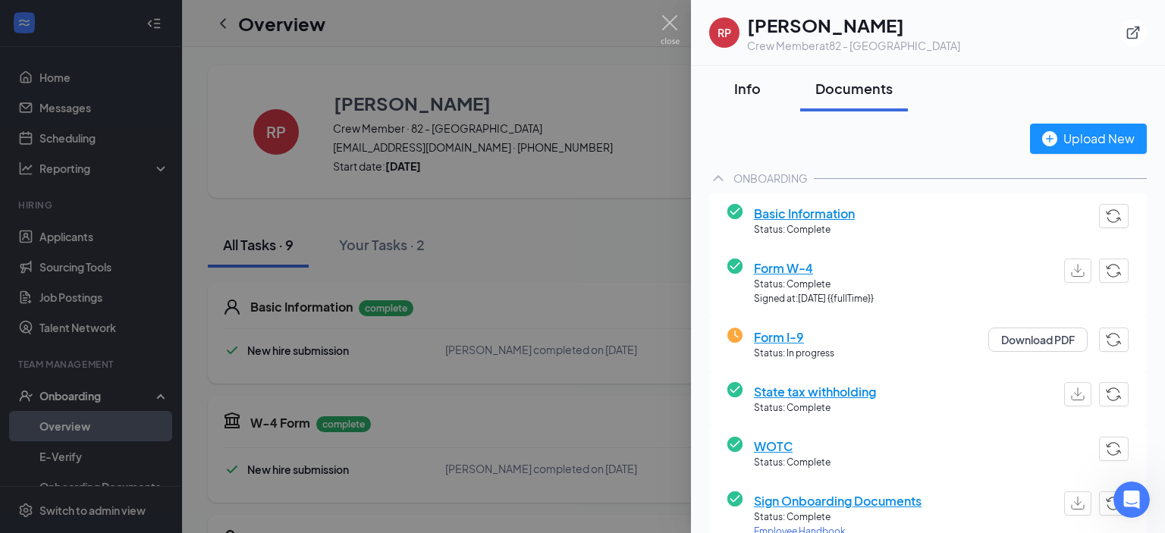
click at [721, 90] on button "Info" at bounding box center [747, 89] width 76 height 46
click at [753, 86] on div "Info" at bounding box center [747, 88] width 46 height 19
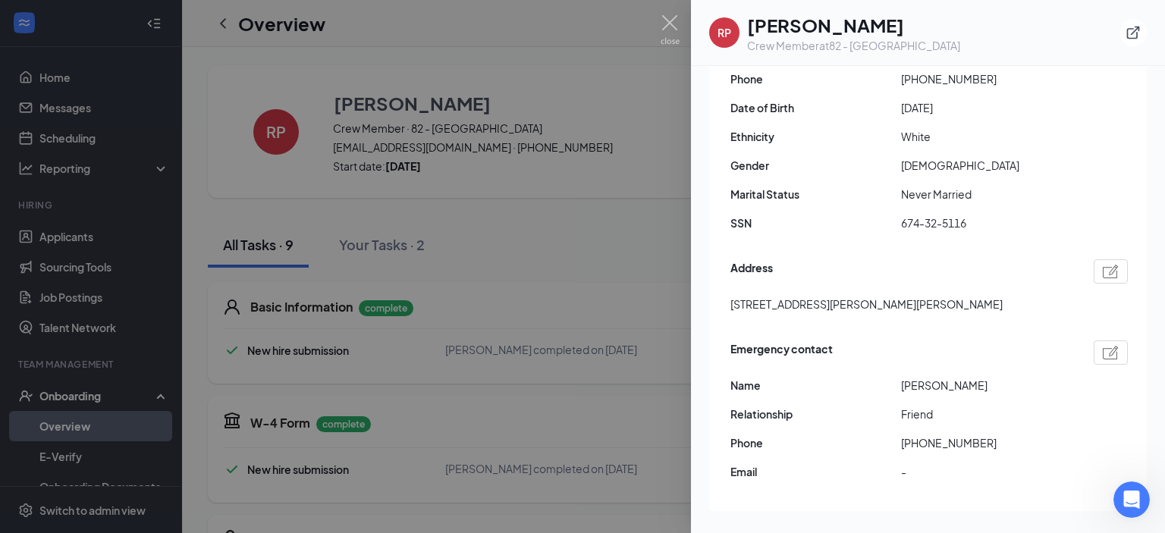
scroll to position [455, 0]
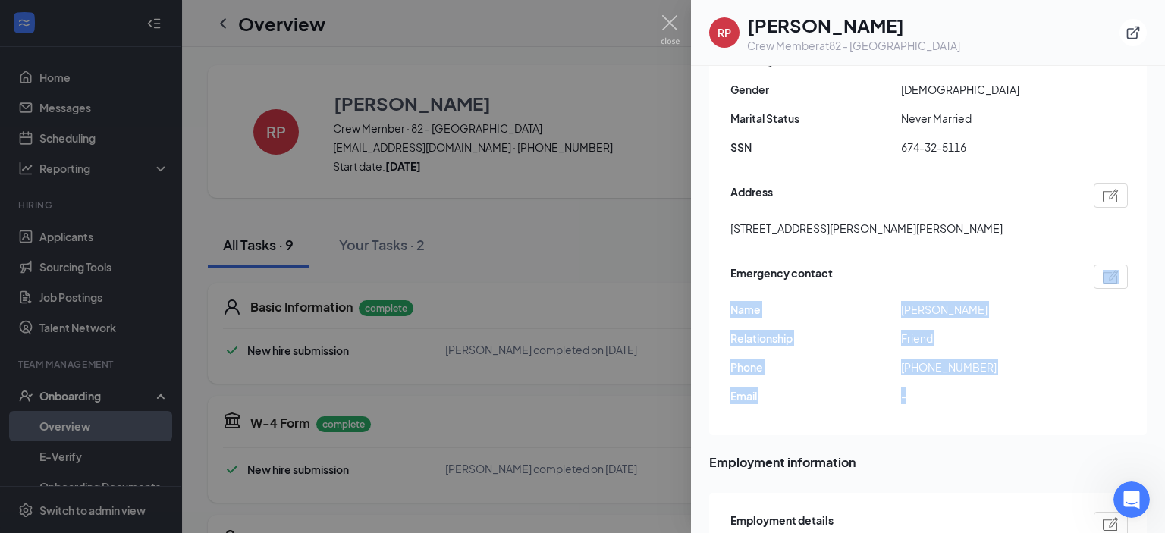
drag, startPoint x: 866, startPoint y: 272, endPoint x: 952, endPoint y: 388, distance: 144.7
click at [952, 388] on div "Emergency contact Name [PERSON_NAME] Relationship Friend Phone [PHONE_NUMBER] E…" at bounding box center [930, 339] width 398 height 156
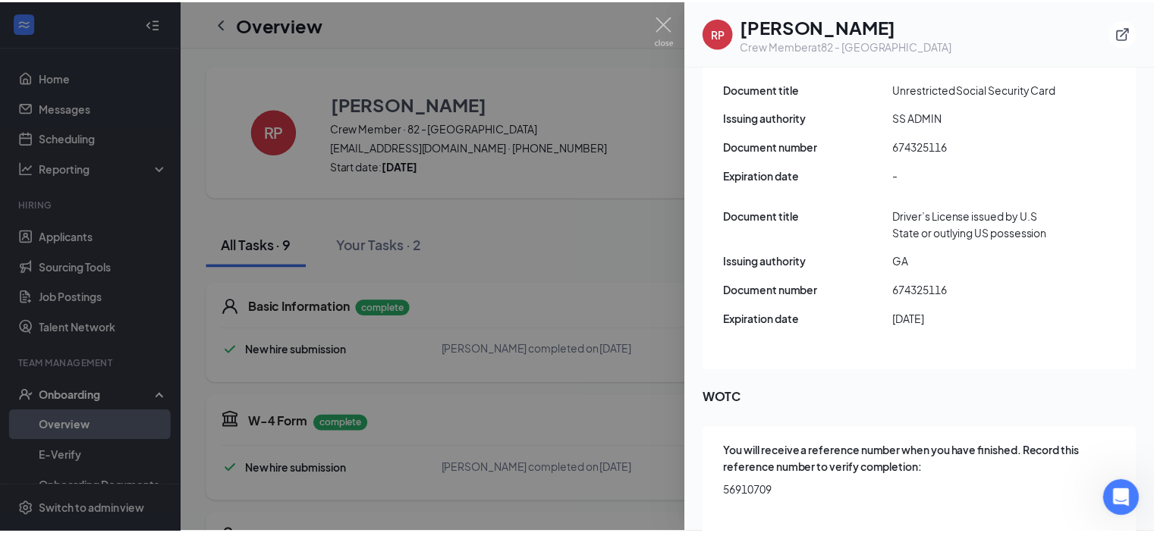
scroll to position [1942, 0]
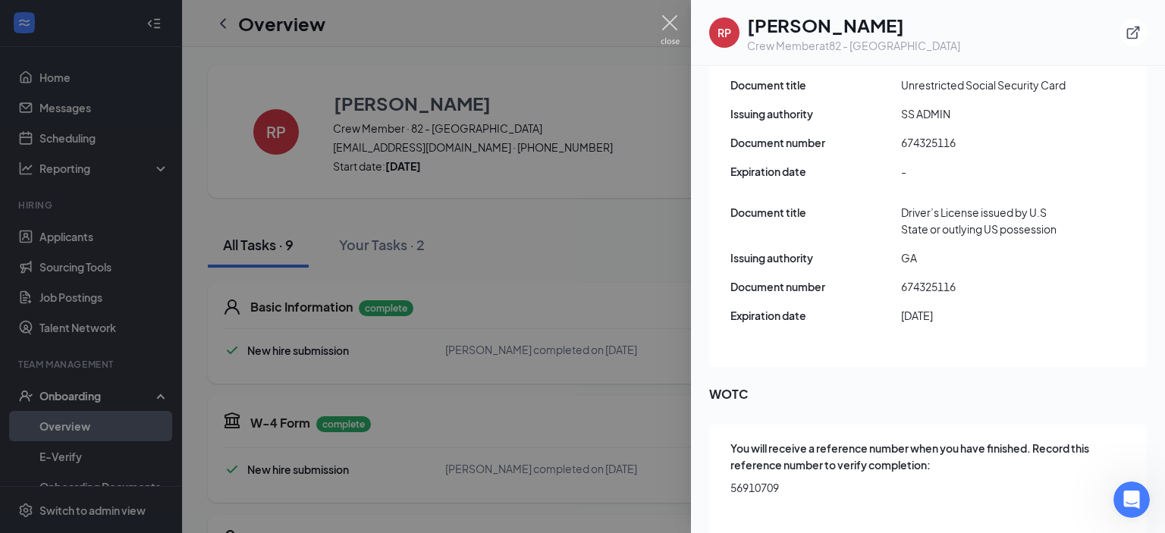
click at [671, 40] on img at bounding box center [670, 30] width 19 height 30
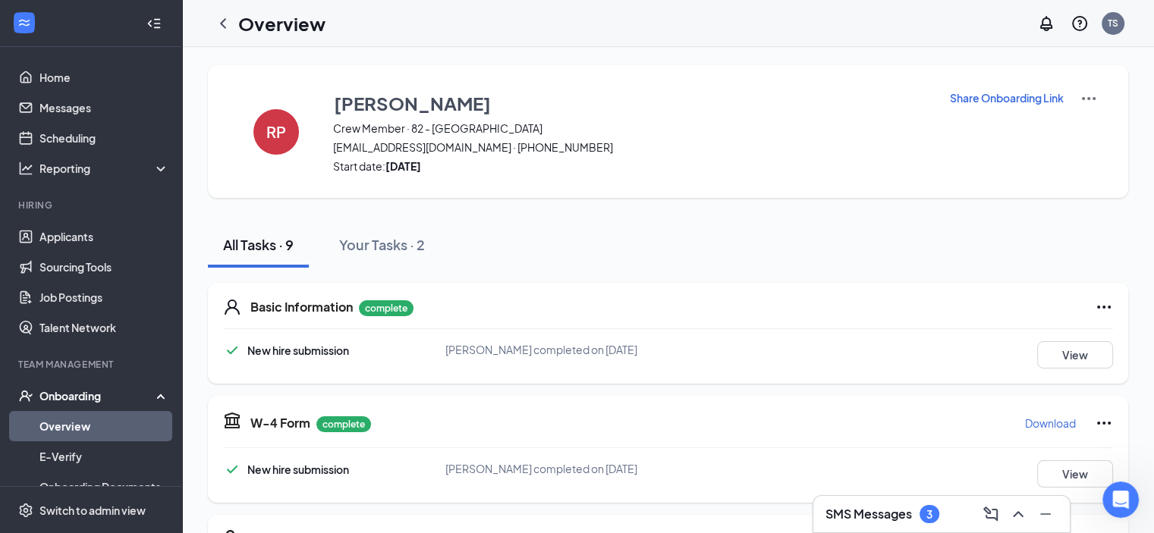
click at [242, 27] on h1 "Overview" at bounding box center [281, 24] width 87 height 26
drag, startPoint x: 238, startPoint y: 27, endPoint x: 229, endPoint y: 27, distance: 9.1
click at [231, 27] on div "Overview" at bounding box center [267, 23] width 118 height 30
click at [229, 27] on icon "ChevronLeft" at bounding box center [223, 23] width 18 height 18
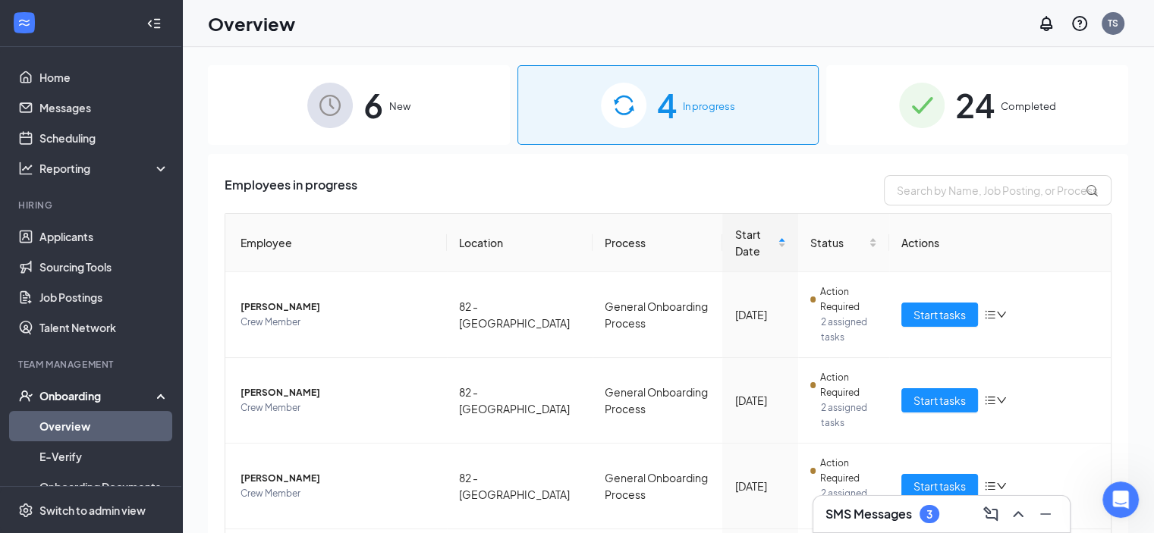
click at [379, 130] on span "6" at bounding box center [373, 105] width 20 height 52
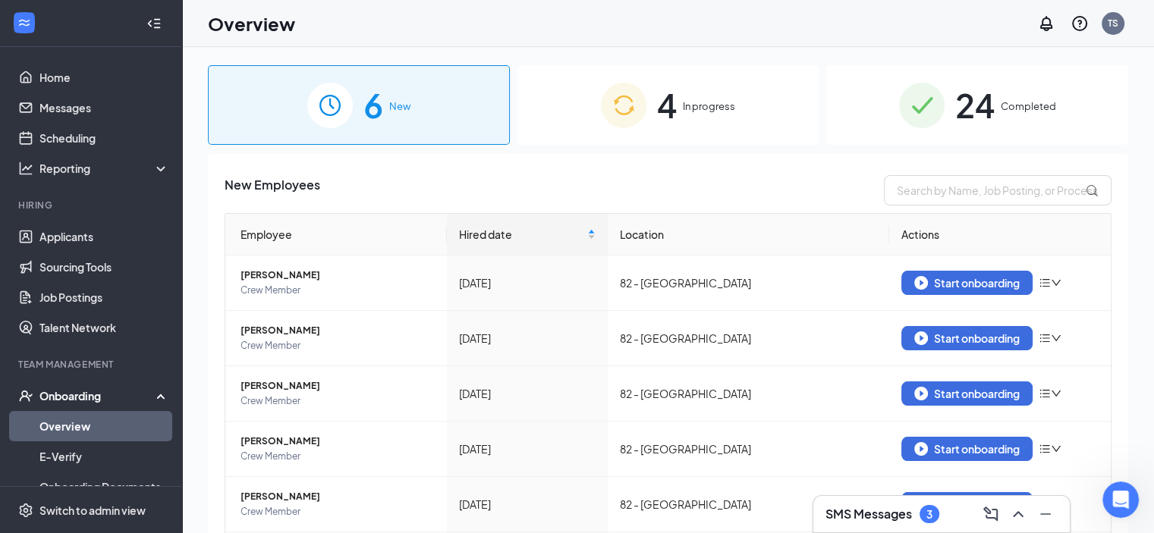
click at [919, 112] on img at bounding box center [922, 106] width 46 height 46
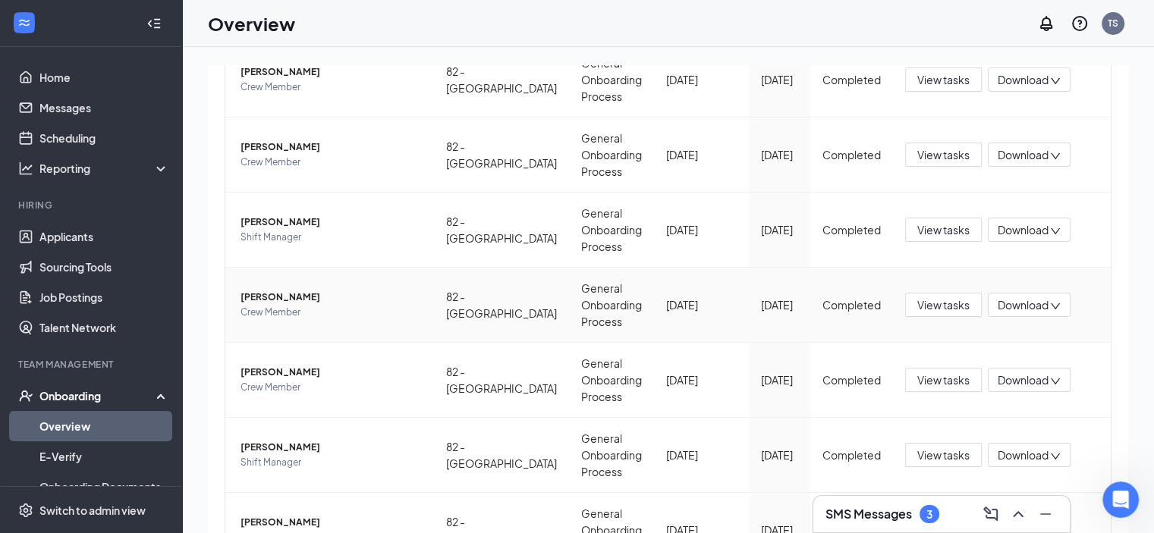
scroll to position [540, 0]
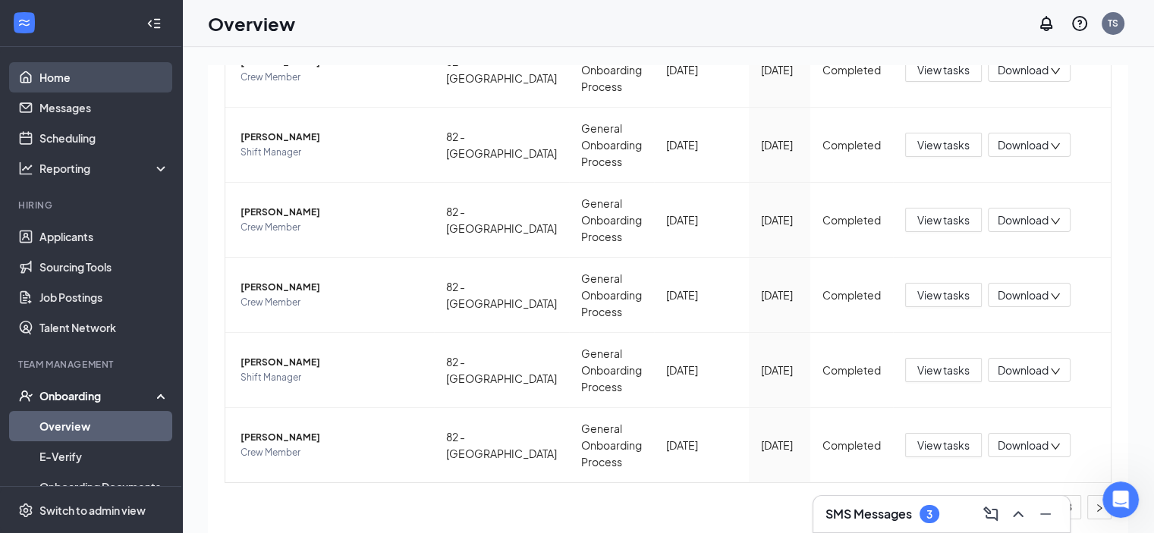
click at [63, 71] on link "Home" at bounding box center [104, 77] width 130 height 30
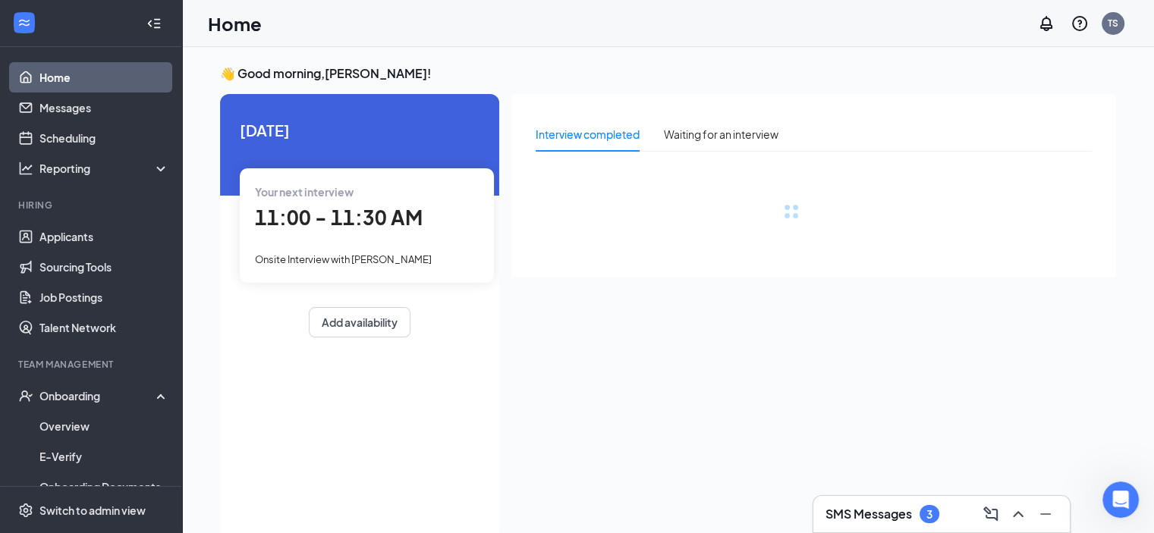
click at [959, 508] on div "SMS Messages 3" at bounding box center [941, 514] width 232 height 24
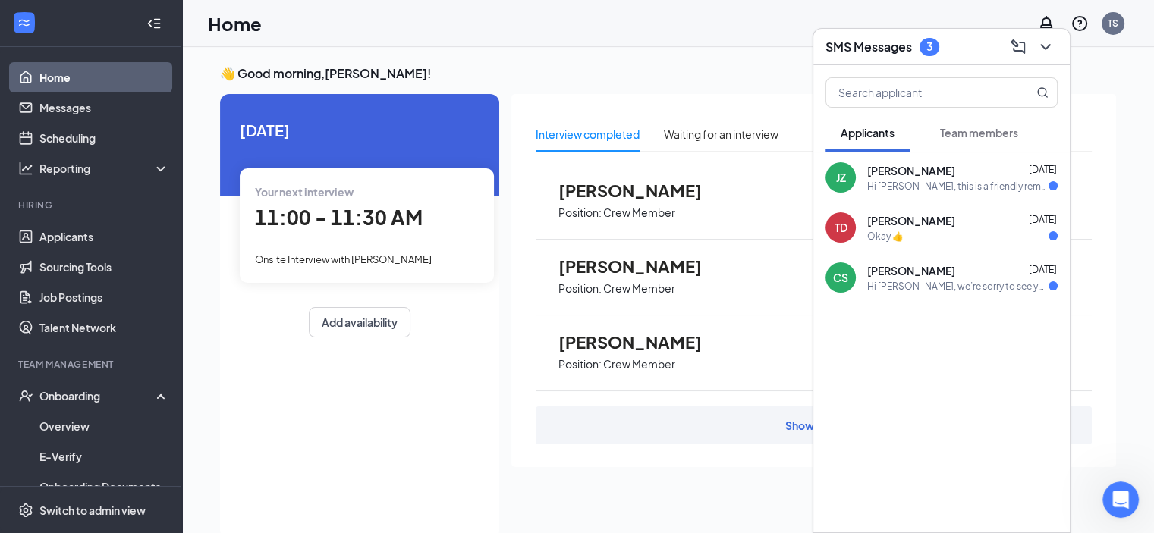
click at [1007, 148] on button "Team members" at bounding box center [979, 133] width 108 height 38
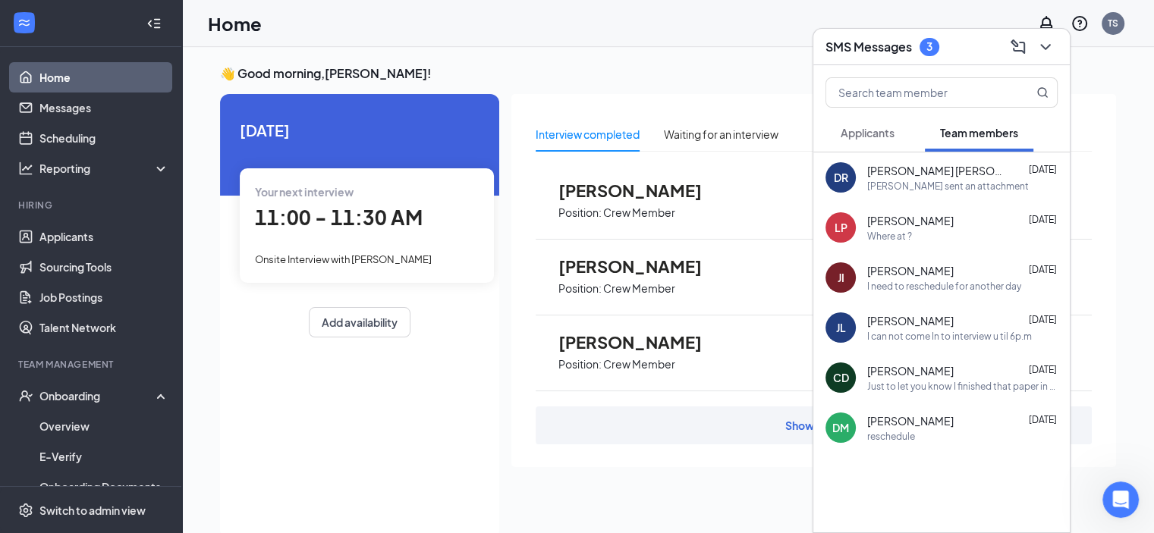
click at [877, 136] on span "Applicants" at bounding box center [868, 133] width 54 height 14
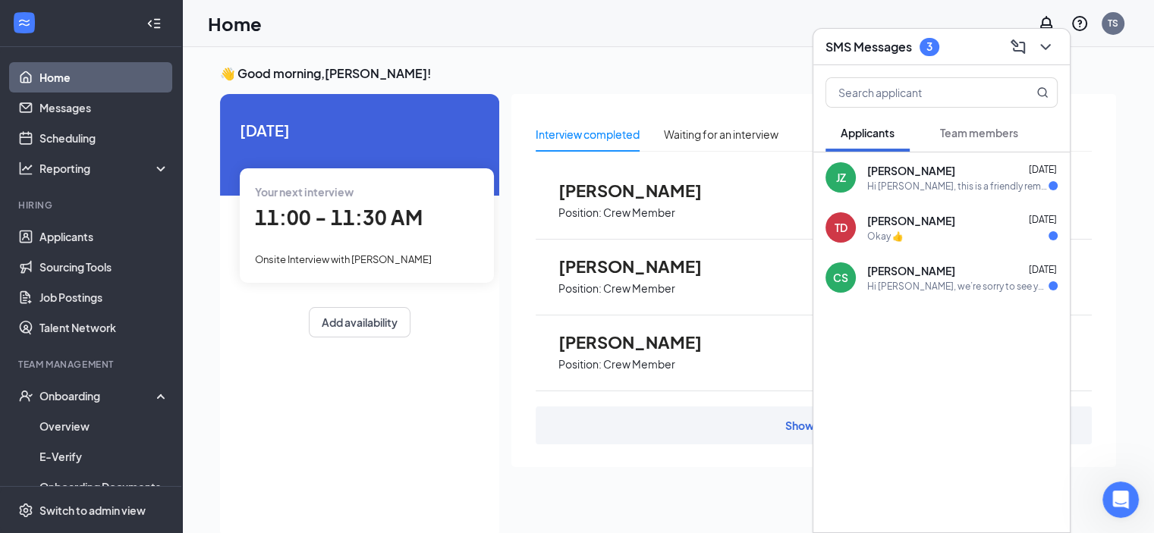
click at [916, 270] on span "[PERSON_NAME]" at bounding box center [911, 270] width 88 height 15
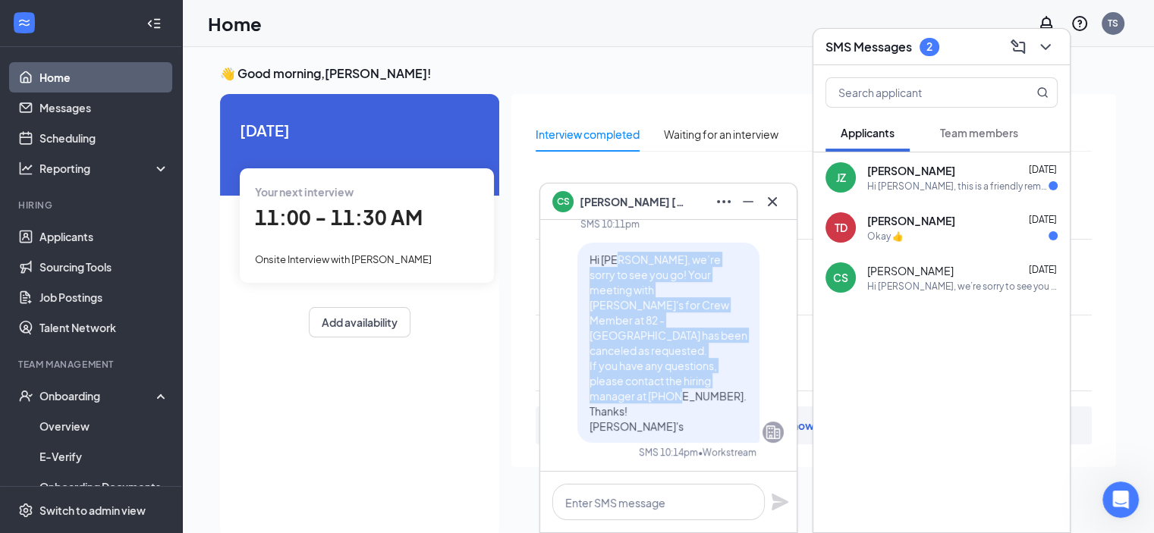
drag, startPoint x: 640, startPoint y: 416, endPoint x: 607, endPoint y: 291, distance: 129.5
click at [607, 291] on p "Hi [PERSON_NAME], we’re sorry to see you go! Your meeting with [PERSON_NAME]'s …" at bounding box center [668, 343] width 158 height 182
click at [607, 291] on span "Hi [PERSON_NAME], we’re sorry to see you go! Your meeting with [PERSON_NAME]'s …" at bounding box center [668, 343] width 158 height 181
drag, startPoint x: 608, startPoint y: 298, endPoint x: 678, endPoint y: 430, distance: 149.3
click at [678, 430] on p "Hi [PERSON_NAME], we’re sorry to see you go! Your meeting with [PERSON_NAME]'s …" at bounding box center [668, 343] width 158 height 182
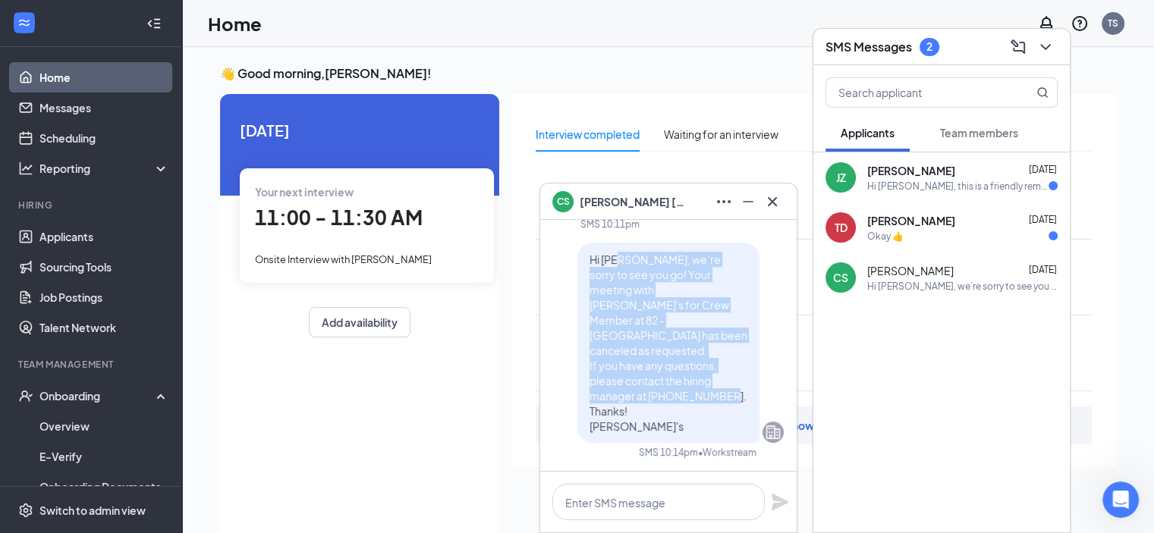
click at [678, 430] on p "Hi [PERSON_NAME], we’re sorry to see you go! Your meeting with [PERSON_NAME]'s …" at bounding box center [668, 343] width 158 height 182
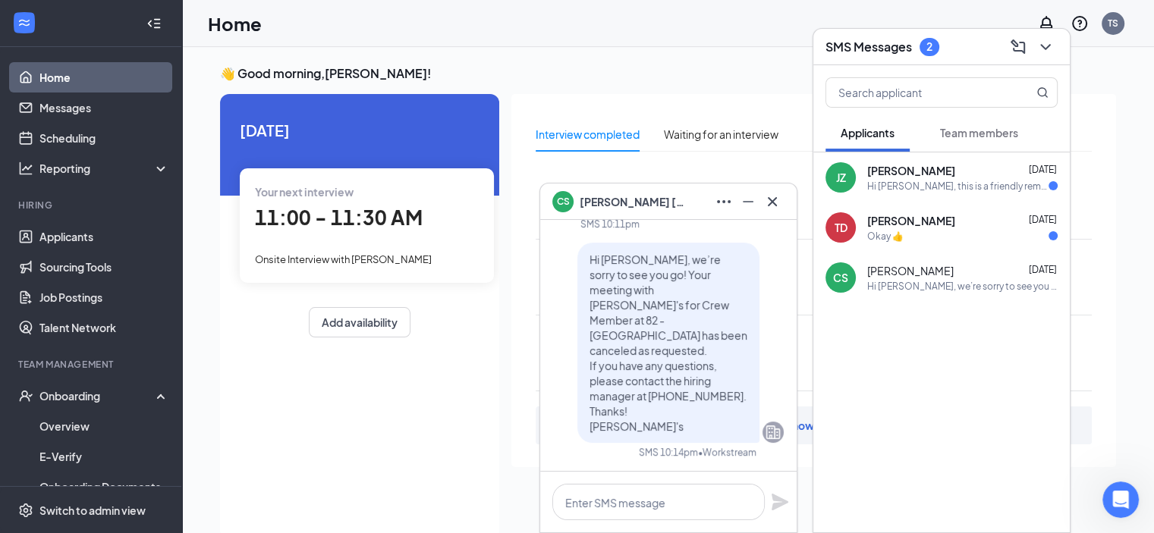
scroll to position [-152, 0]
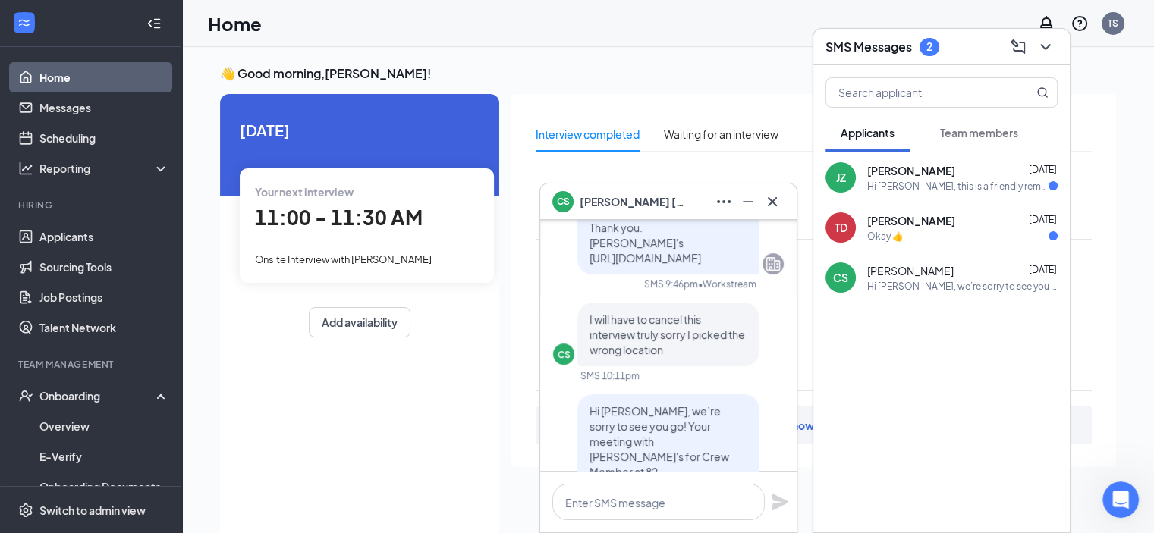
drag, startPoint x: 671, startPoint y: 385, endPoint x: 652, endPoint y: 356, distance: 34.1
click at [655, 357] on p "I will have to cancel this interview truly sorry I picked the wrong location" at bounding box center [668, 335] width 158 height 46
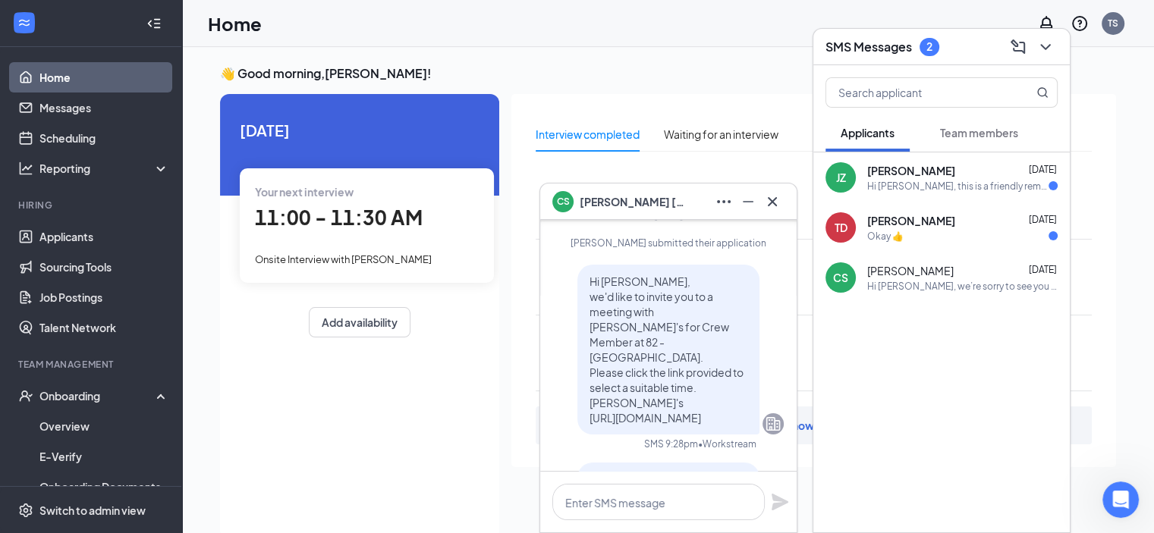
scroll to position [-683, 0]
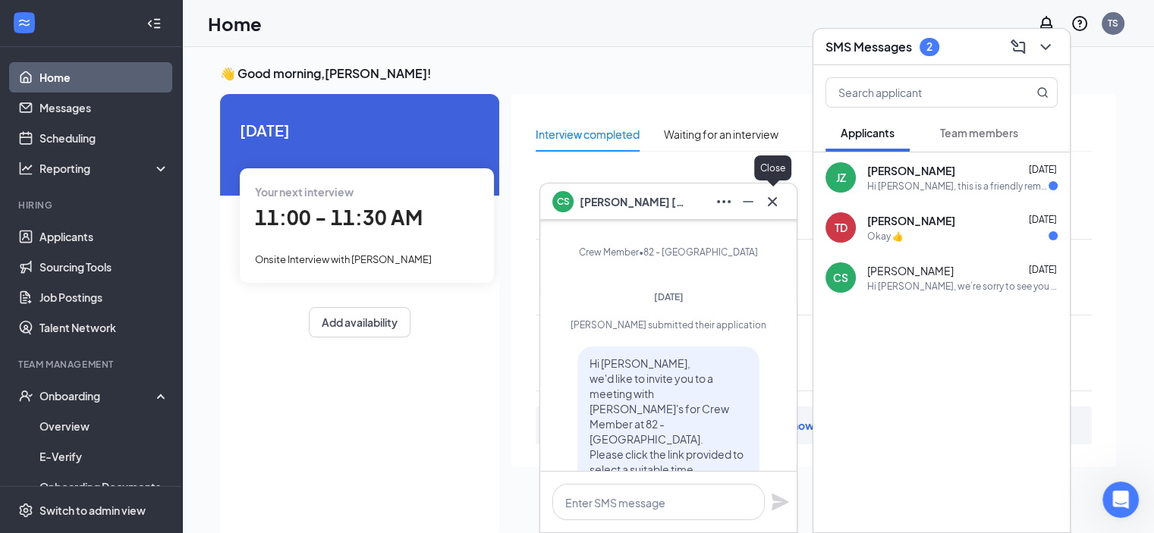
click at [777, 203] on icon "Cross" at bounding box center [772, 202] width 18 height 18
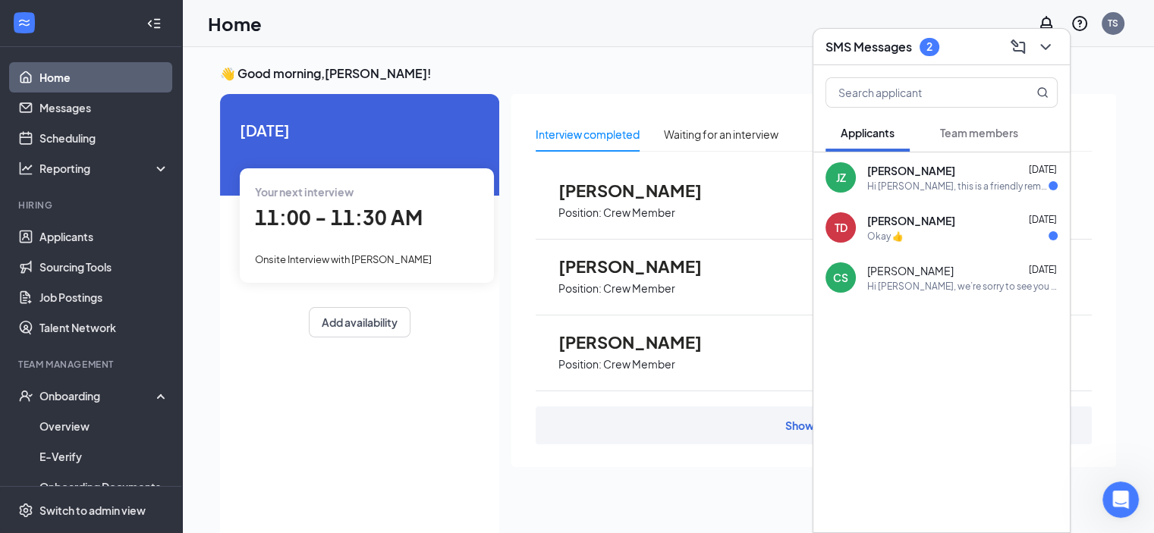
click at [880, 224] on span "[PERSON_NAME]" at bounding box center [911, 220] width 88 height 15
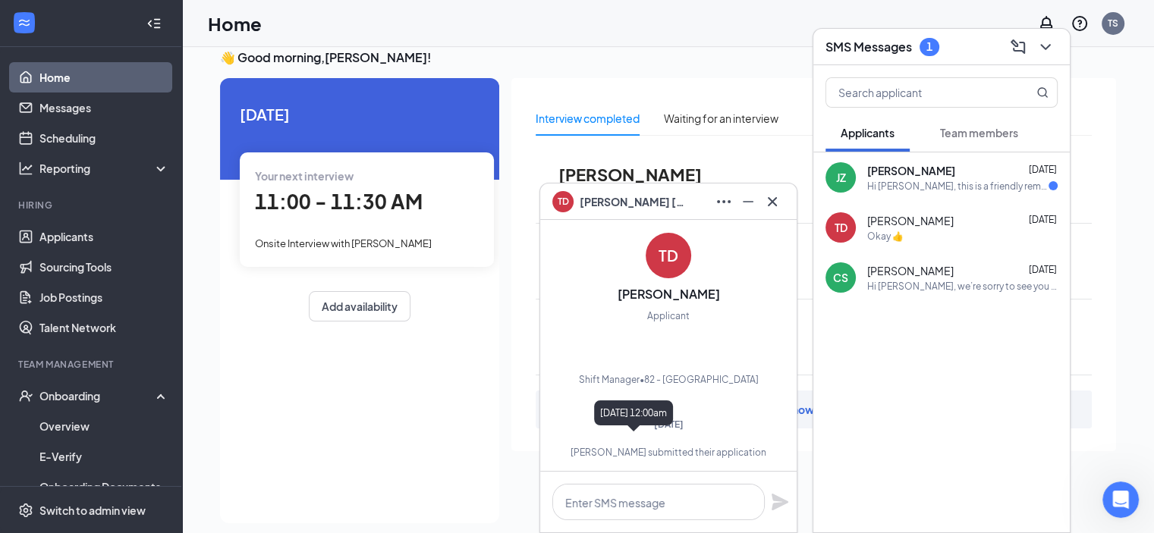
scroll to position [32, 0]
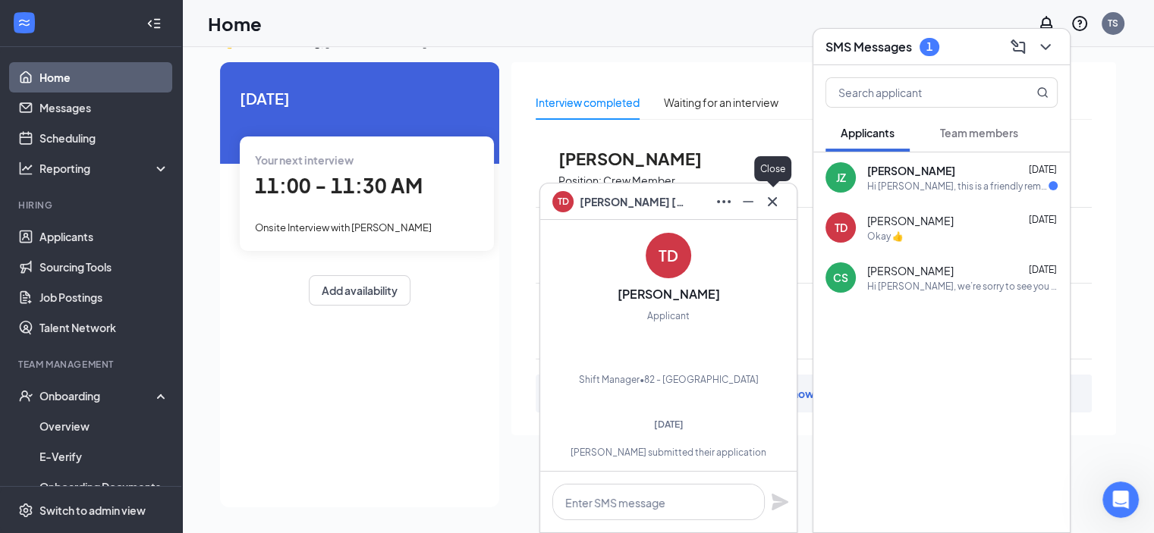
click at [775, 200] on icon "Cross" at bounding box center [772, 202] width 18 height 18
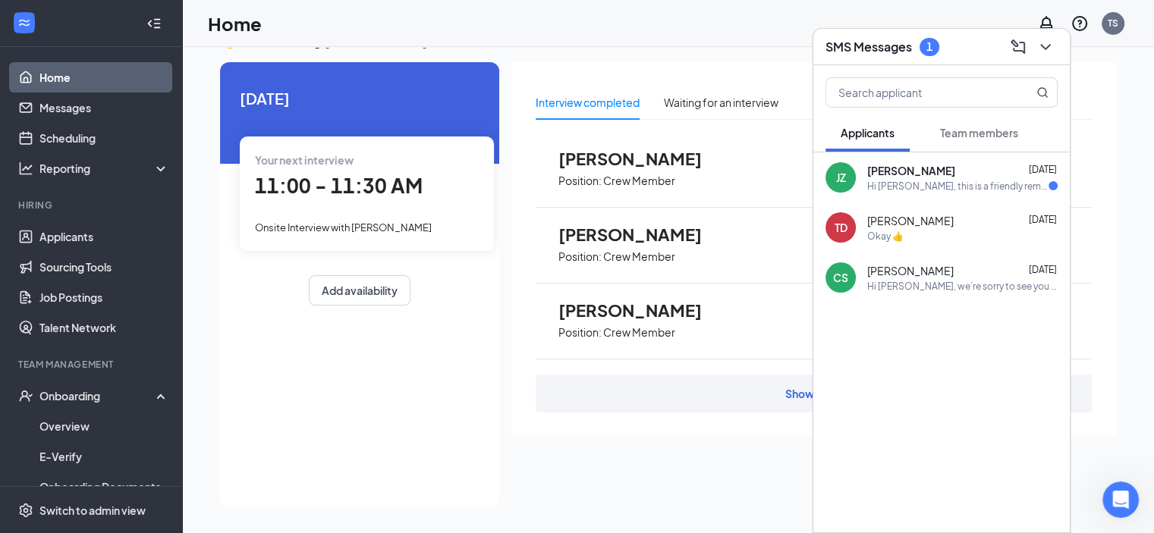
click at [919, 174] on span "[PERSON_NAME]" at bounding box center [911, 170] width 88 height 15
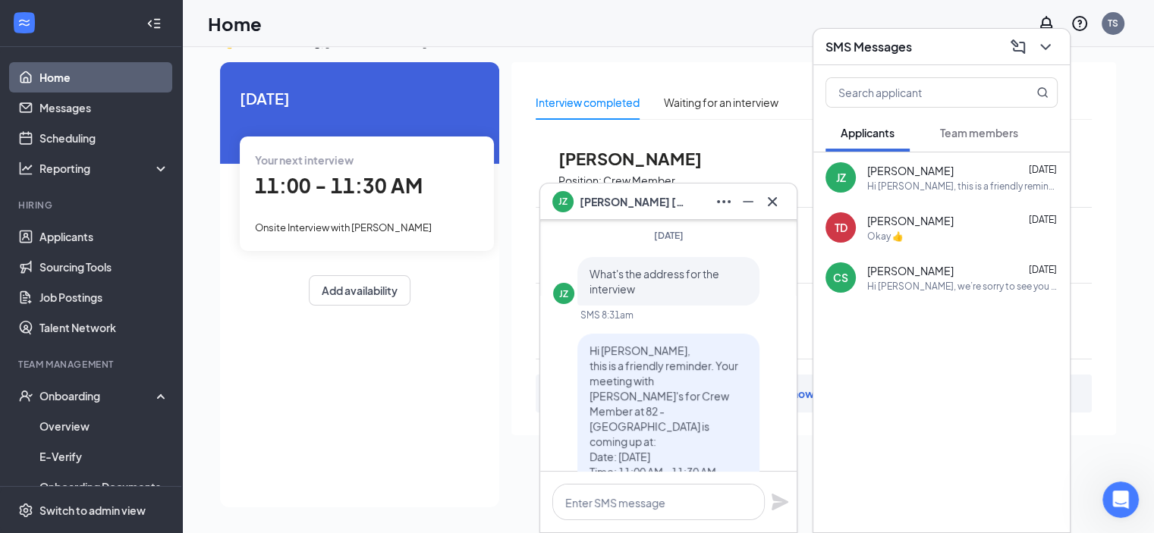
scroll to position [0, 0]
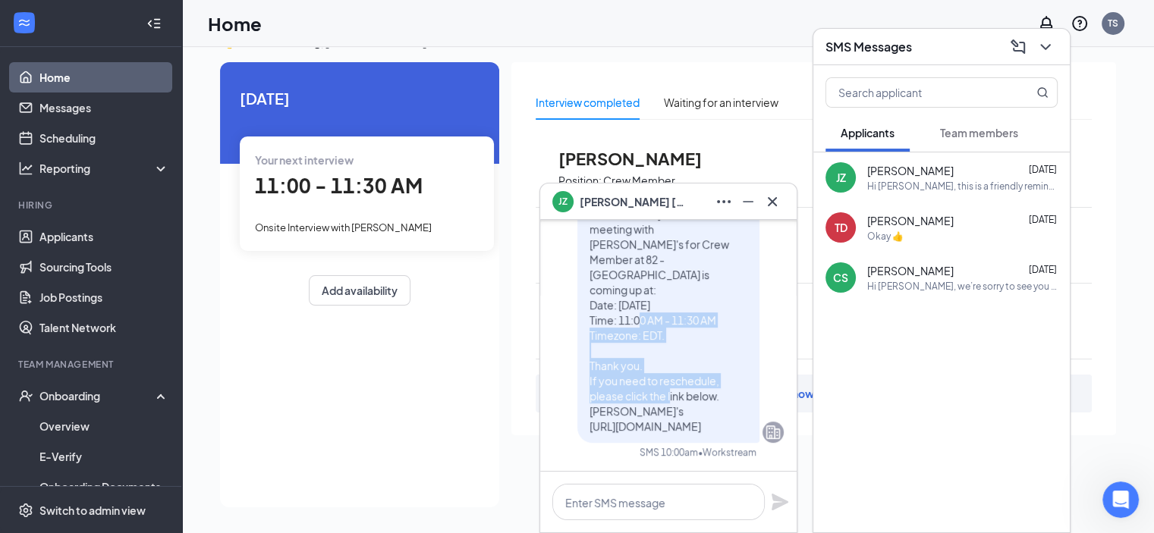
drag, startPoint x: 671, startPoint y: 385, endPoint x: 640, endPoint y: 315, distance: 76.4
click at [640, 315] on span "Hi [PERSON_NAME], this is a friendly reminder. Your meeting with [PERSON_NAME]'…" at bounding box center [663, 312] width 149 height 241
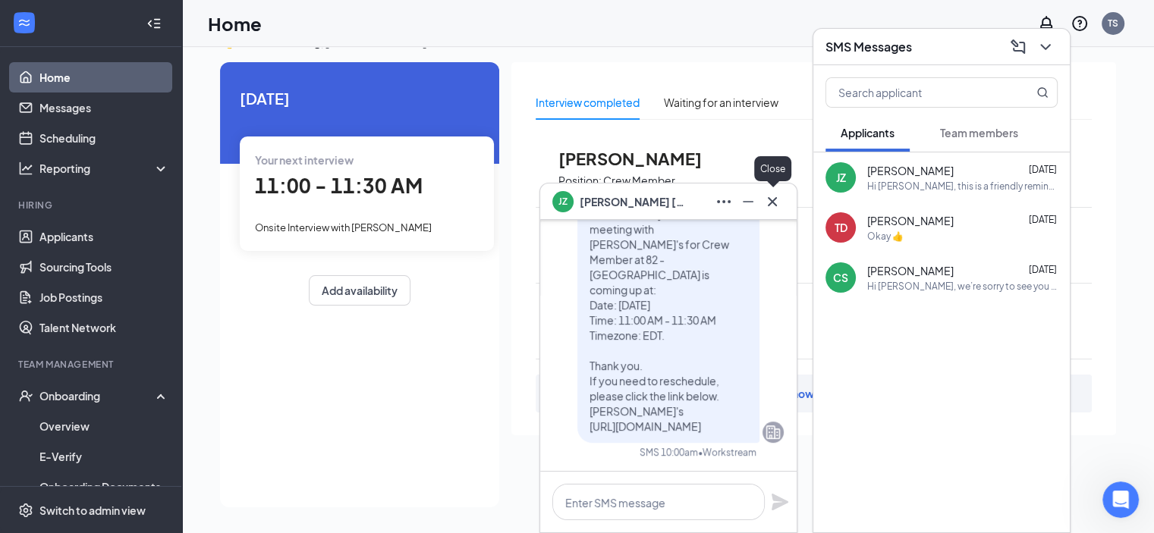
click at [777, 196] on icon "Cross" at bounding box center [772, 202] width 18 height 18
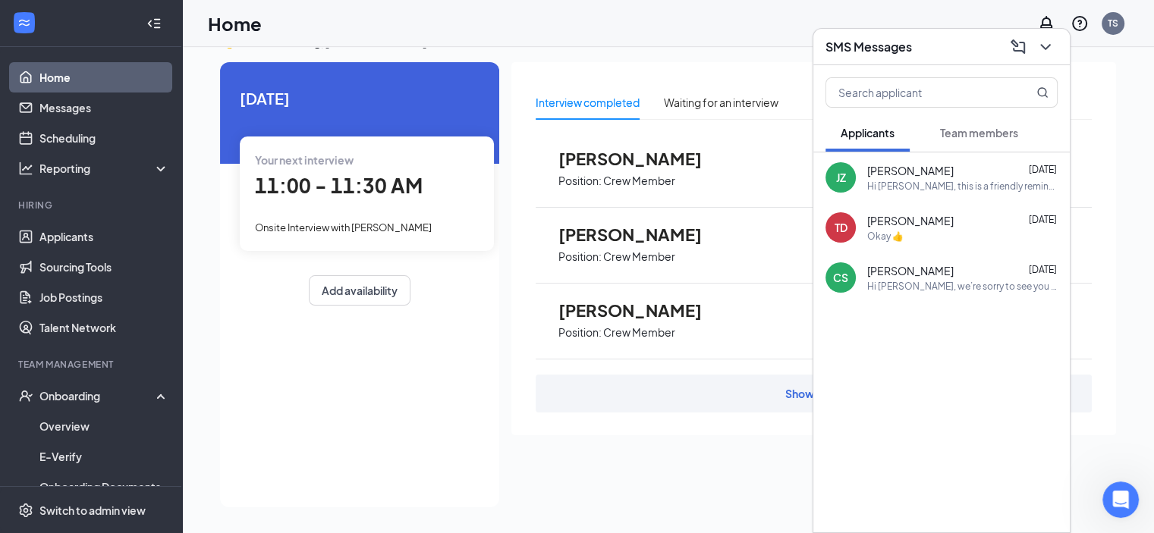
click at [958, 135] on span "Team members" at bounding box center [979, 133] width 78 height 14
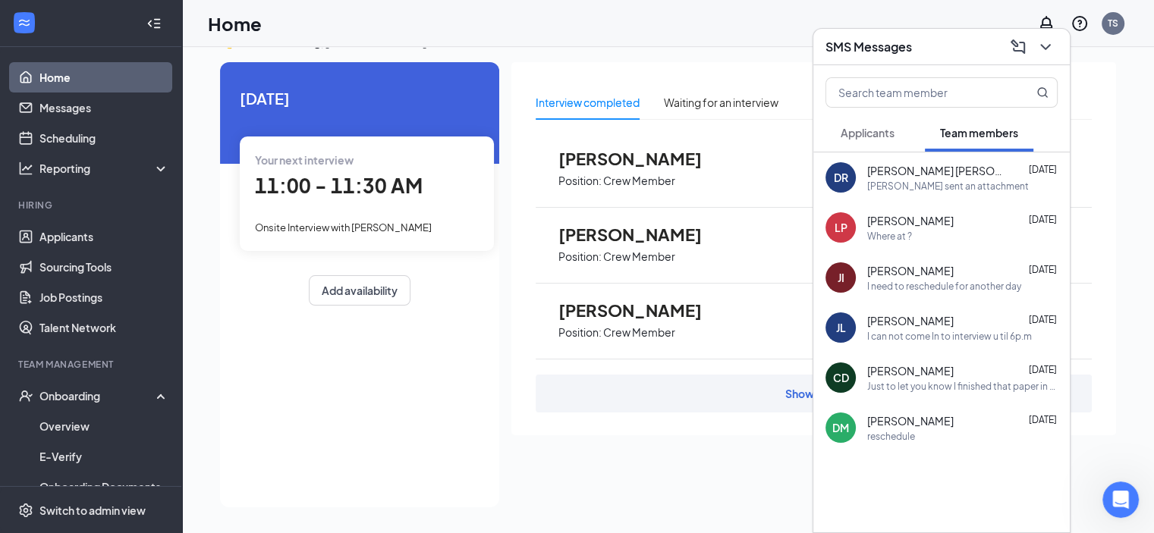
click at [1044, 46] on icon "ChevronDown" at bounding box center [1045, 47] width 18 height 18
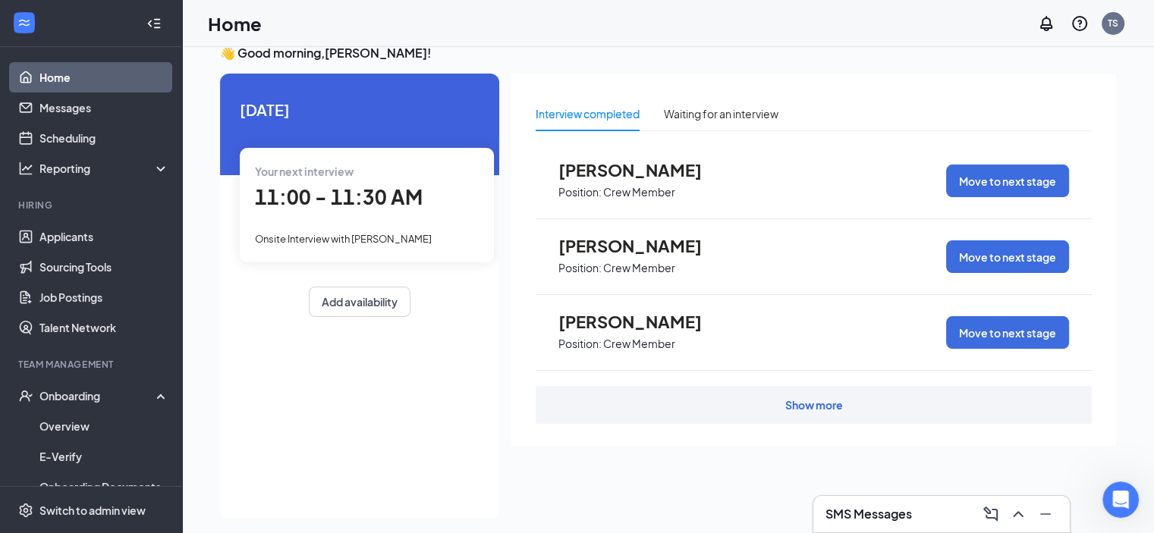
scroll to position [32, 0]
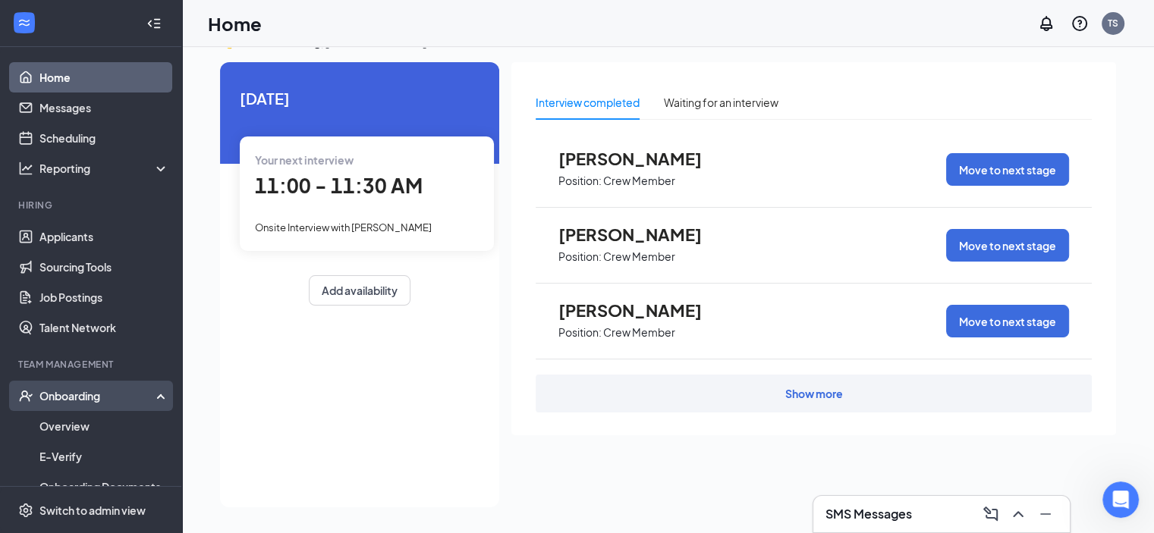
click at [55, 385] on div "Onboarding" at bounding box center [91, 396] width 182 height 30
click at [67, 401] on div "Onboarding" at bounding box center [97, 395] width 117 height 15
click at [79, 433] on link "Overview" at bounding box center [104, 426] width 130 height 30
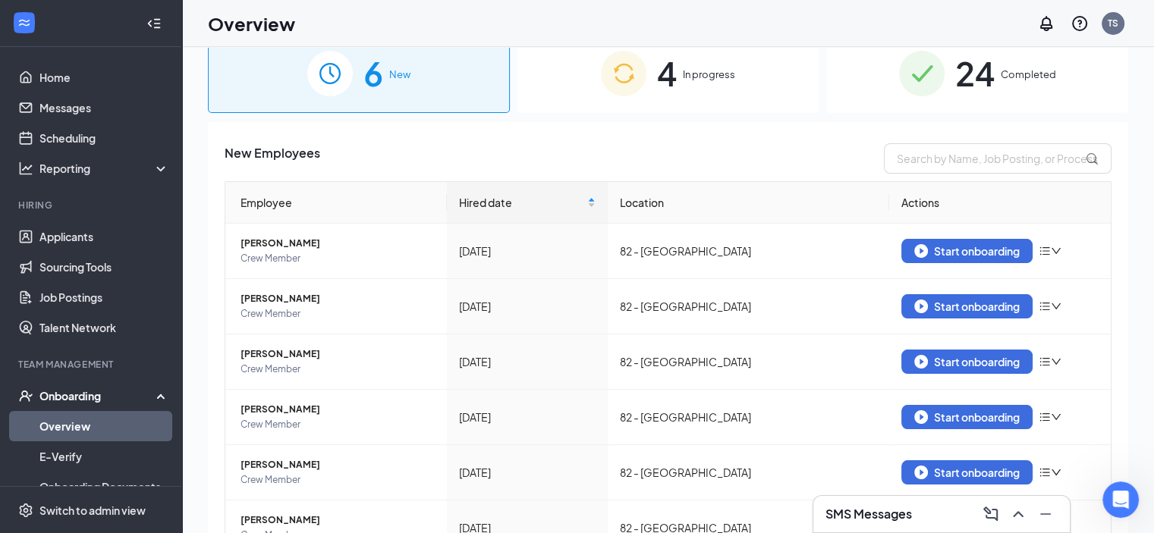
click at [710, 111] on div "4 In progress" at bounding box center [668, 73] width 302 height 80
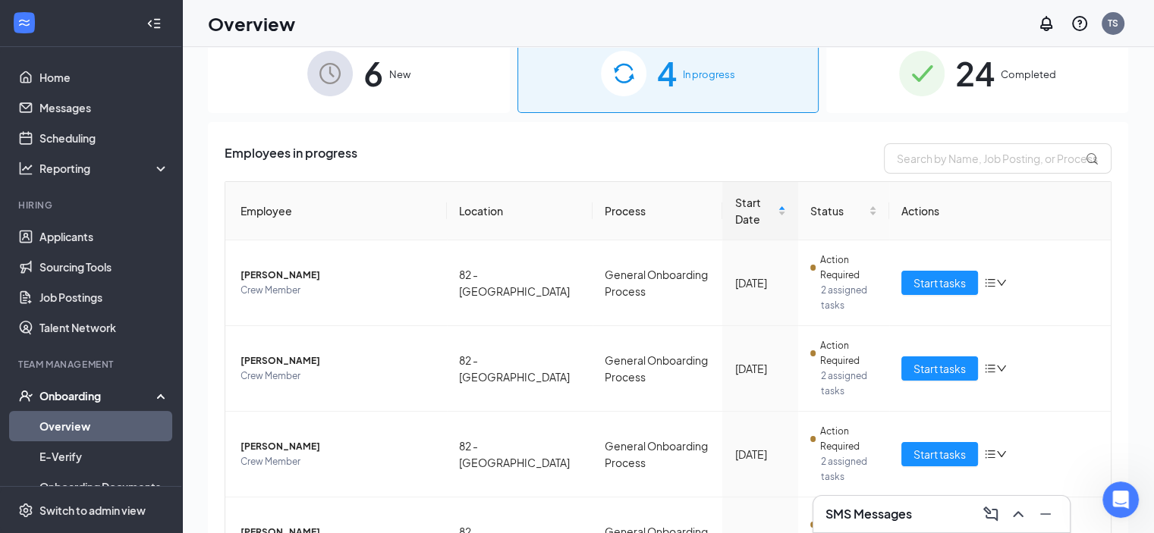
click at [913, 56] on img at bounding box center [922, 74] width 46 height 46
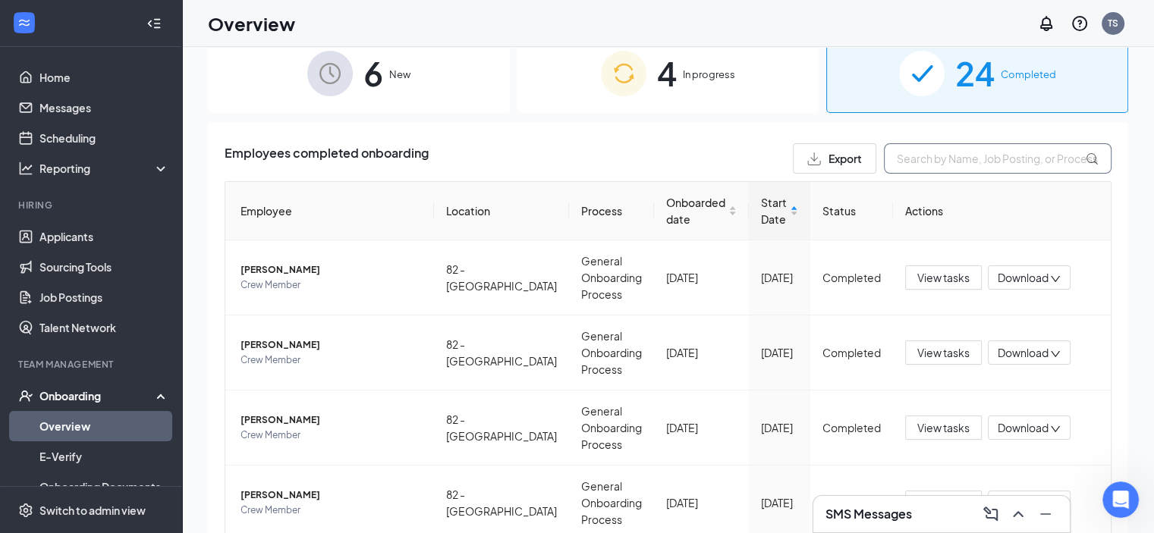
click at [977, 152] on input "text" at bounding box center [998, 158] width 228 height 30
type input "litha"
click at [1086, 164] on icon at bounding box center [1092, 158] width 13 height 13
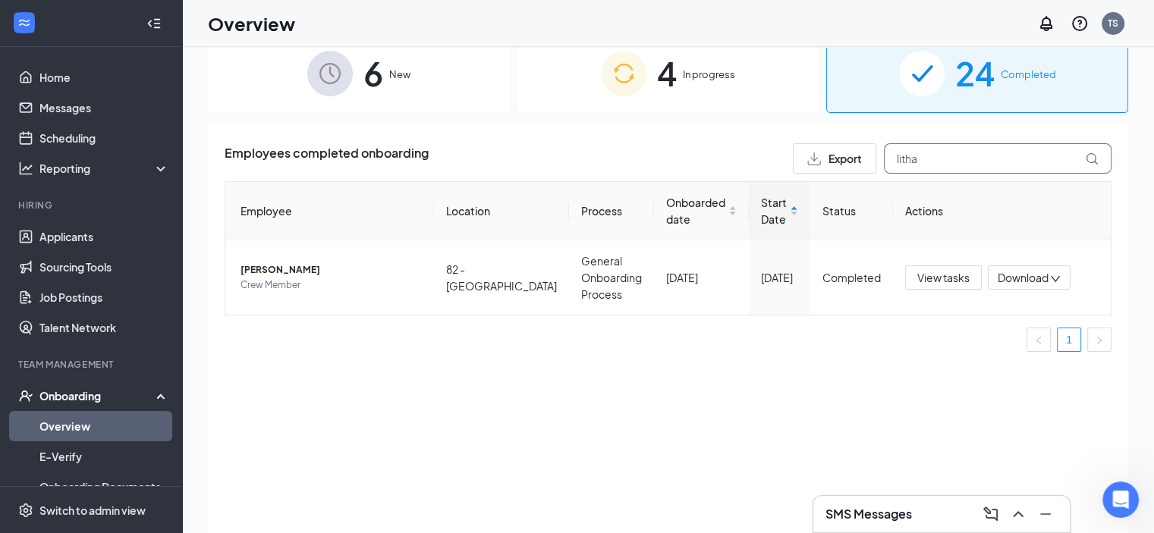
drag, startPoint x: 939, startPoint y: 166, endPoint x: 561, endPoint y: 145, distance: 379.1
click at [561, 145] on div "Employees completed onboarding Export litha" at bounding box center [668, 158] width 887 height 30
click at [683, 104] on div "4 In progress" at bounding box center [668, 73] width 302 height 80
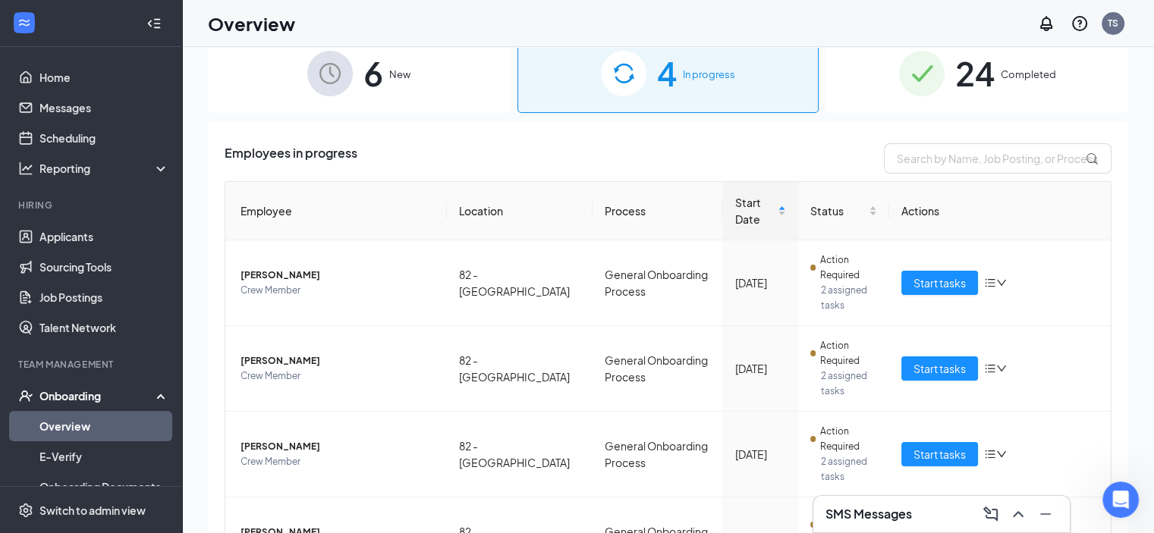
click at [335, 69] on img at bounding box center [330, 74] width 46 height 46
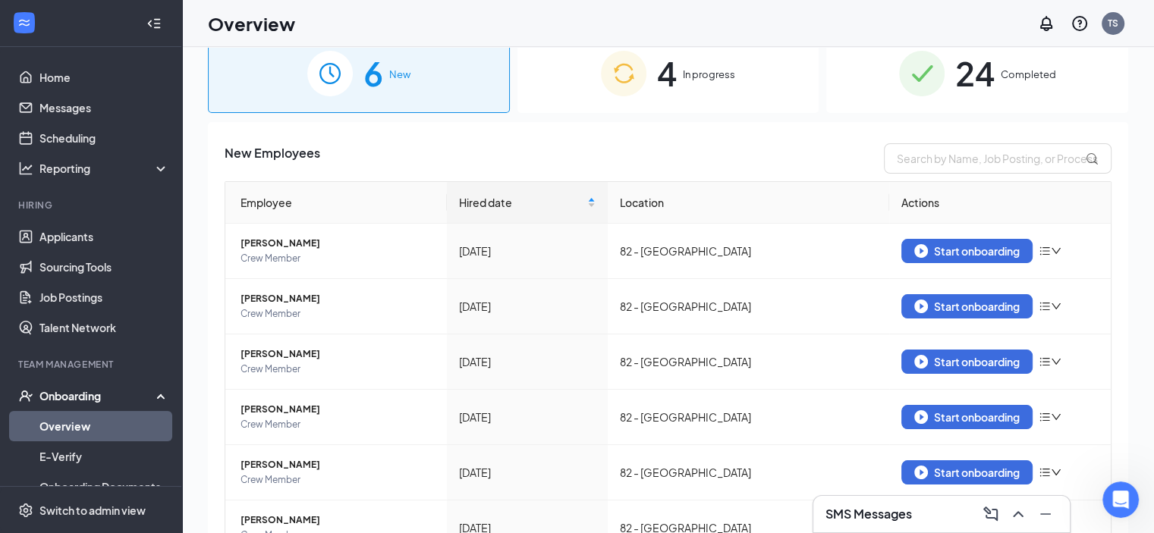
click at [683, 95] on div "4 In progress" at bounding box center [668, 73] width 302 height 80
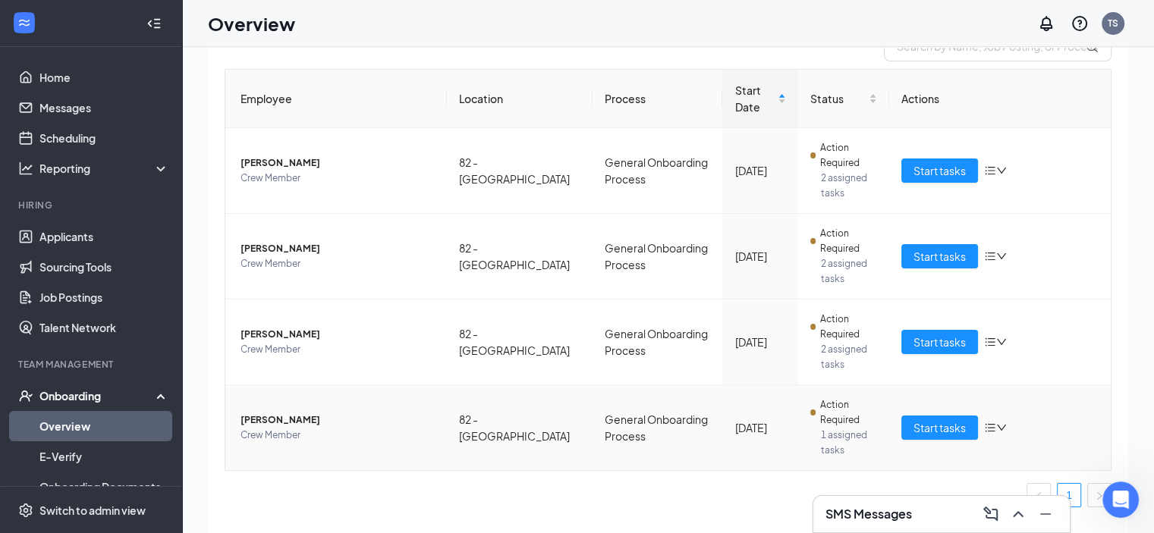
scroll to position [133, 0]
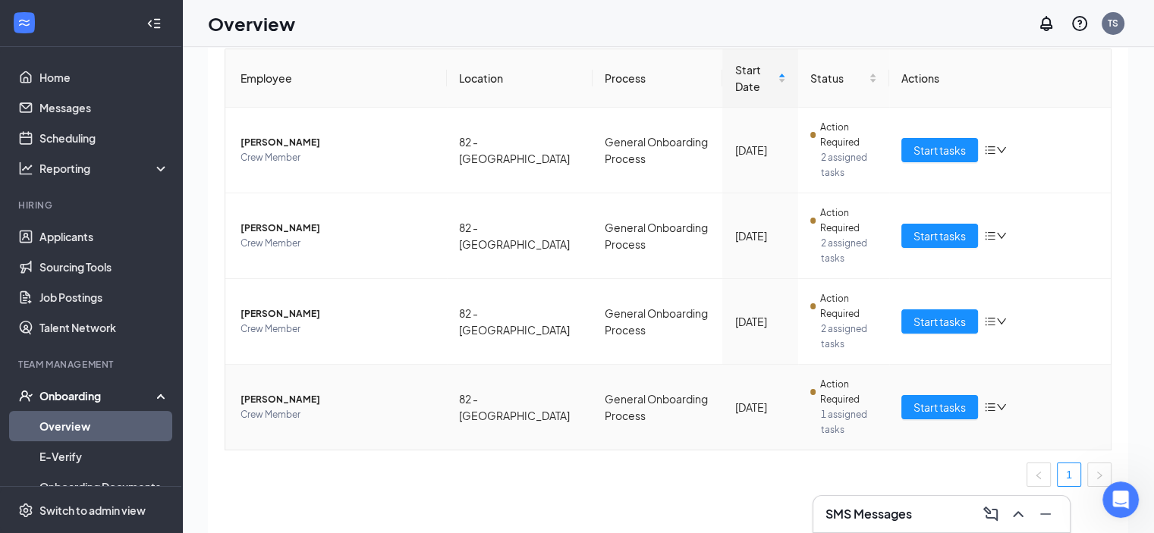
click at [984, 412] on icon "bars" at bounding box center [990, 407] width 12 height 12
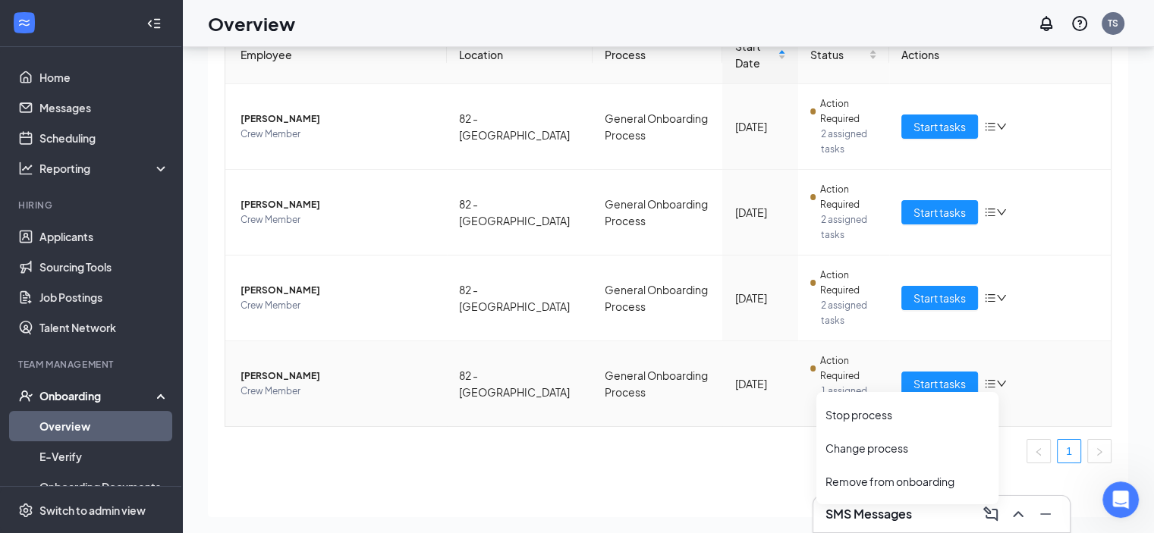
scroll to position [68, 0]
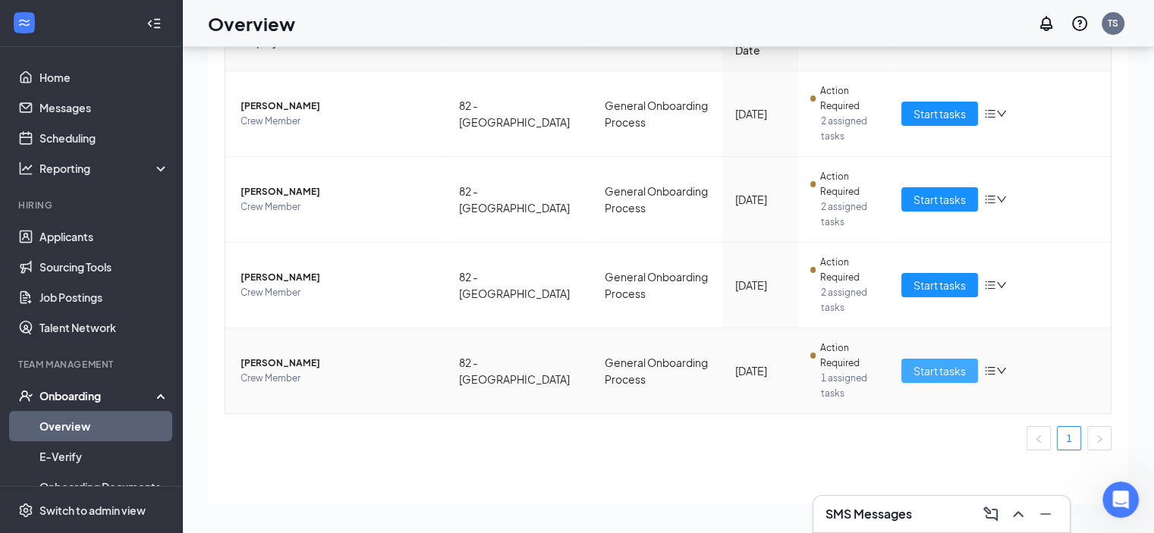
click at [913, 363] on span "Start tasks" at bounding box center [939, 371] width 52 height 17
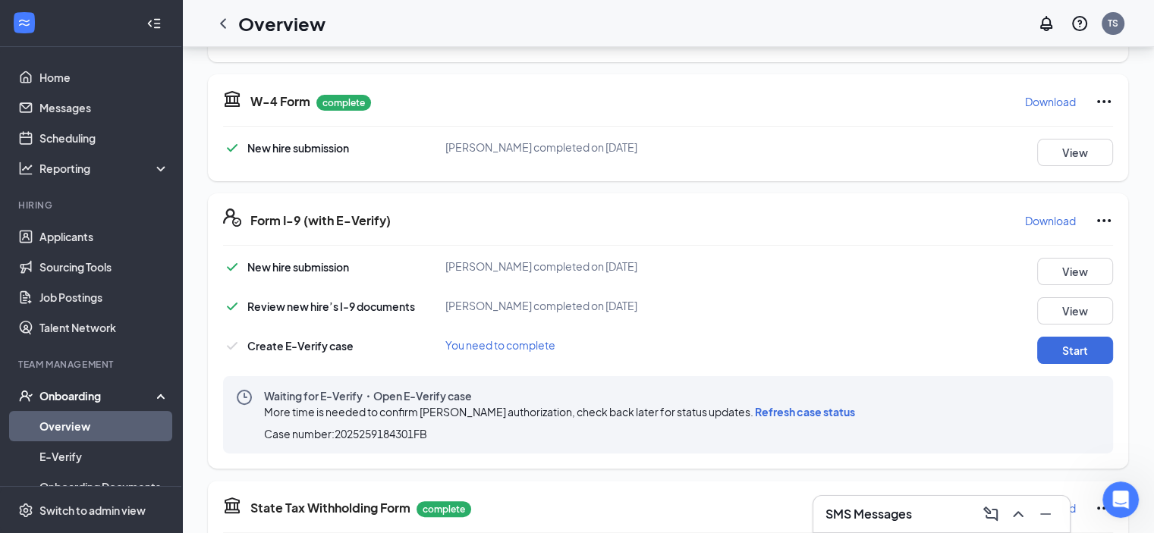
scroll to position [379, 0]
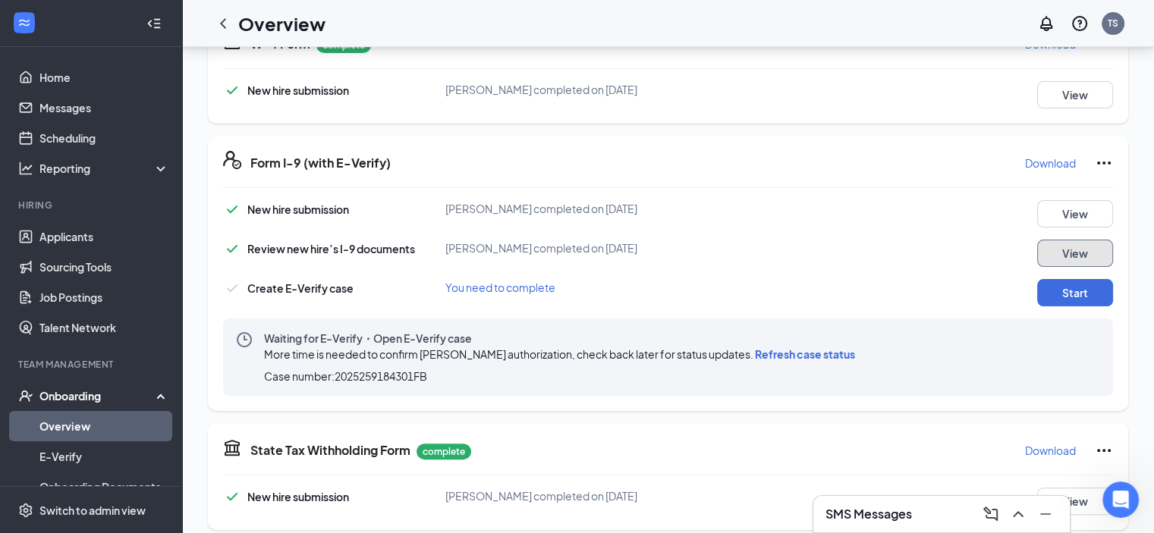
click at [1051, 253] on button "View" at bounding box center [1075, 253] width 76 height 27
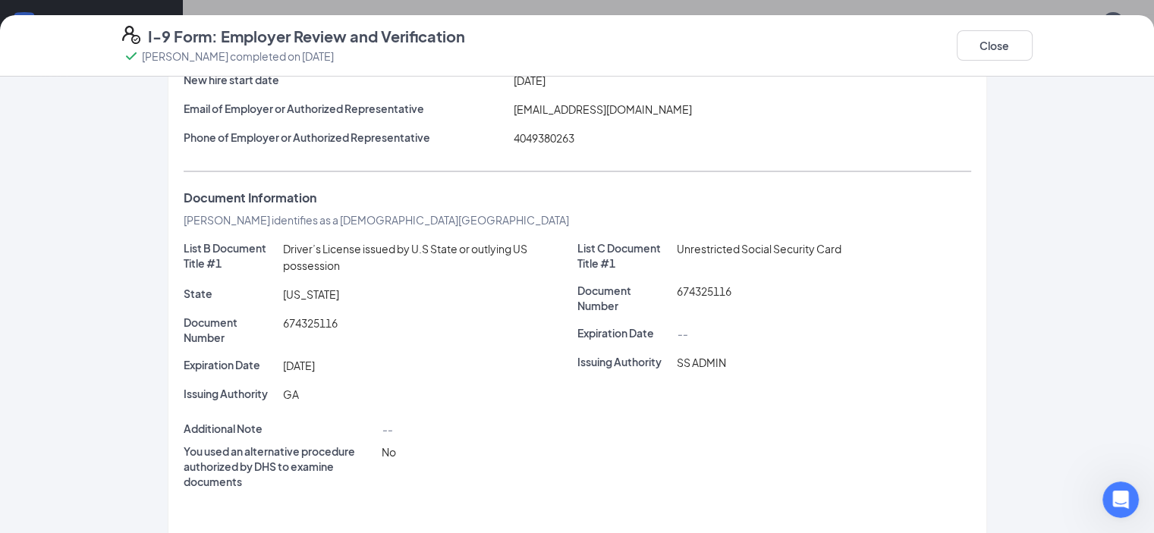
scroll to position [531, 0]
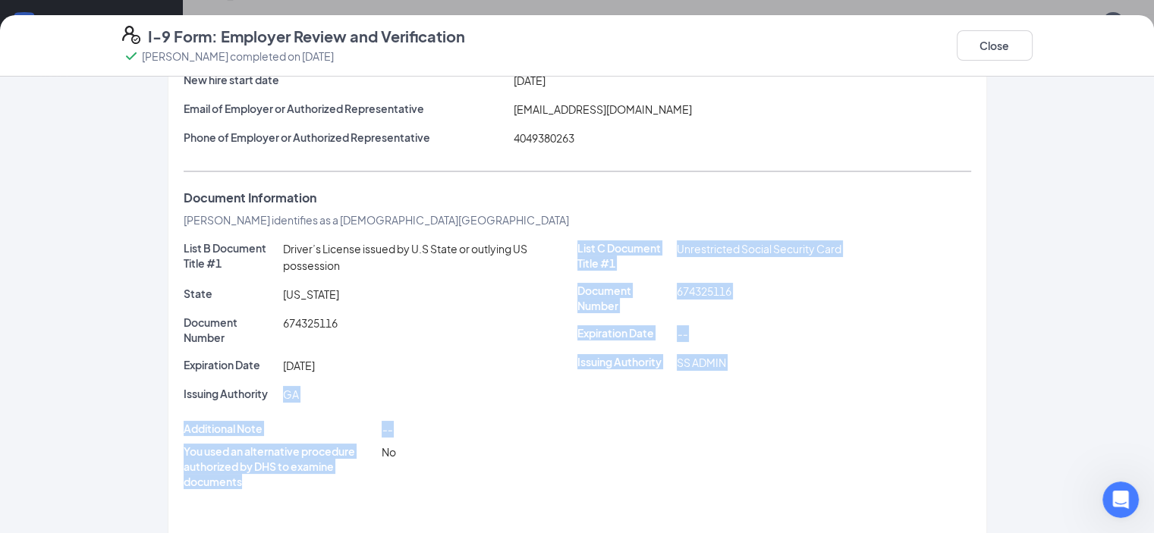
drag, startPoint x: 203, startPoint y: 374, endPoint x: 310, endPoint y: 475, distance: 146.5
click at [310, 475] on div "List B Document Title #1 Driver’s License issued by U.S State or outlying US po…" at bounding box center [577, 385] width 787 height 291
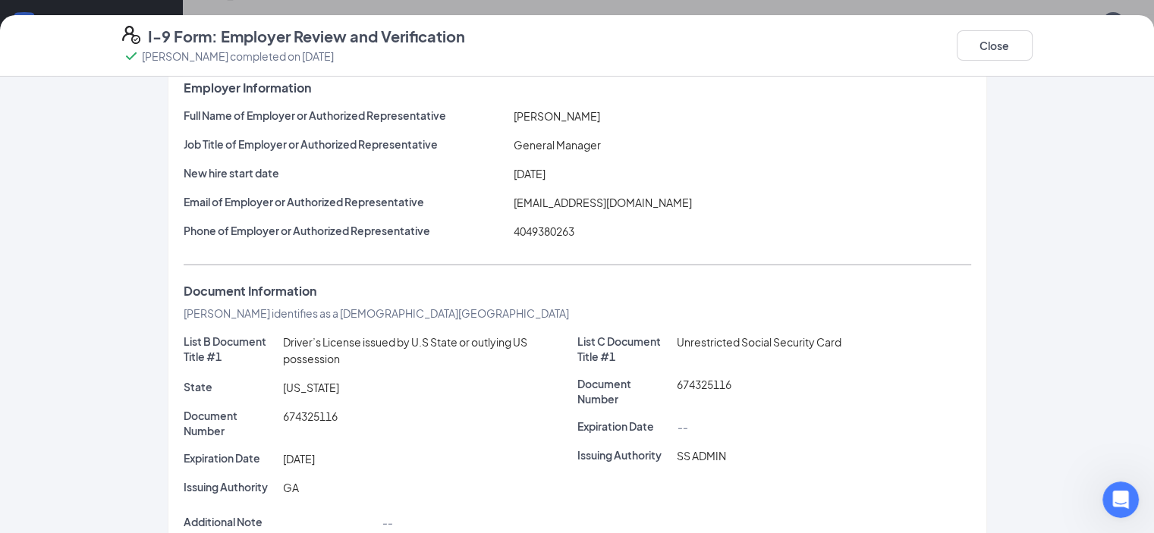
scroll to position [0, 0]
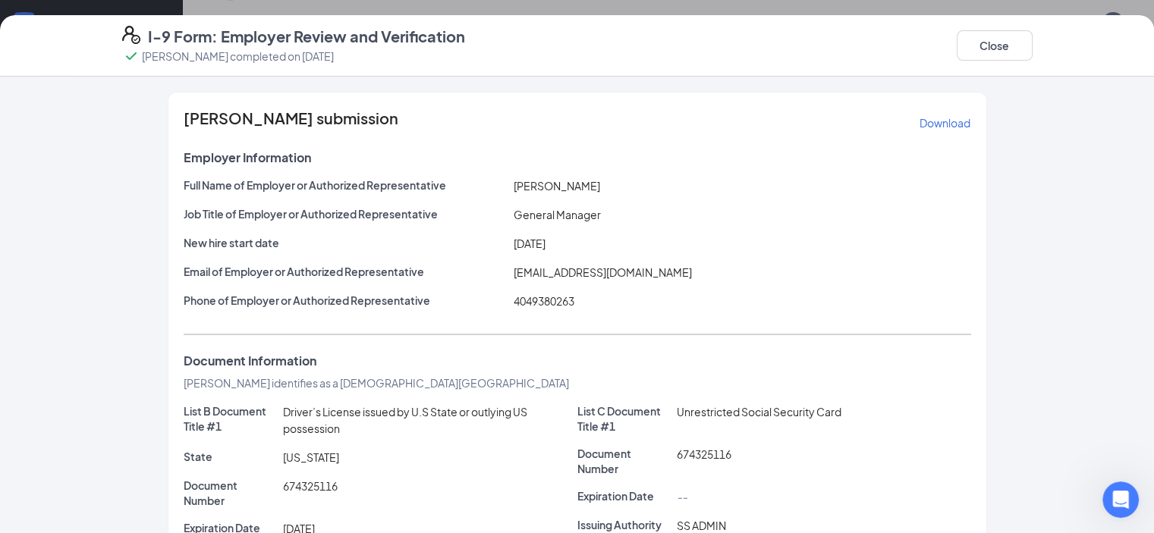
drag, startPoint x: 551, startPoint y: 222, endPoint x: 547, endPoint y: 212, distance: 11.3
click at [548, 215] on div "Full Name of Employer or Authorized Representative [PERSON_NAME] Job Title of E…" at bounding box center [577, 247] width 787 height 138
click at [545, 211] on span "General Manager" at bounding box center [557, 215] width 87 height 14
click at [1032, 51] on button "Close" at bounding box center [995, 45] width 76 height 30
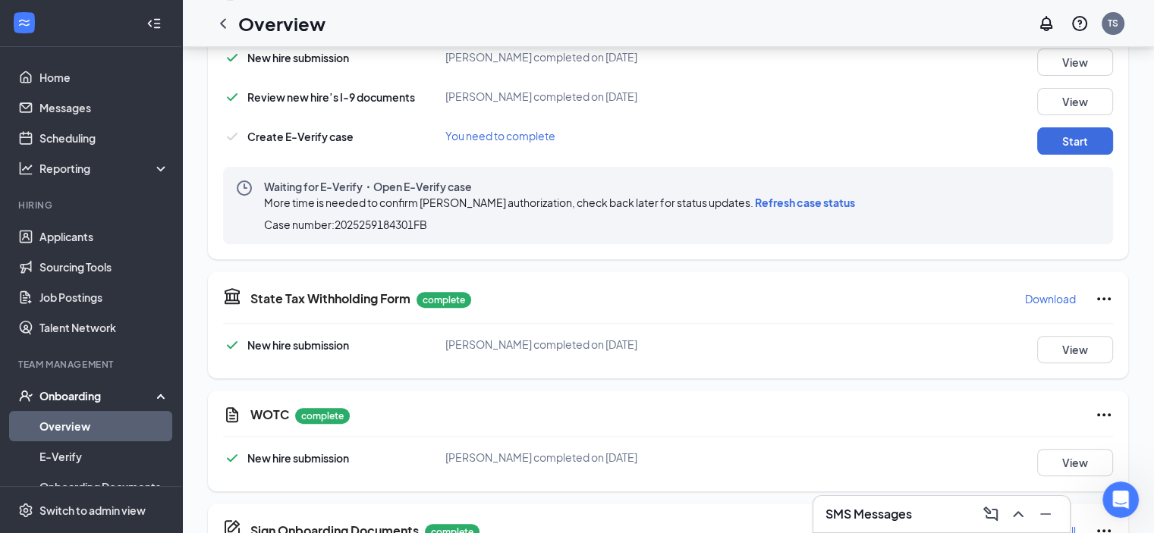
click at [1115, 51] on div "I-9 Form: Employer Review and Verification [PERSON_NAME] completed on [DATE] Cl…" at bounding box center [577, 266] width 1154 height 533
click at [1080, 143] on button "Start" at bounding box center [1075, 140] width 76 height 27
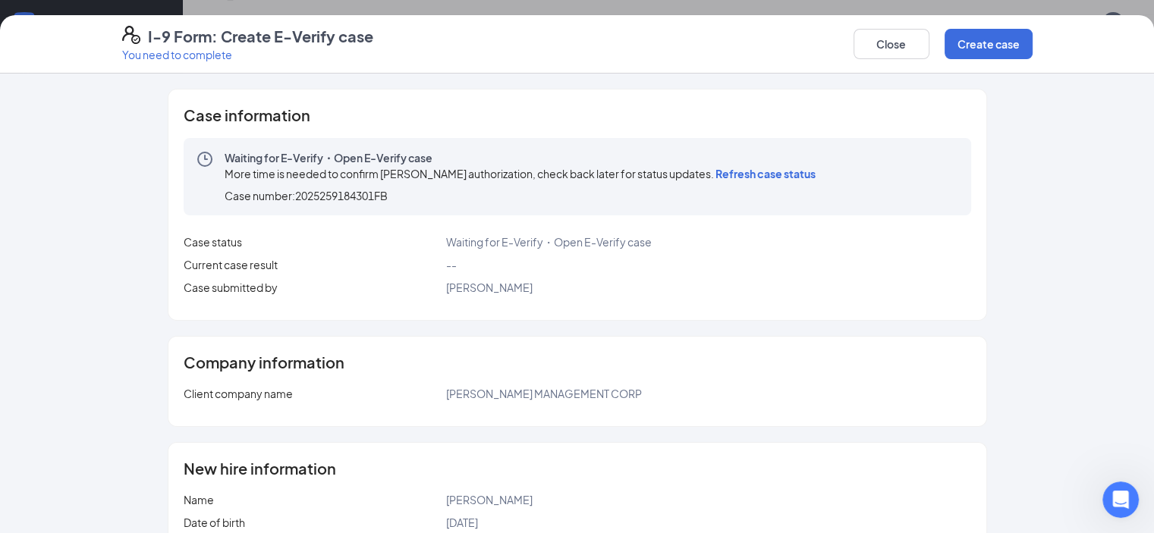
click at [715, 167] on span "Refresh case status" at bounding box center [765, 174] width 100 height 14
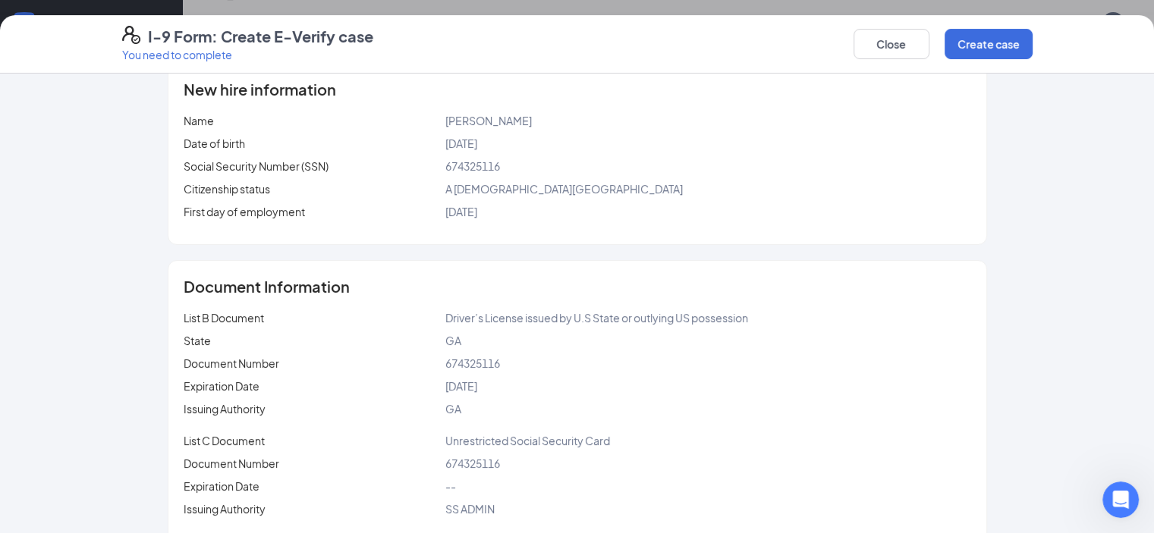
scroll to position [402, 0]
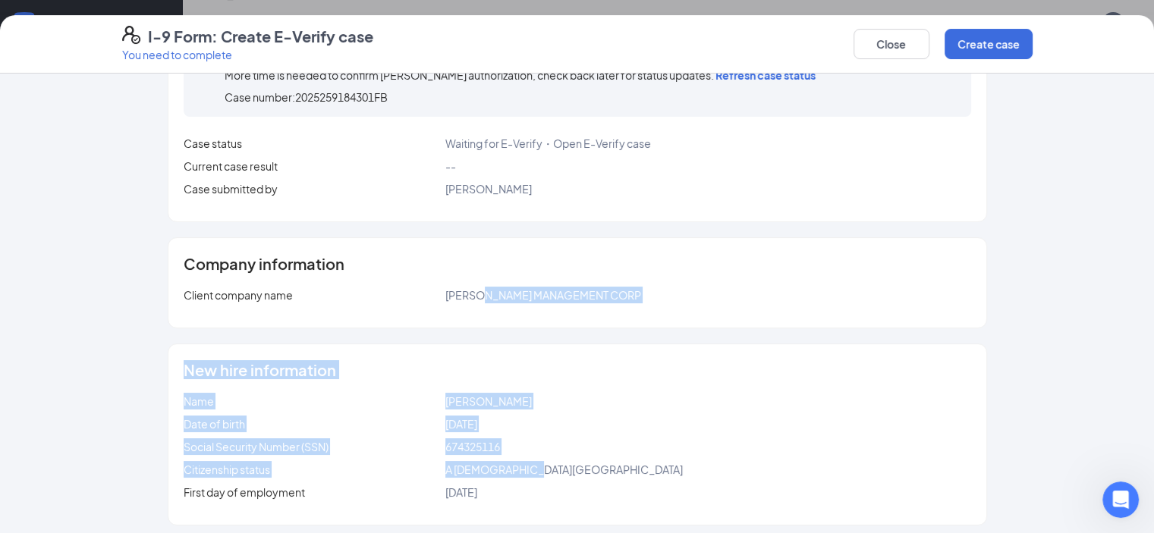
drag, startPoint x: 478, startPoint y: 467, endPoint x: 459, endPoint y: 288, distance: 180.0
click at [459, 288] on div "Case information Waiting for E-Verify・Open E-Verify case More time is needed to…" at bounding box center [577, 406] width 971 height 833
click at [459, 288] on span "[PERSON_NAME] MANAGEMENT CORP" at bounding box center [543, 295] width 196 height 14
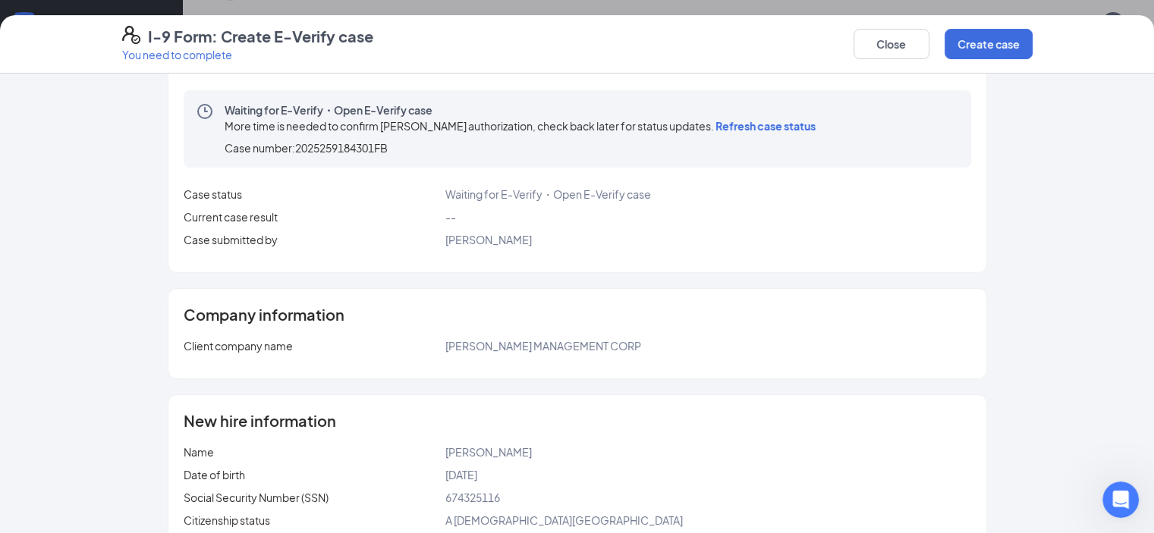
scroll to position [0, 0]
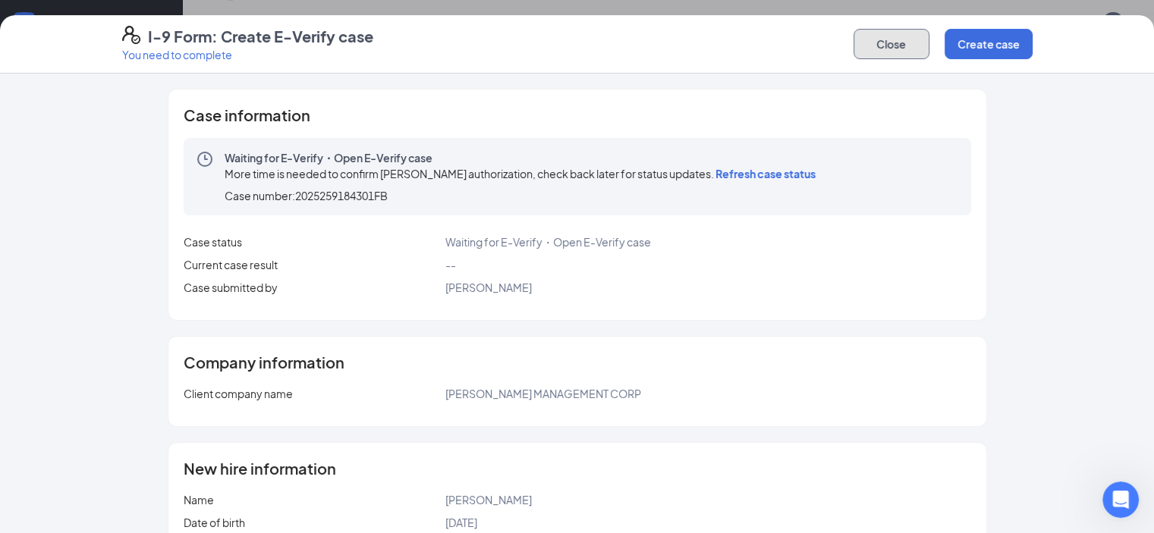
click at [929, 45] on button "Close" at bounding box center [891, 44] width 76 height 30
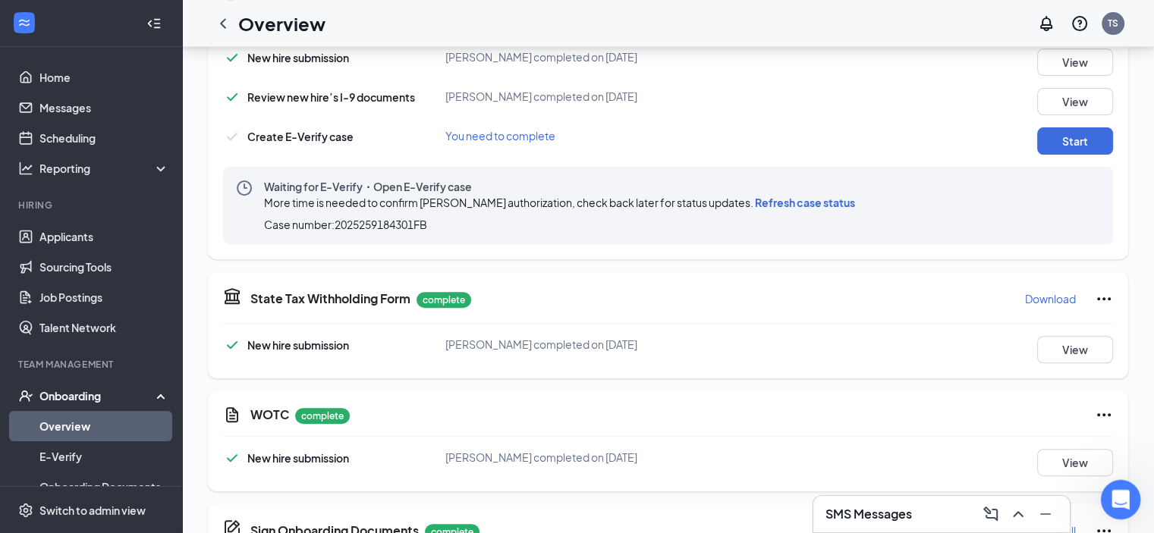
click at [1113, 489] on icon "Open Intercom Messenger" at bounding box center [1118, 498] width 25 height 25
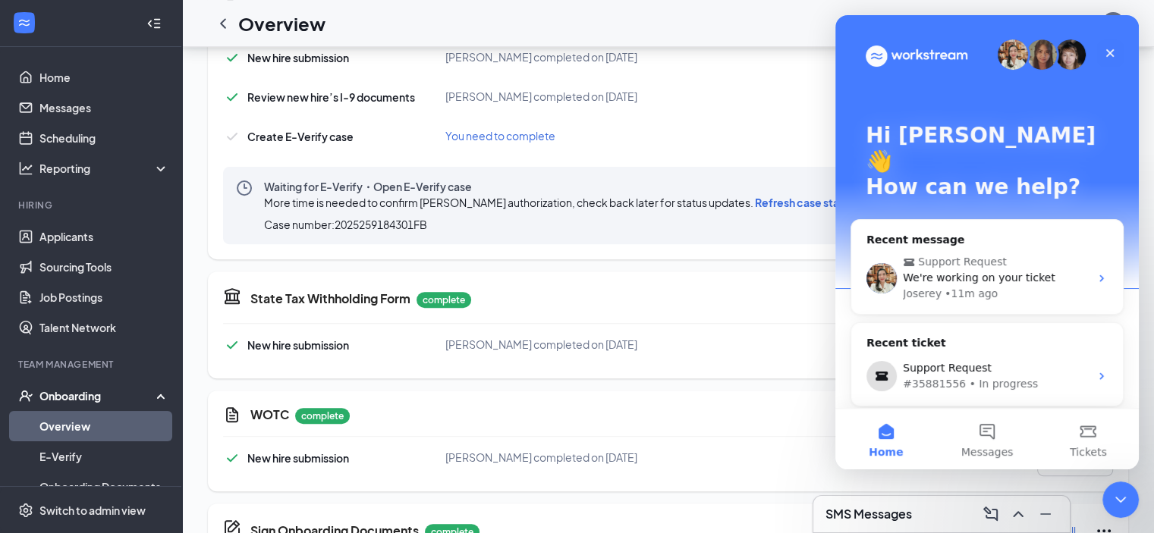
scroll to position [44, 0]
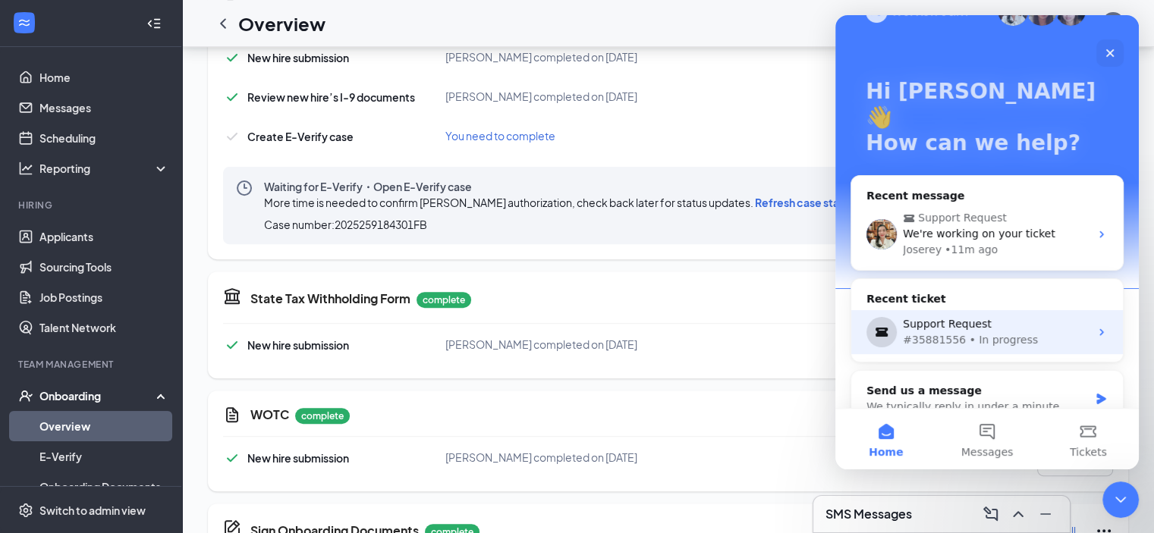
click at [967, 316] on div "Support Request" at bounding box center [996, 324] width 187 height 16
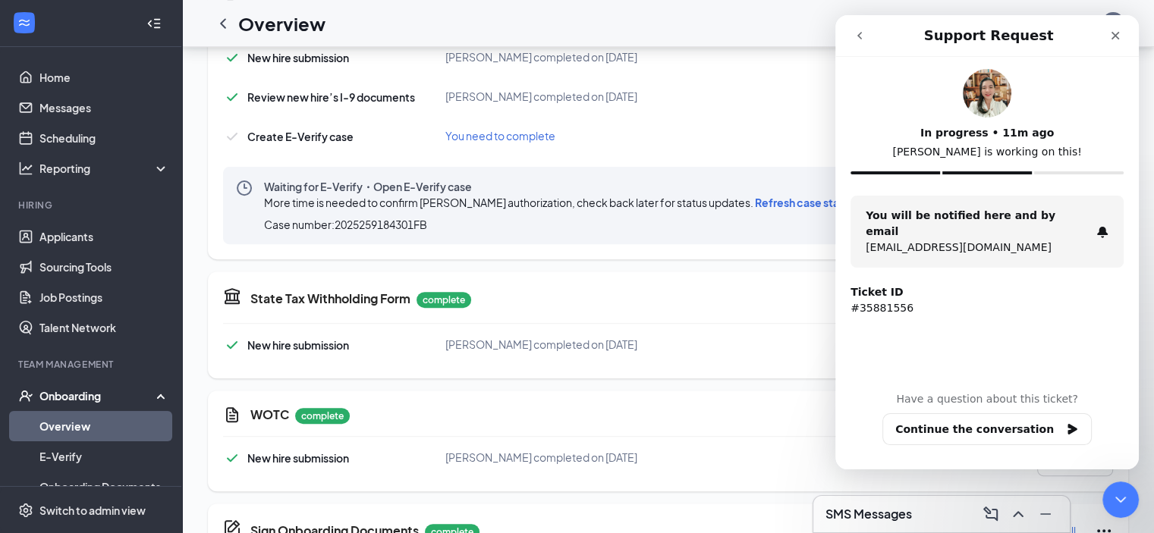
scroll to position [665, 0]
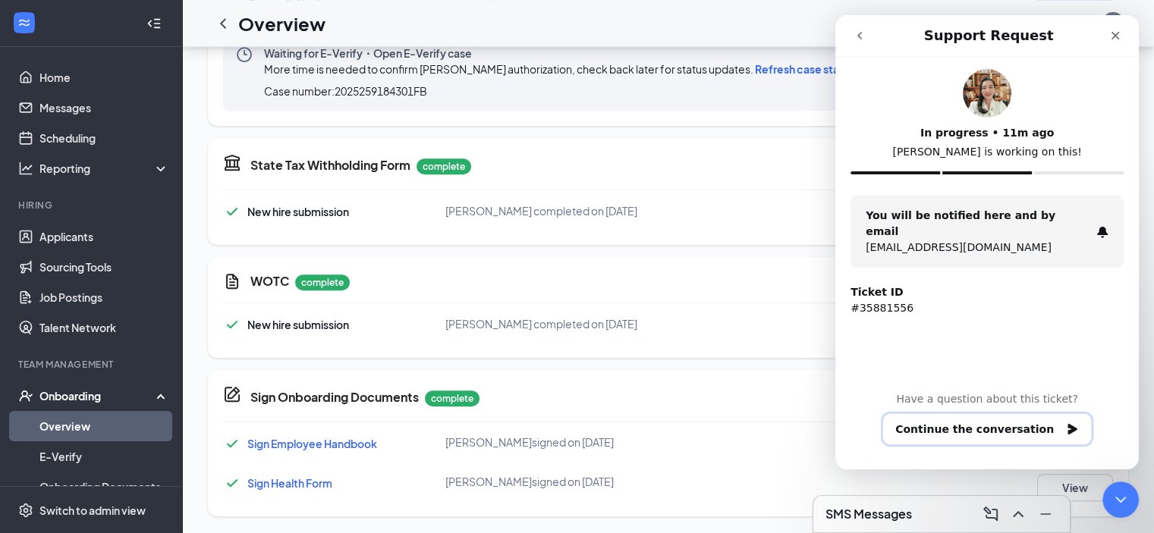
click at [998, 430] on button "Continue the conversation" at bounding box center [986, 429] width 209 height 32
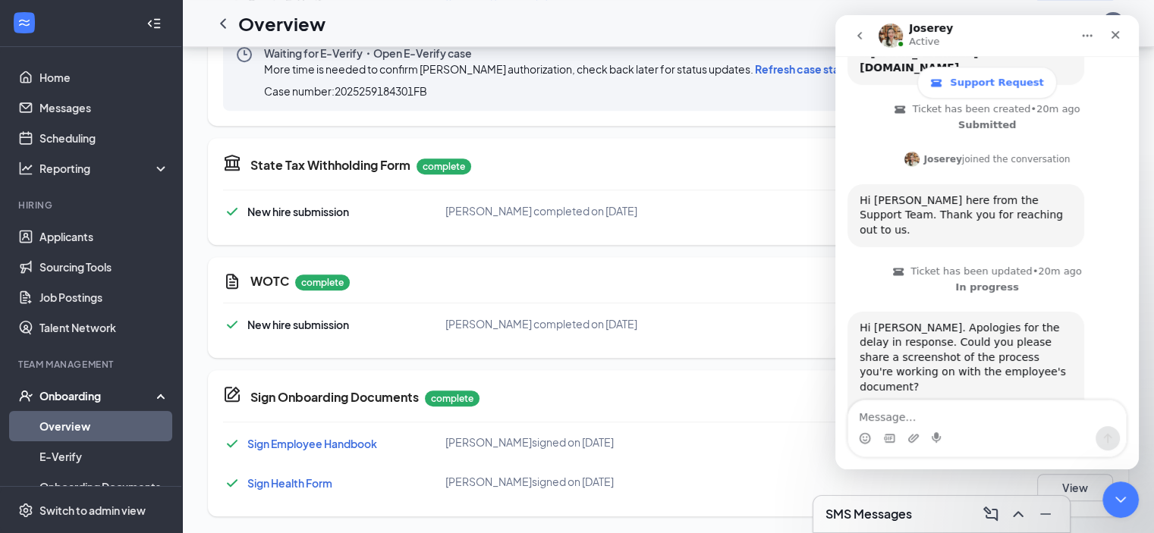
scroll to position [232, 0]
